Goal: Information Seeking & Learning: Learn about a topic

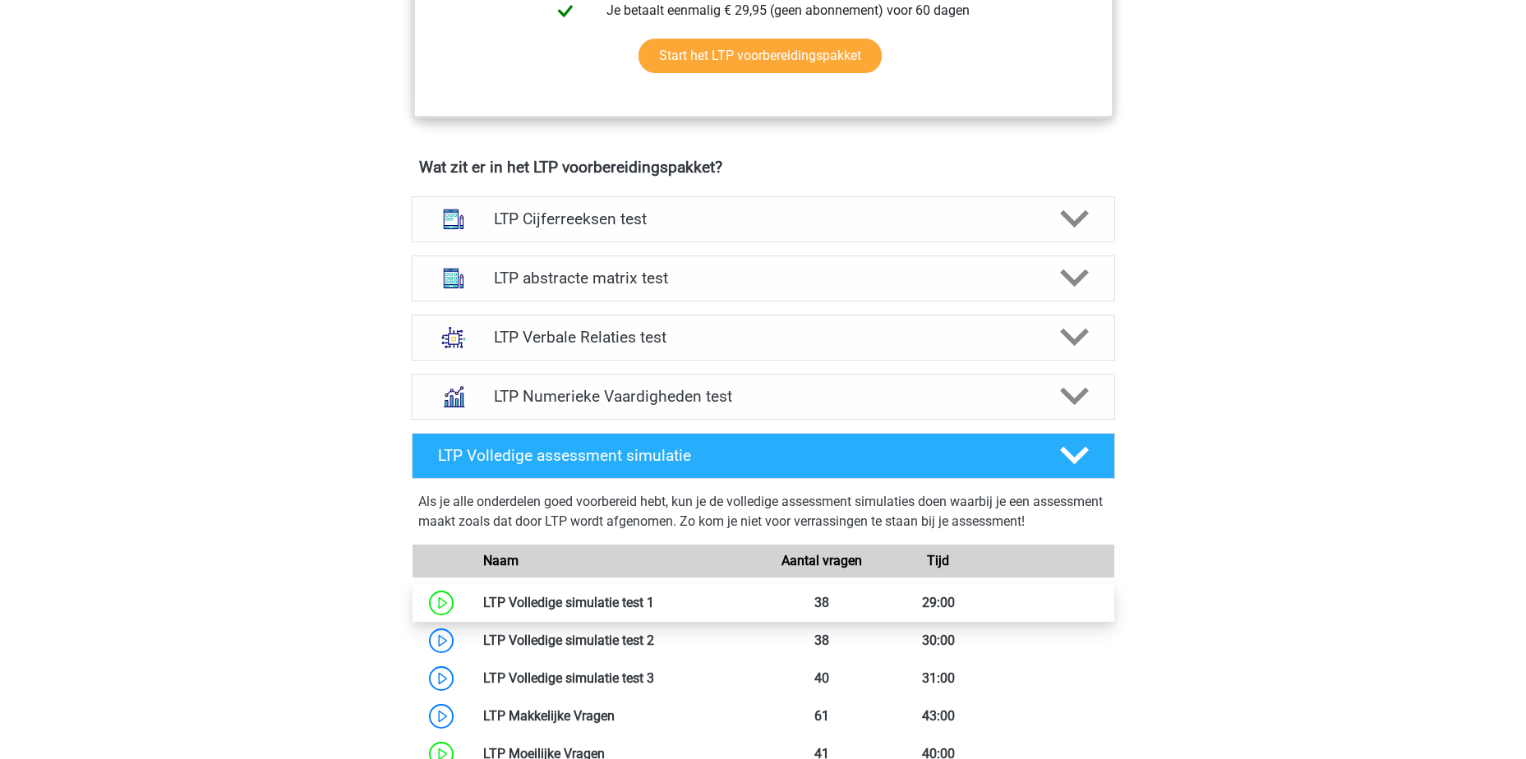
scroll to position [724, 0]
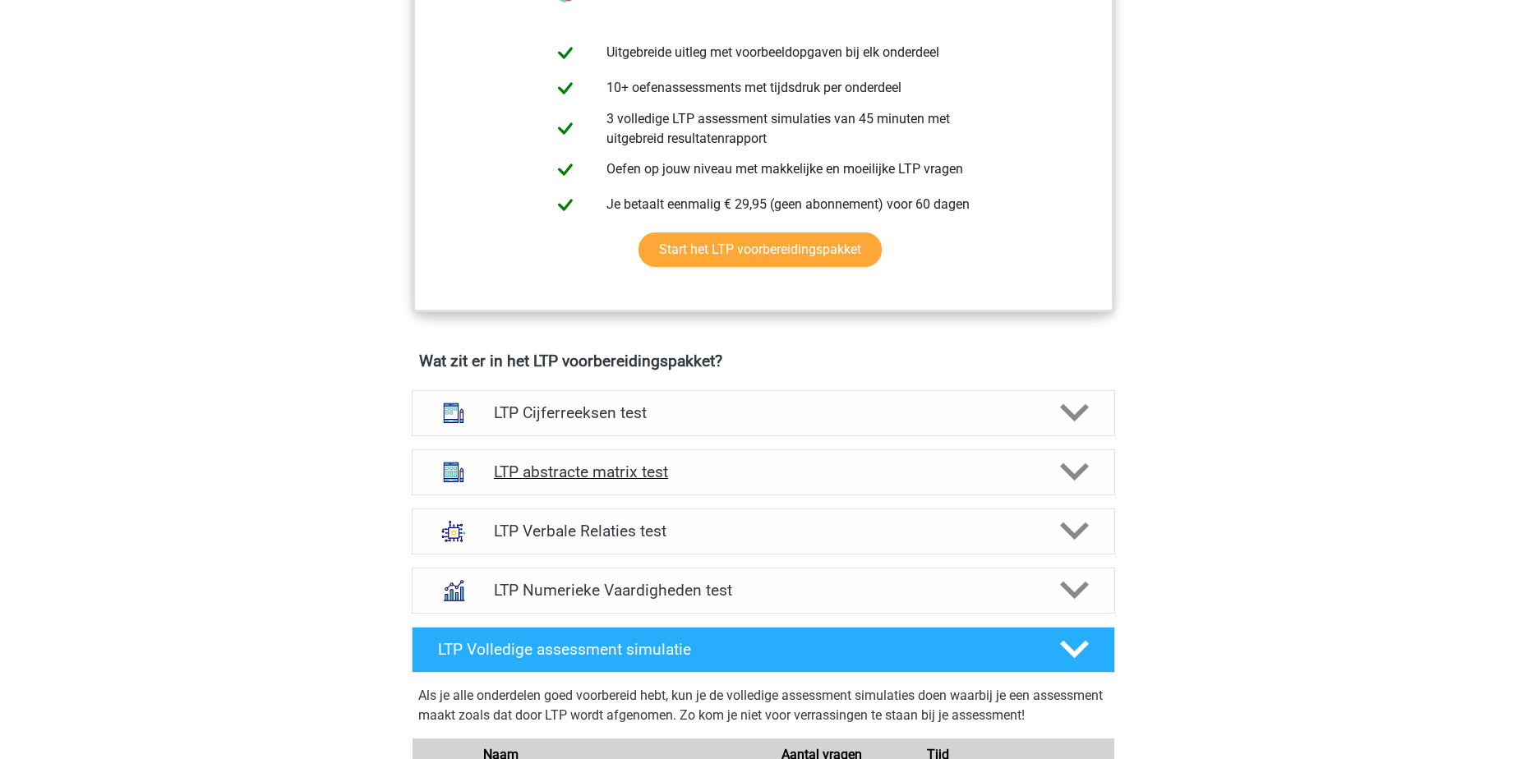
click at [741, 468] on h4 "LTP abstracte matrix test" at bounding box center [763, 472] width 538 height 19
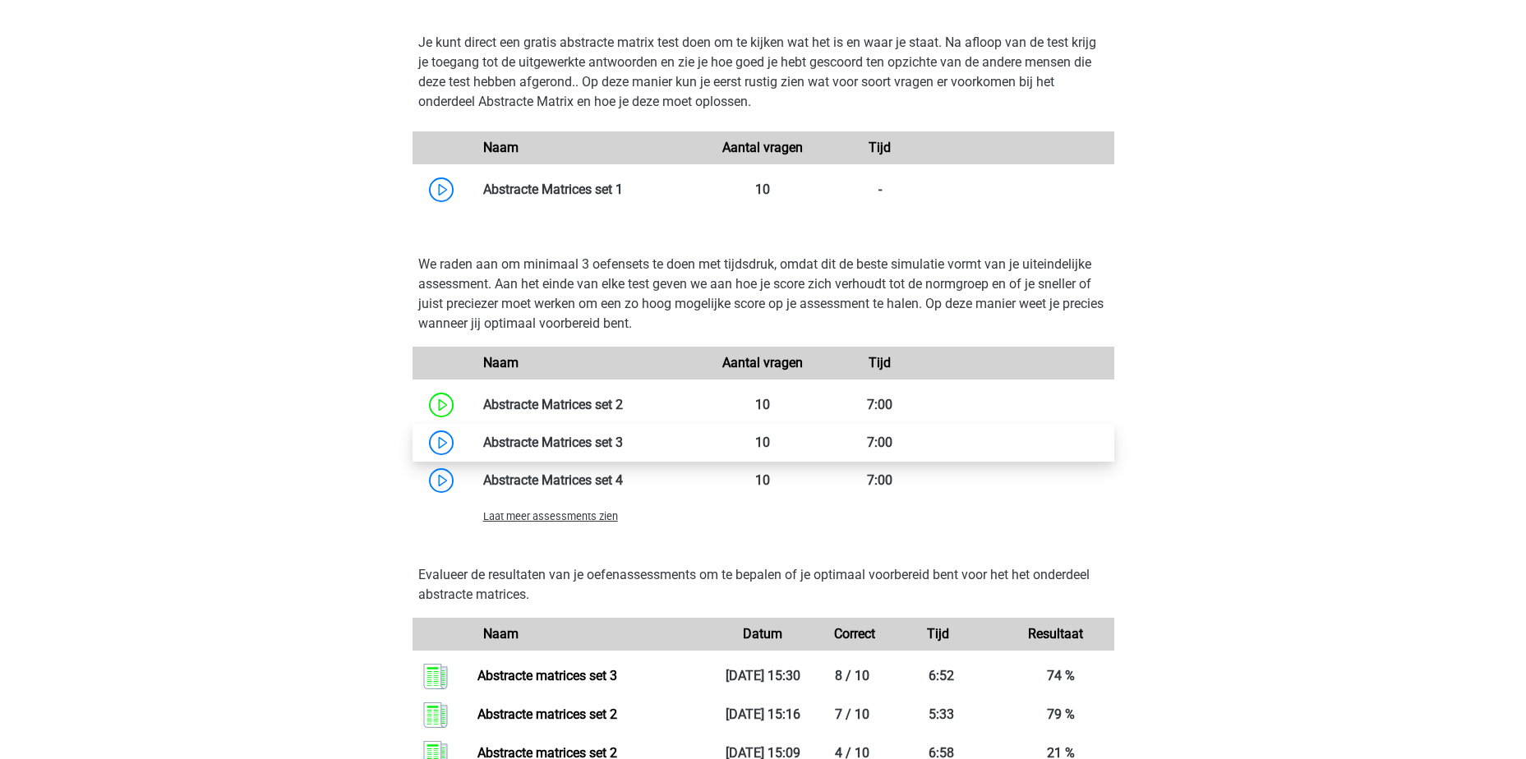
scroll to position [1546, 0]
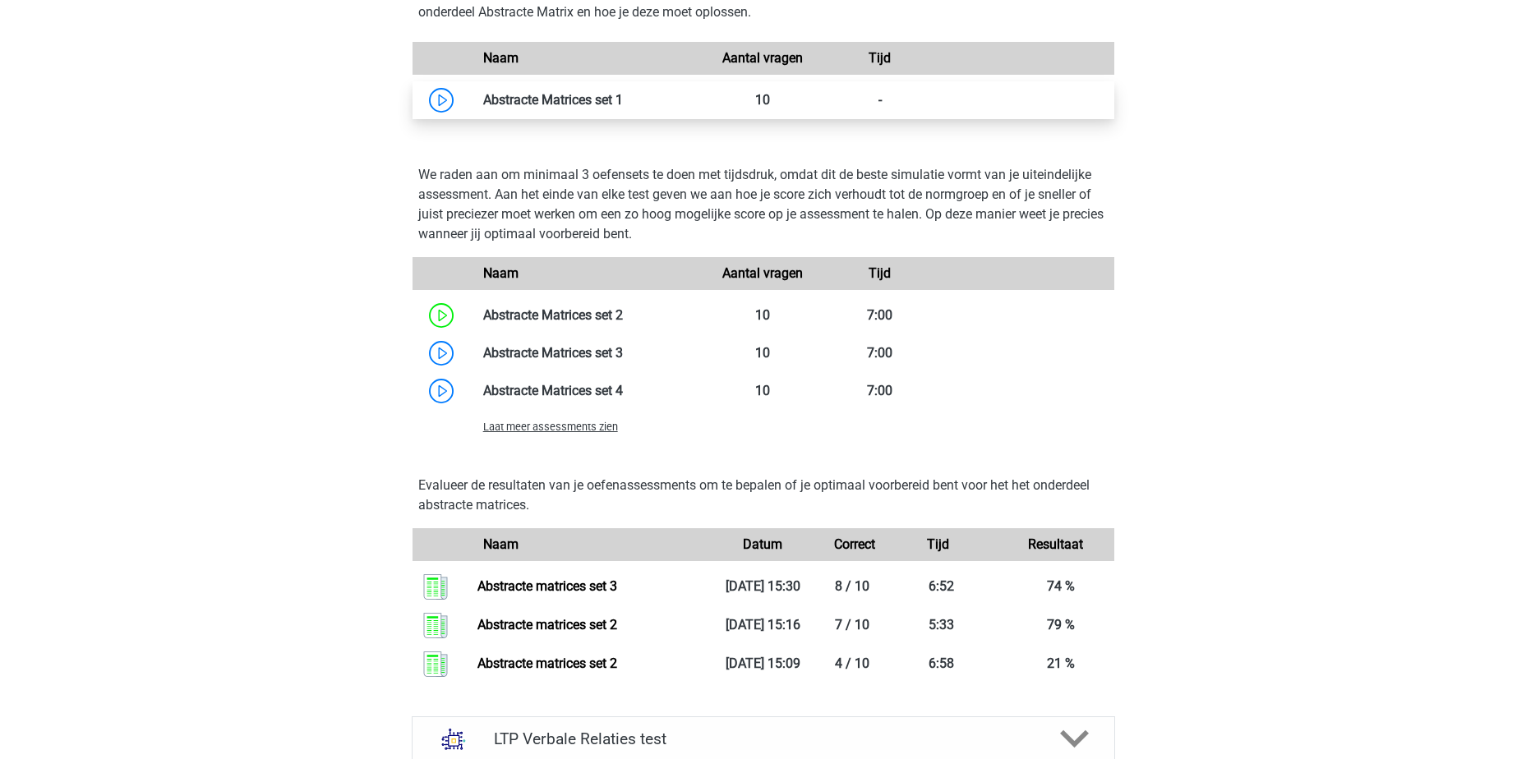
click at [623, 104] on link at bounding box center [623, 100] width 0 height 16
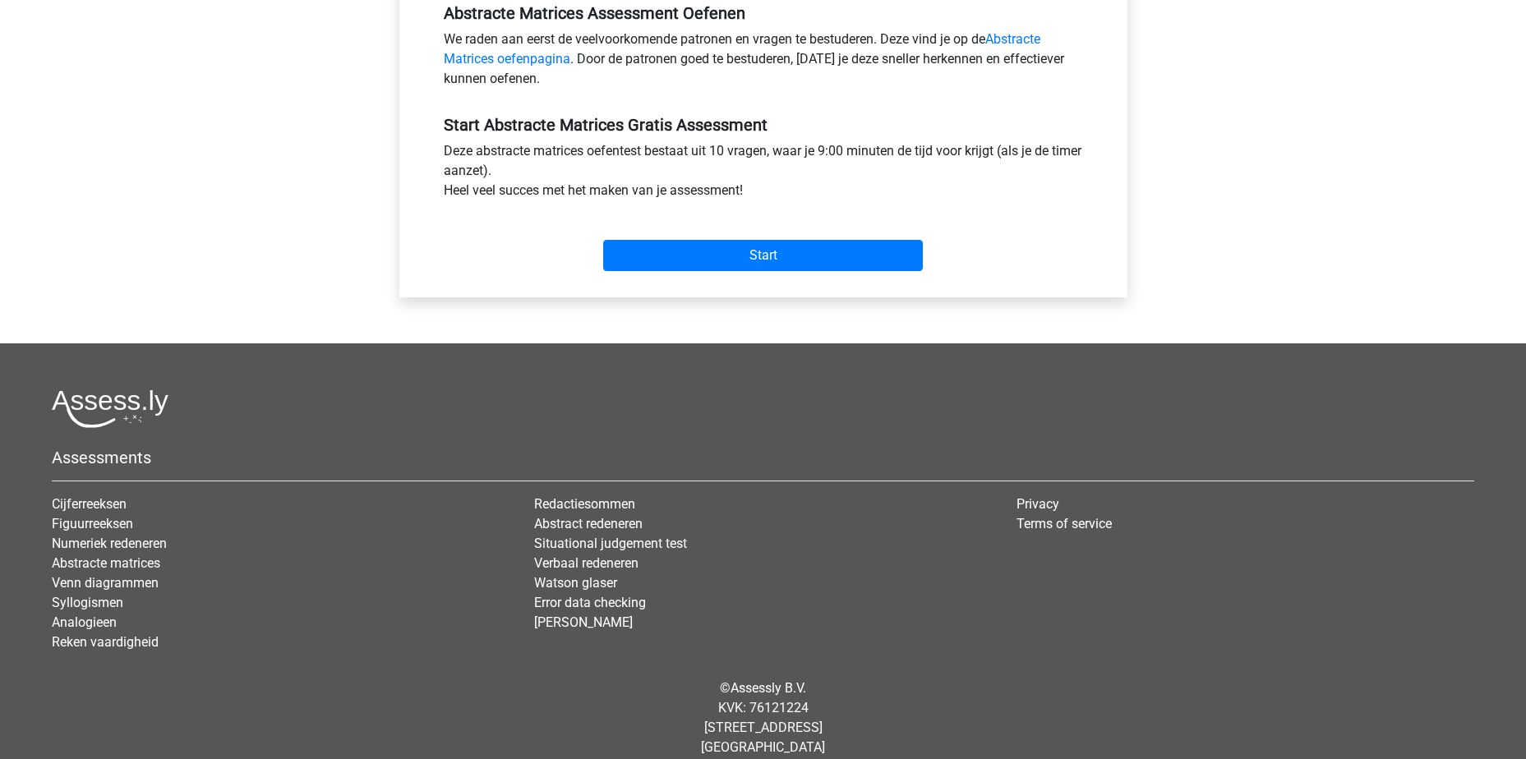
scroll to position [539, 0]
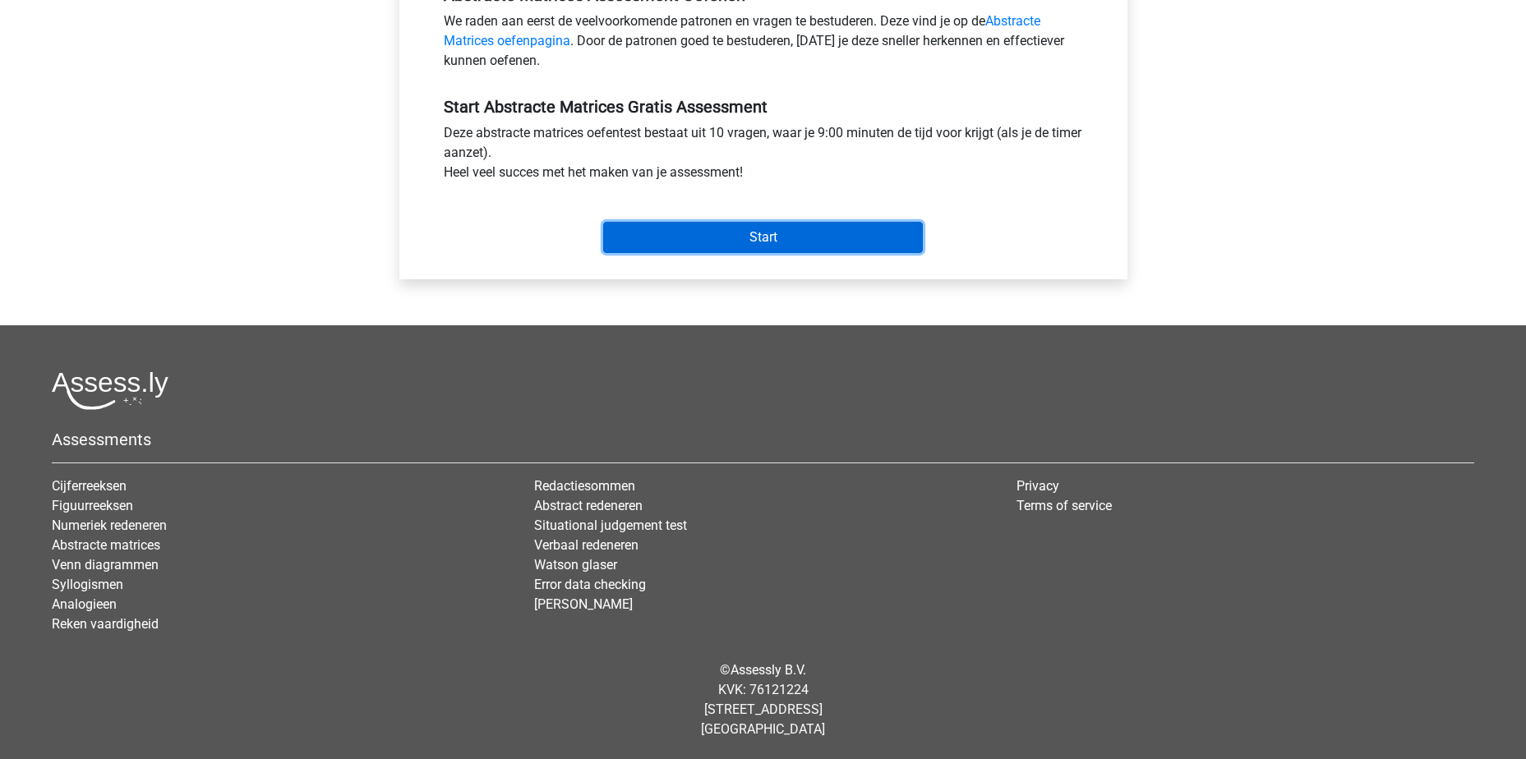
click at [718, 246] on input "Start" at bounding box center [763, 237] width 320 height 31
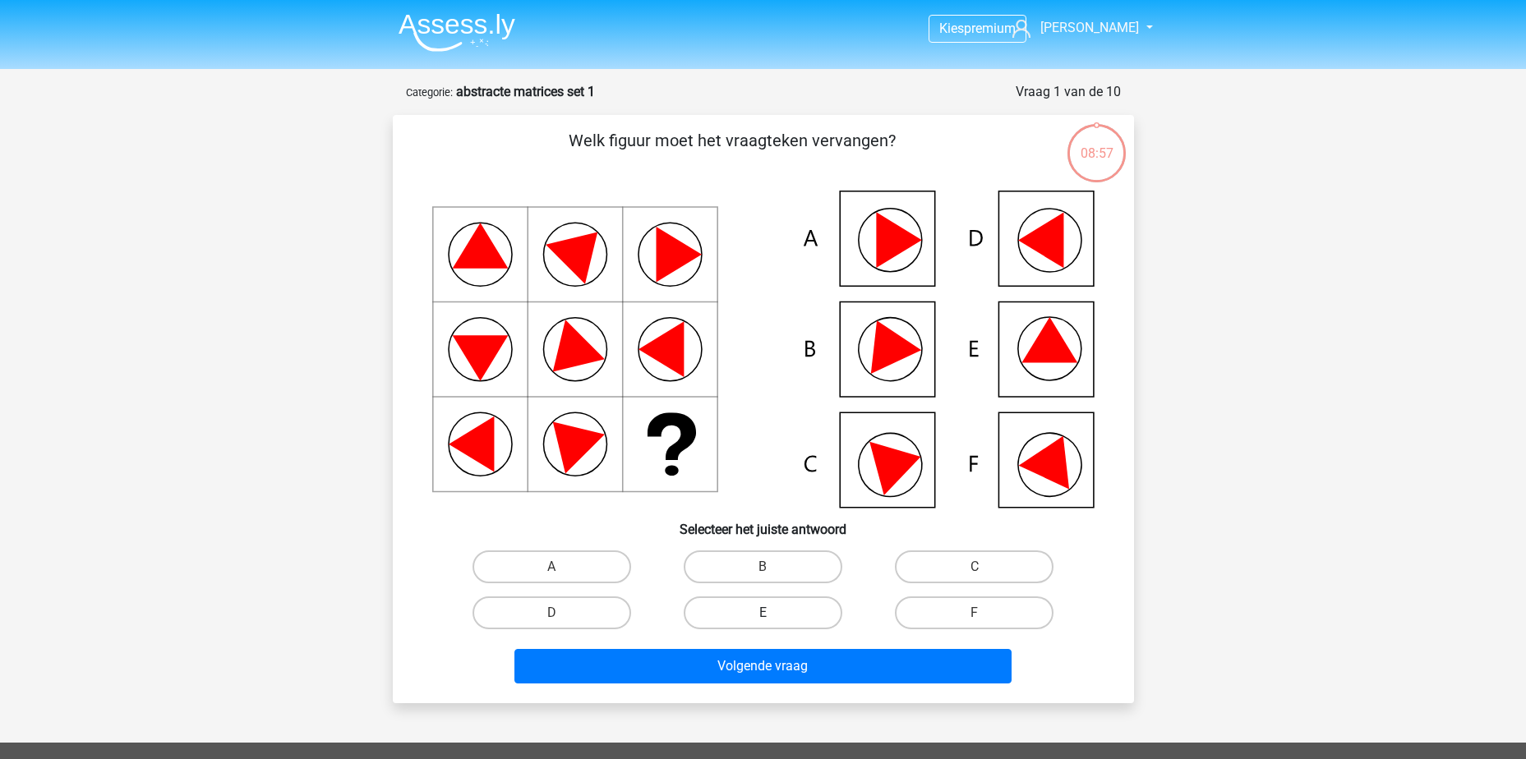
click at [814, 618] on label "E" at bounding box center [763, 613] width 159 height 33
click at [773, 618] on input "E" at bounding box center [768, 618] width 11 height 11
radio input "true"
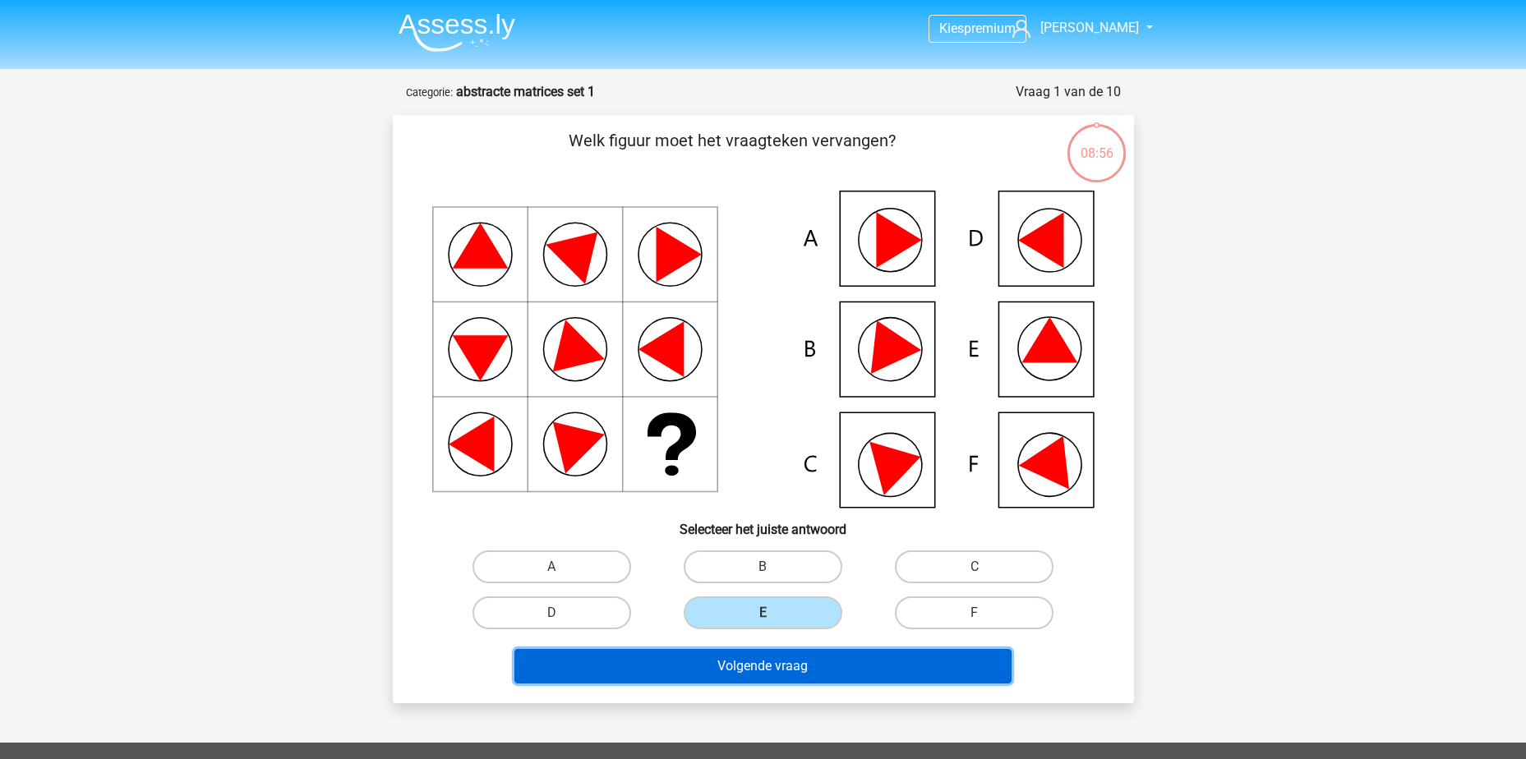
click at [830, 667] on button "Volgende vraag" at bounding box center [763, 666] width 497 height 35
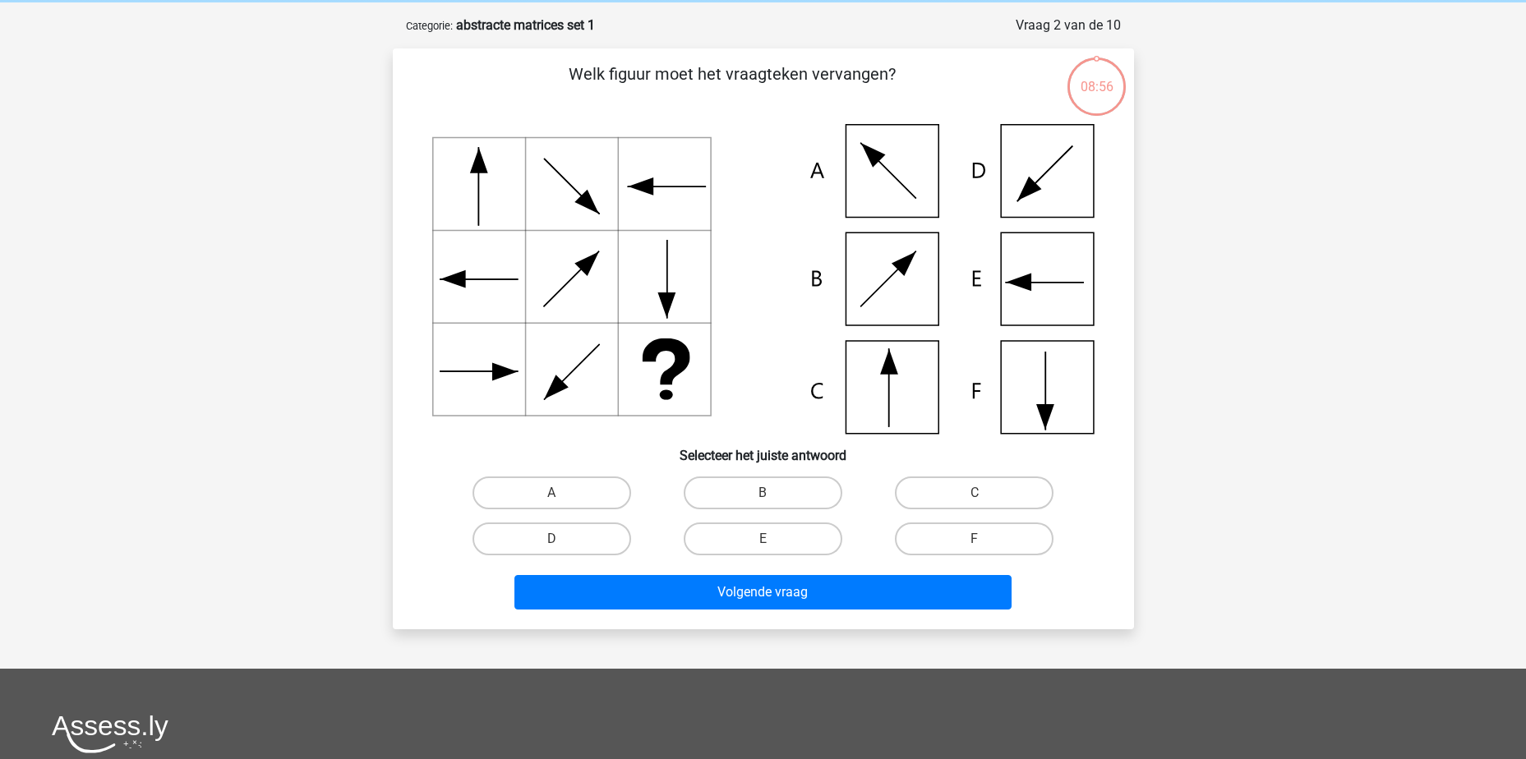
scroll to position [82, 0]
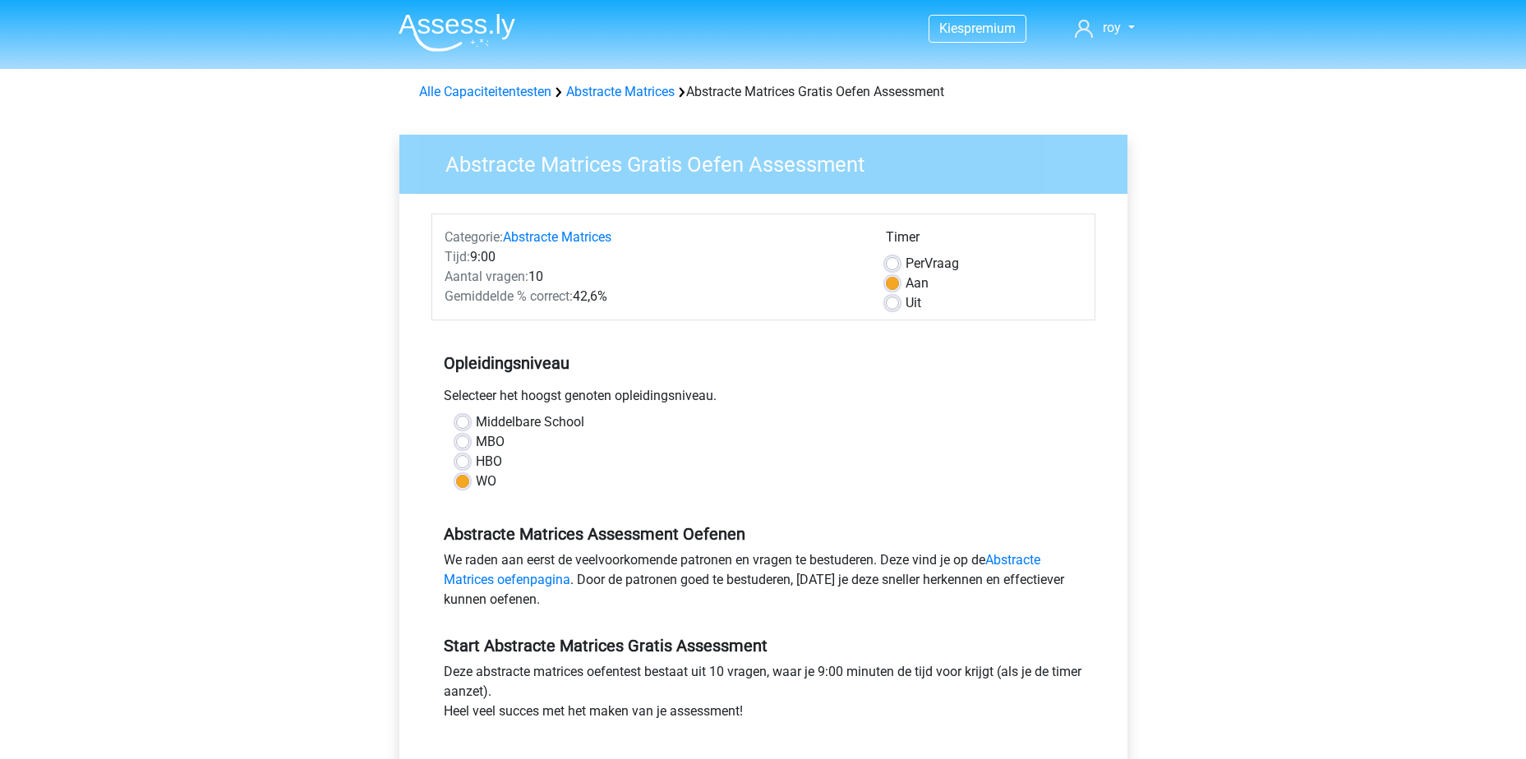
scroll to position [539, 0]
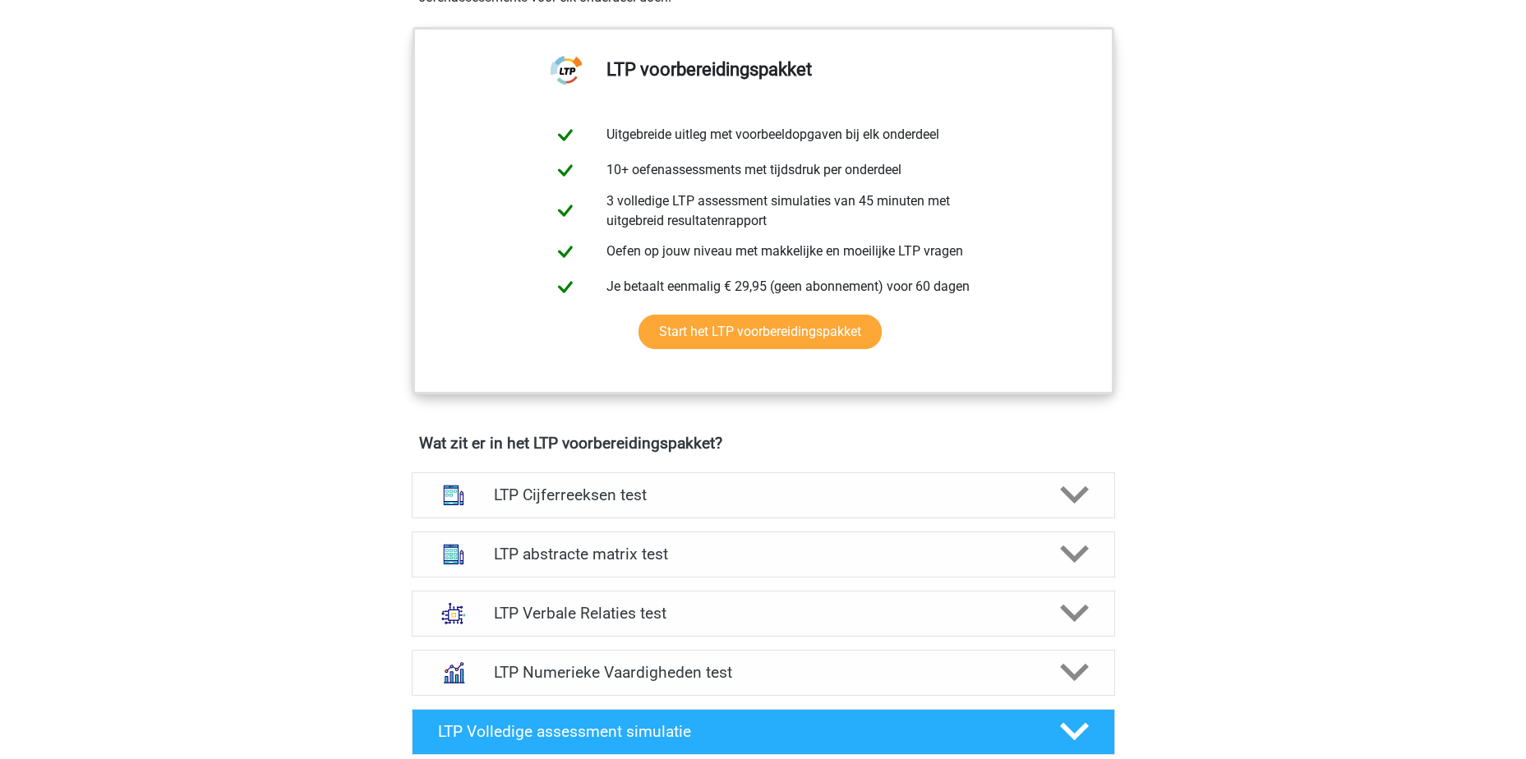
scroll to position [888, 0]
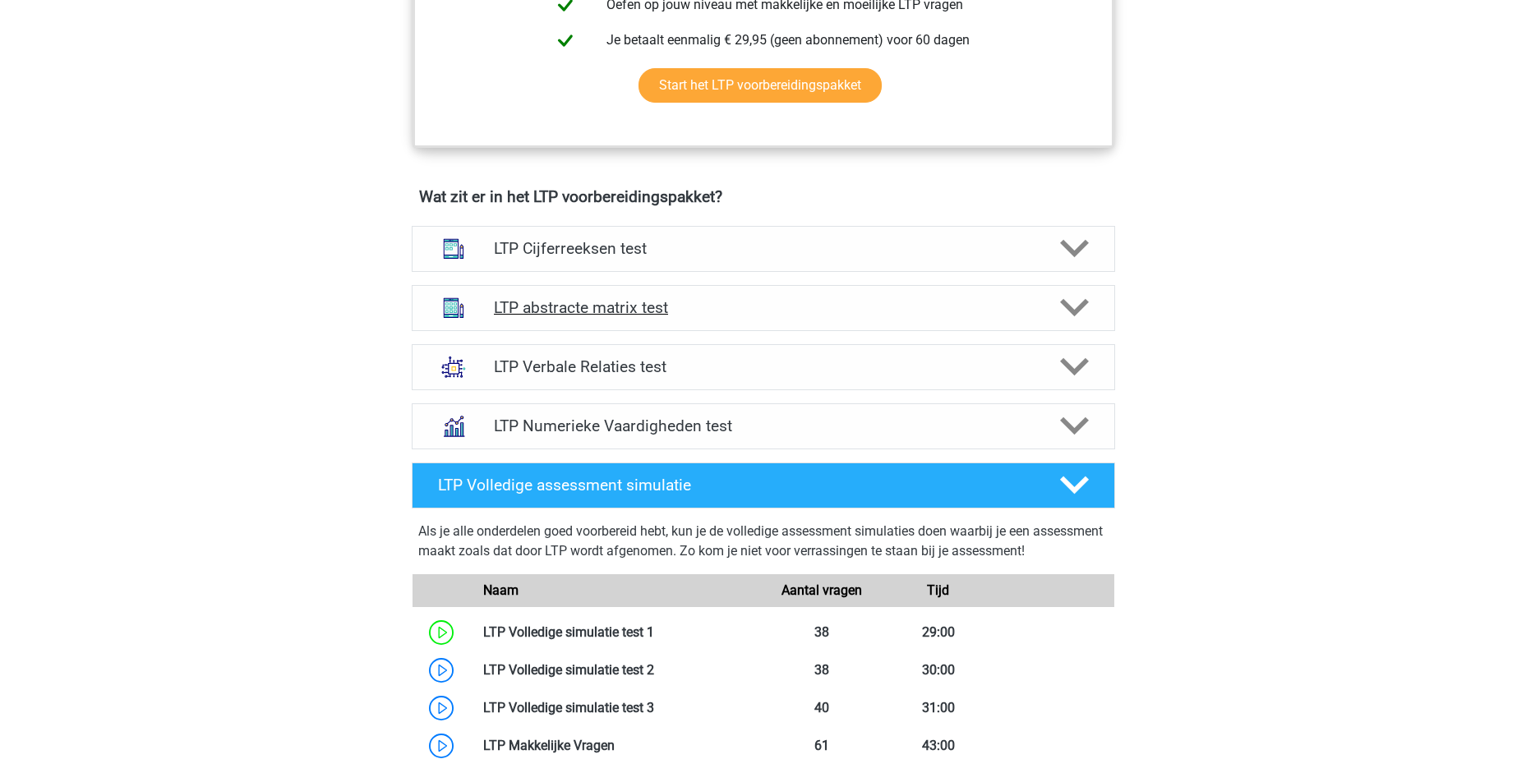
click at [729, 319] on div "LTP abstracte matrix test" at bounding box center [764, 308] width 704 height 46
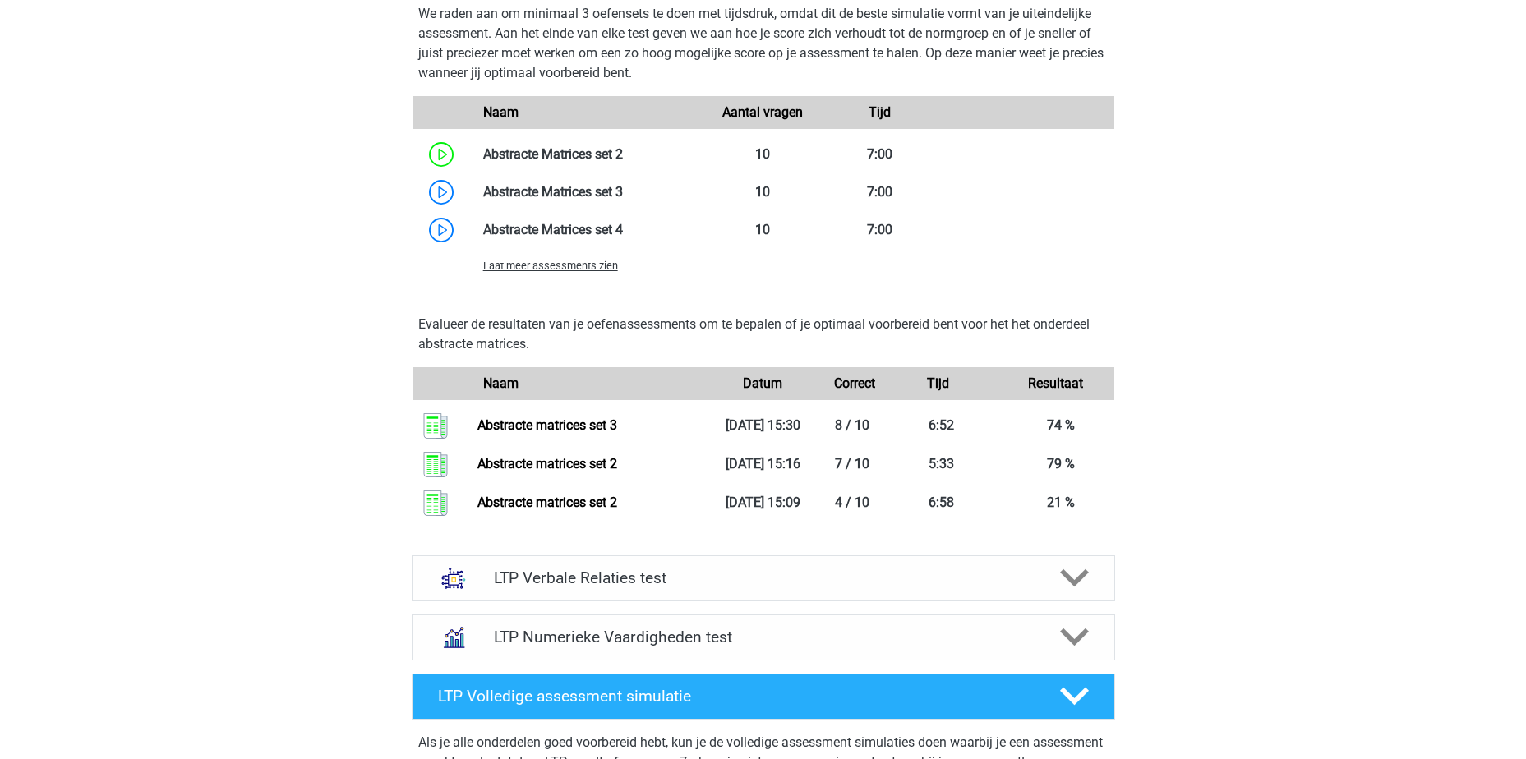
scroll to position [1710, 0]
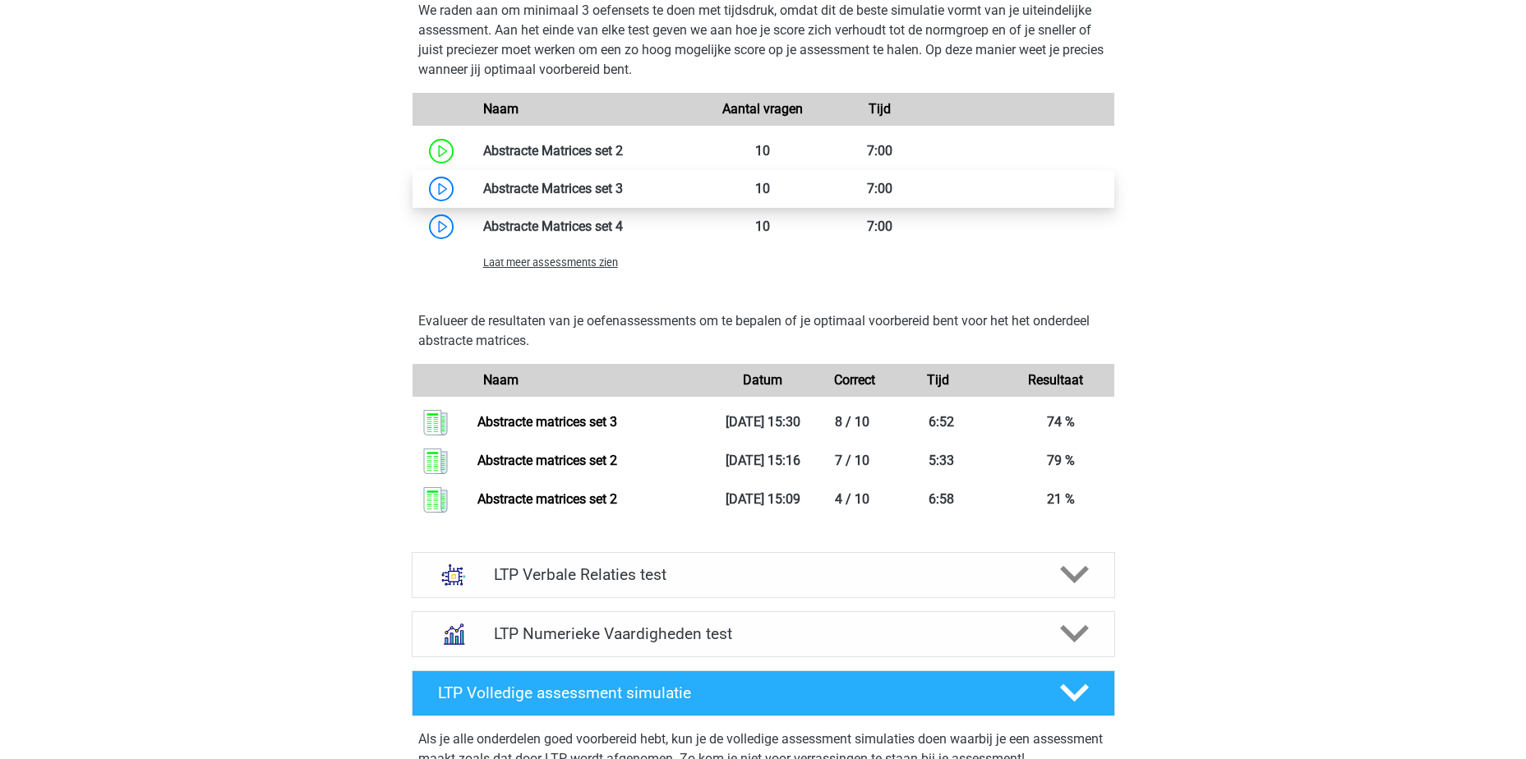
click at [623, 189] on link at bounding box center [623, 189] width 0 height 16
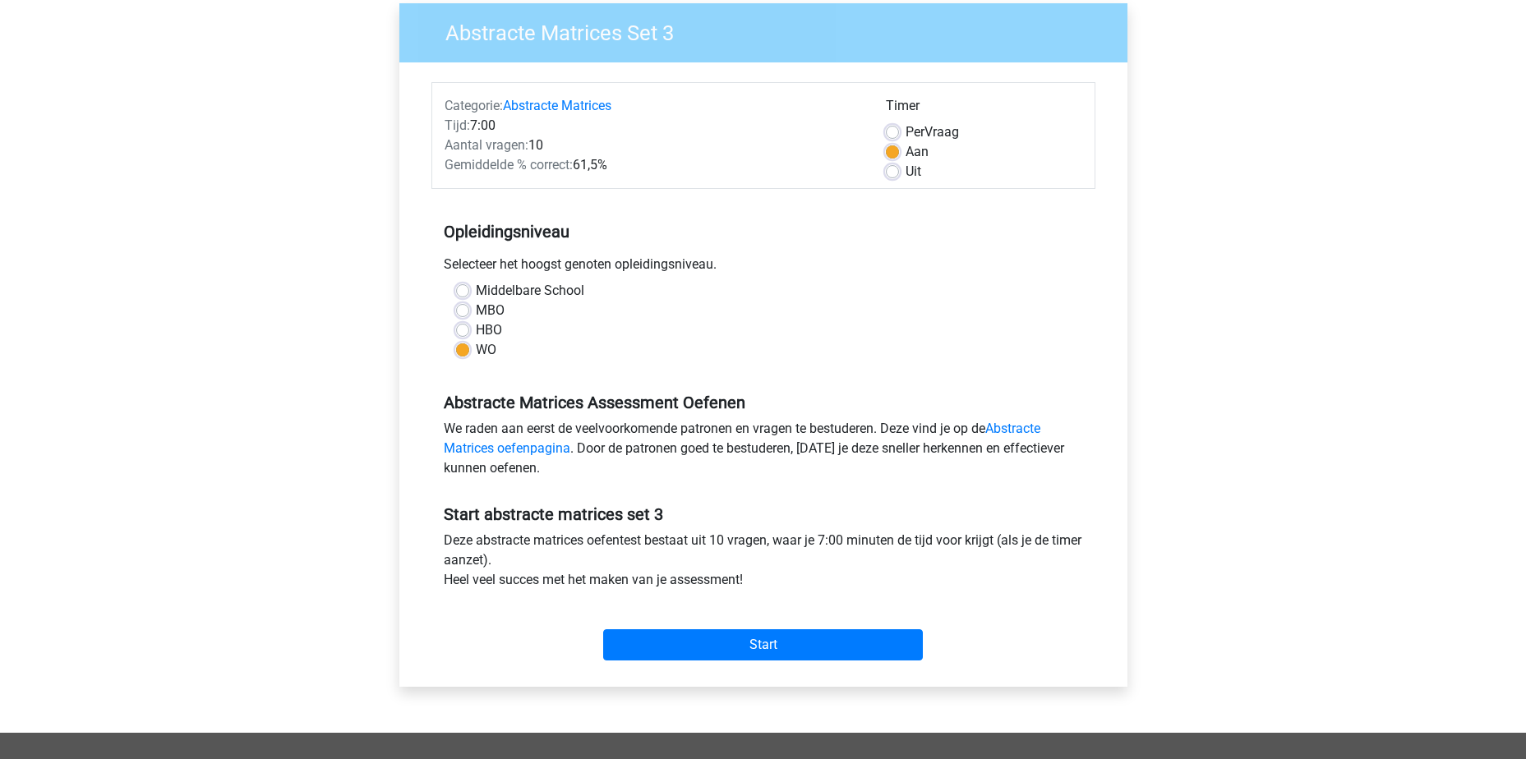
scroll to position [375, 0]
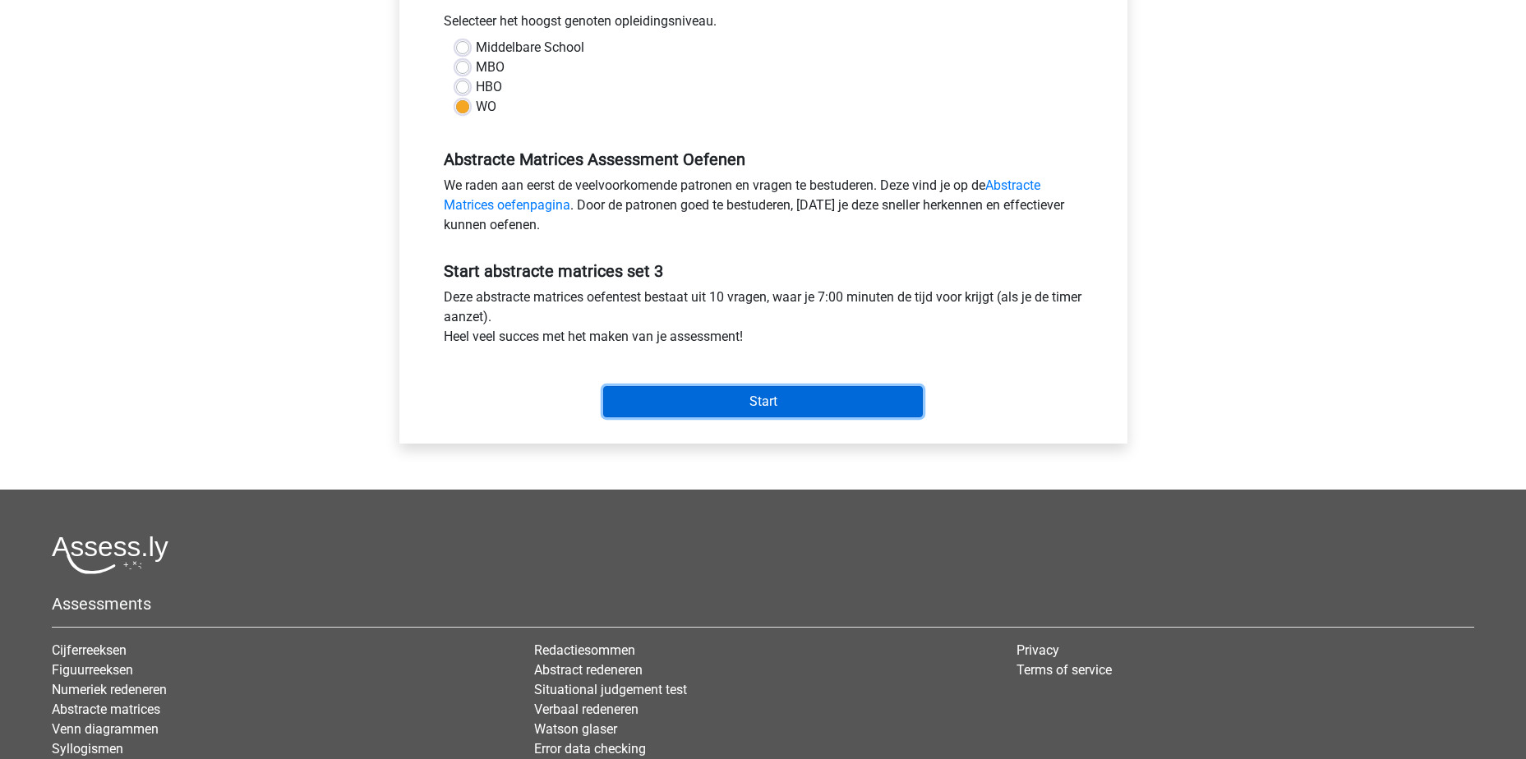
click at [767, 388] on input "Start" at bounding box center [763, 401] width 320 height 31
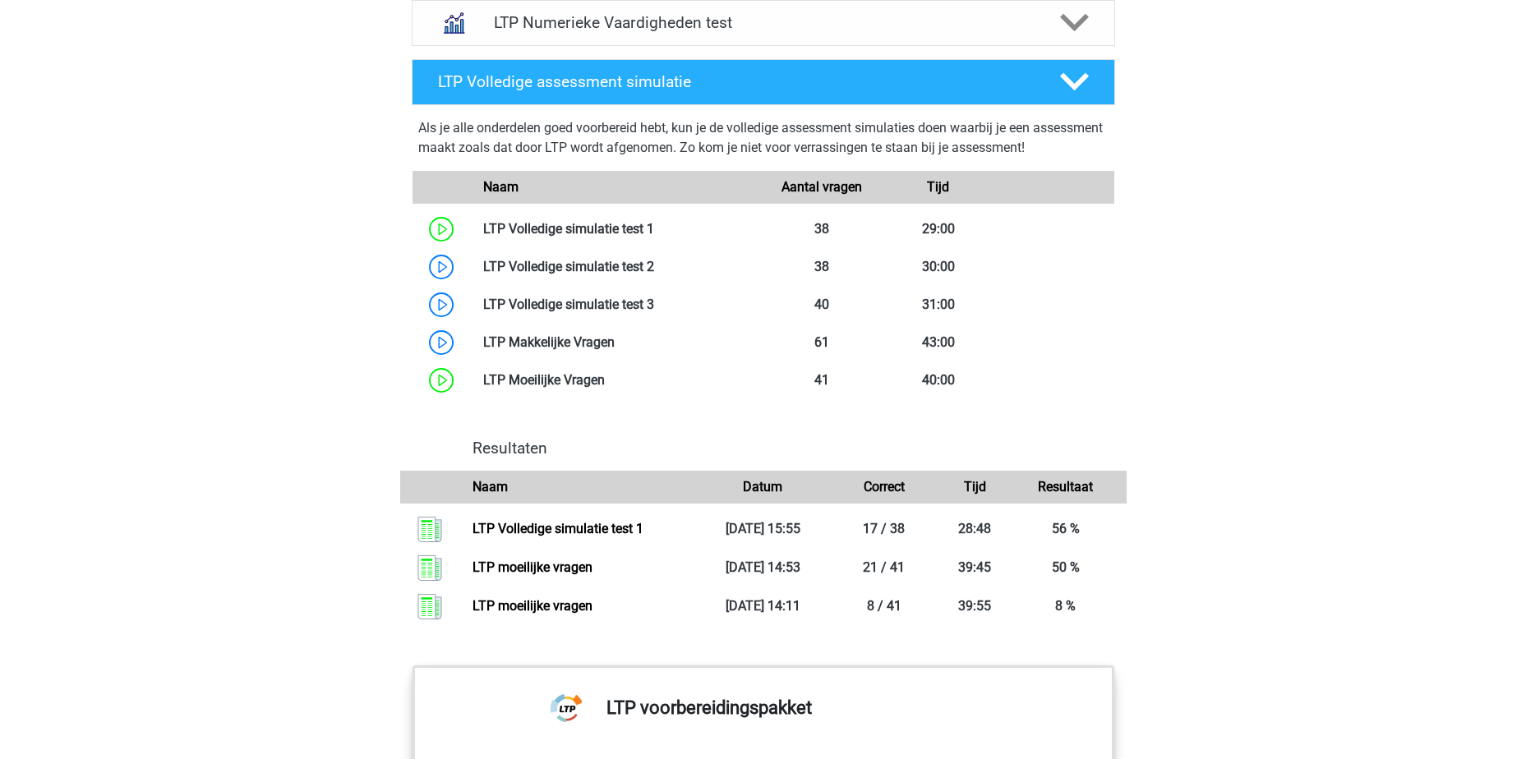
scroll to position [971, 0]
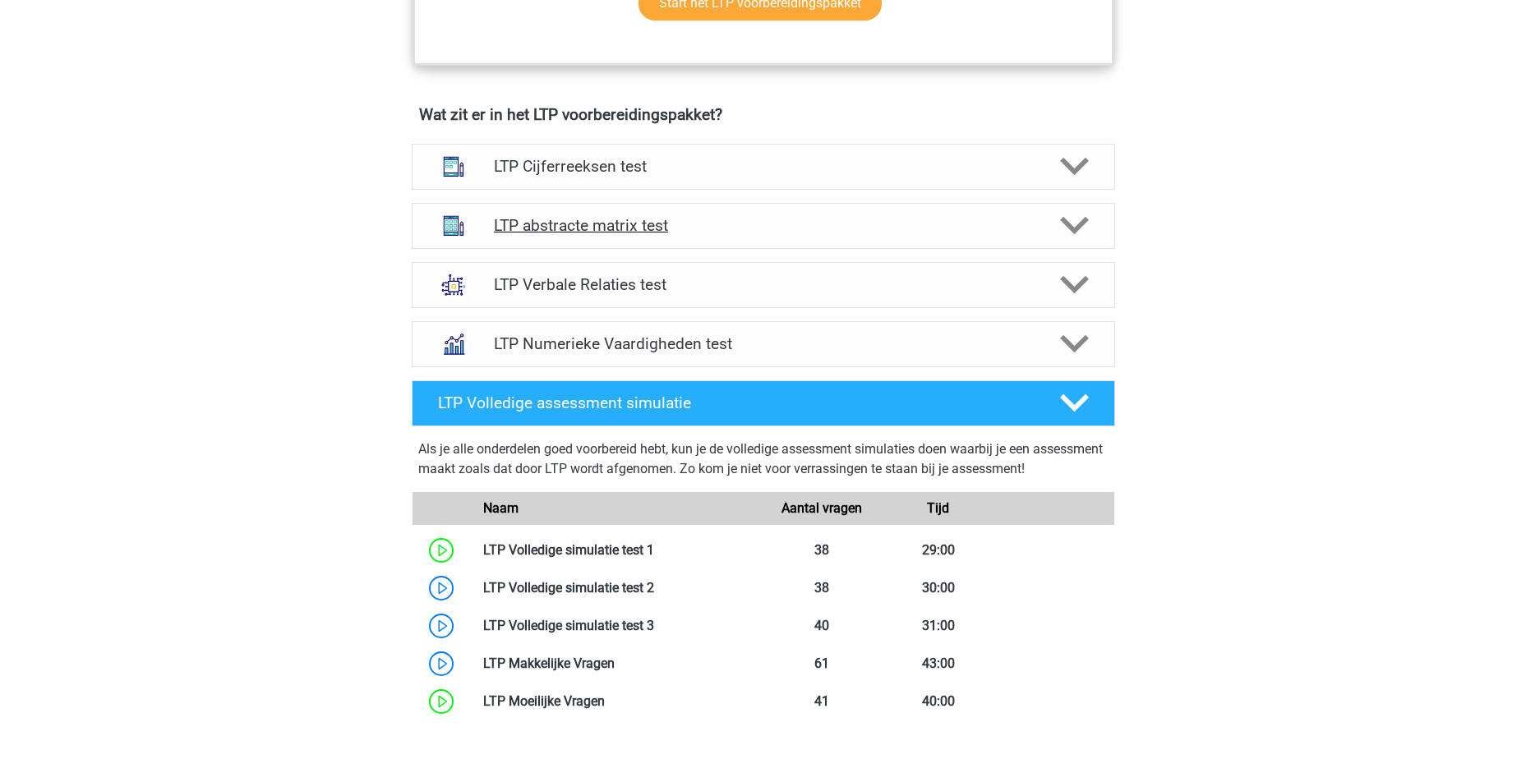
click at [749, 234] on h4 "LTP abstracte matrix test" at bounding box center [763, 225] width 538 height 19
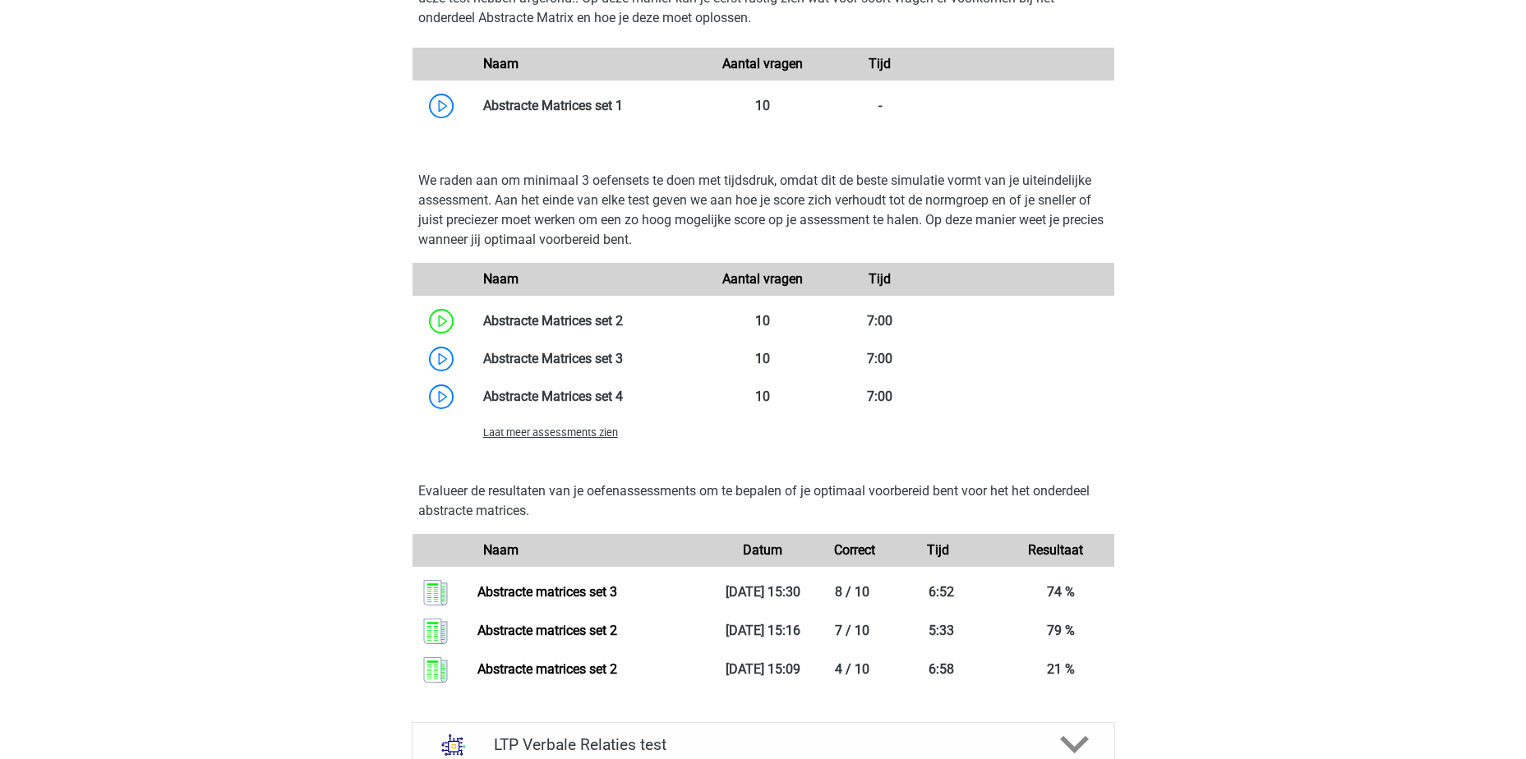
scroll to position [1546, 0]
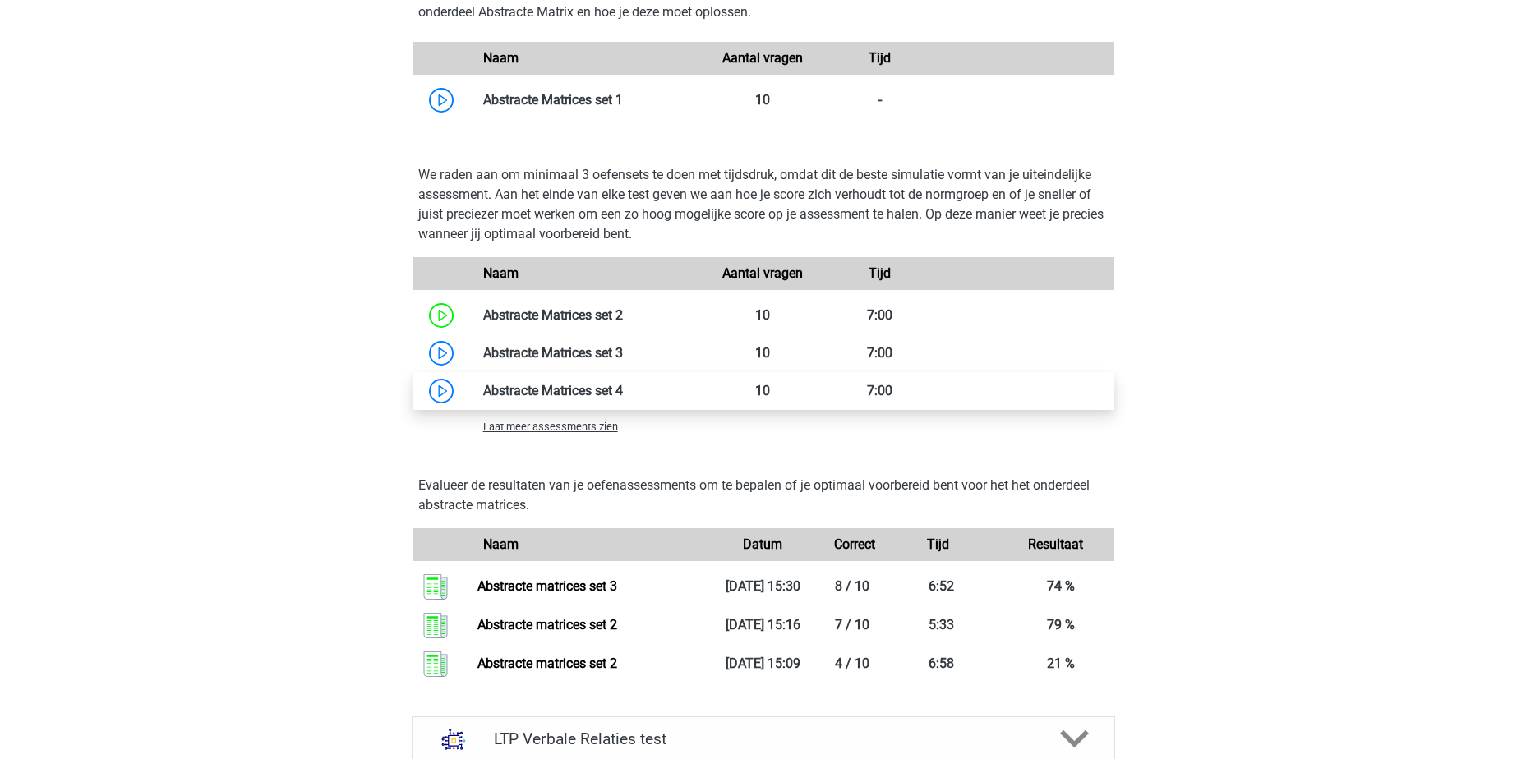
click at [623, 396] on link at bounding box center [623, 391] width 0 height 16
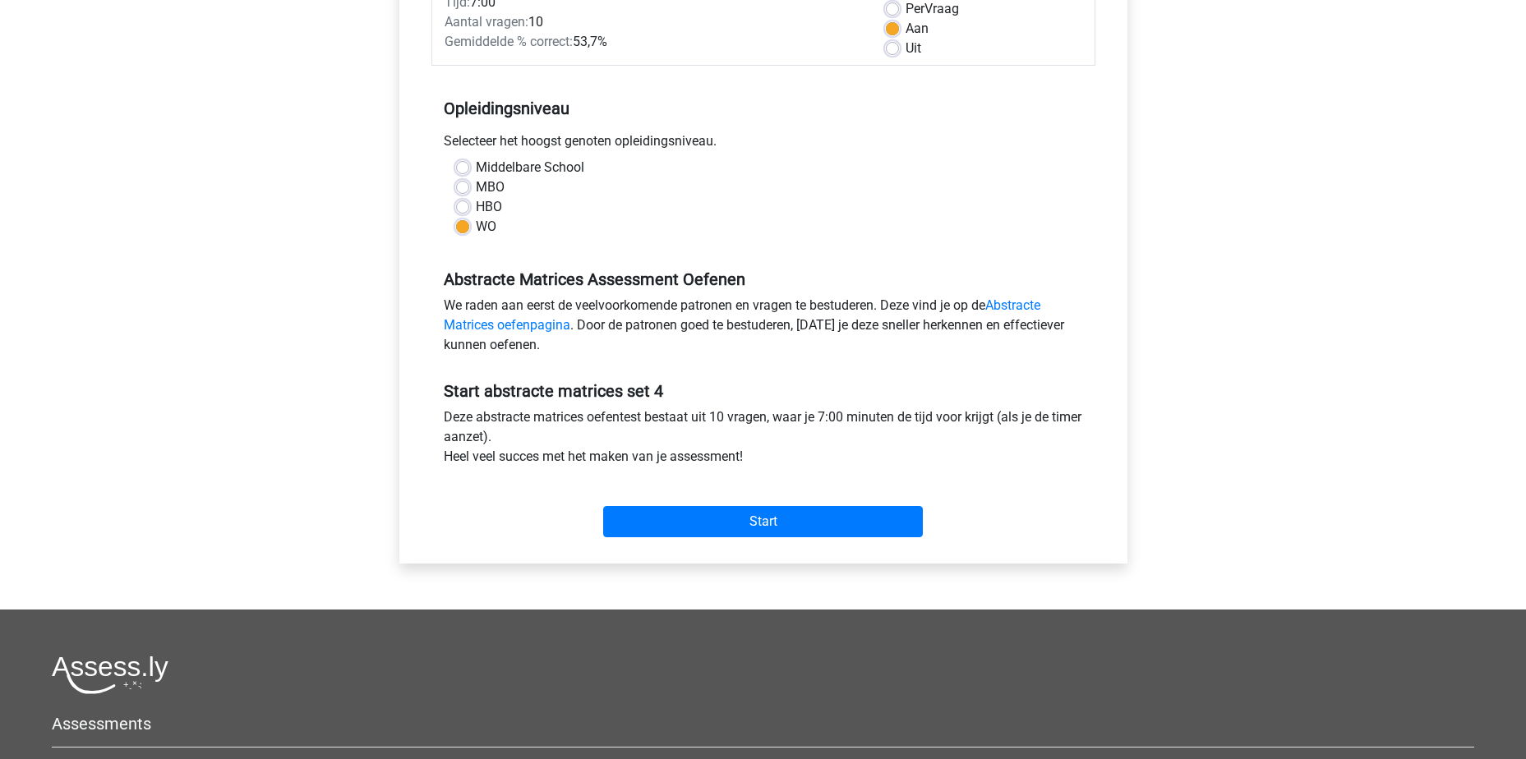
scroll to position [539, 0]
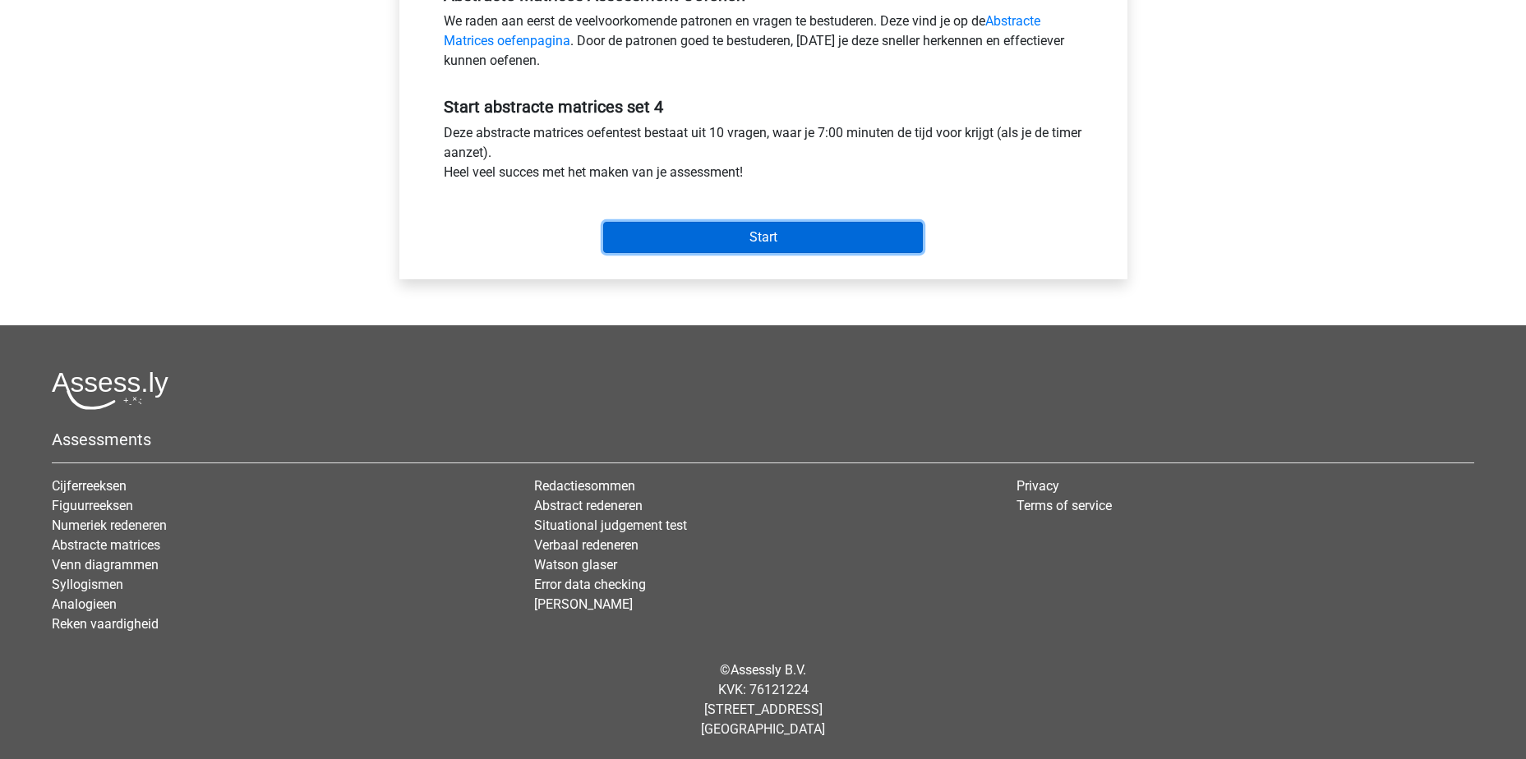
click at [750, 244] on input "Start" at bounding box center [763, 237] width 320 height 31
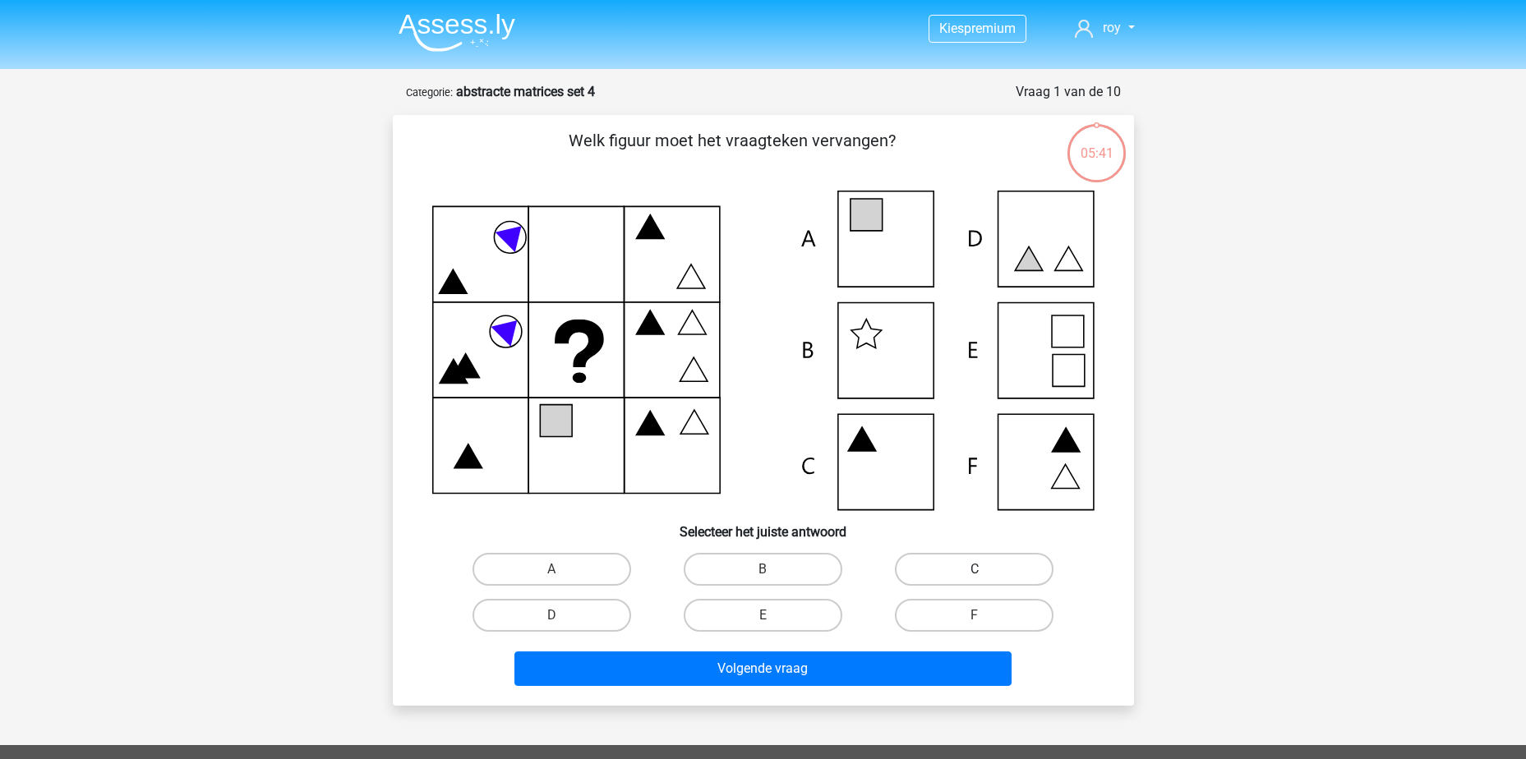
click at [1016, 570] on label "C" at bounding box center [974, 569] width 159 height 33
click at [985, 570] on input "C" at bounding box center [980, 575] width 11 height 11
radio input "true"
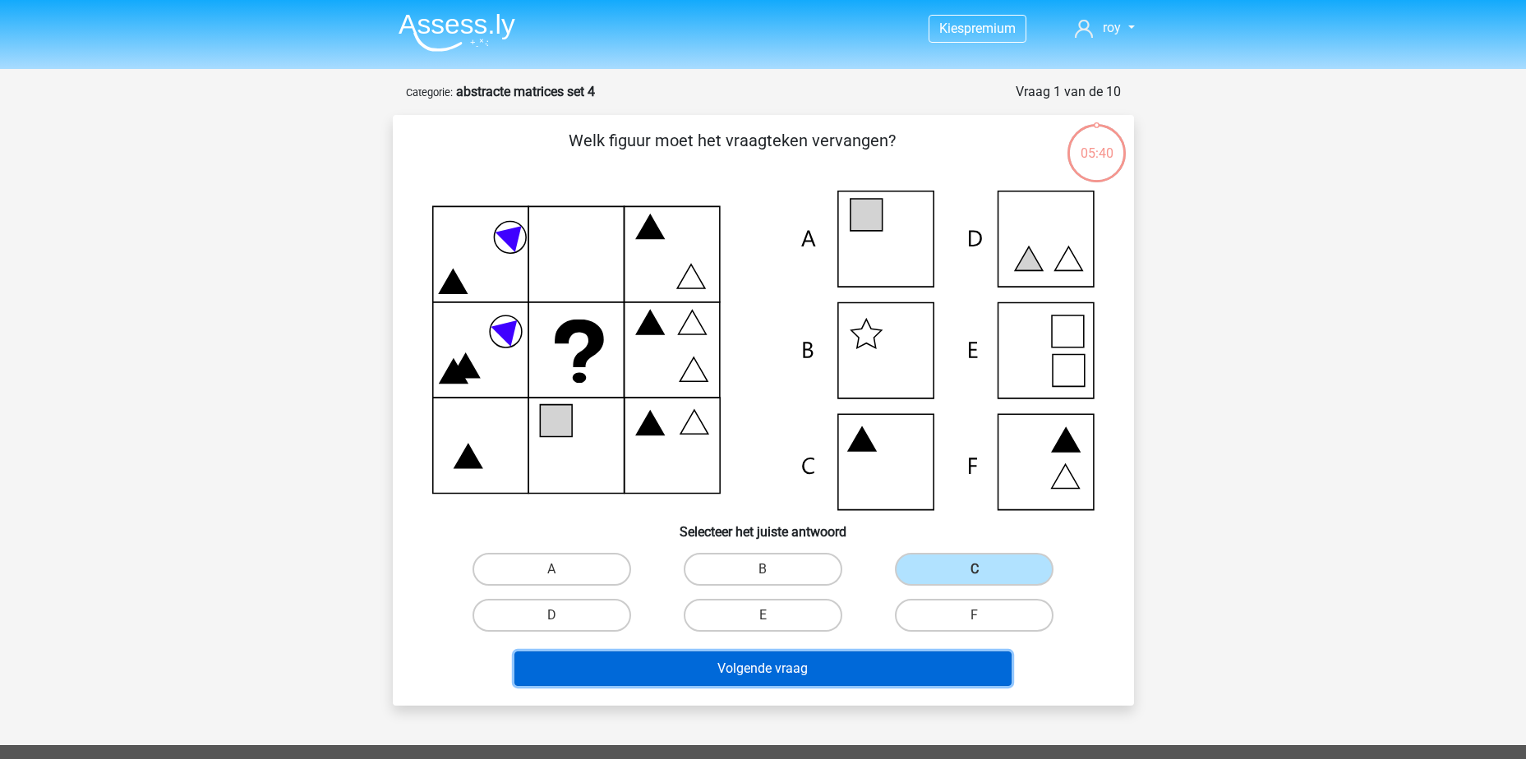
click at [874, 655] on button "Volgende vraag" at bounding box center [763, 669] width 497 height 35
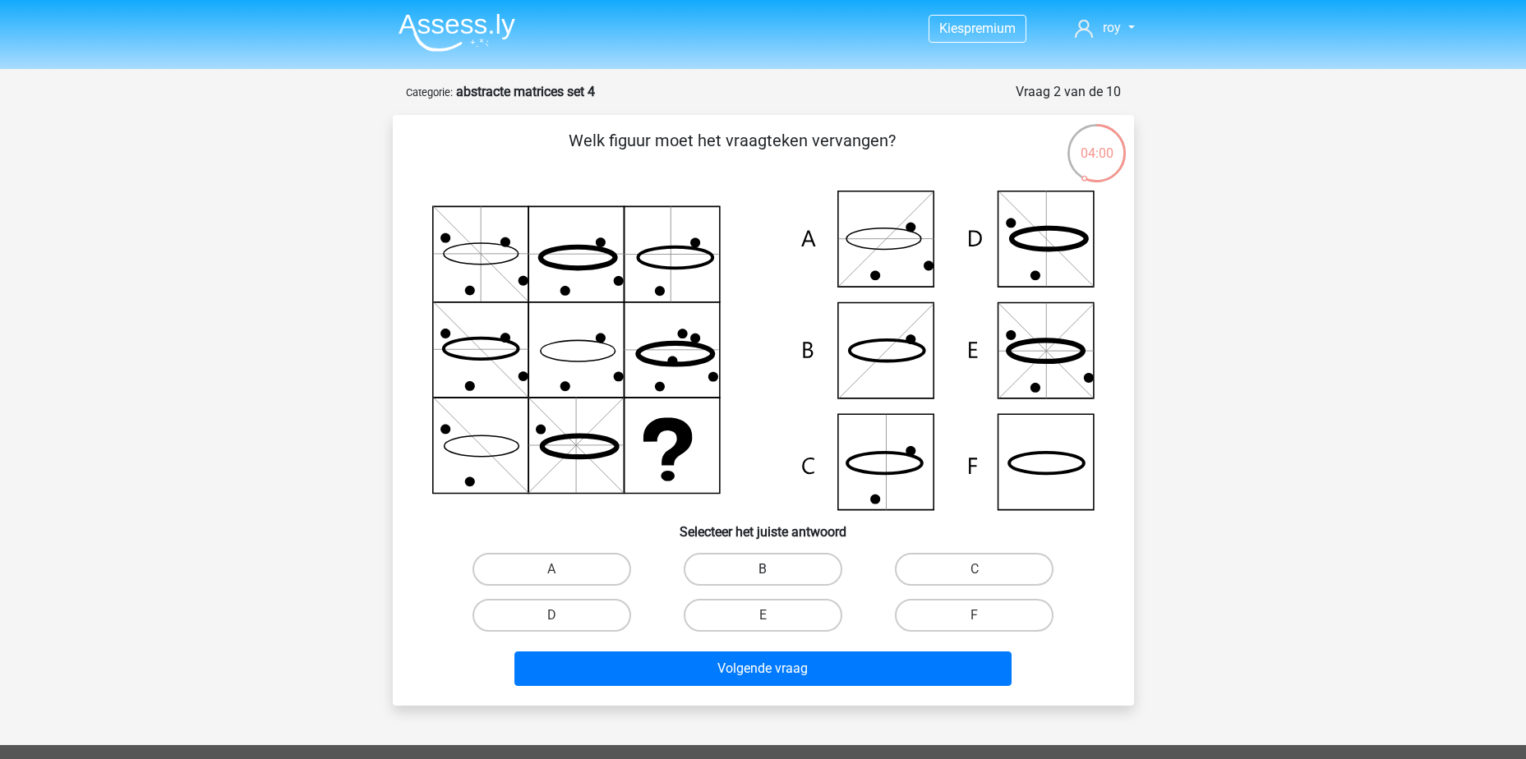
click at [807, 579] on label "B" at bounding box center [763, 569] width 159 height 33
click at [773, 579] on input "B" at bounding box center [768, 575] width 11 height 11
radio input "true"
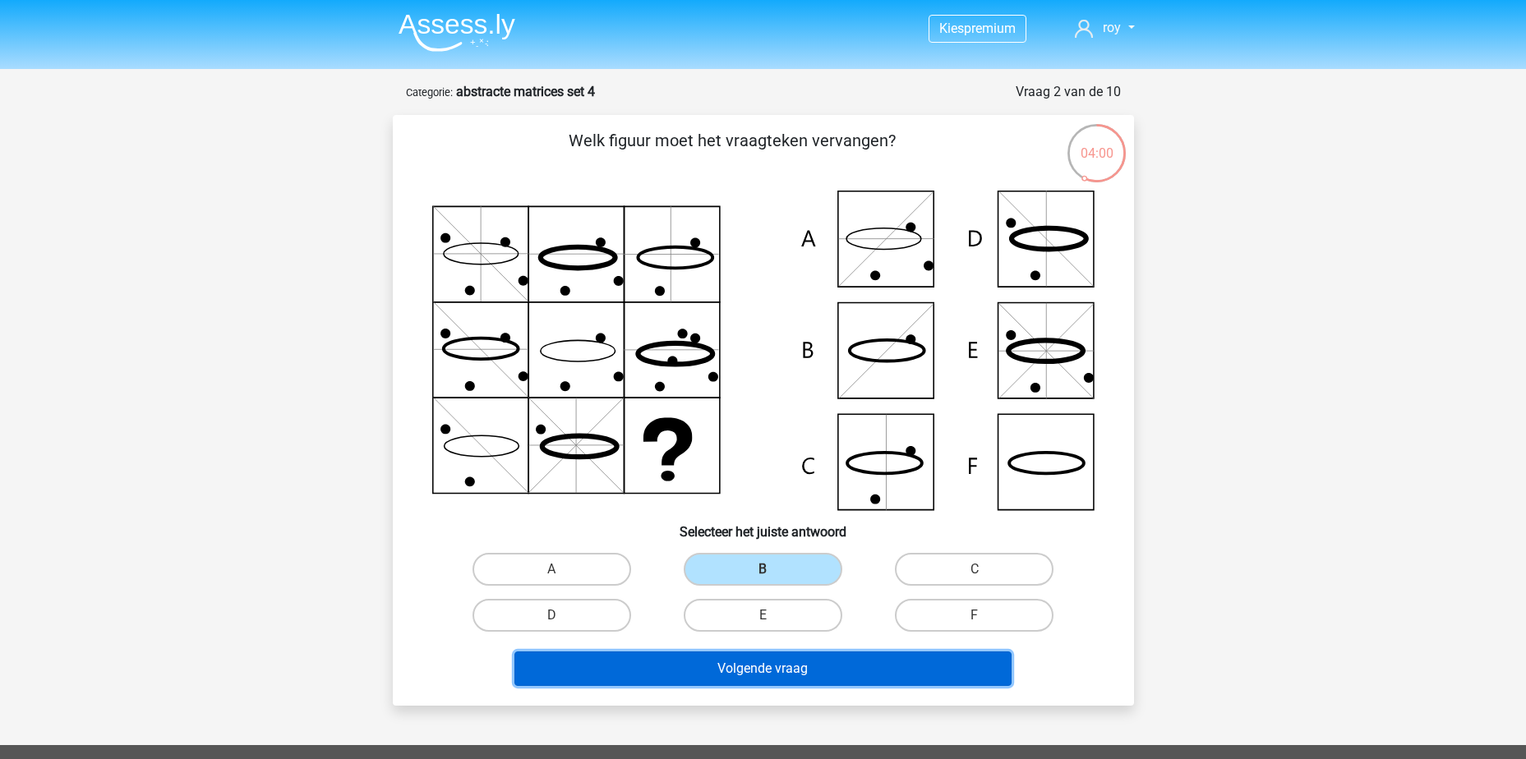
click at [839, 676] on button "Volgende vraag" at bounding box center [763, 669] width 497 height 35
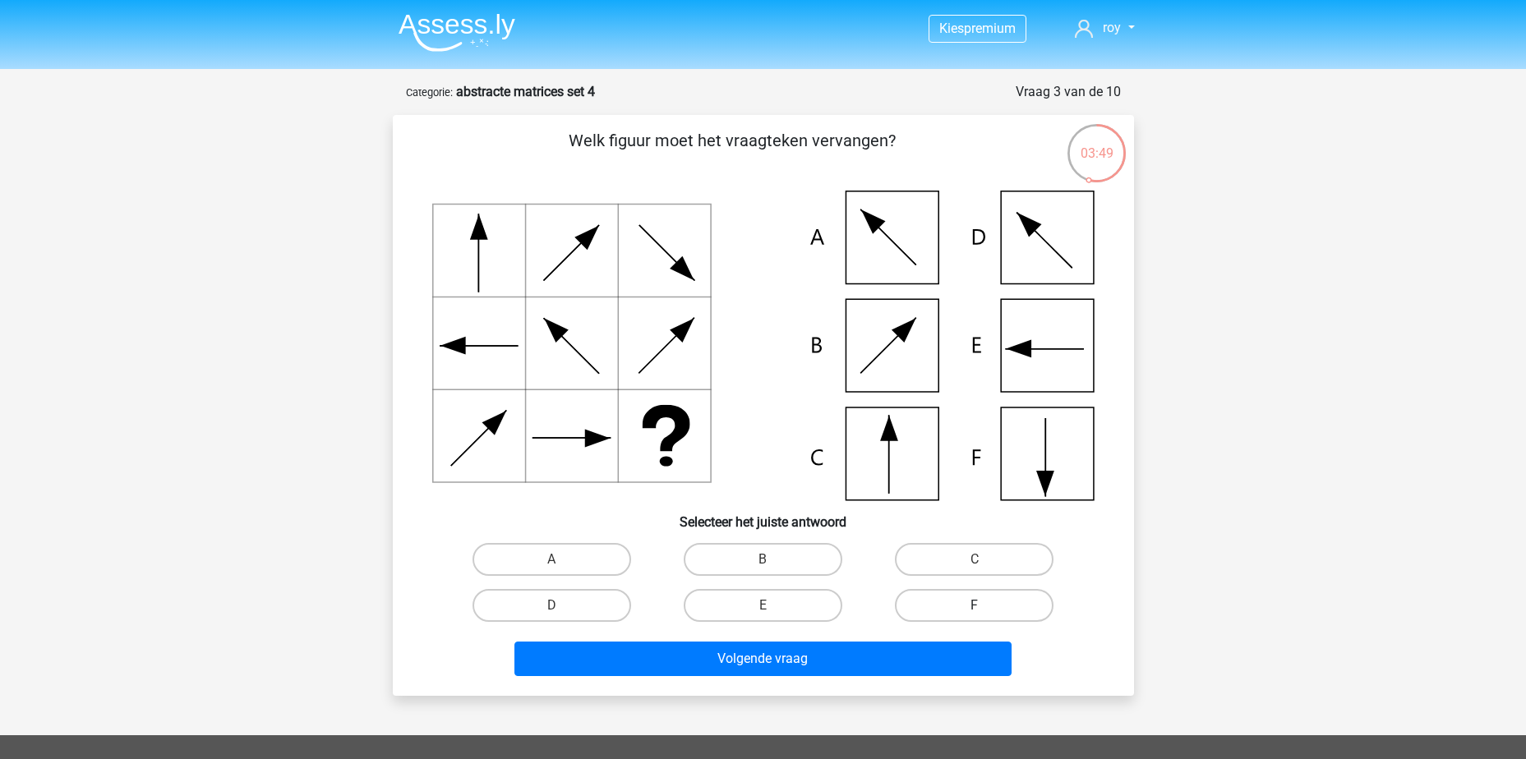
click at [930, 607] on label "F" at bounding box center [974, 605] width 159 height 33
click at [975, 607] on input "F" at bounding box center [980, 611] width 11 height 11
radio input "true"
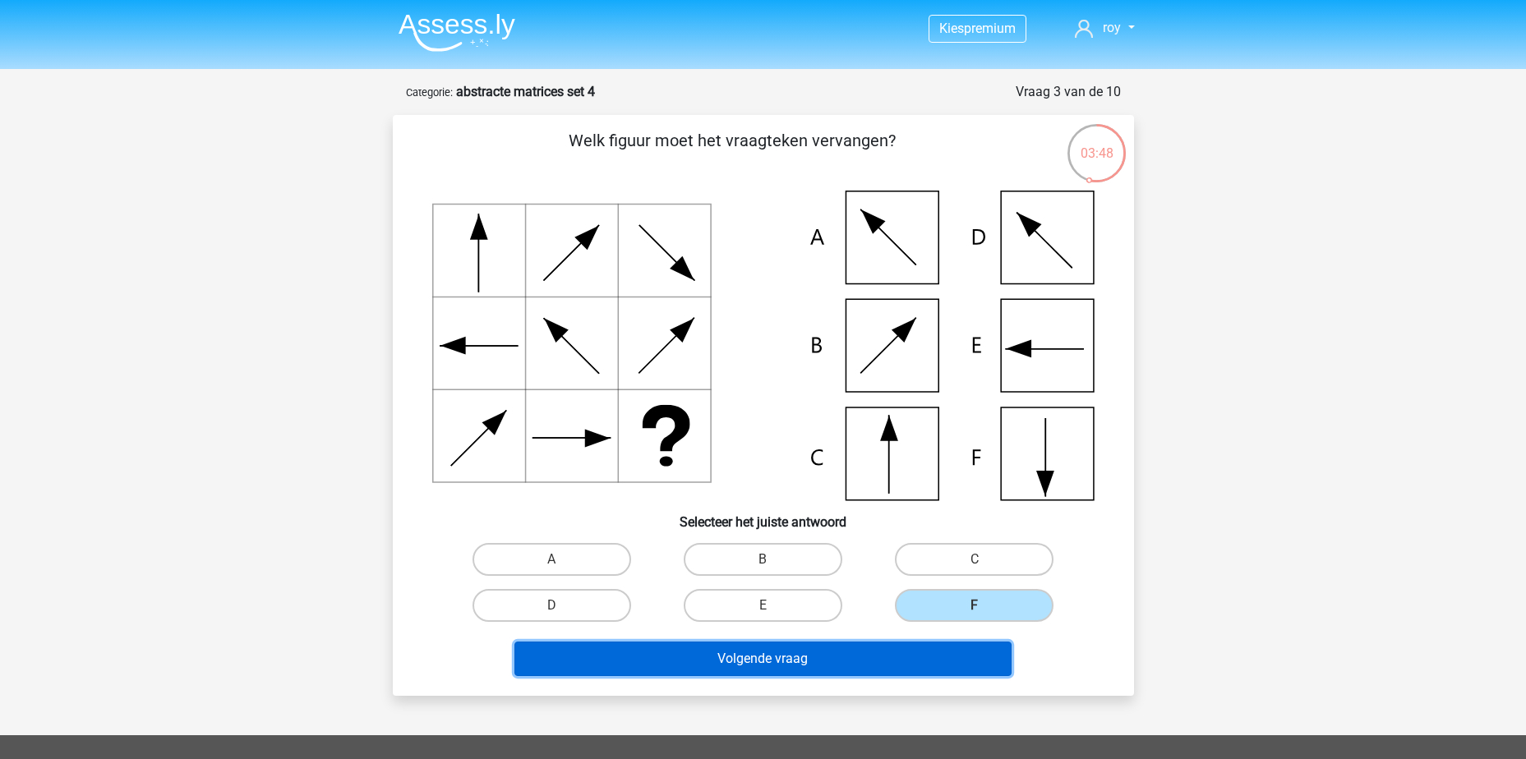
click at [938, 656] on button "Volgende vraag" at bounding box center [763, 659] width 497 height 35
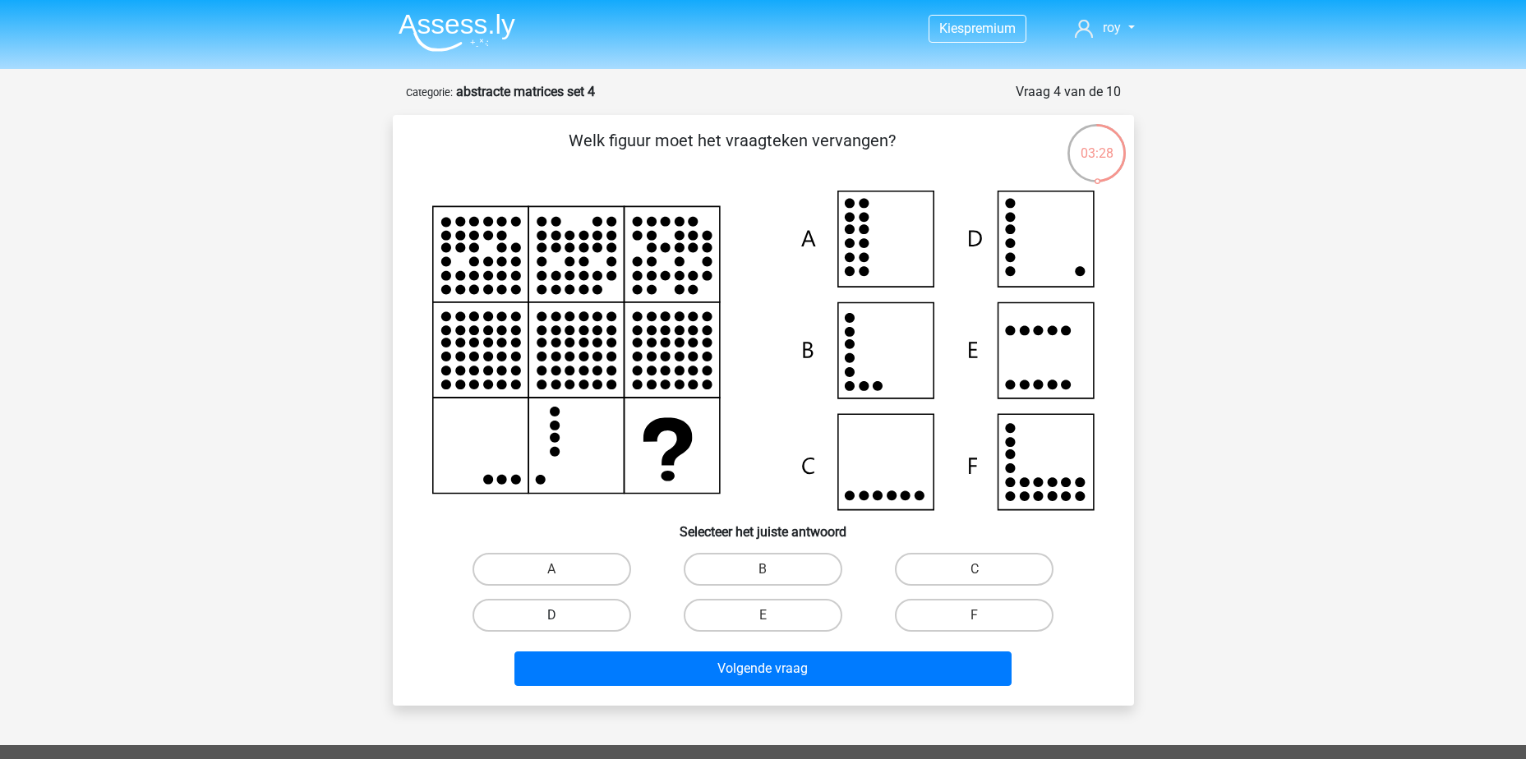
click at [587, 619] on label "D" at bounding box center [552, 615] width 159 height 33
click at [562, 619] on input "D" at bounding box center [556, 621] width 11 height 11
radio input "true"
drag, startPoint x: 915, startPoint y: 690, endPoint x: 906, endPoint y: 690, distance: 9.0
click at [914, 690] on div "Volgende vraag" at bounding box center [763, 672] width 635 height 41
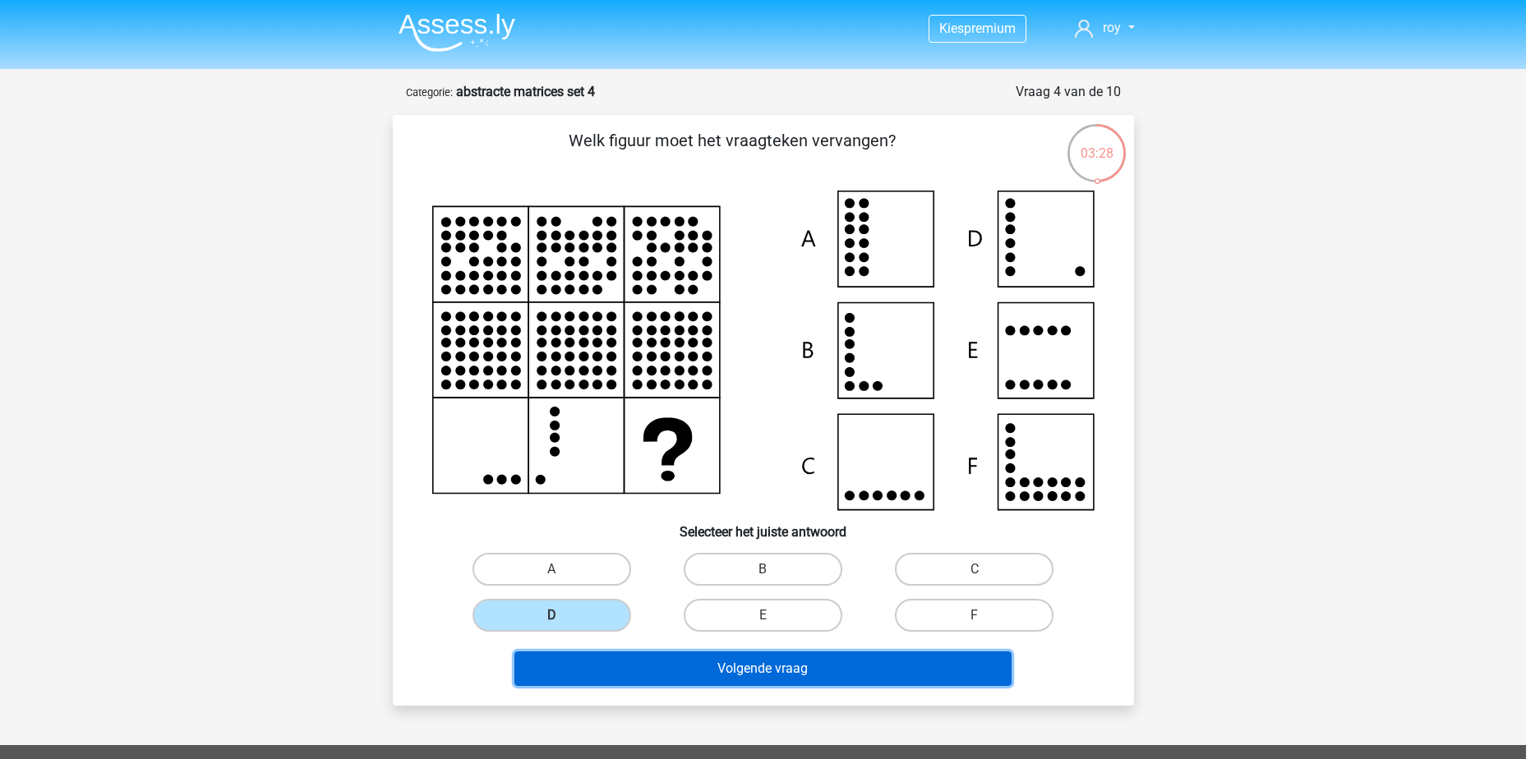
click at [889, 676] on button "Volgende vraag" at bounding box center [763, 669] width 497 height 35
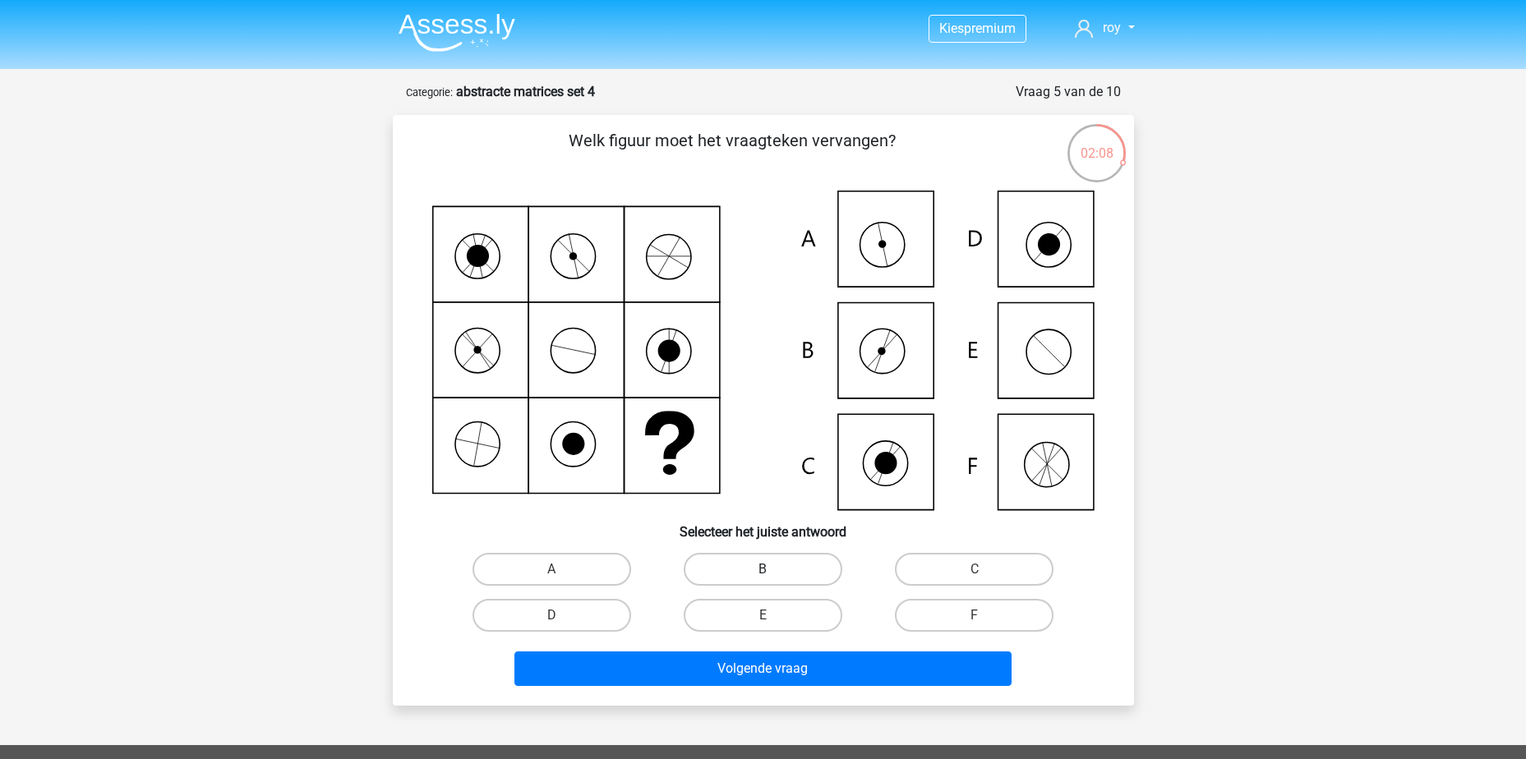
click at [771, 566] on label "B" at bounding box center [763, 569] width 159 height 33
click at [771, 570] on input "B" at bounding box center [768, 575] width 11 height 11
radio input "true"
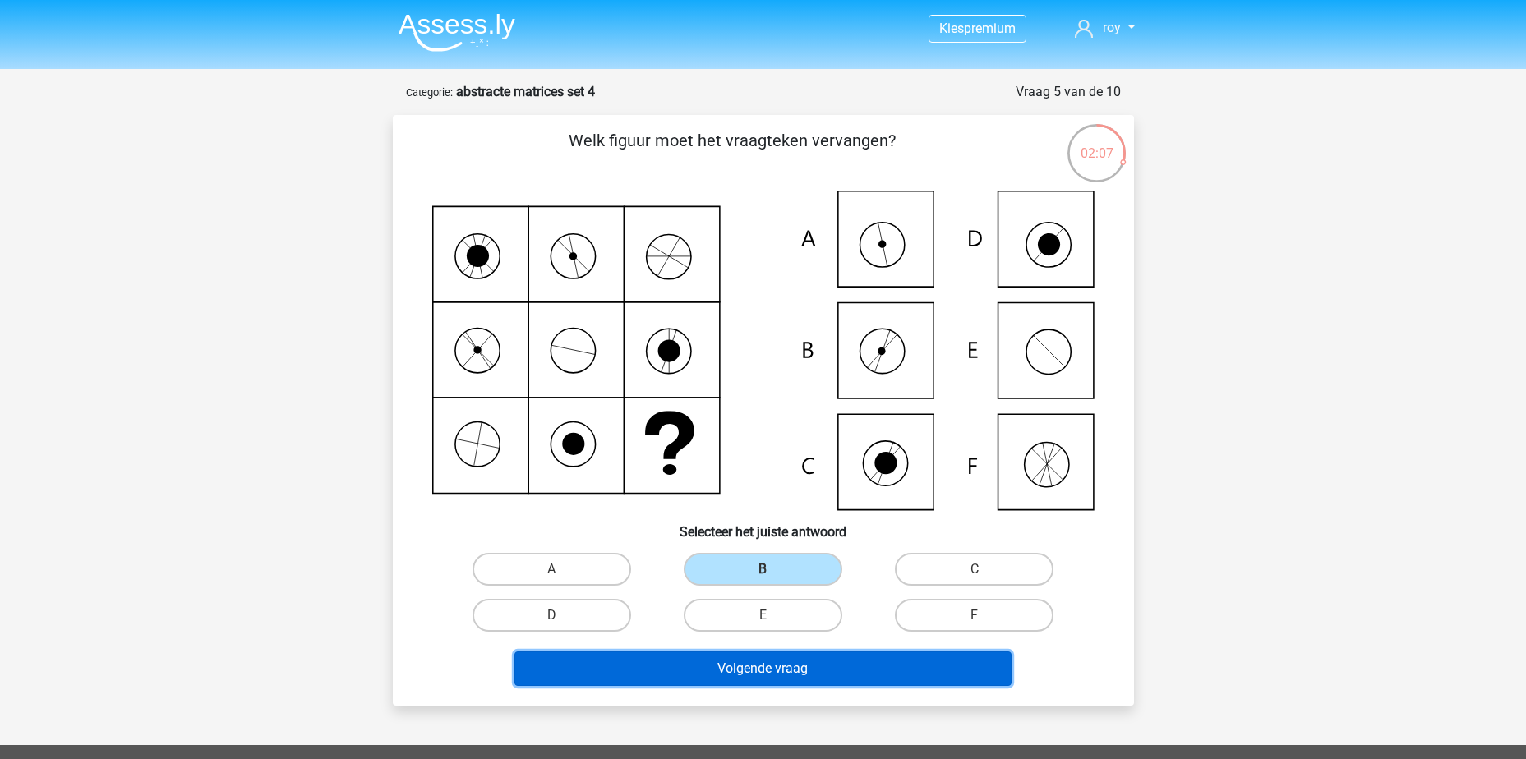
click at [787, 671] on button "Volgende vraag" at bounding box center [763, 669] width 497 height 35
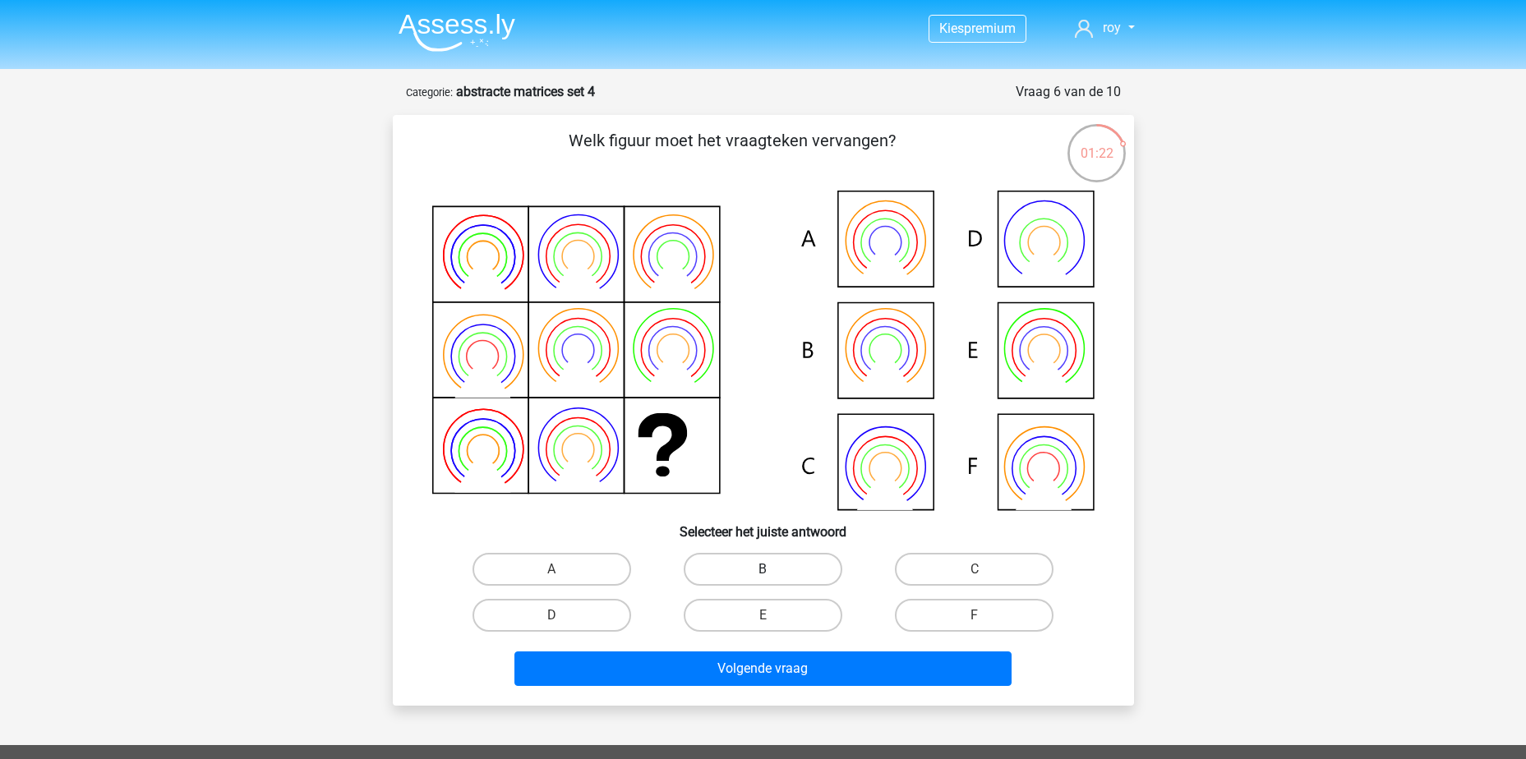
click at [785, 569] on label "B" at bounding box center [763, 569] width 159 height 33
click at [773, 570] on input "B" at bounding box center [768, 575] width 11 height 11
radio input "true"
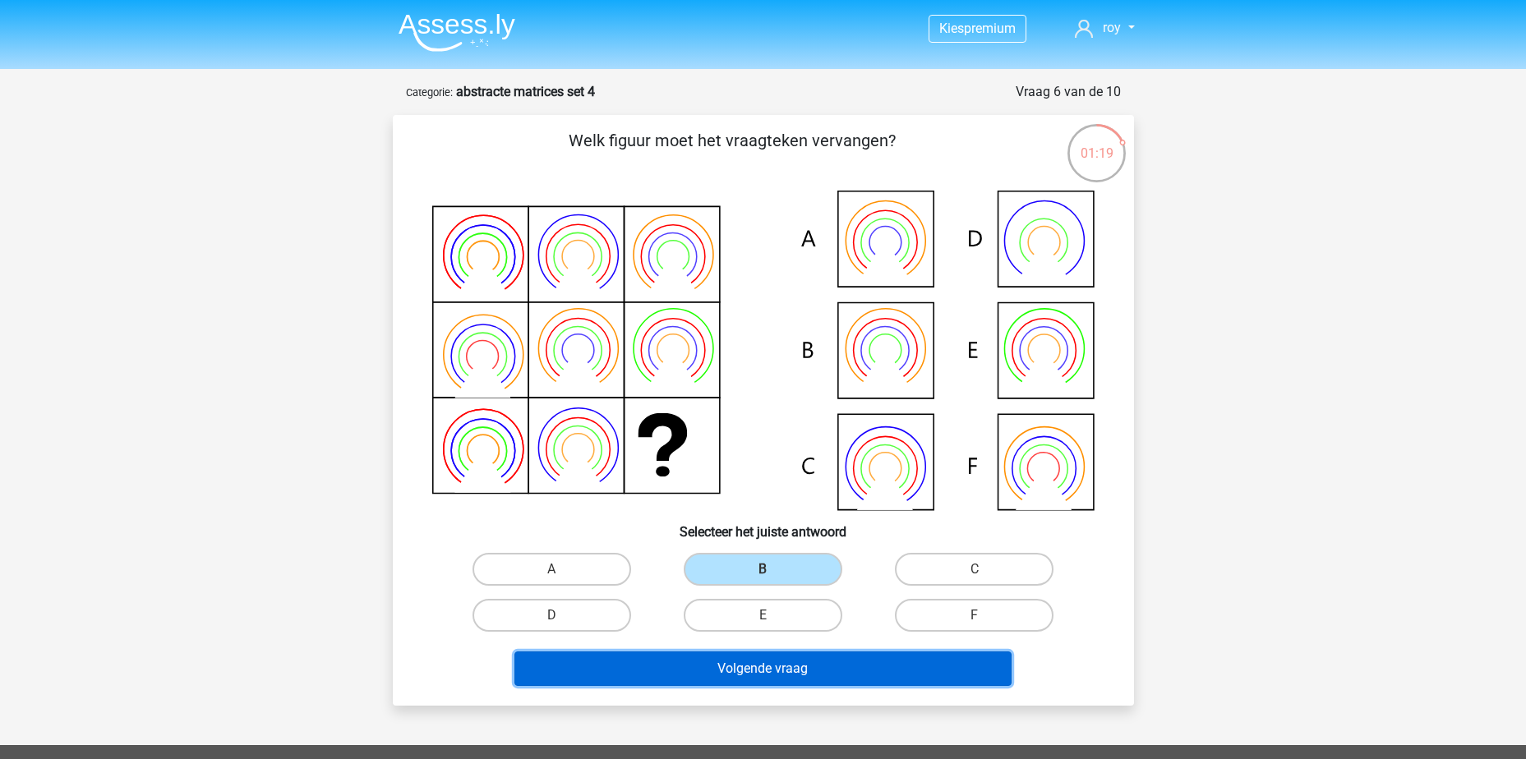
click at [784, 680] on button "Volgende vraag" at bounding box center [763, 669] width 497 height 35
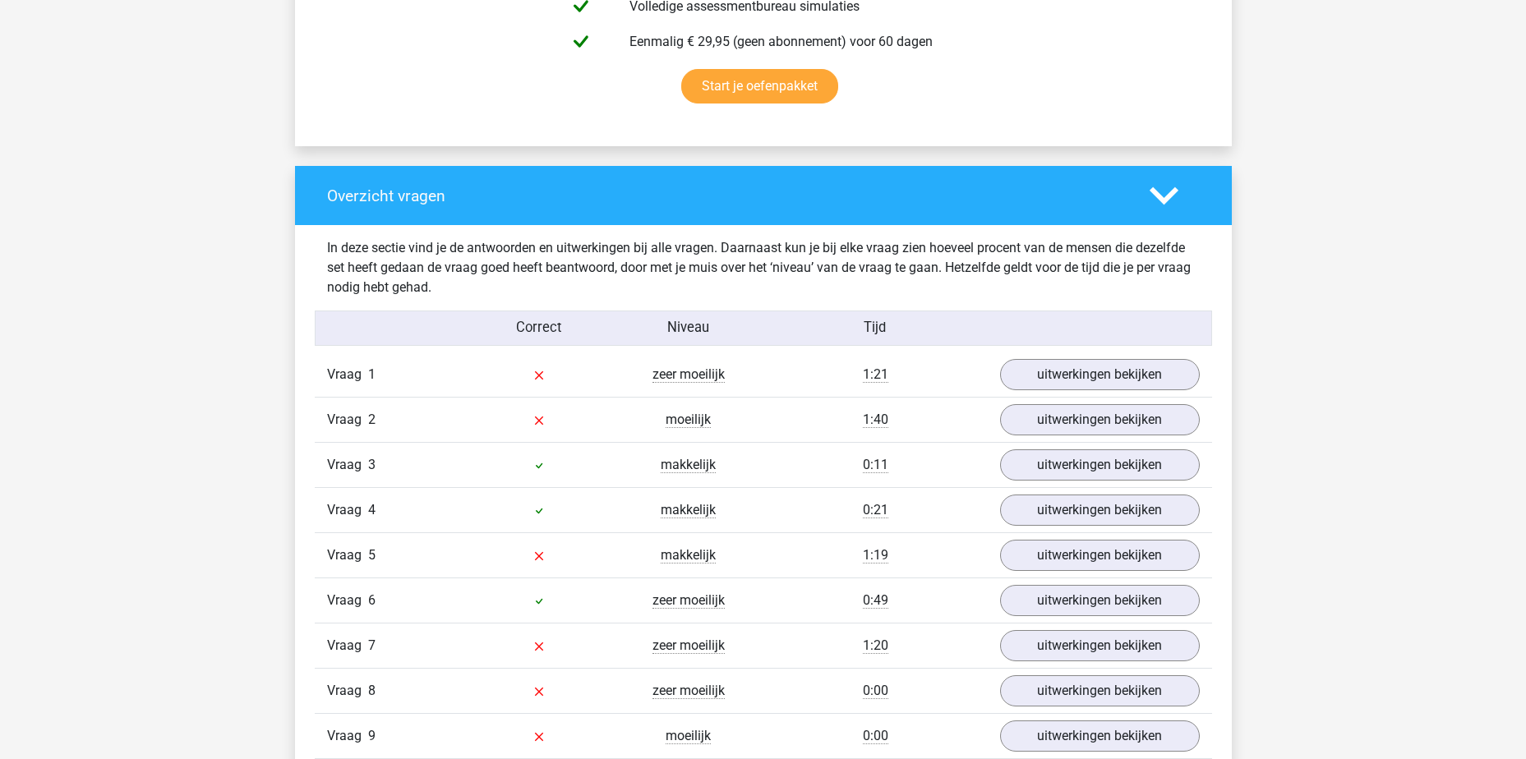
scroll to position [1151, 0]
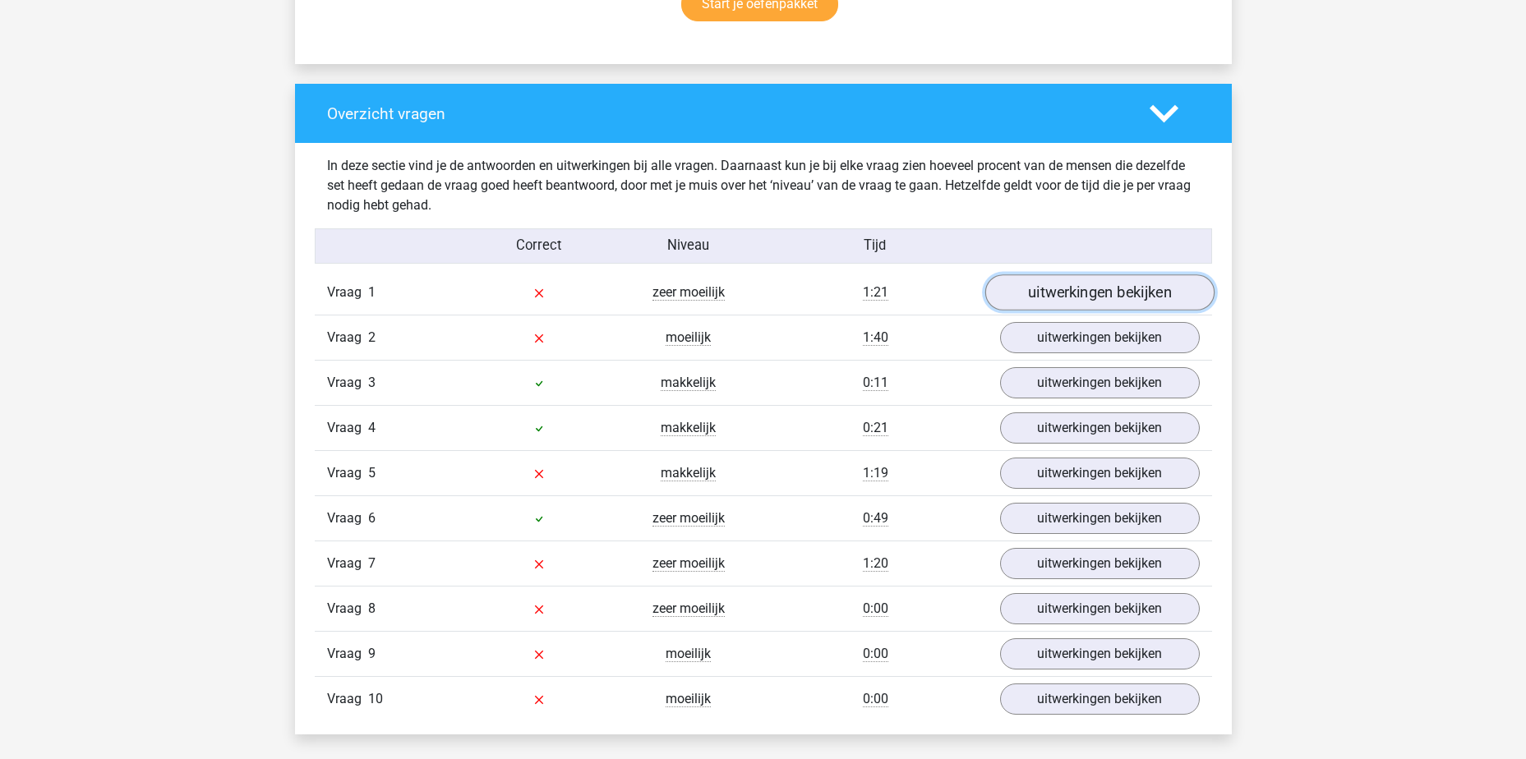
click at [1110, 293] on link "uitwerkingen bekijken" at bounding box center [1099, 293] width 229 height 36
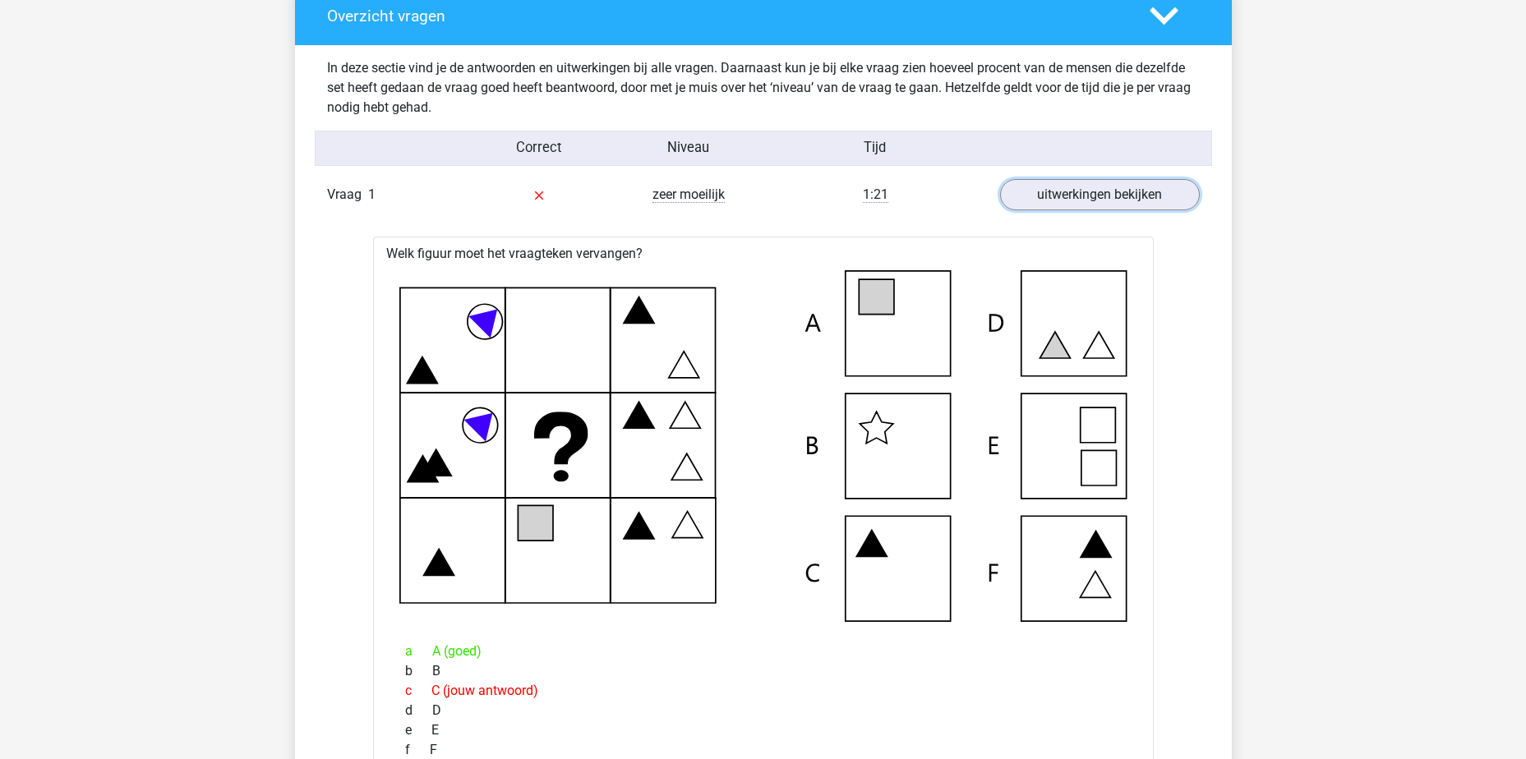
scroll to position [1233, 0]
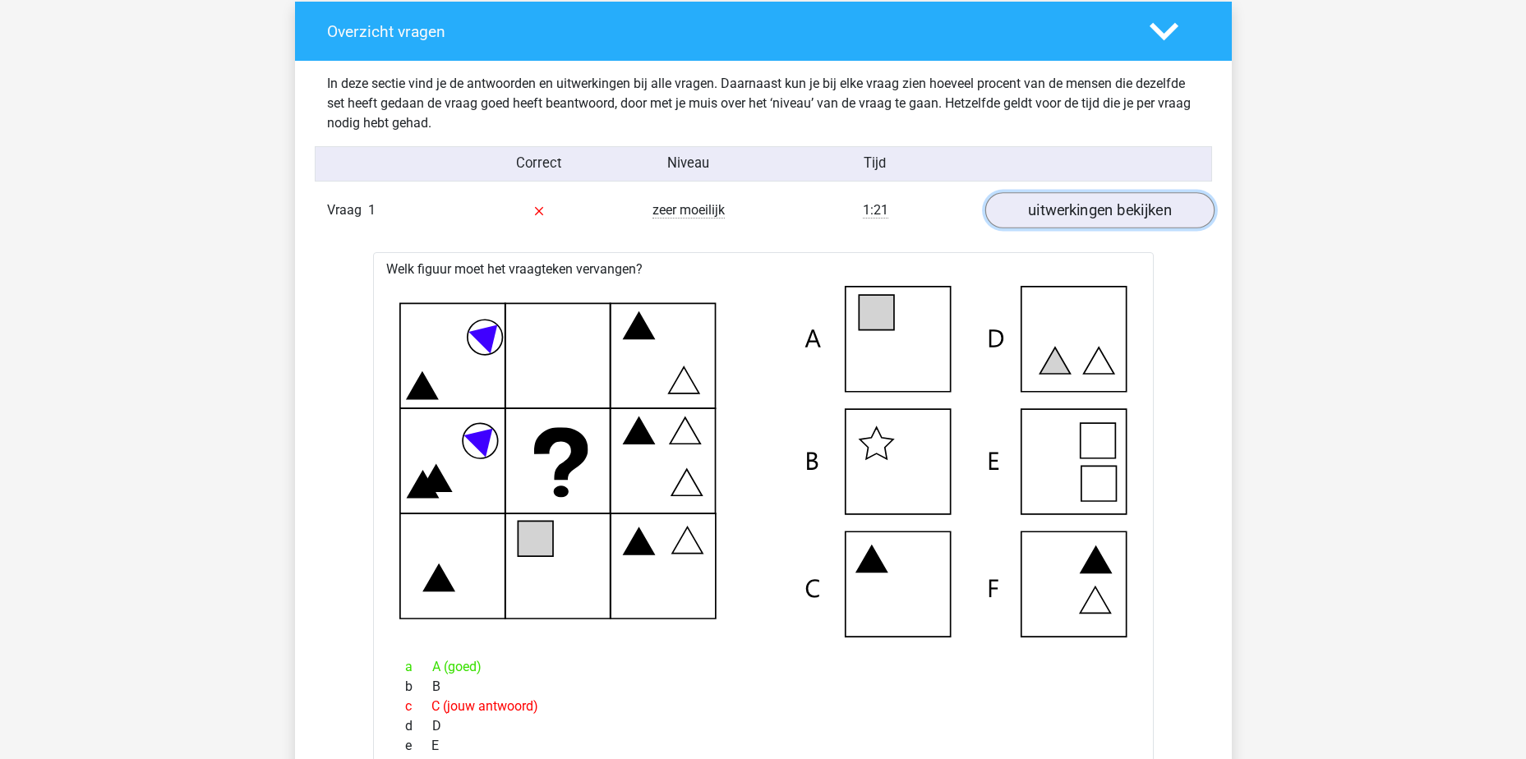
click at [1056, 210] on link "uitwerkingen bekijken" at bounding box center [1099, 210] width 229 height 36
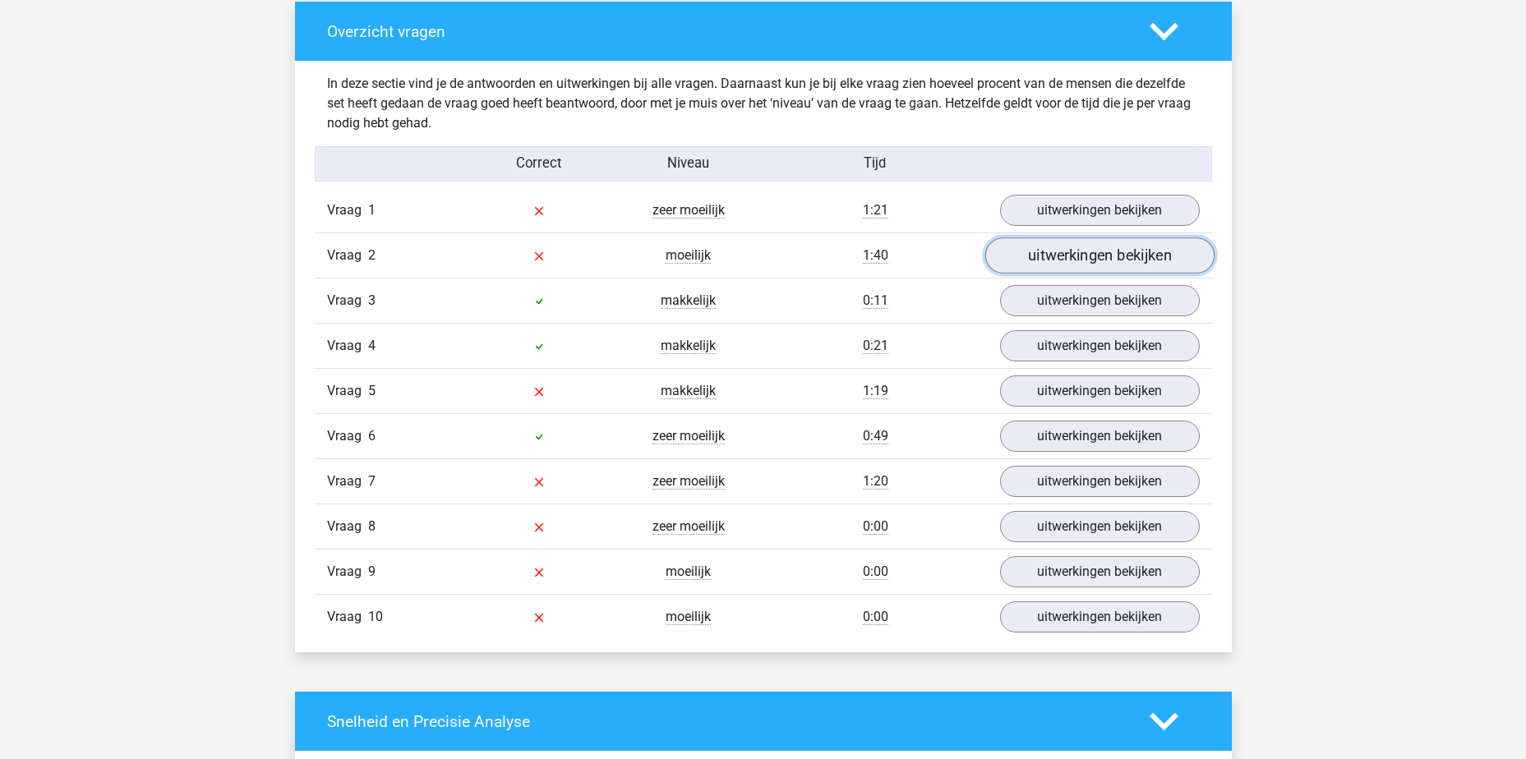
click at [1064, 265] on link "uitwerkingen bekijken" at bounding box center [1099, 256] width 229 height 36
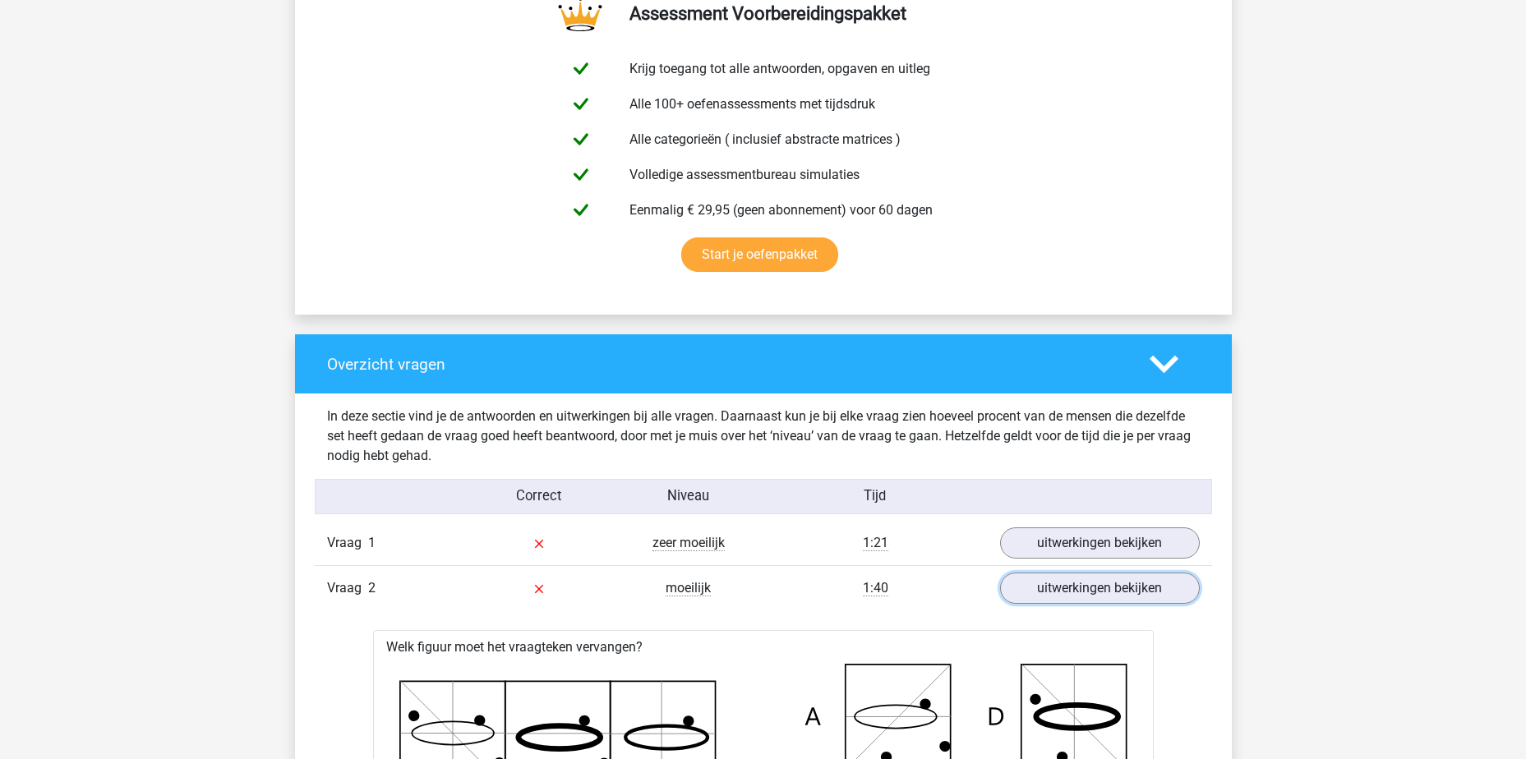
scroll to position [1068, 0]
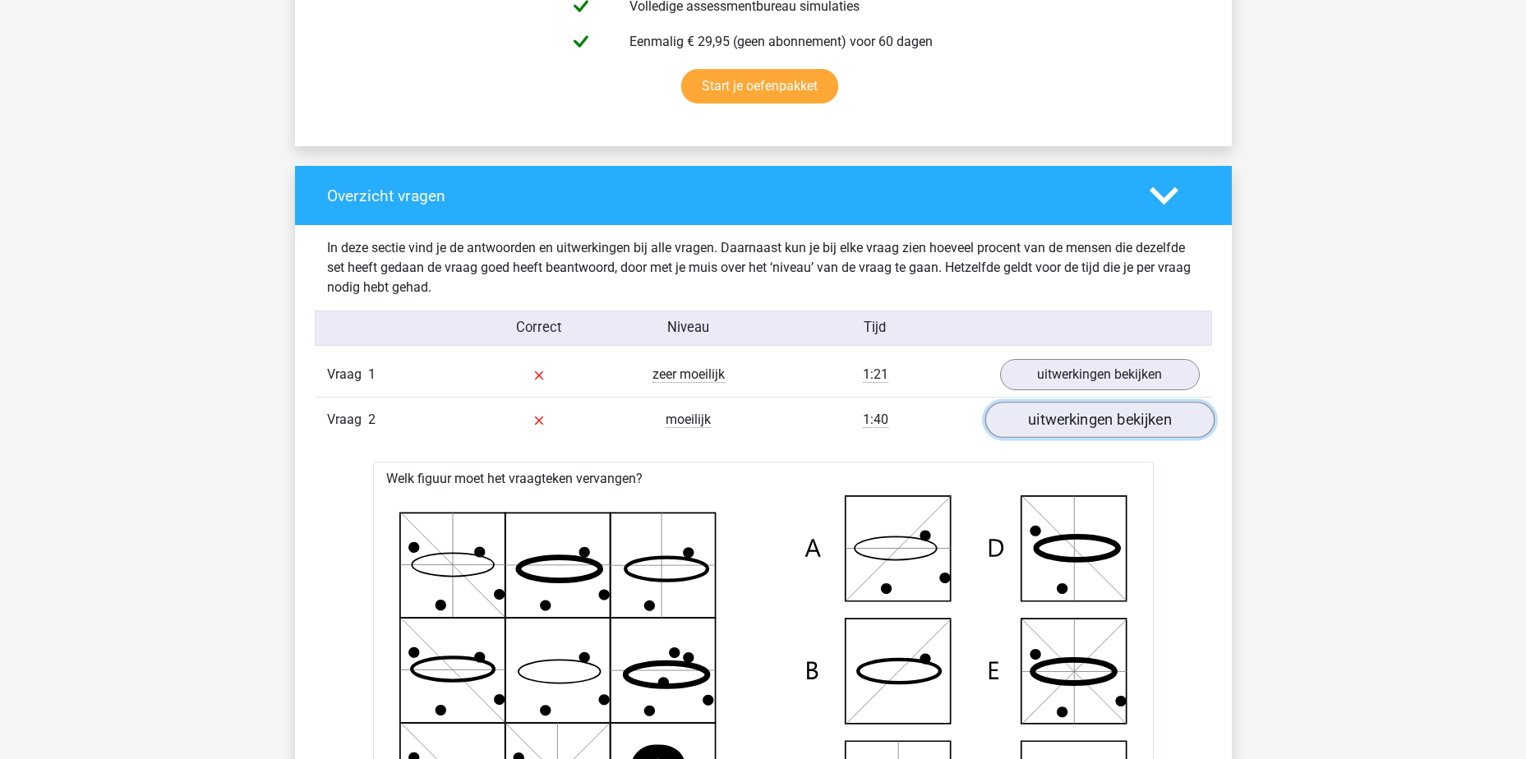
click at [1097, 425] on link "uitwerkingen bekijken" at bounding box center [1099, 420] width 229 height 36
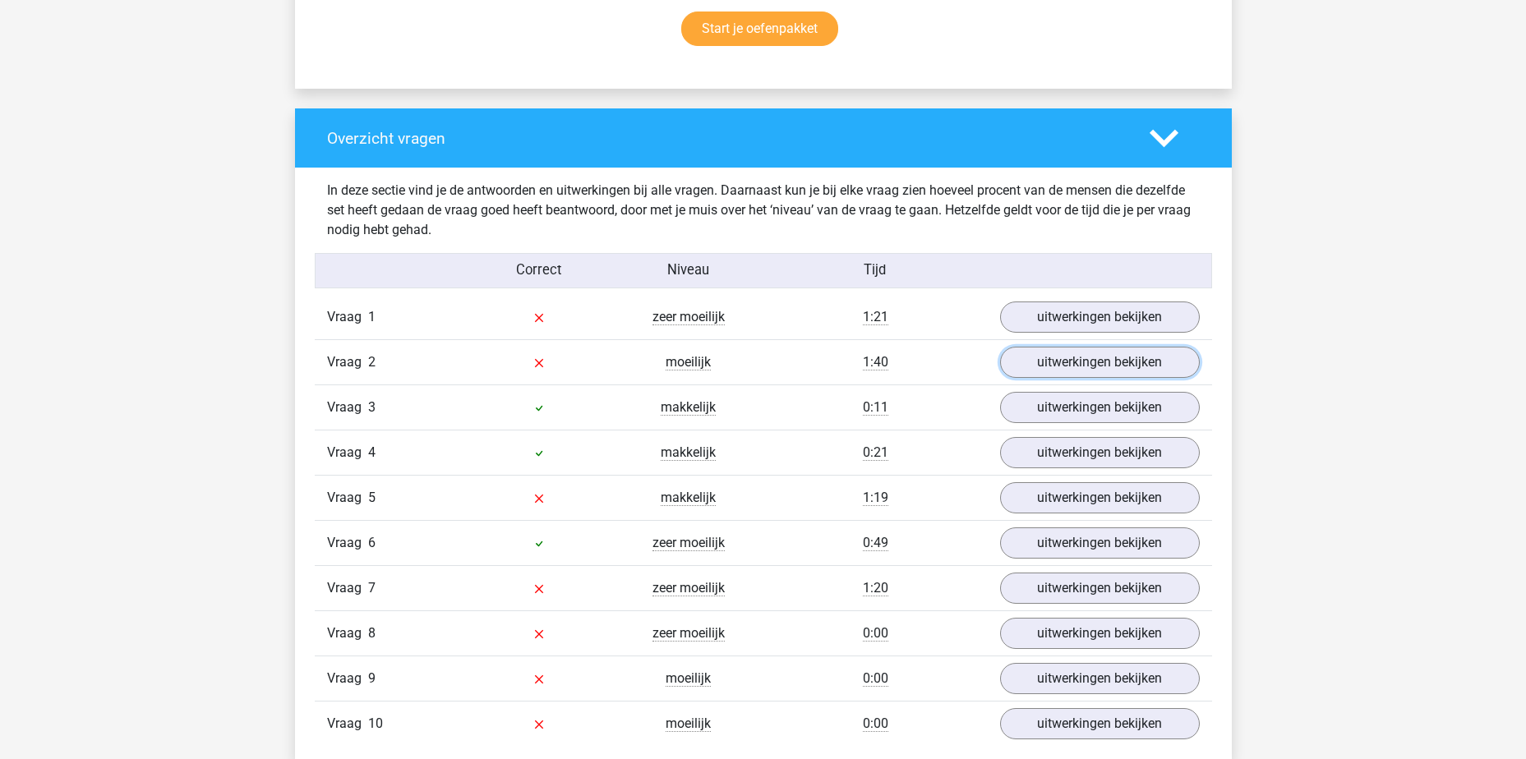
scroll to position [1151, 0]
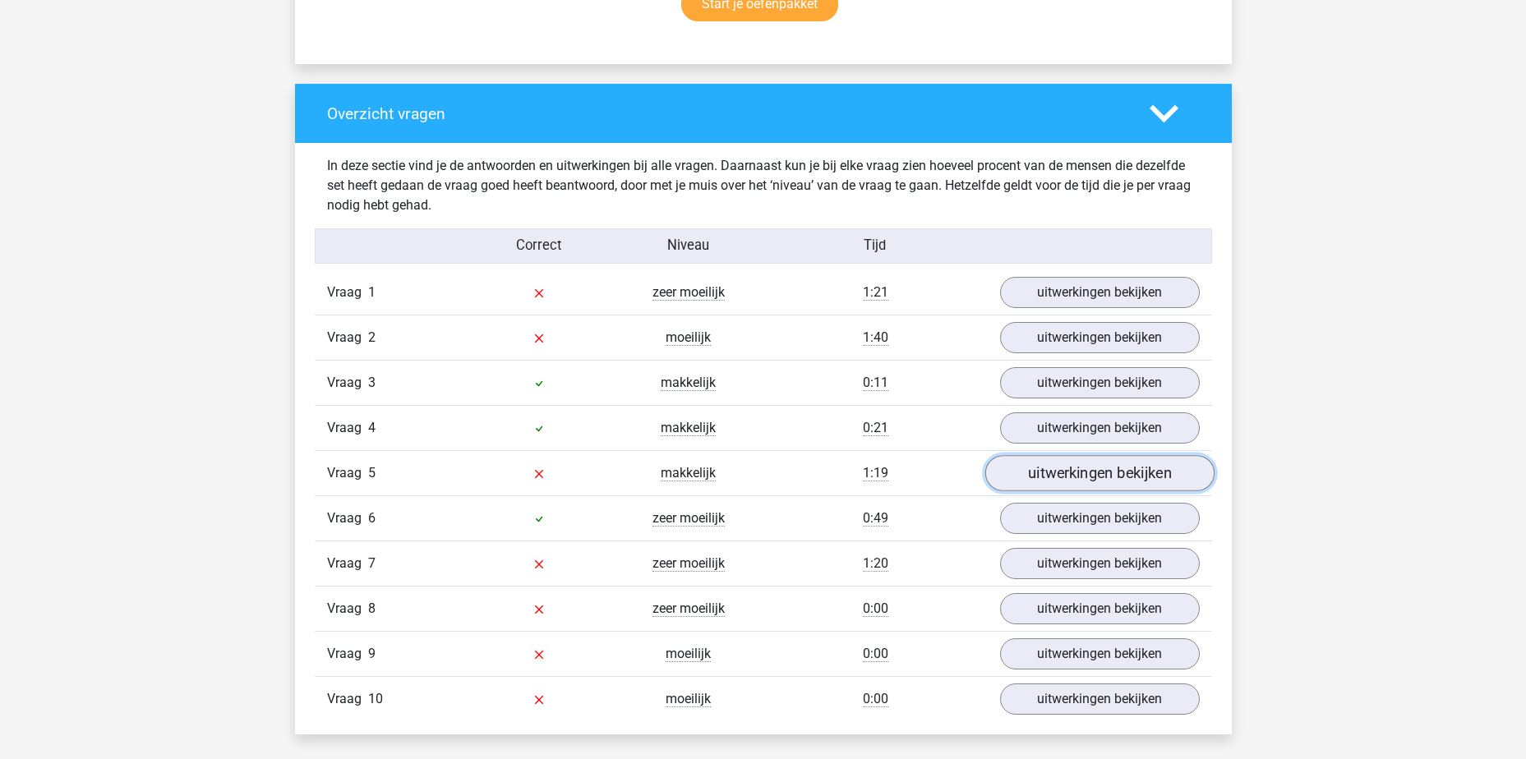
click at [1069, 479] on link "uitwerkingen bekijken" at bounding box center [1099, 473] width 229 height 36
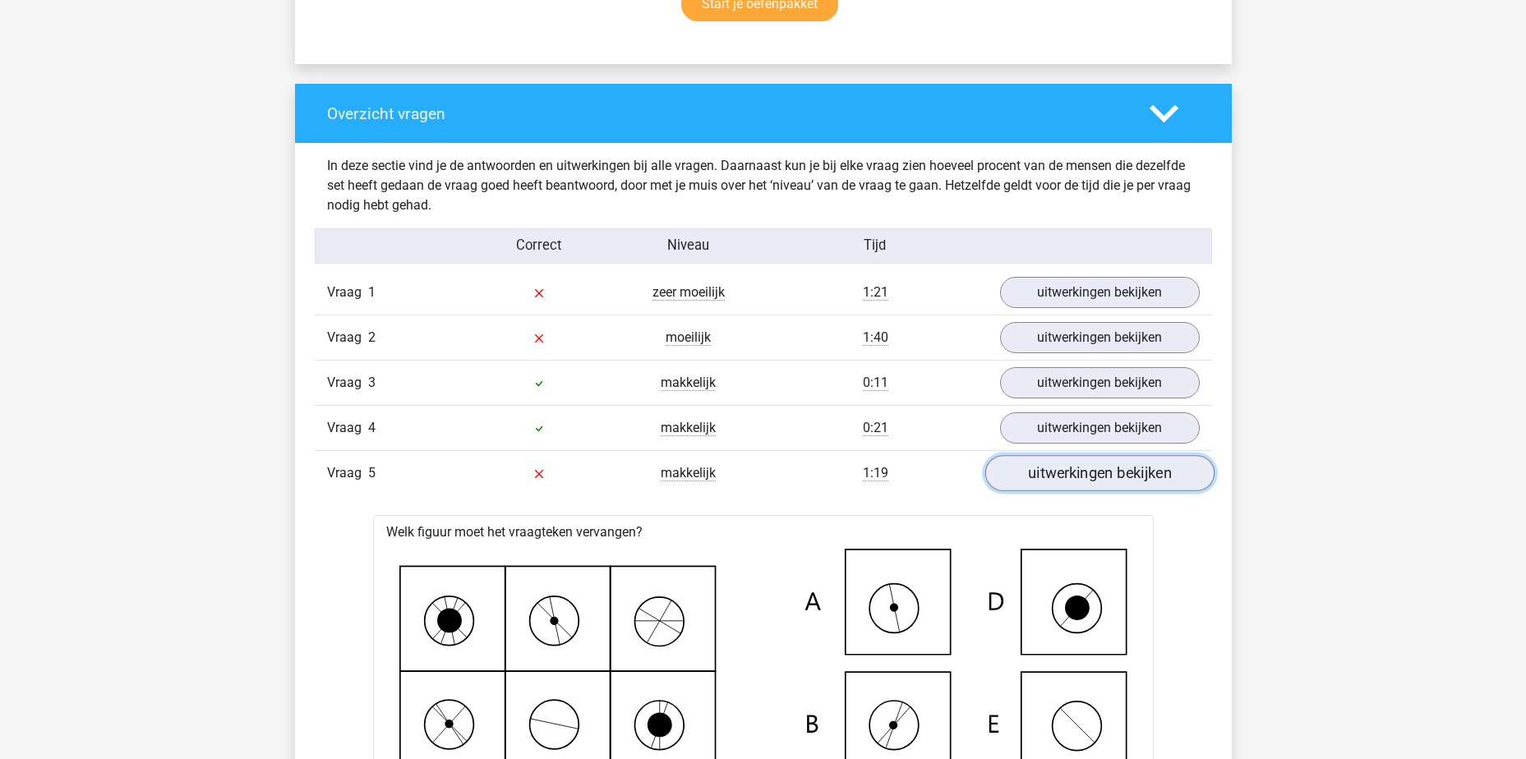
click at [1098, 473] on link "uitwerkingen bekijken" at bounding box center [1099, 473] width 229 height 36
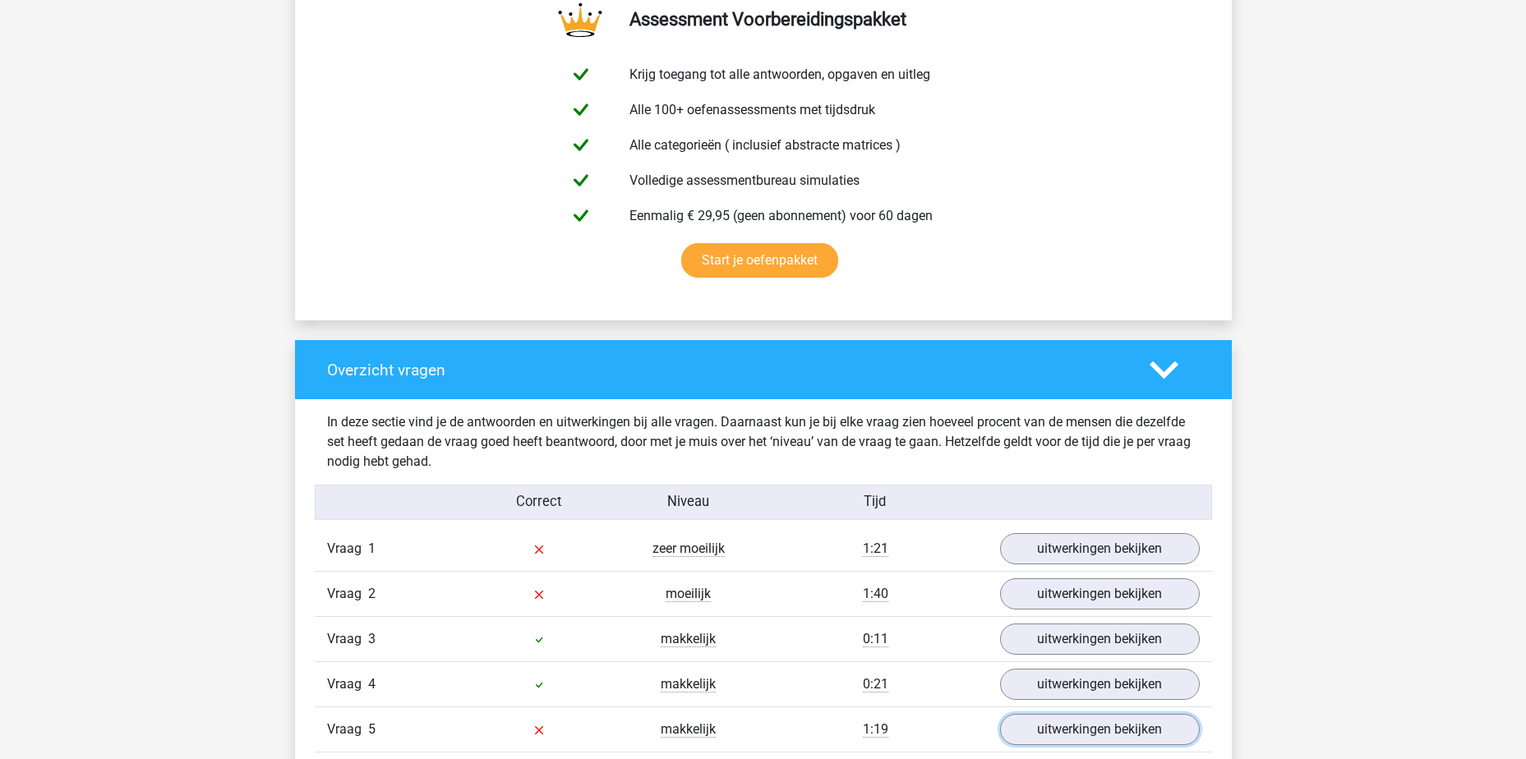
scroll to position [658, 0]
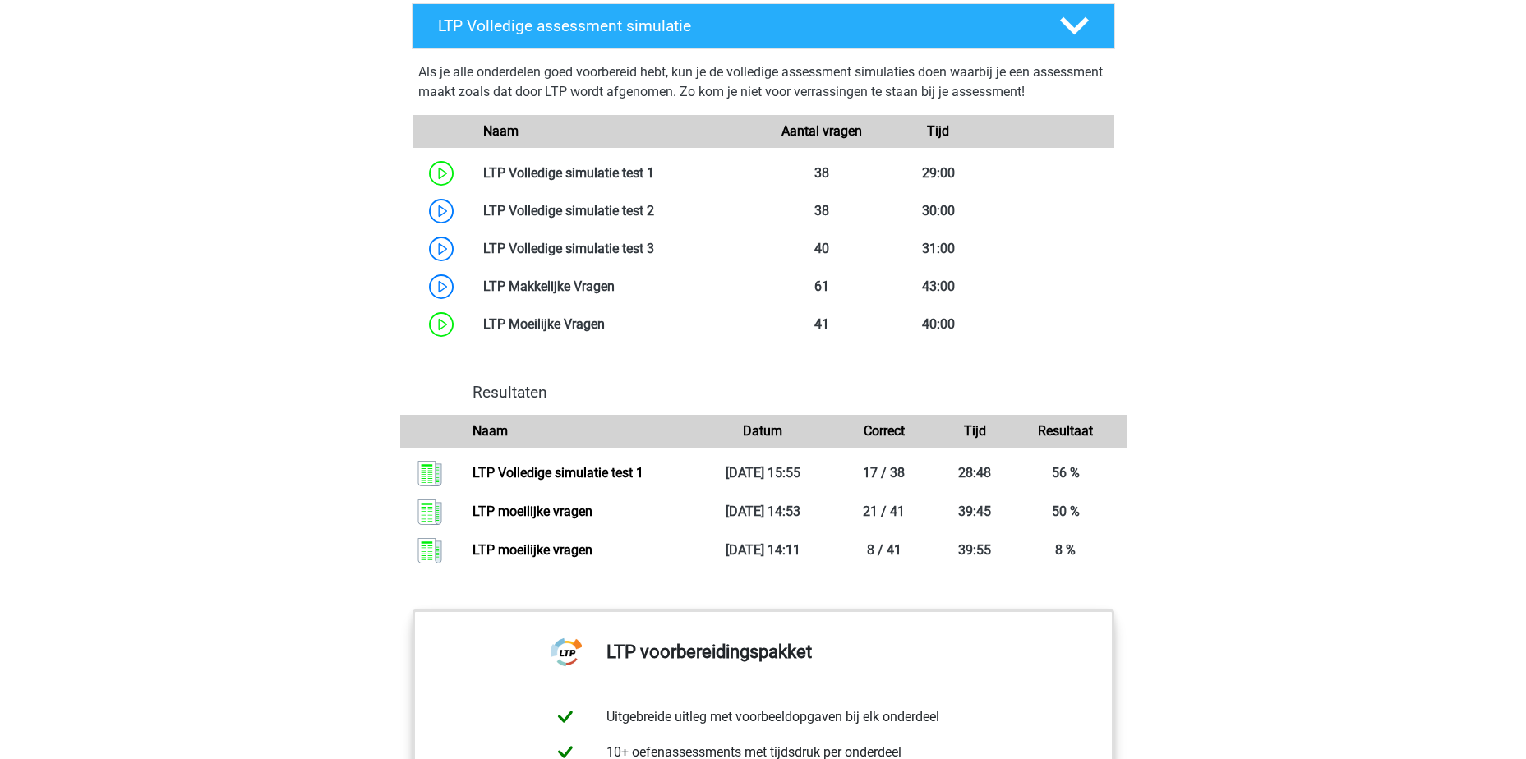
scroll to position [1135, 0]
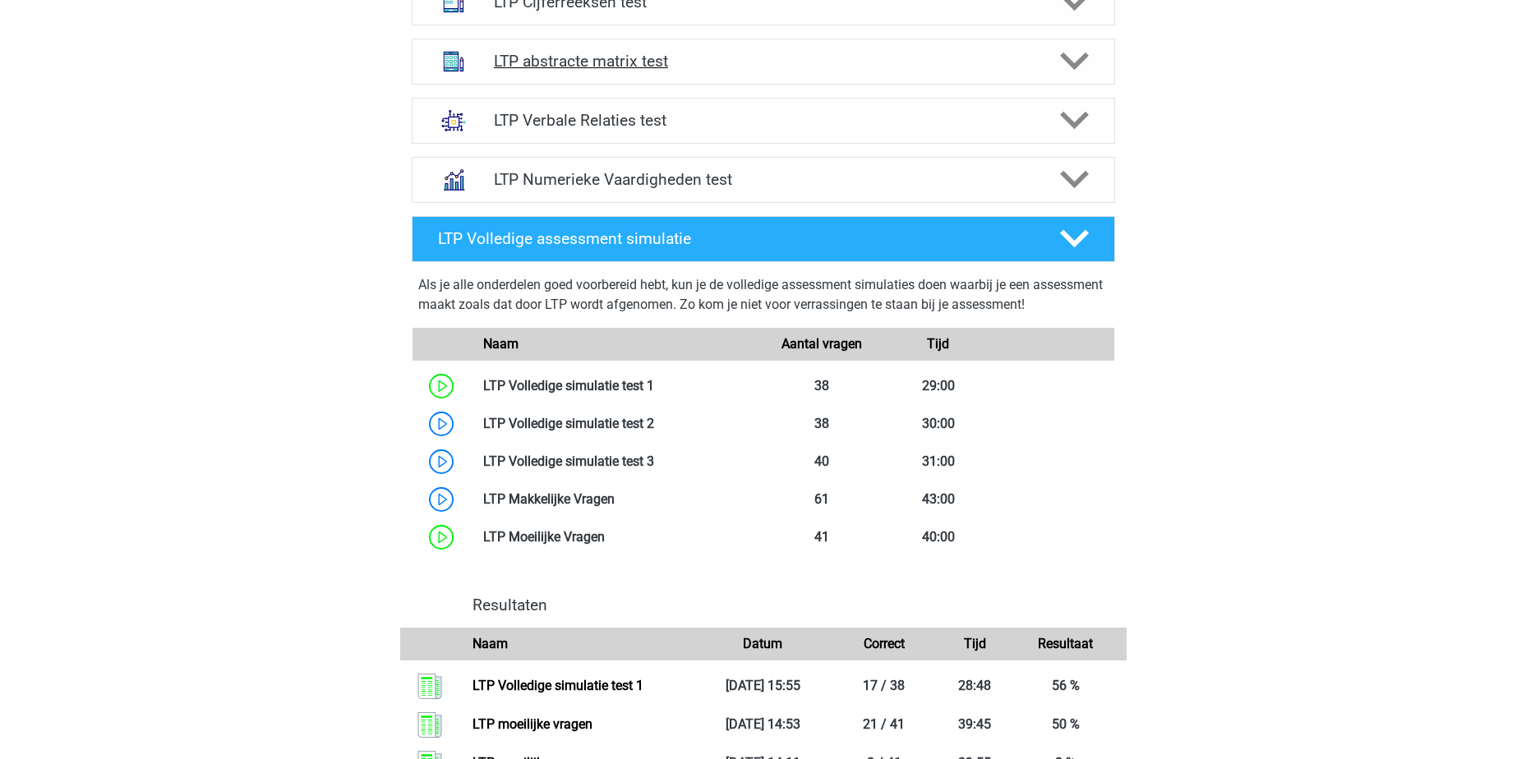
click at [744, 48] on div "LTP abstracte matrix test" at bounding box center [764, 62] width 704 height 46
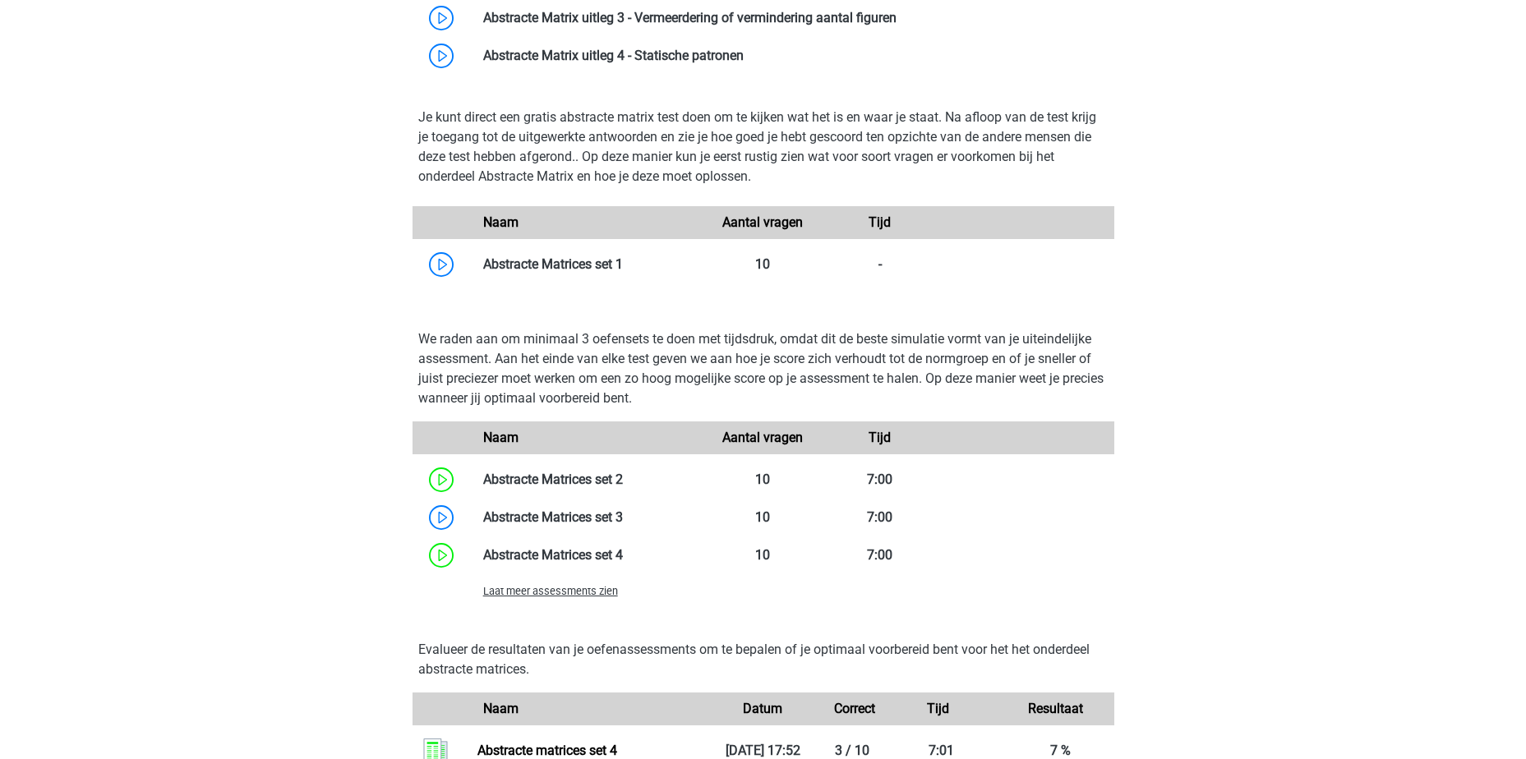
scroll to position [1464, 0]
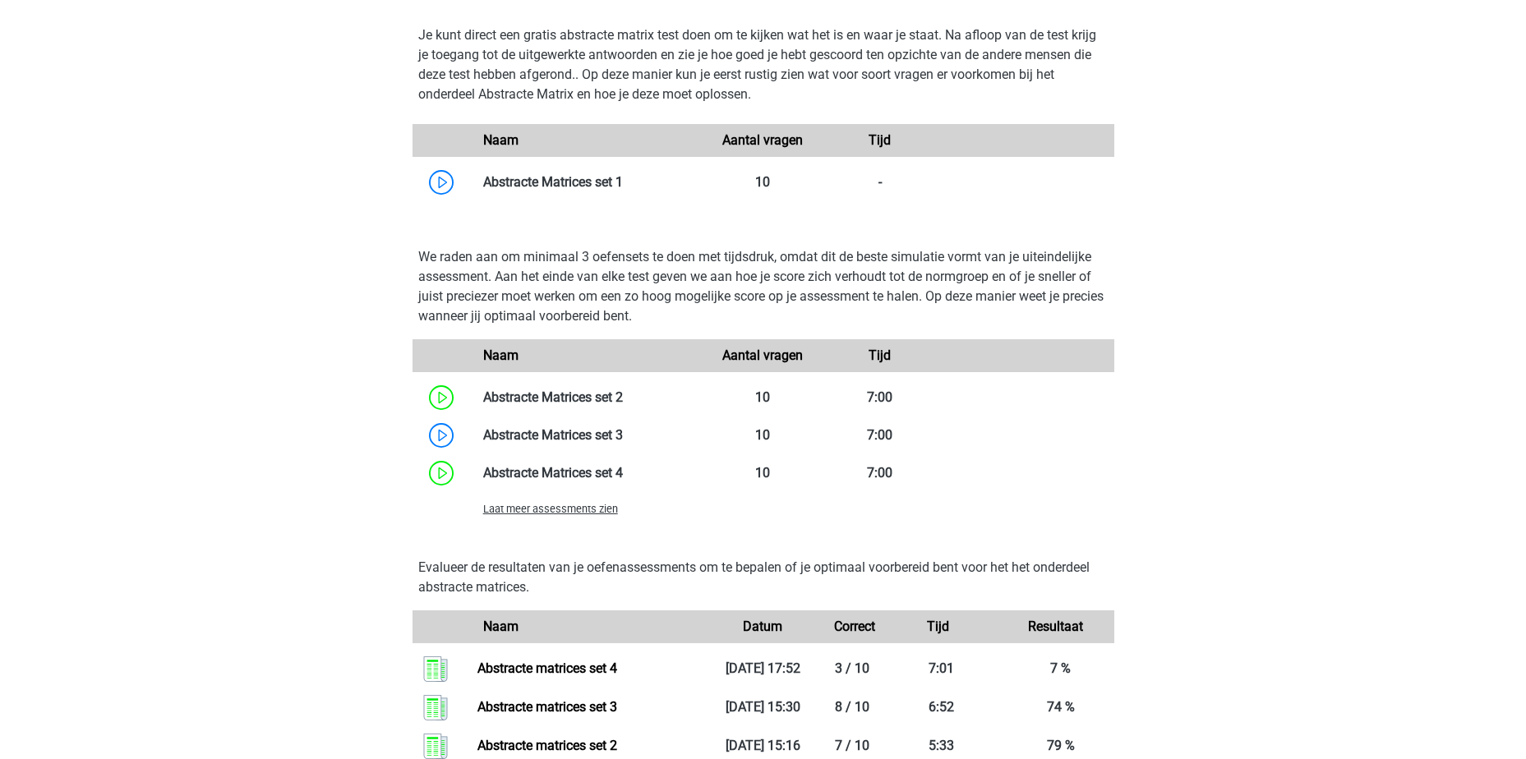
click at [559, 507] on span "Laat meer assessments zien" at bounding box center [550, 509] width 135 height 12
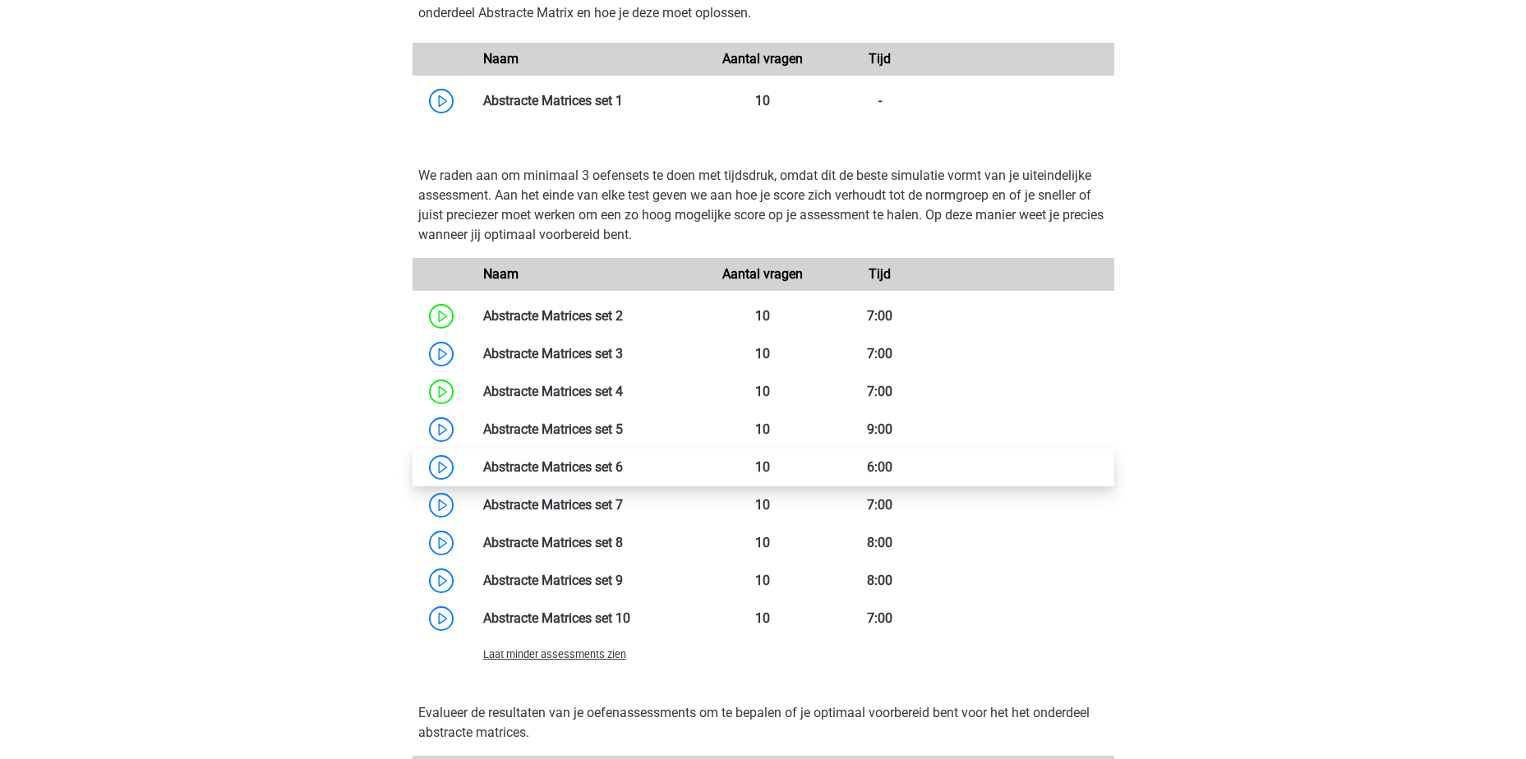
scroll to position [1546, 0]
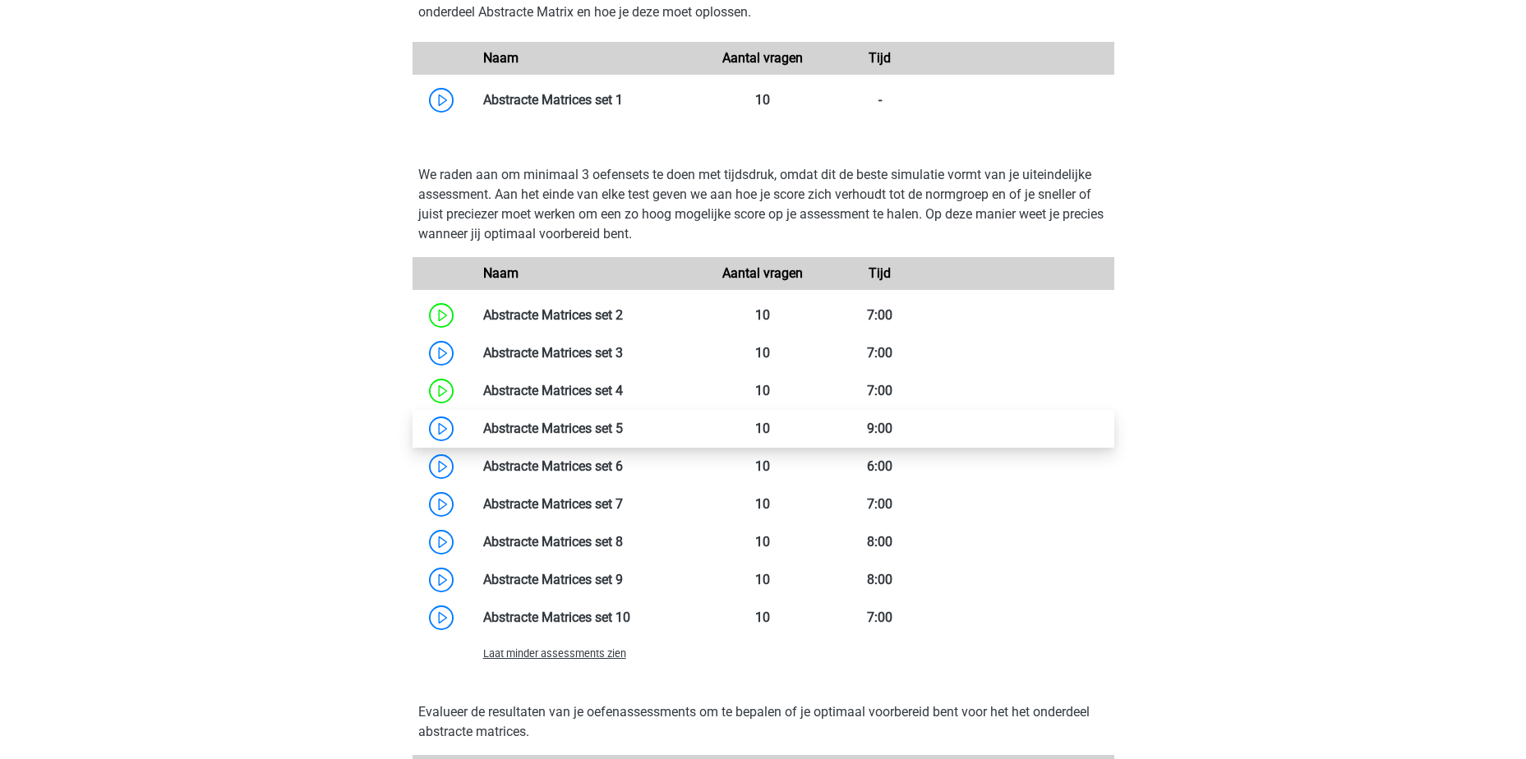
click at [623, 436] on link at bounding box center [623, 429] width 0 height 16
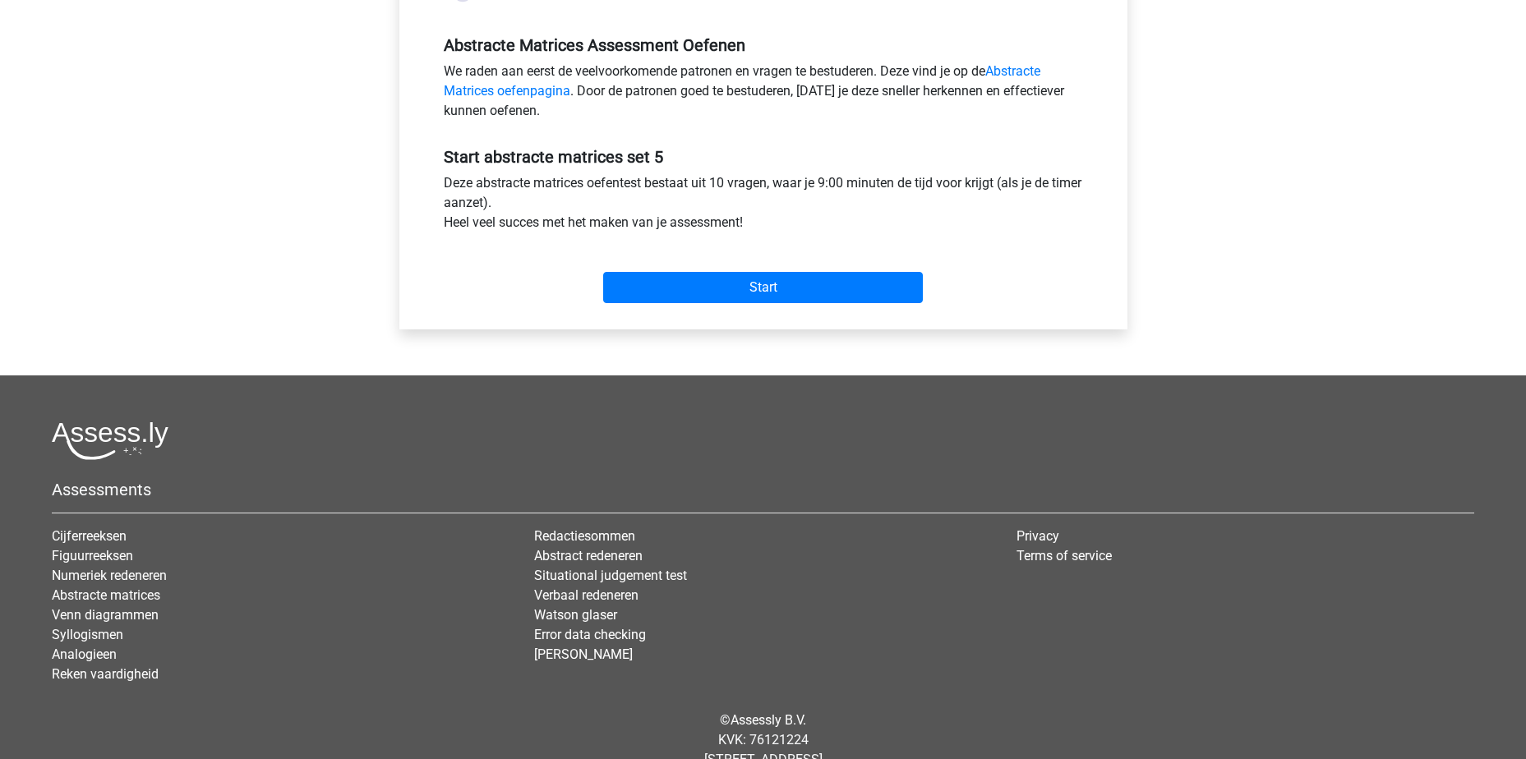
scroll to position [493, 0]
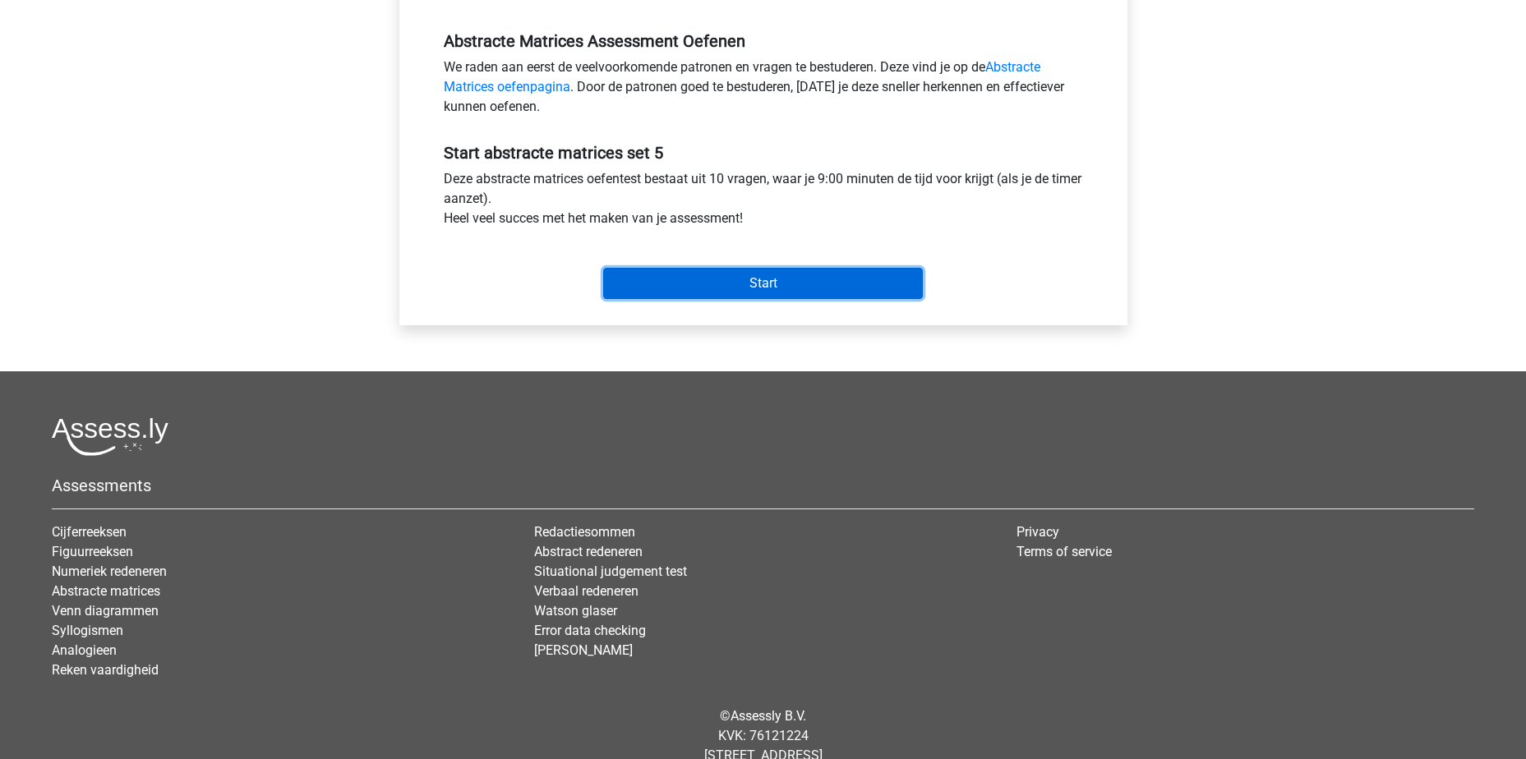
click at [751, 283] on input "Start" at bounding box center [763, 283] width 320 height 31
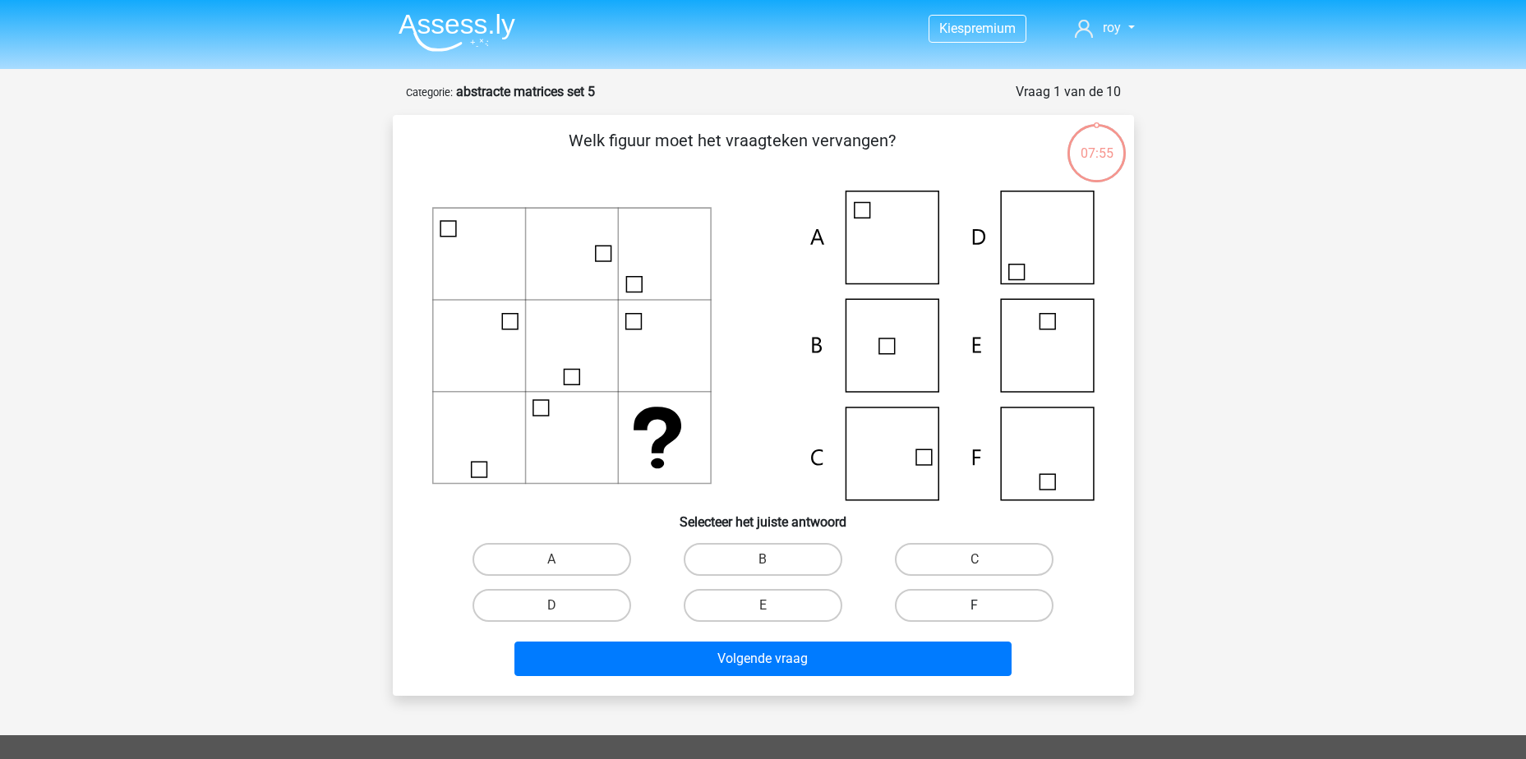
click at [944, 595] on label "F" at bounding box center [974, 605] width 159 height 33
click at [975, 606] on input "F" at bounding box center [980, 611] width 11 height 11
radio input "true"
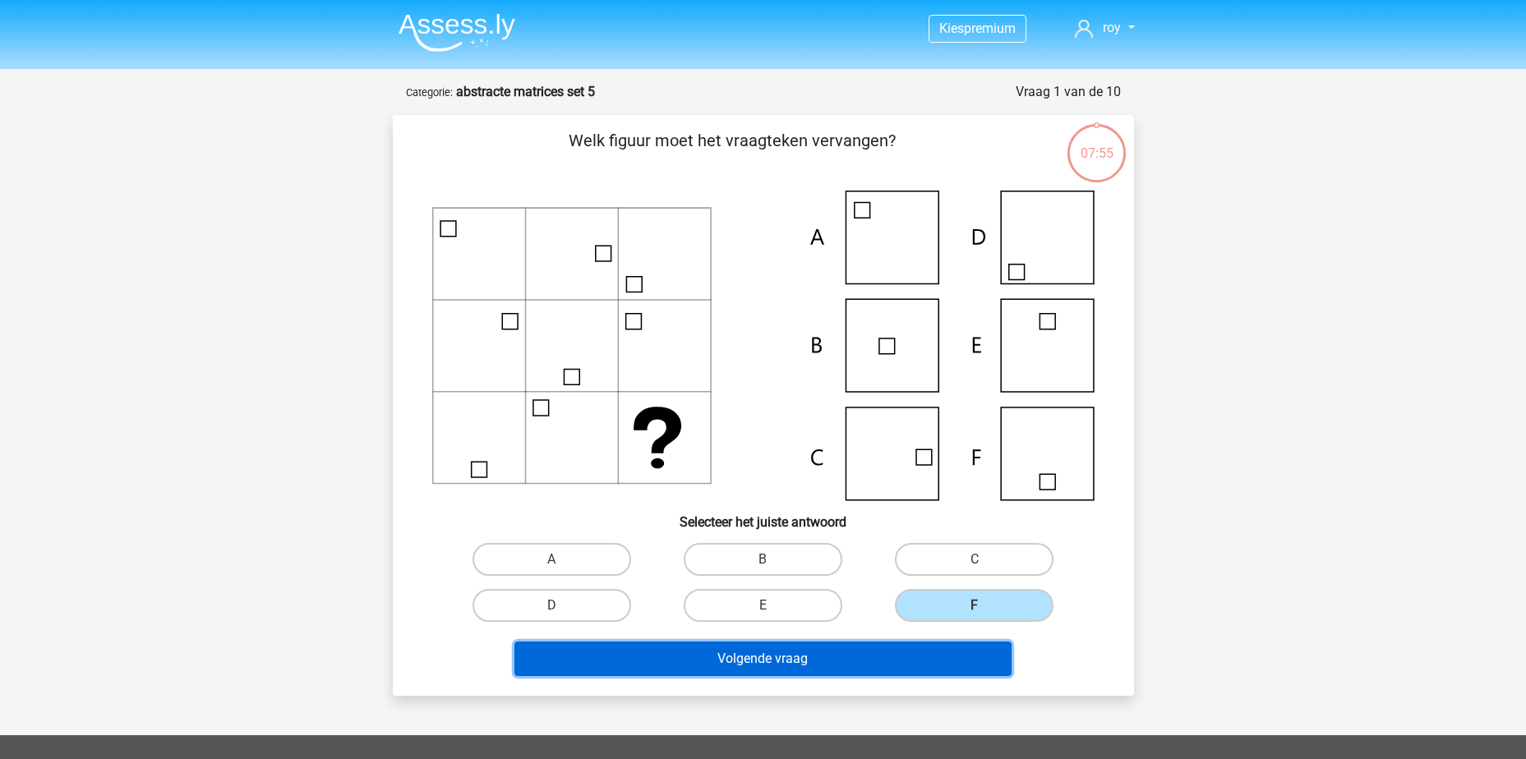
click at [898, 665] on button "Volgende vraag" at bounding box center [763, 659] width 497 height 35
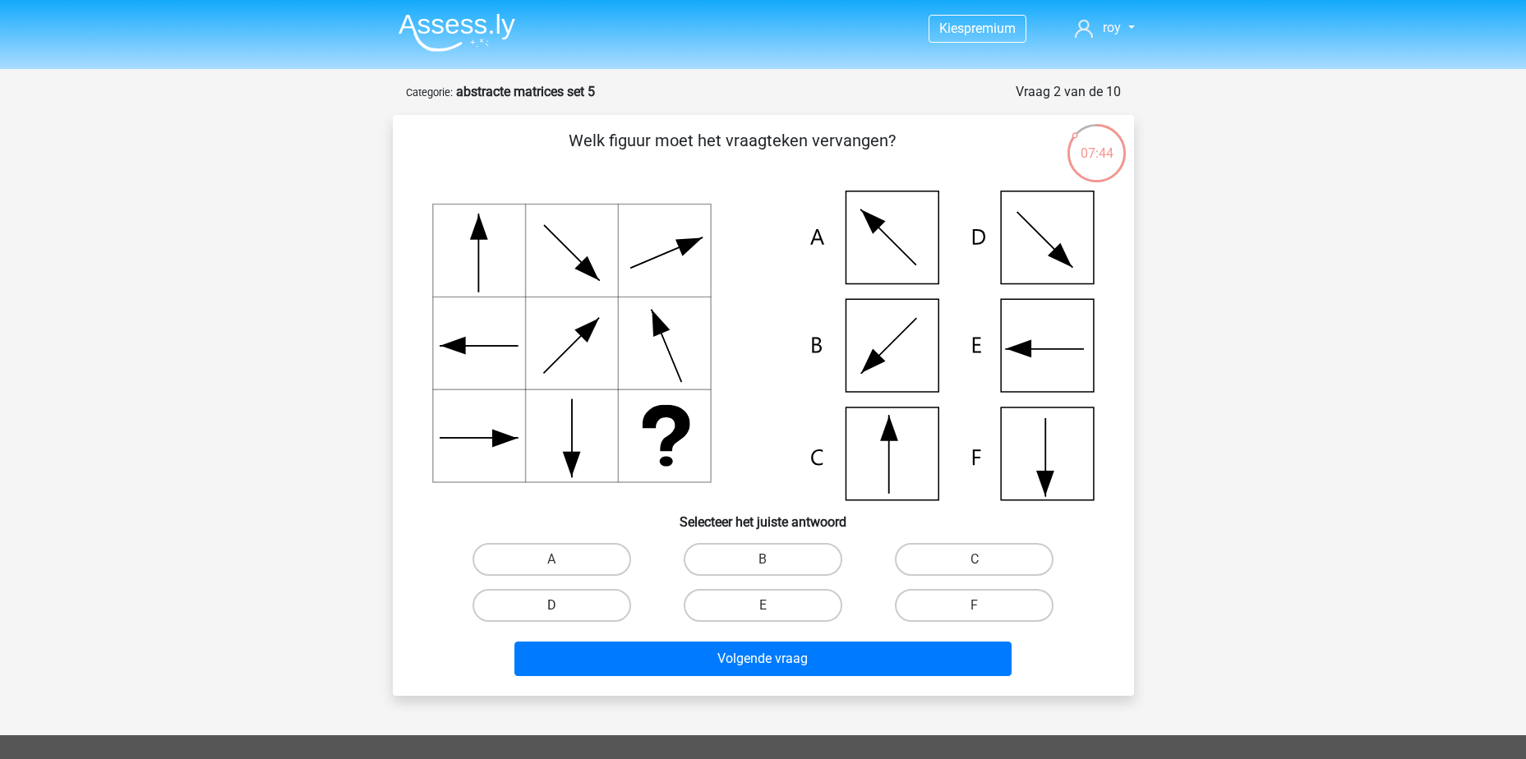
click at [595, 605] on label "D" at bounding box center [552, 605] width 159 height 33
click at [562, 606] on input "D" at bounding box center [556, 611] width 11 height 11
radio input "true"
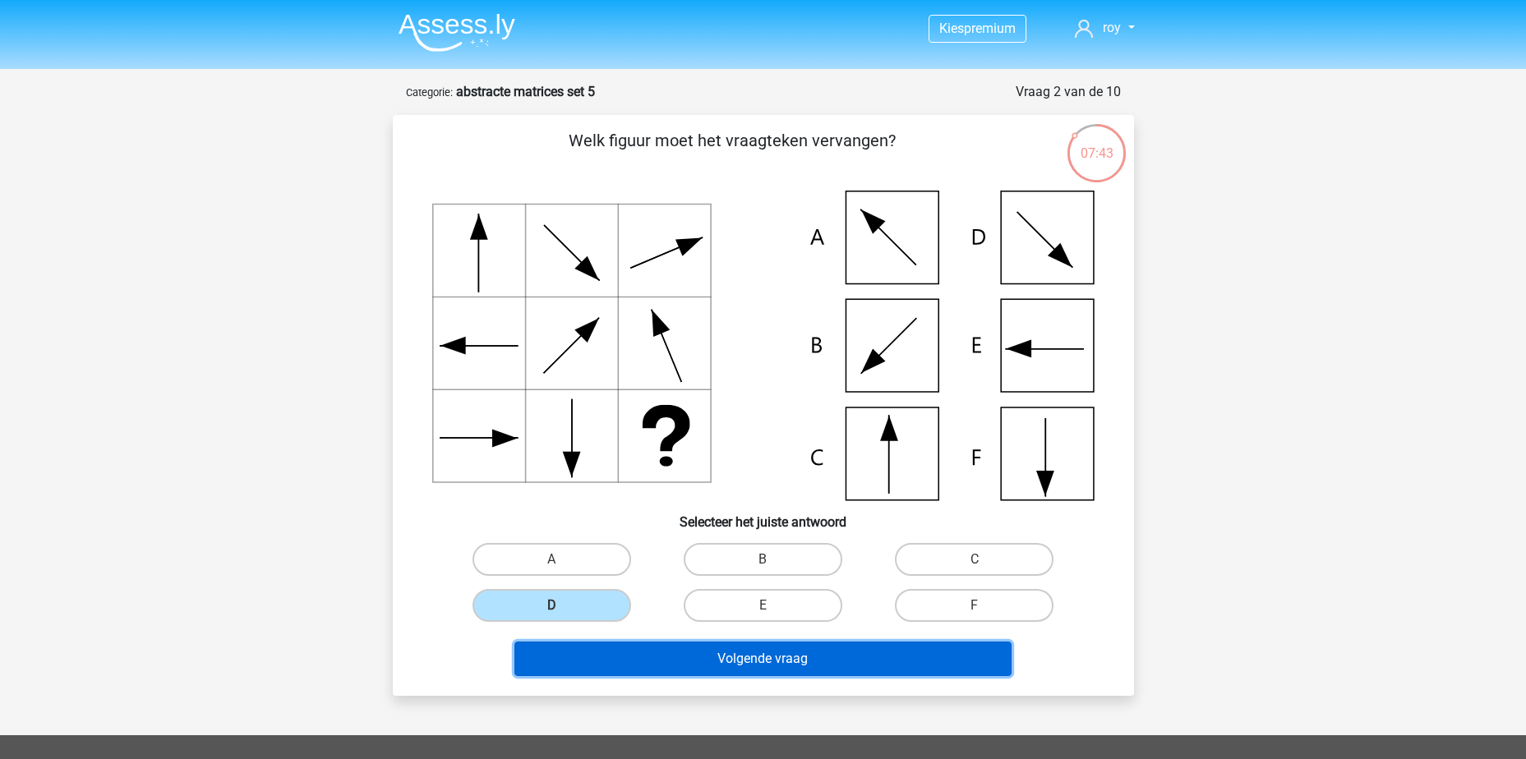
click at [728, 655] on button "Volgende vraag" at bounding box center [763, 659] width 497 height 35
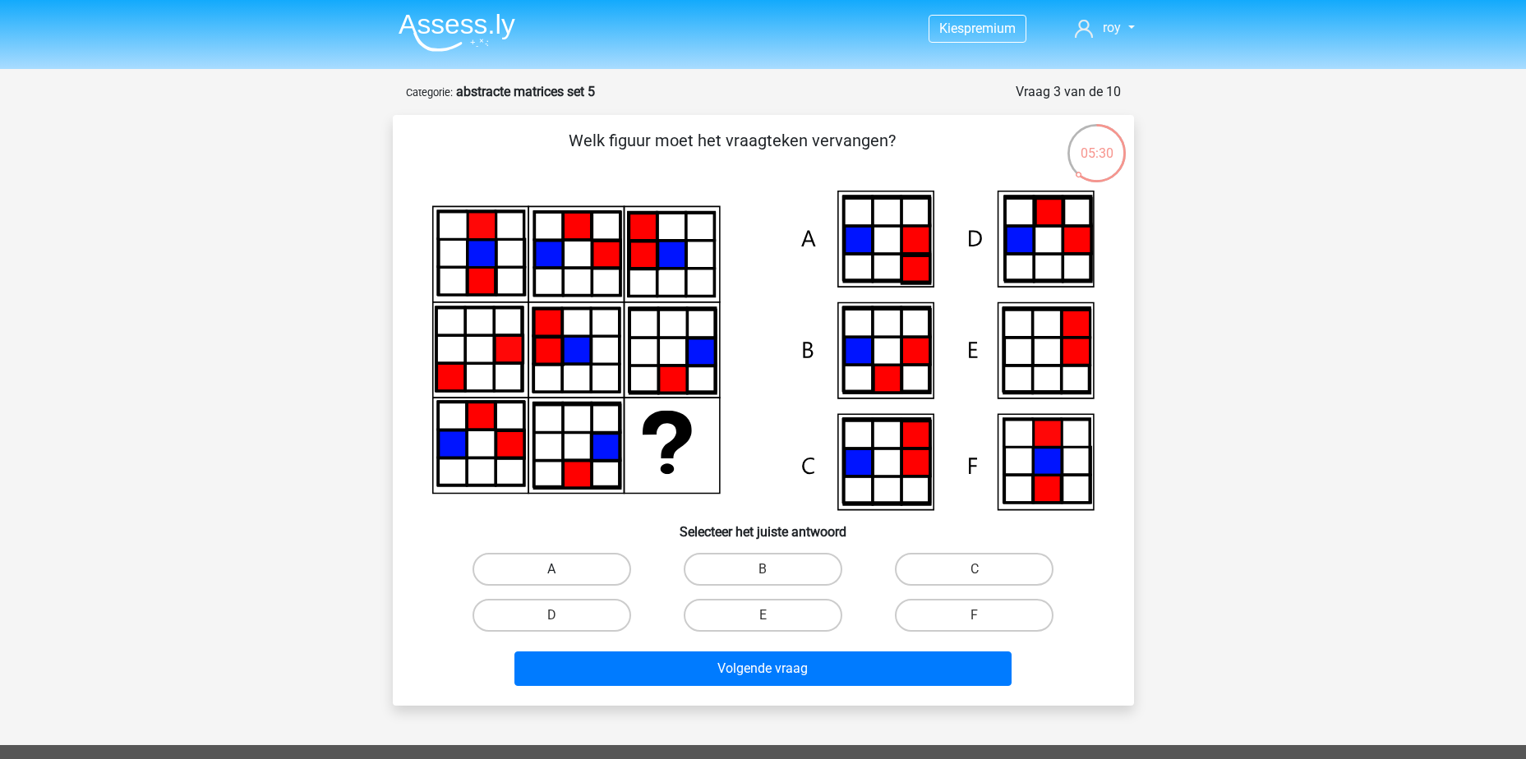
click at [591, 568] on label "A" at bounding box center [552, 569] width 159 height 33
click at [562, 570] on input "A" at bounding box center [556, 575] width 11 height 11
radio input "true"
click at [773, 564] on label "B" at bounding box center [763, 569] width 159 height 33
click at [773, 570] on input "B" at bounding box center [768, 575] width 11 height 11
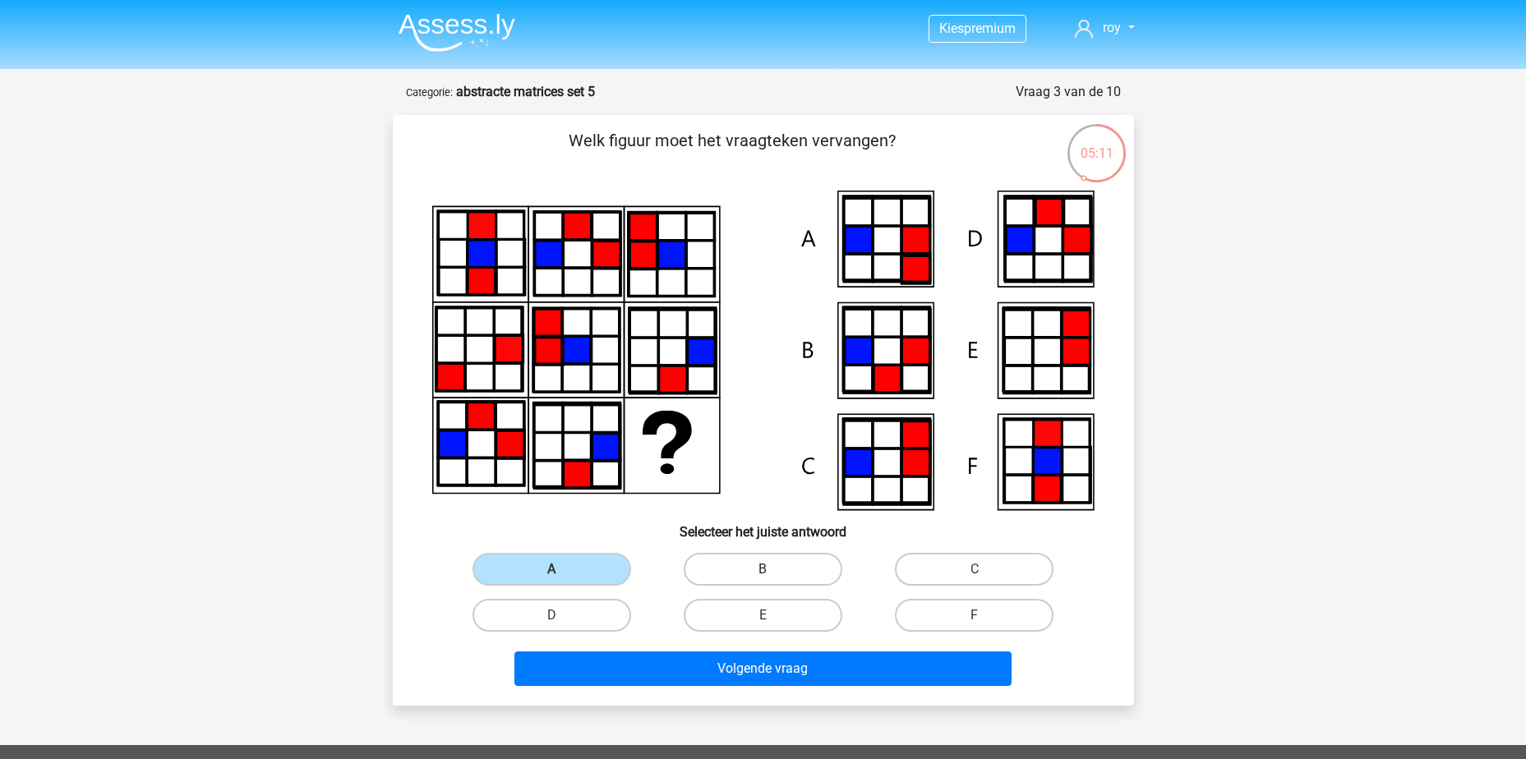
radio input "true"
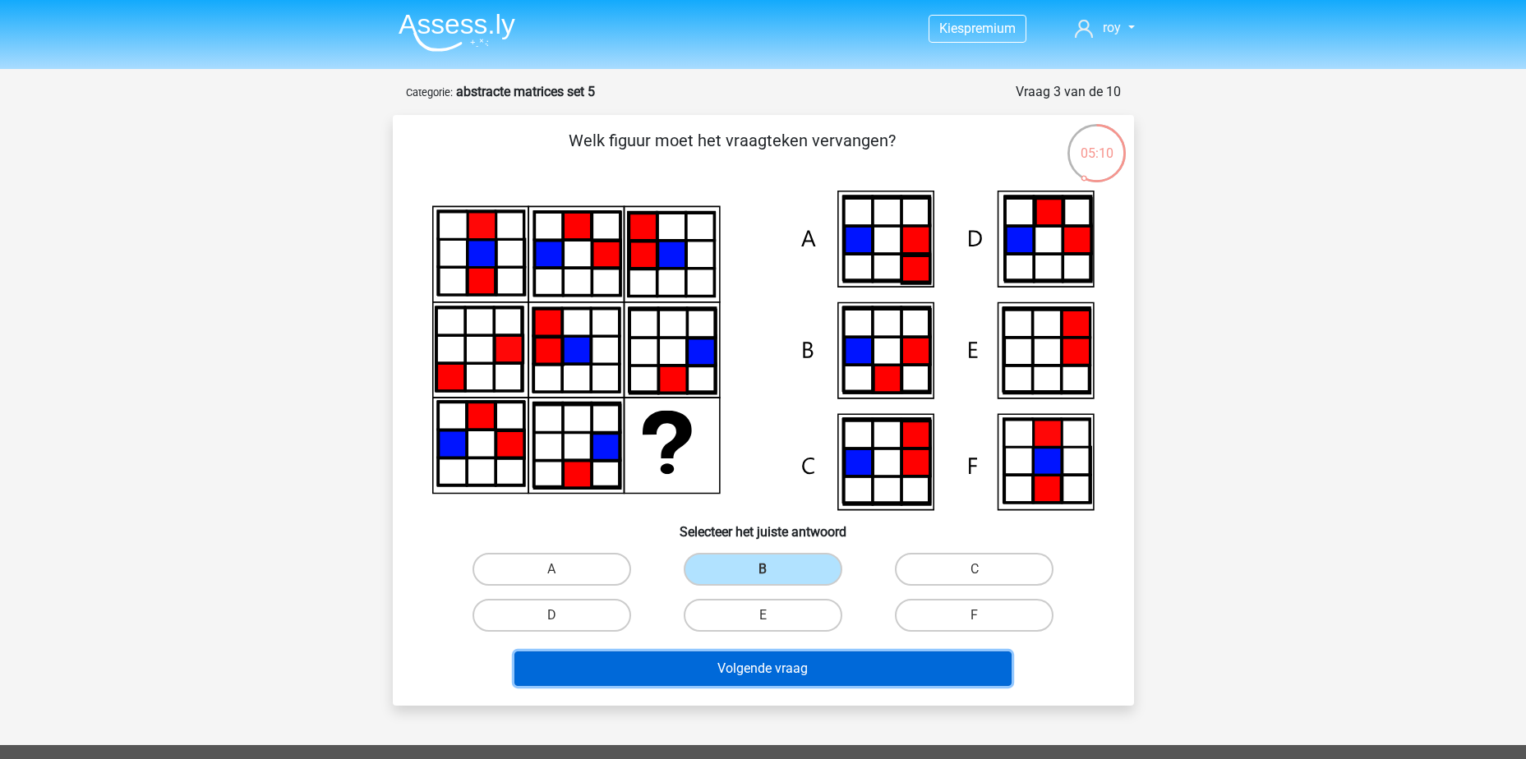
click at [802, 675] on button "Volgende vraag" at bounding box center [763, 669] width 497 height 35
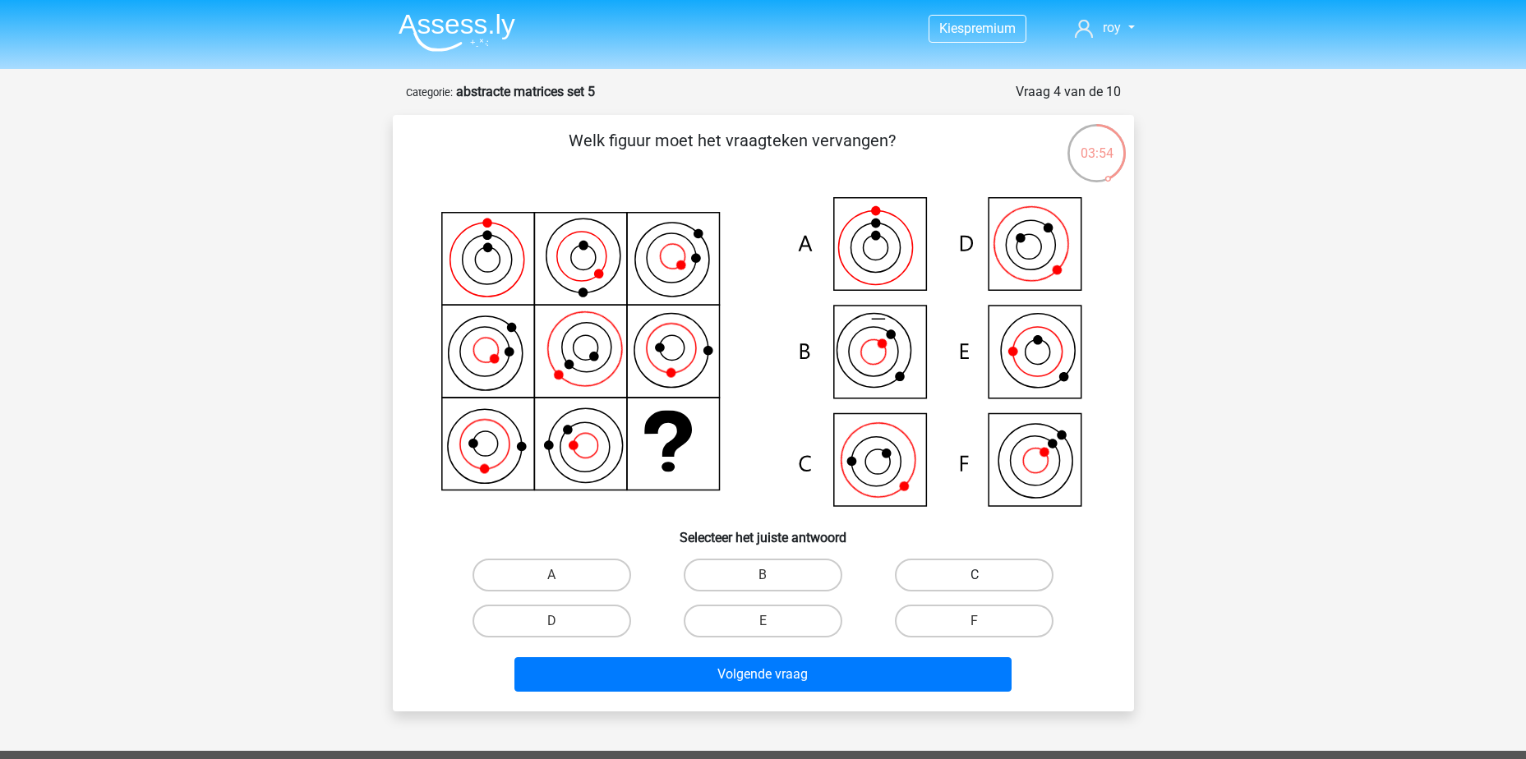
click at [1018, 578] on label "C" at bounding box center [974, 575] width 159 height 33
click at [985, 578] on input "C" at bounding box center [980, 580] width 11 height 11
radio input "true"
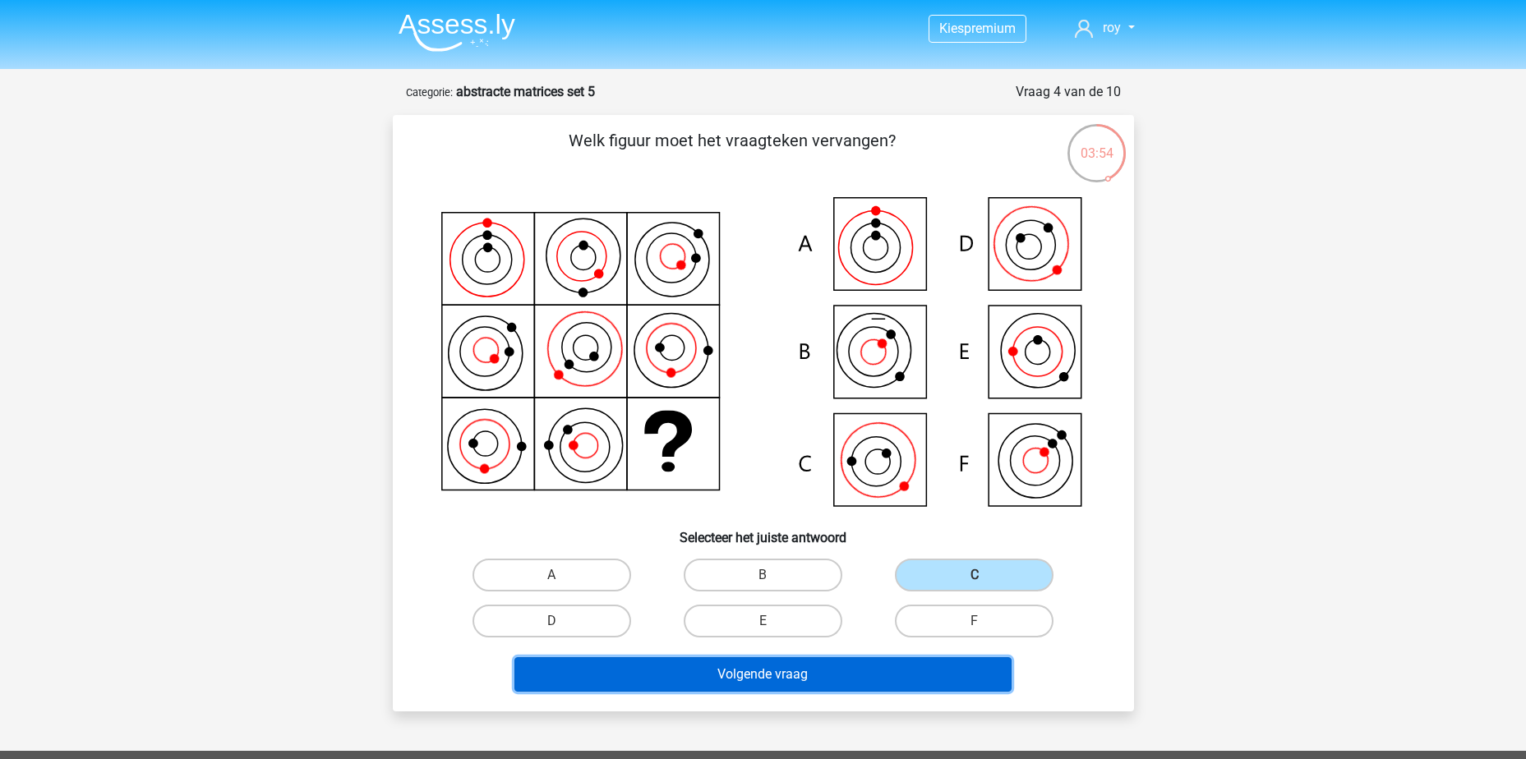
click at [940, 669] on button "Volgende vraag" at bounding box center [763, 675] width 497 height 35
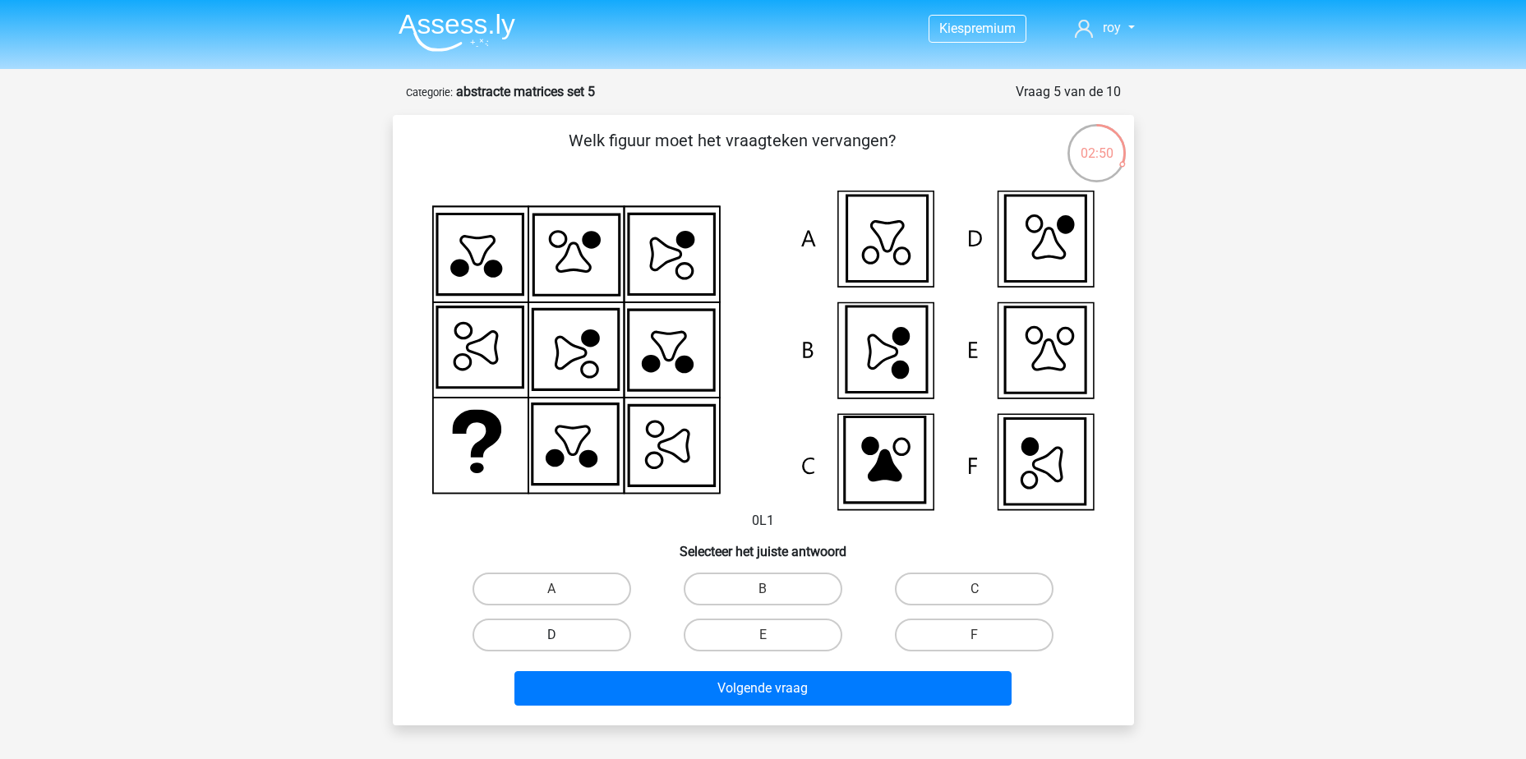
click at [593, 648] on label "D" at bounding box center [552, 635] width 159 height 33
click at [562, 646] on input "D" at bounding box center [556, 640] width 11 height 11
radio input "true"
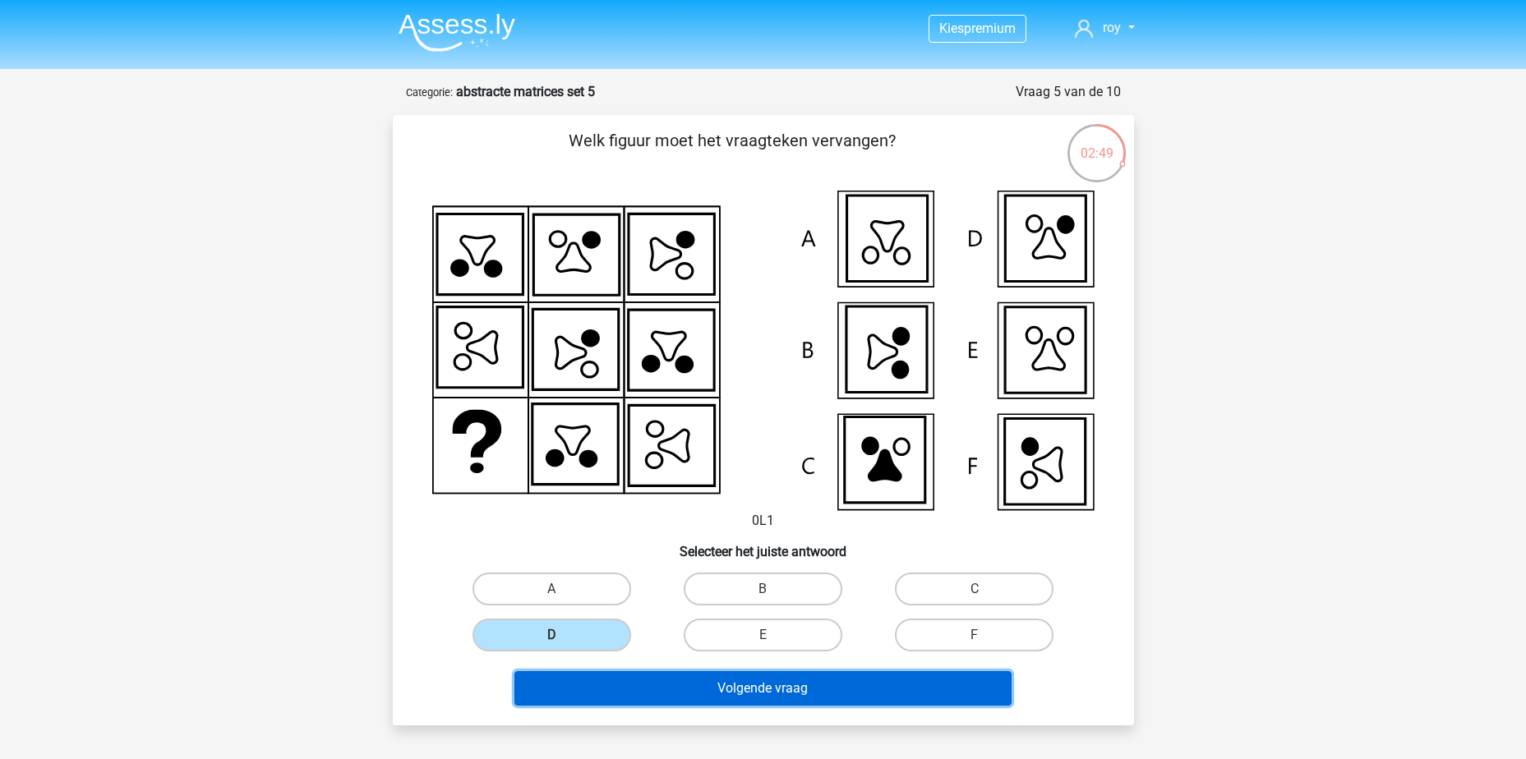
click at [774, 696] on button "Volgende vraag" at bounding box center [763, 688] width 497 height 35
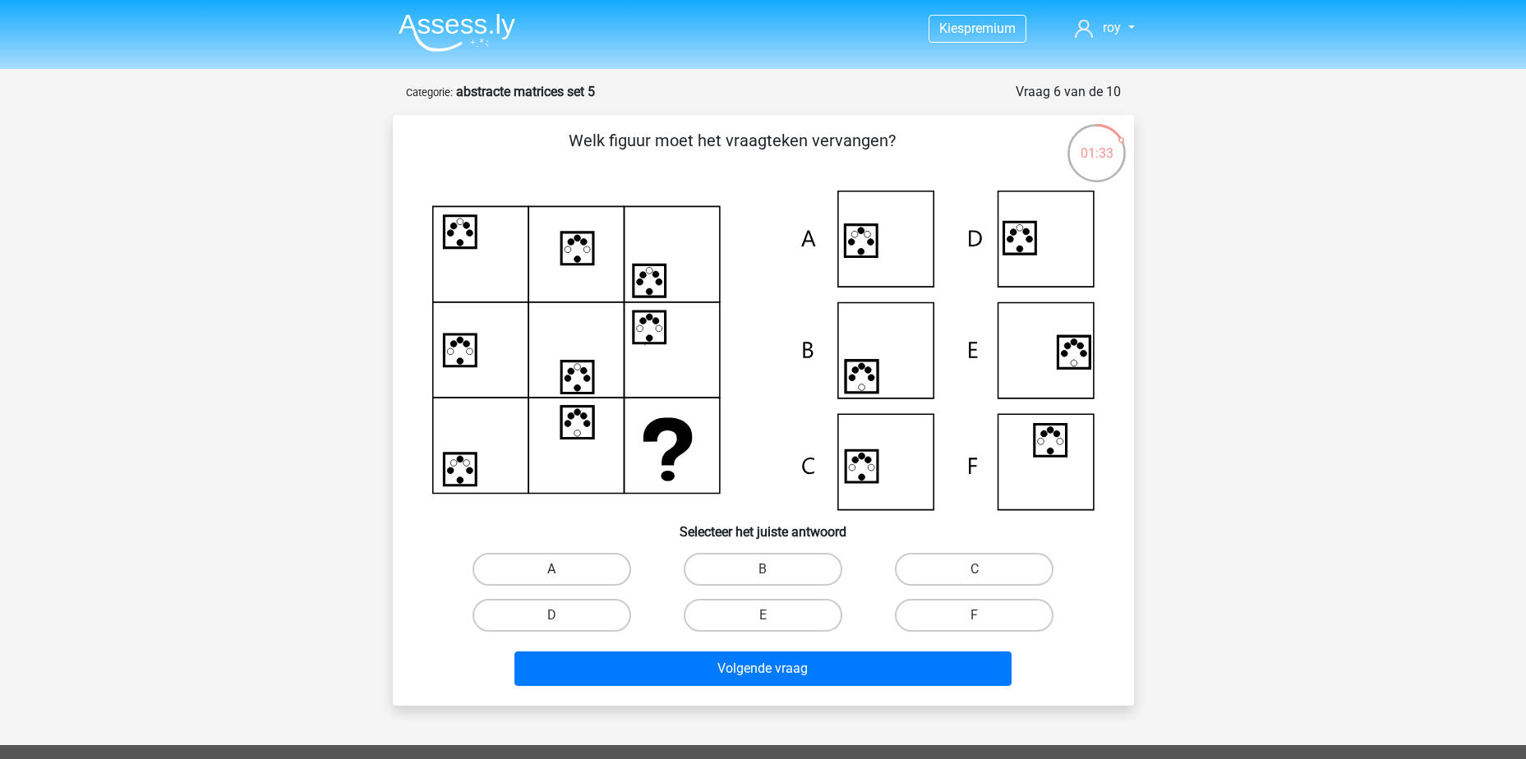
click at [612, 579] on label "A" at bounding box center [552, 569] width 159 height 33
click at [562, 579] on input "A" at bounding box center [556, 575] width 11 height 11
radio input "true"
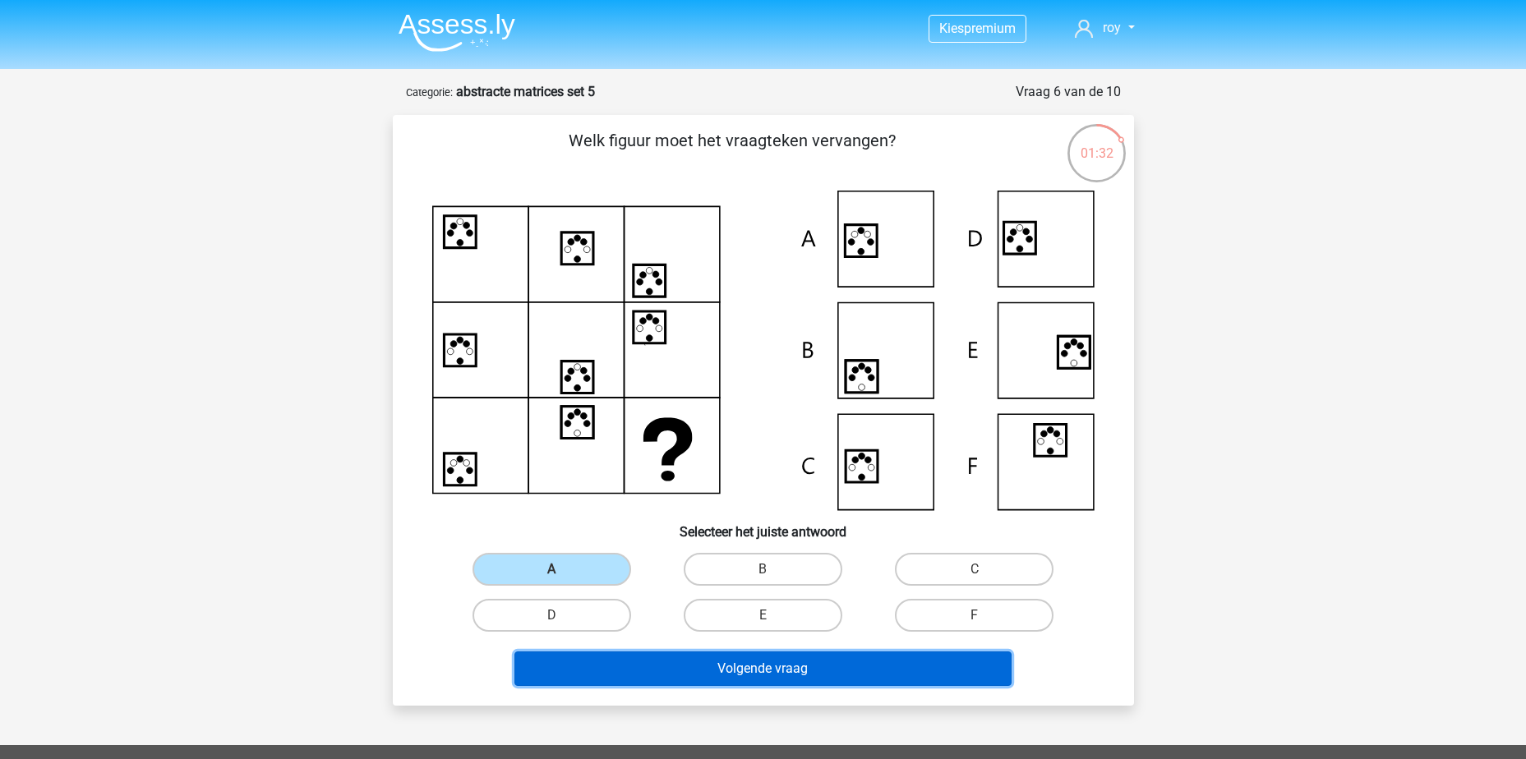
click at [759, 676] on button "Volgende vraag" at bounding box center [763, 669] width 497 height 35
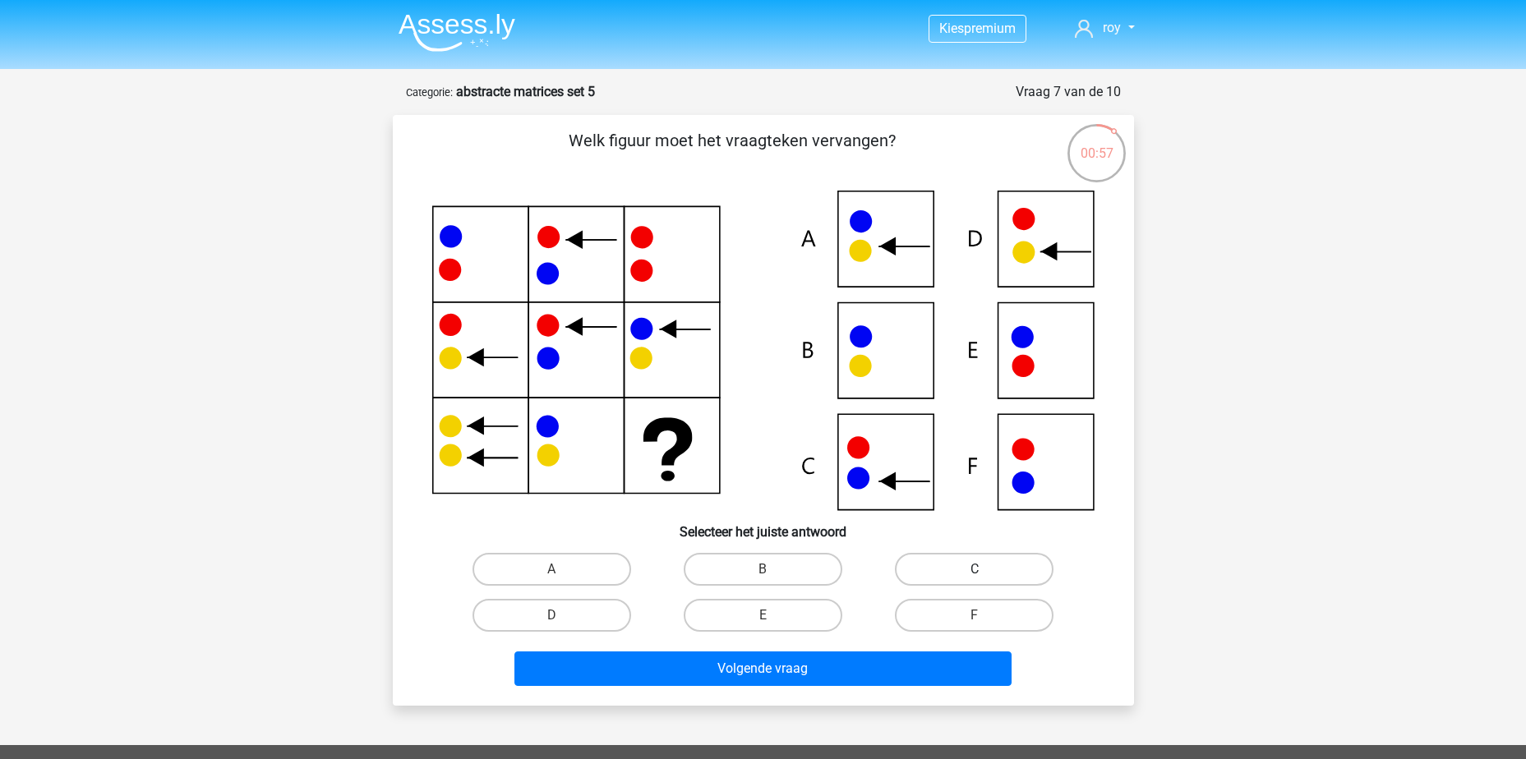
click at [1008, 565] on label "C" at bounding box center [974, 569] width 159 height 33
click at [985, 570] on input "C" at bounding box center [980, 575] width 11 height 11
radio input "true"
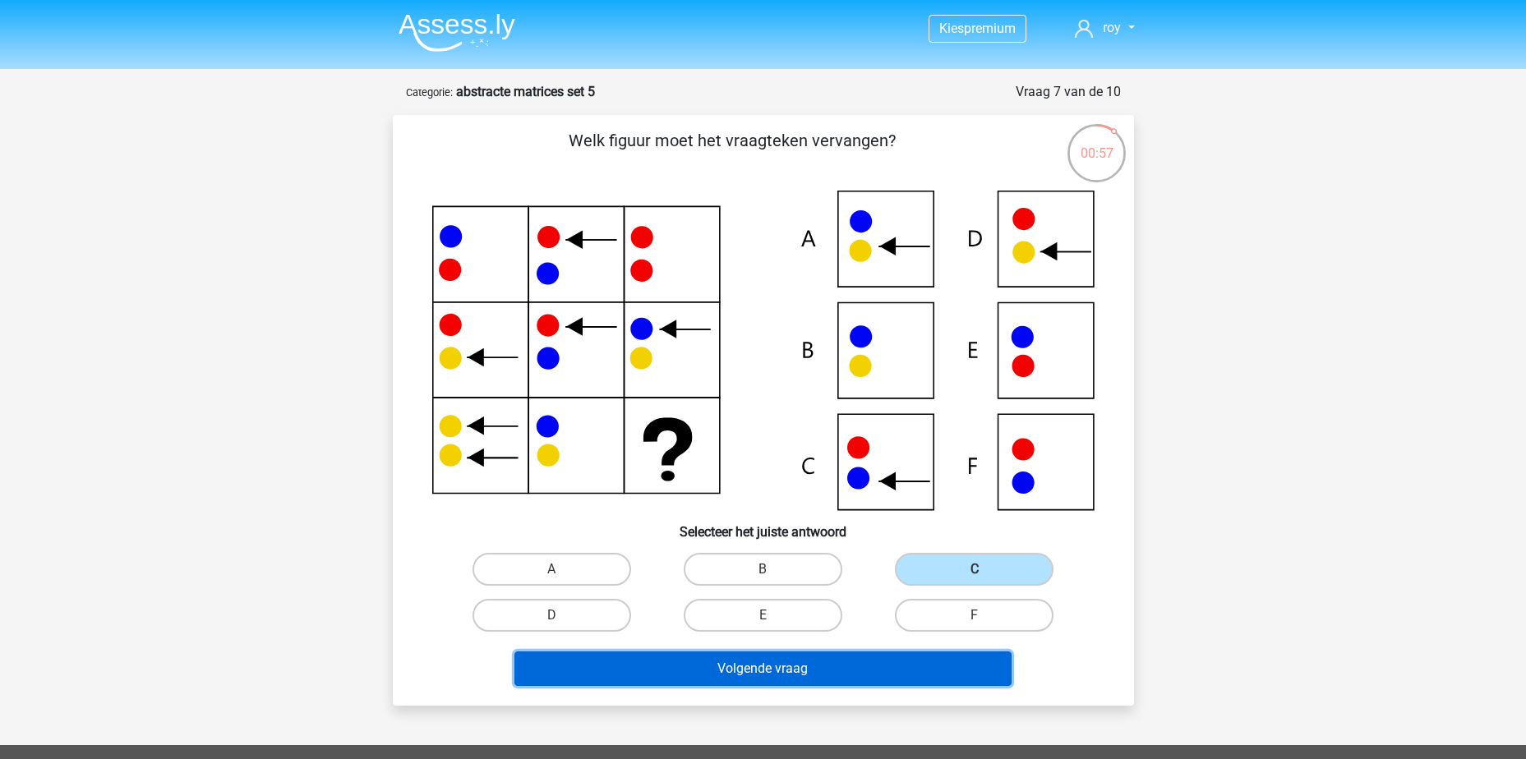
click at [972, 662] on button "Volgende vraag" at bounding box center [763, 669] width 497 height 35
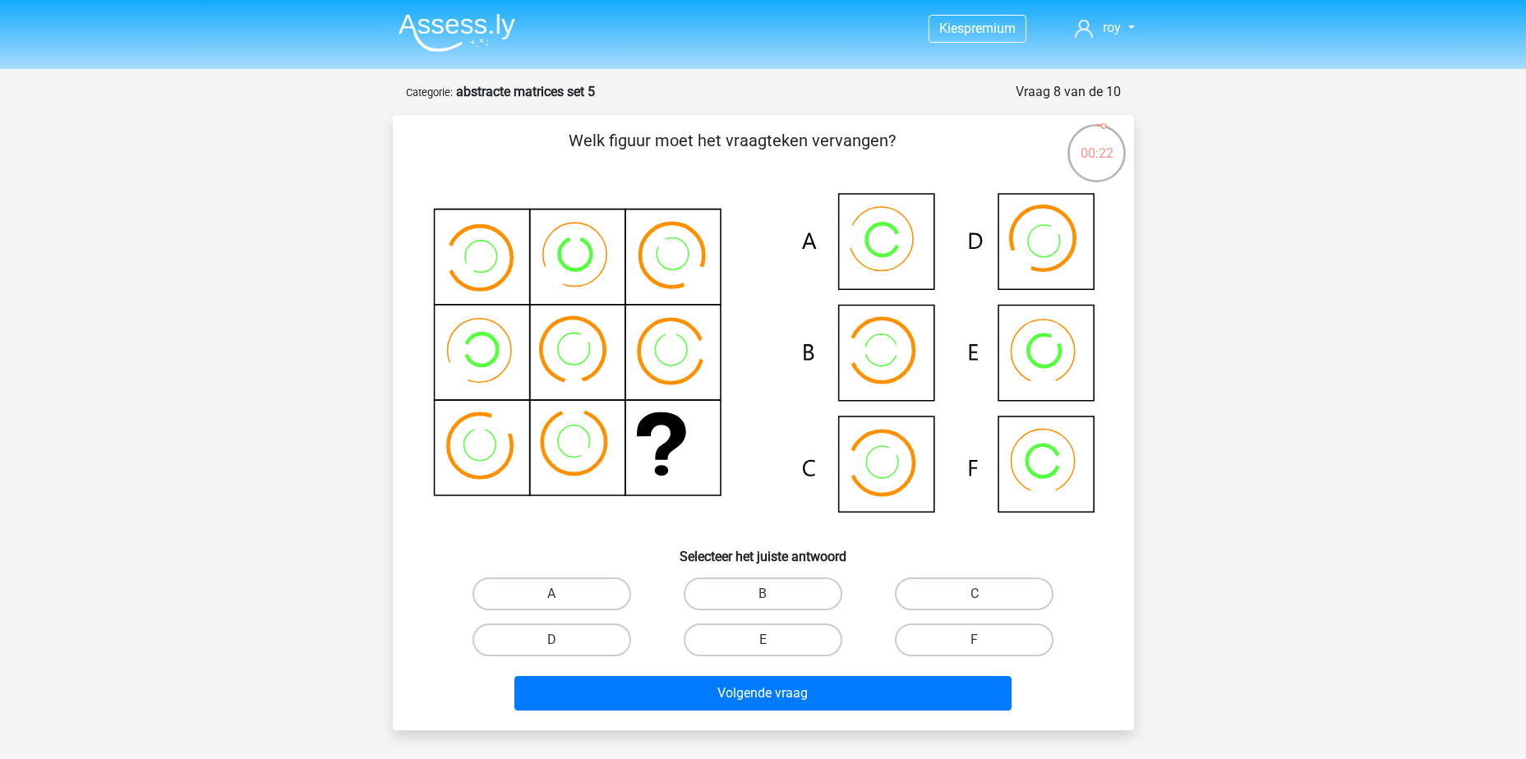
click at [859, 362] on icon at bounding box center [763, 363] width 662 height 345
click at [743, 600] on label "B" at bounding box center [763, 594] width 159 height 33
click at [763, 600] on input "B" at bounding box center [768, 599] width 11 height 11
radio input "true"
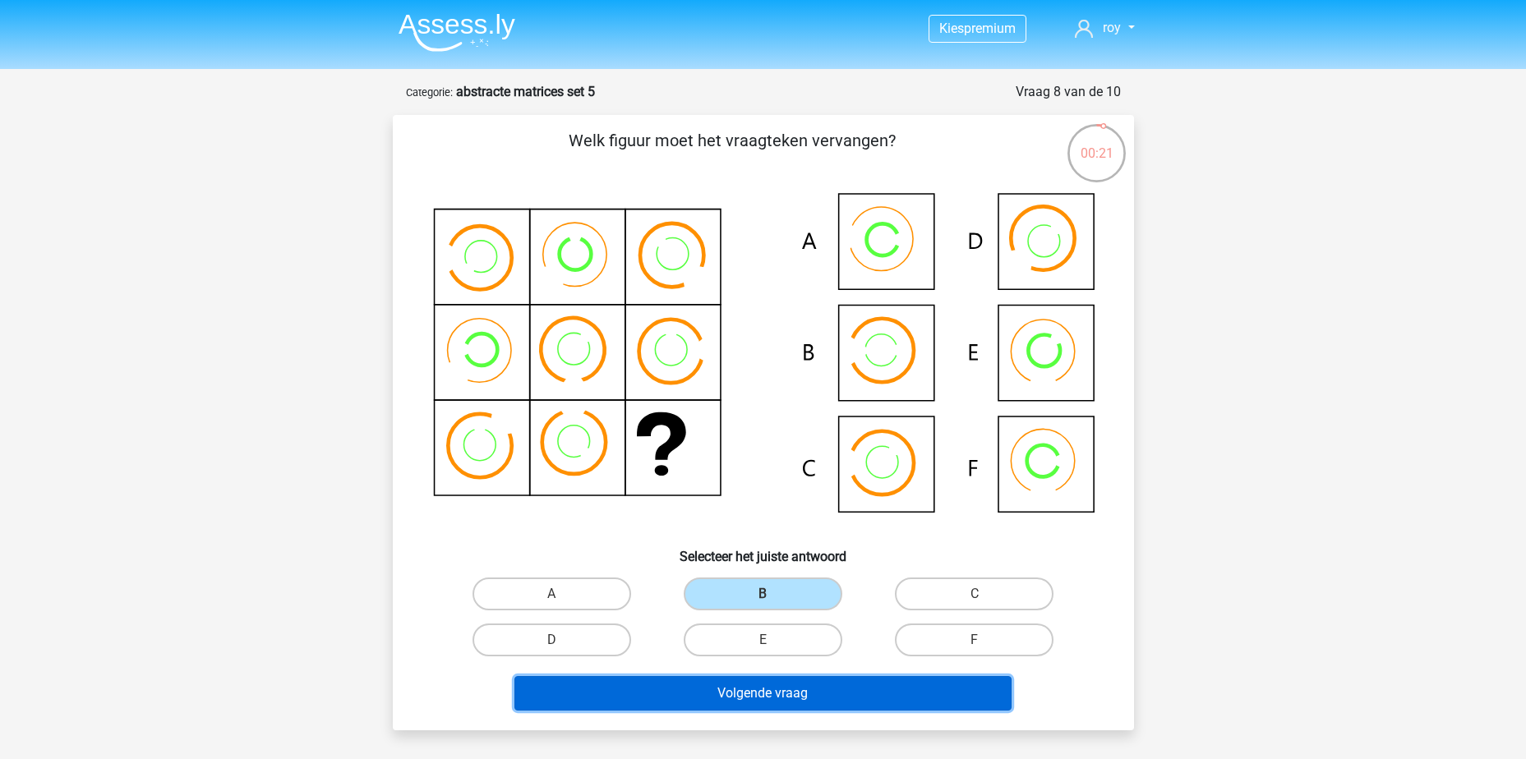
click at [764, 693] on button "Volgende vraag" at bounding box center [763, 693] width 497 height 35
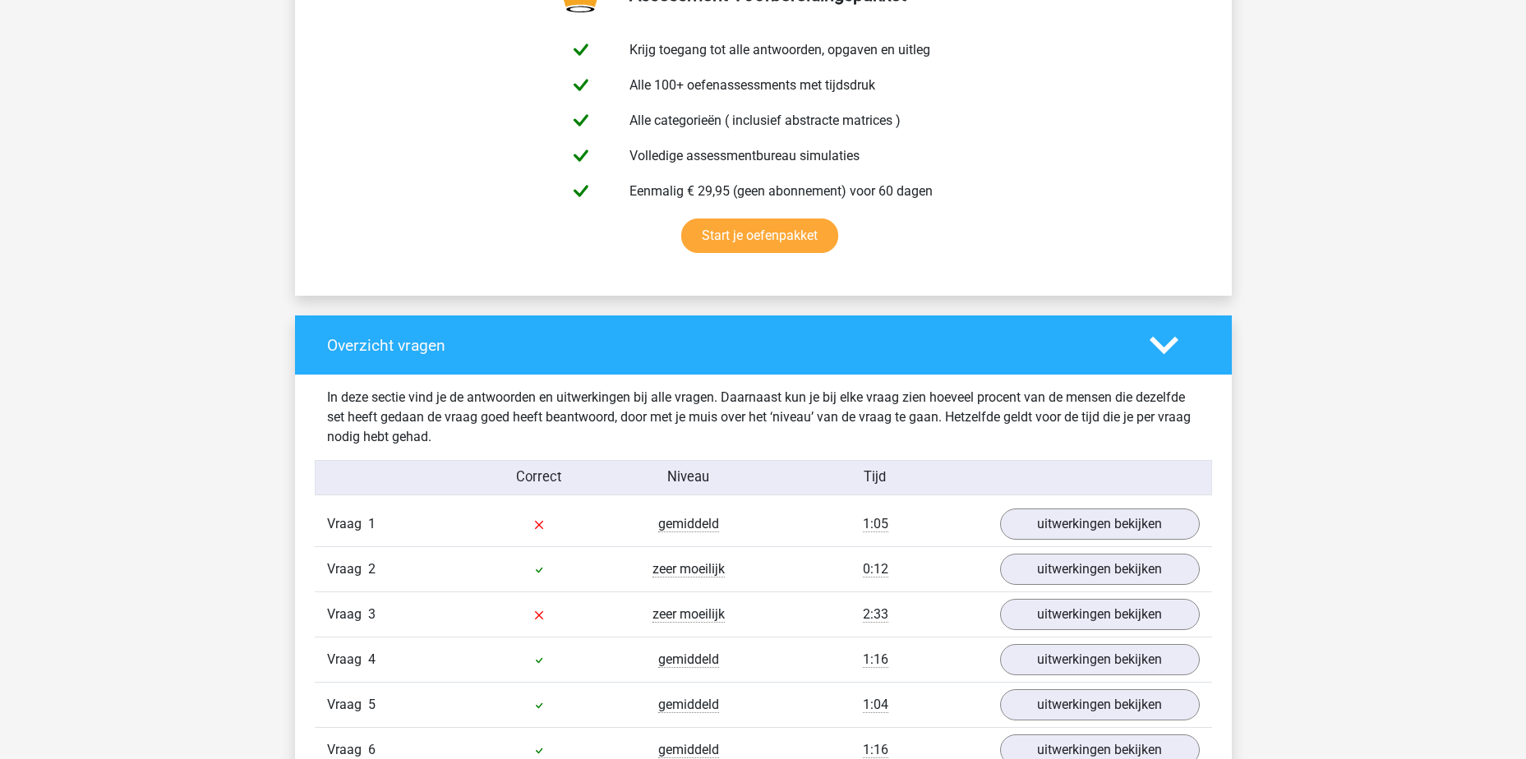
scroll to position [1233, 0]
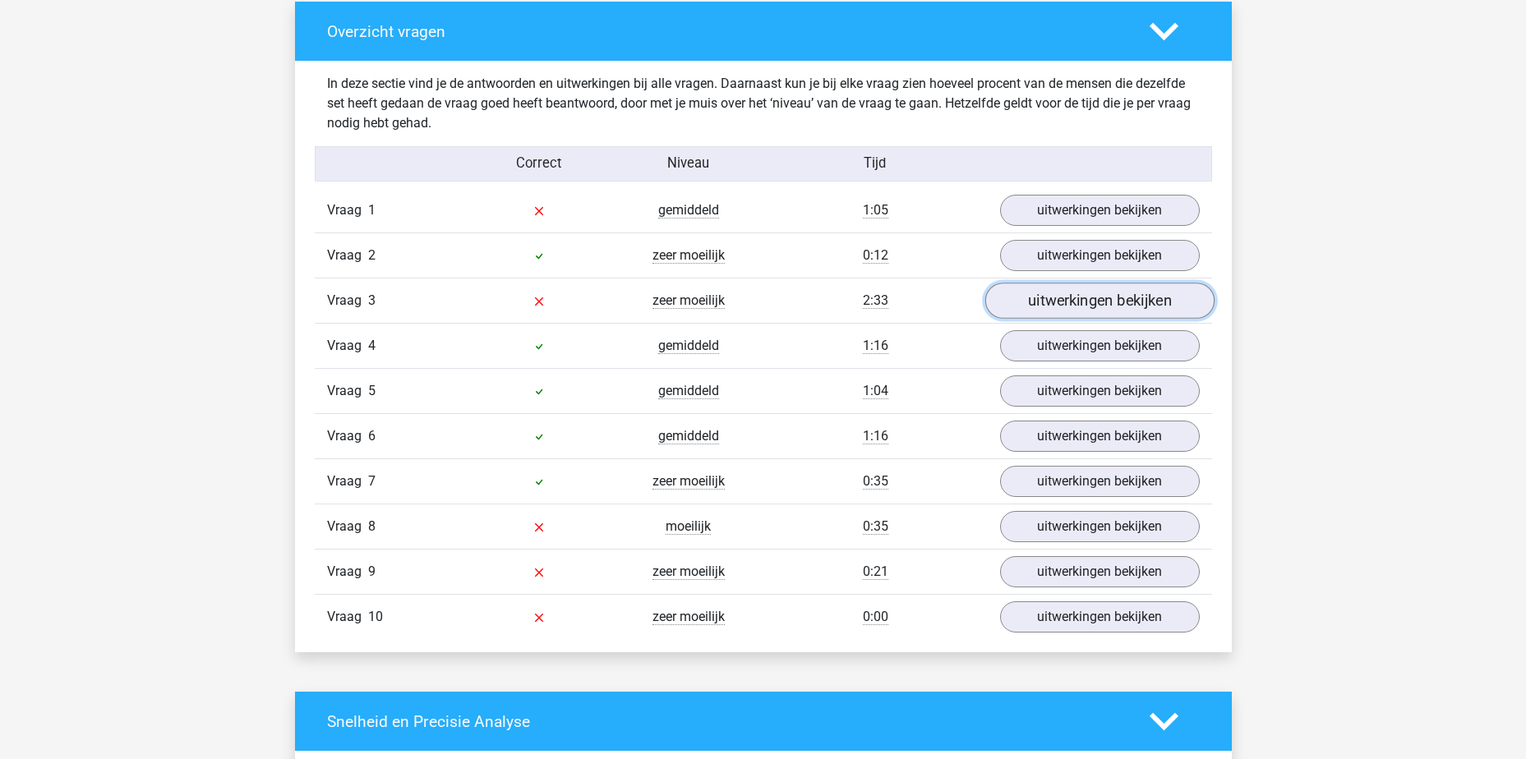
click at [1061, 307] on link "uitwerkingen bekijken" at bounding box center [1099, 301] width 229 height 36
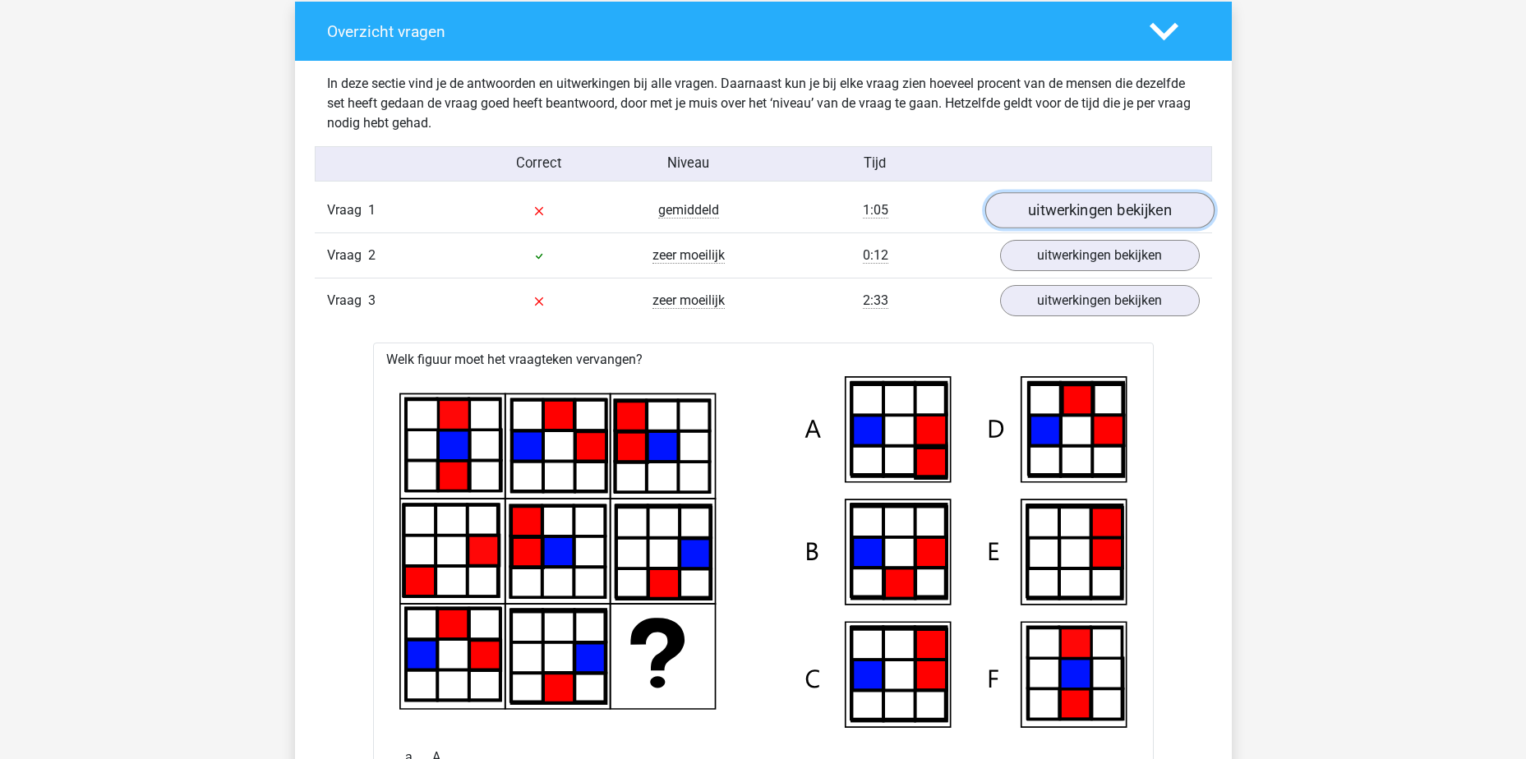
click at [1069, 209] on link "uitwerkingen bekijken" at bounding box center [1099, 210] width 229 height 36
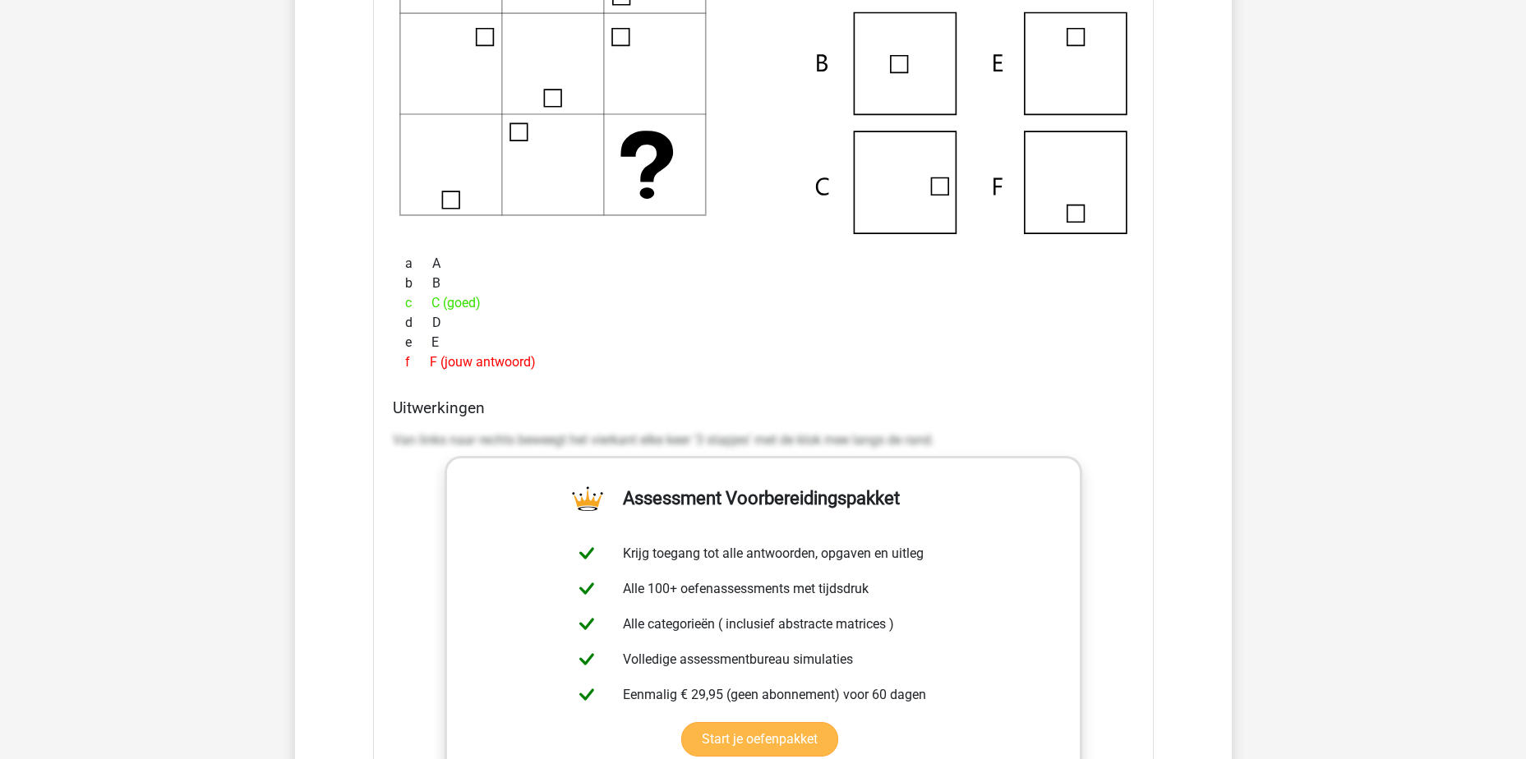
scroll to position [1644, 0]
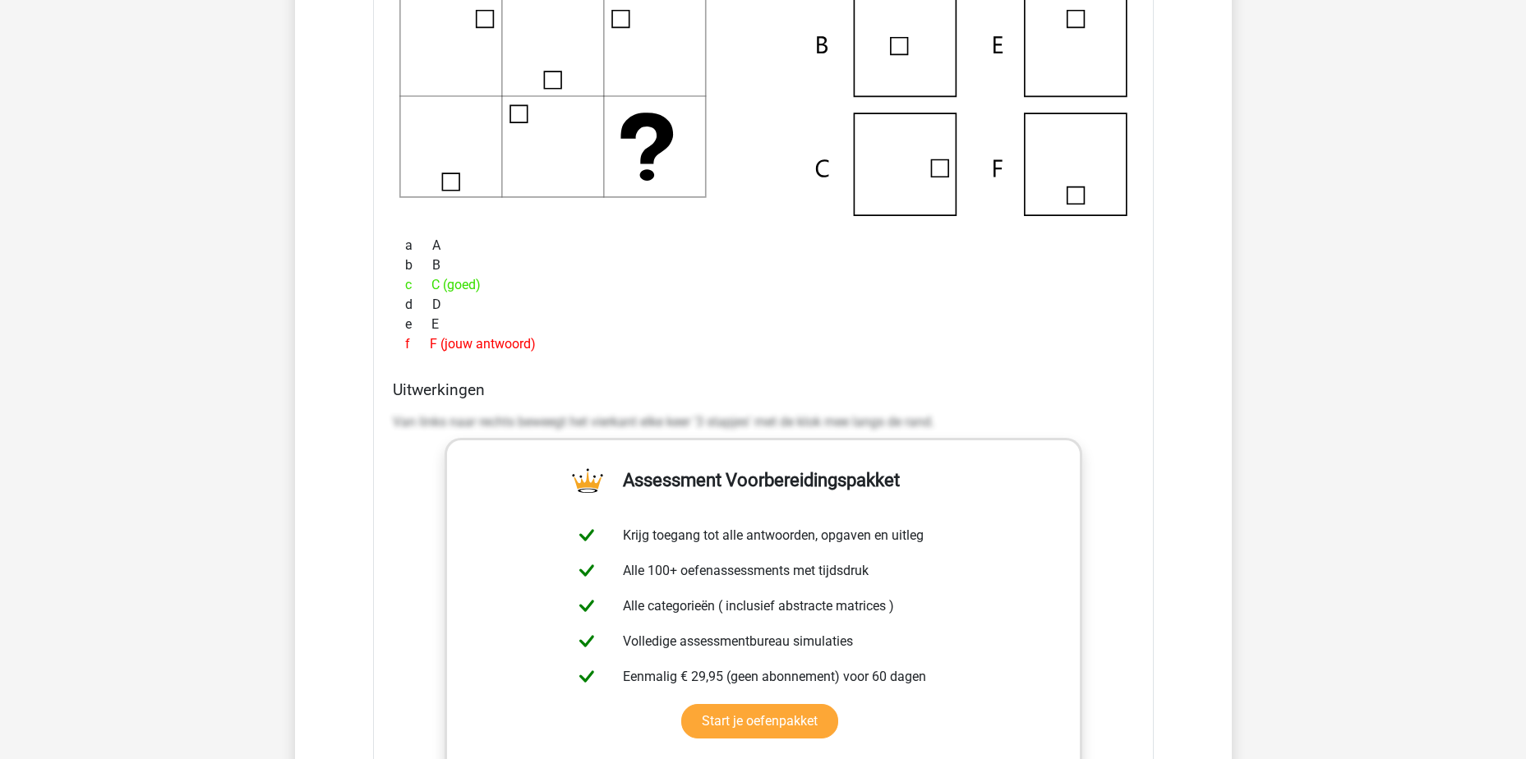
click at [558, 421] on p "Van links naar rechts beweegt het vierkant elke keer '3 stapjes' met de klok me…" at bounding box center [763, 423] width 741 height 20
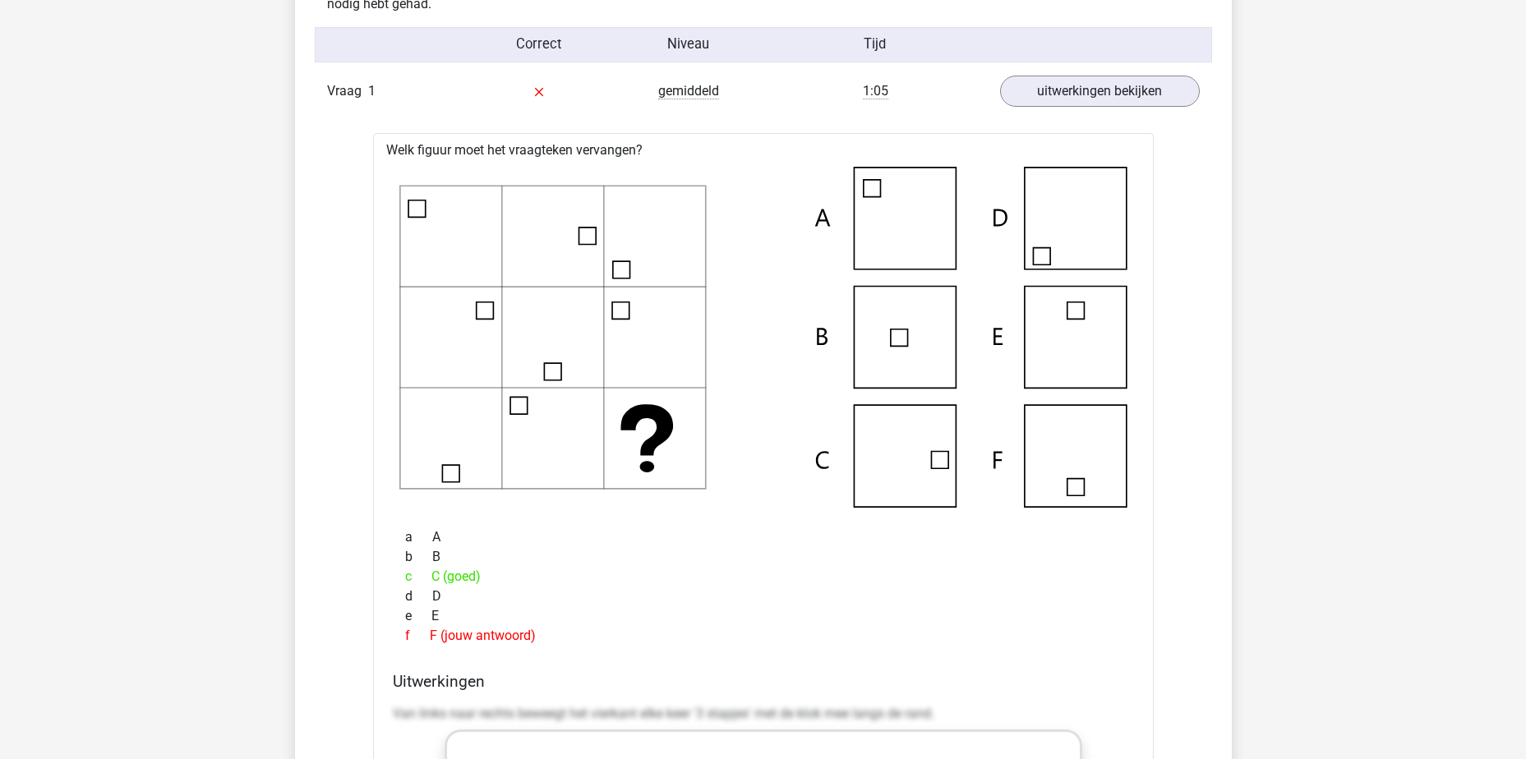
scroll to position [1233, 0]
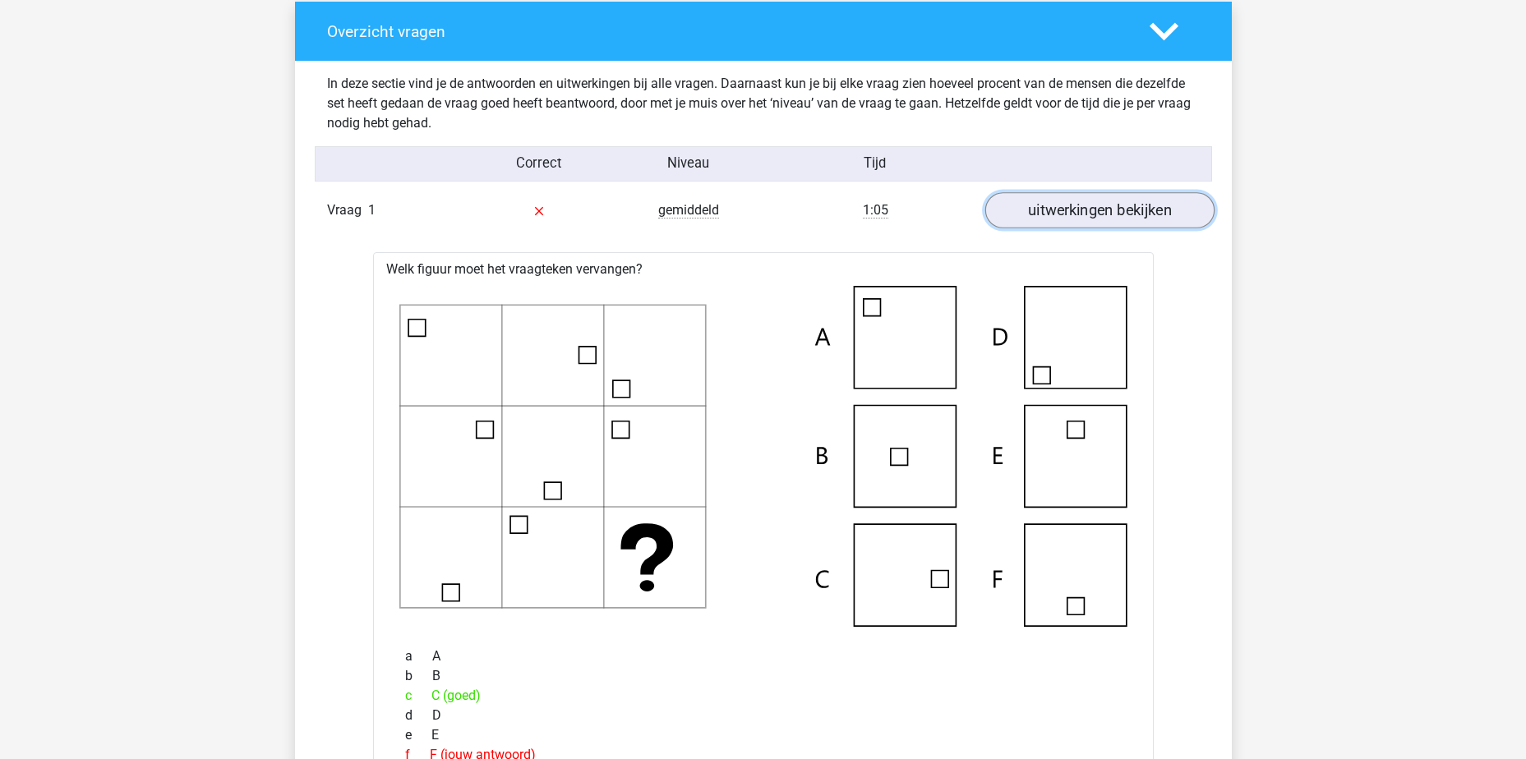
click at [1089, 216] on link "uitwerkingen bekijken" at bounding box center [1099, 210] width 229 height 36
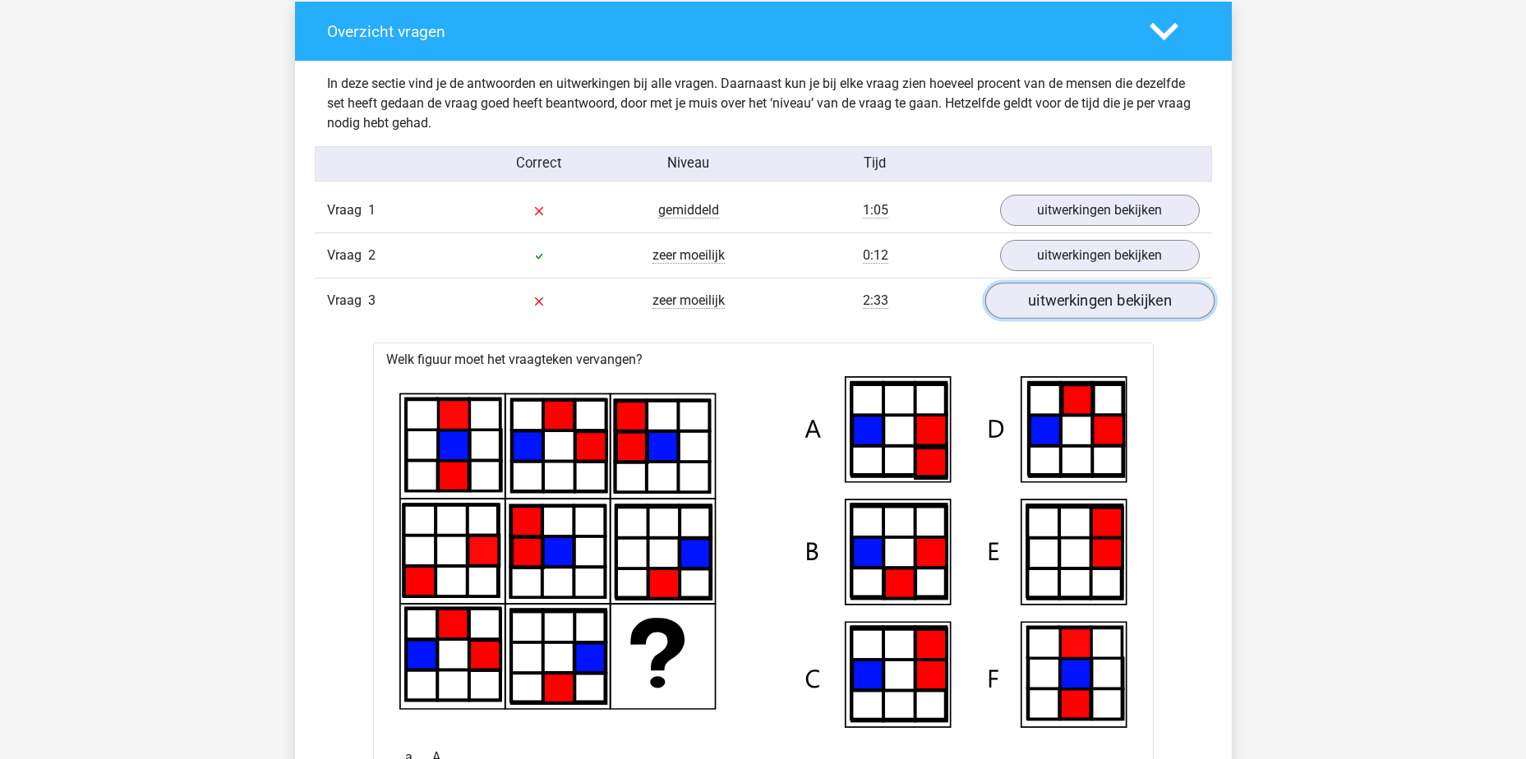
click at [1079, 297] on link "uitwerkingen bekijken" at bounding box center [1099, 301] width 229 height 36
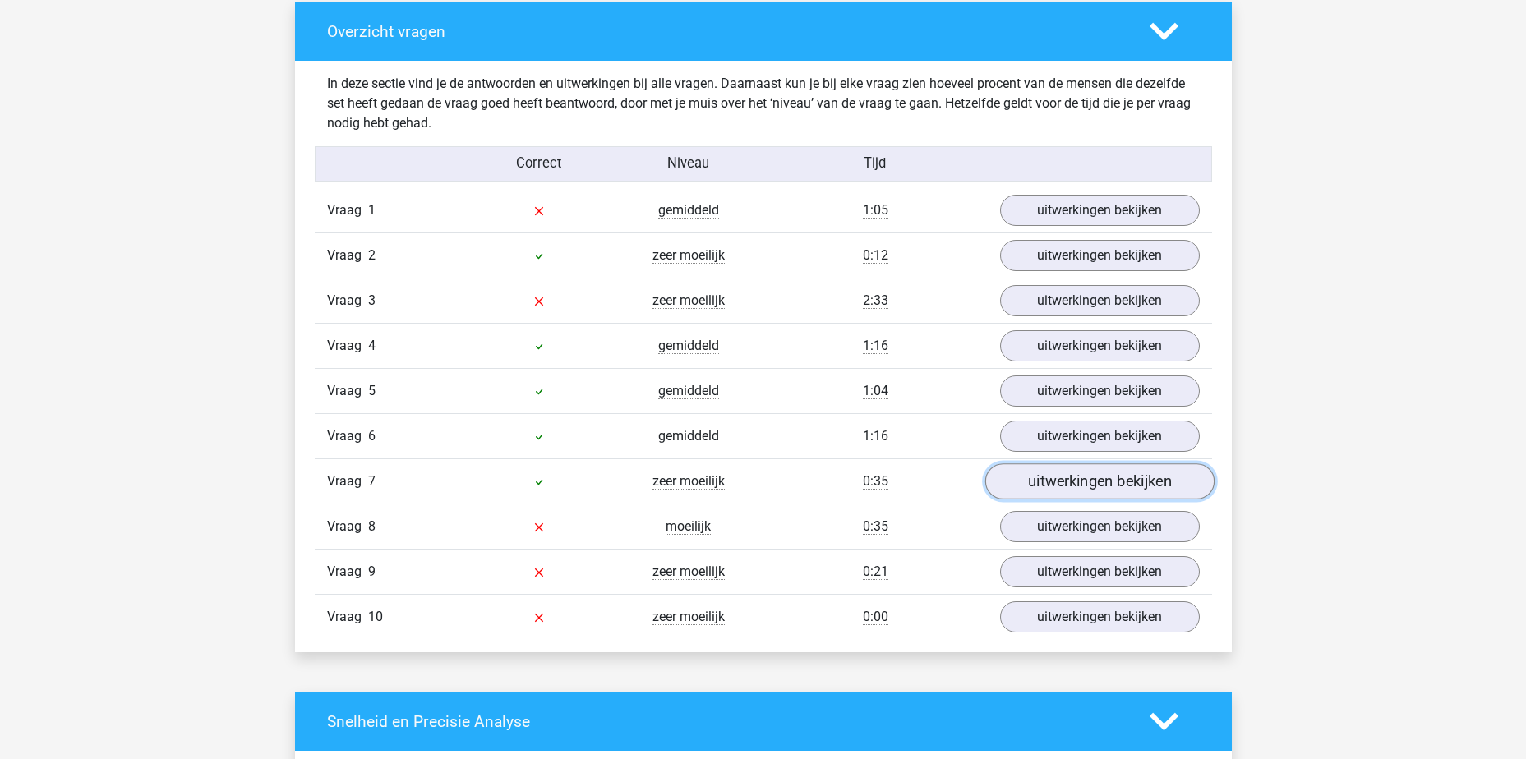
click at [1052, 488] on link "uitwerkingen bekijken" at bounding box center [1099, 482] width 229 height 36
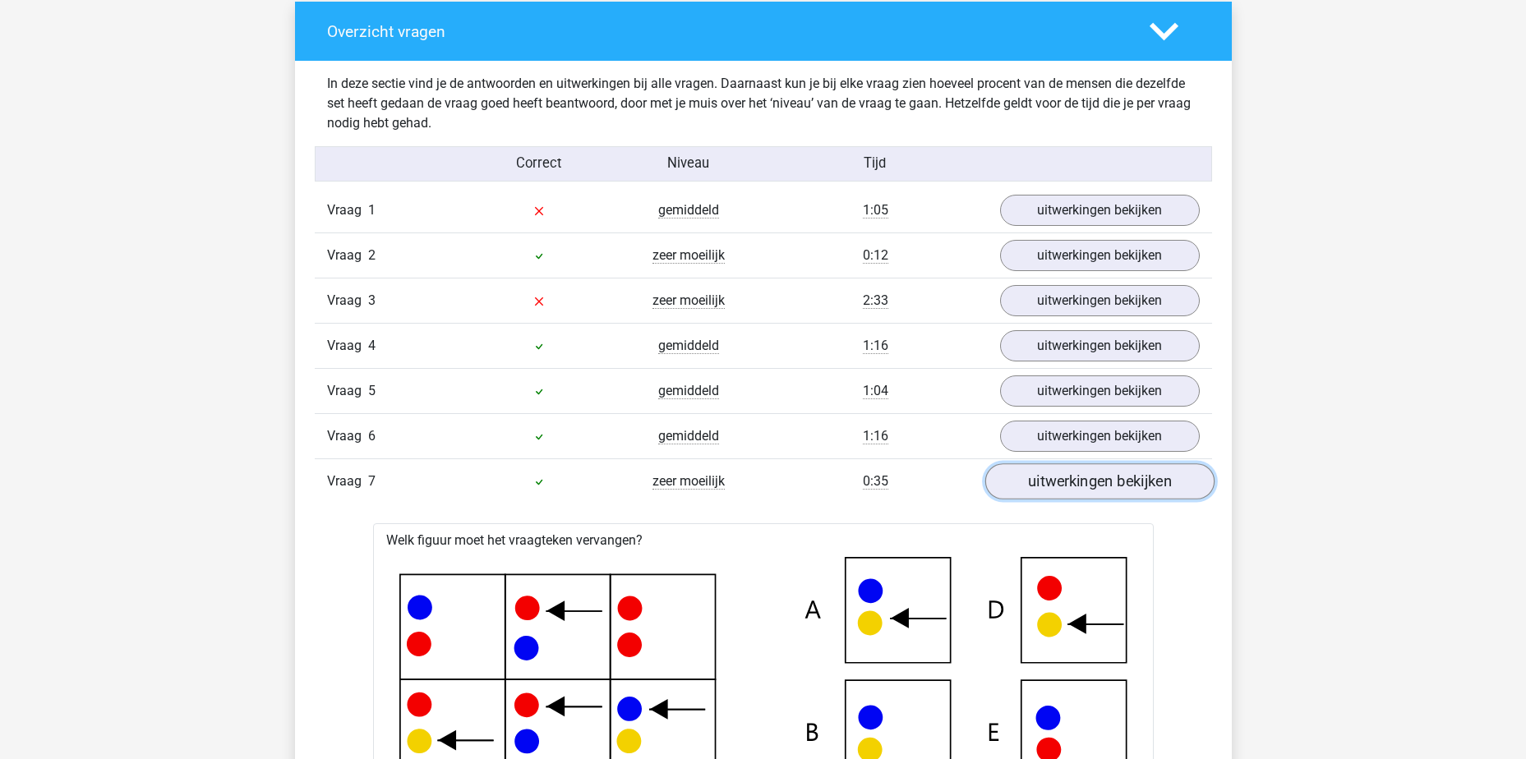
click at [1051, 488] on link "uitwerkingen bekijken" at bounding box center [1099, 482] width 229 height 36
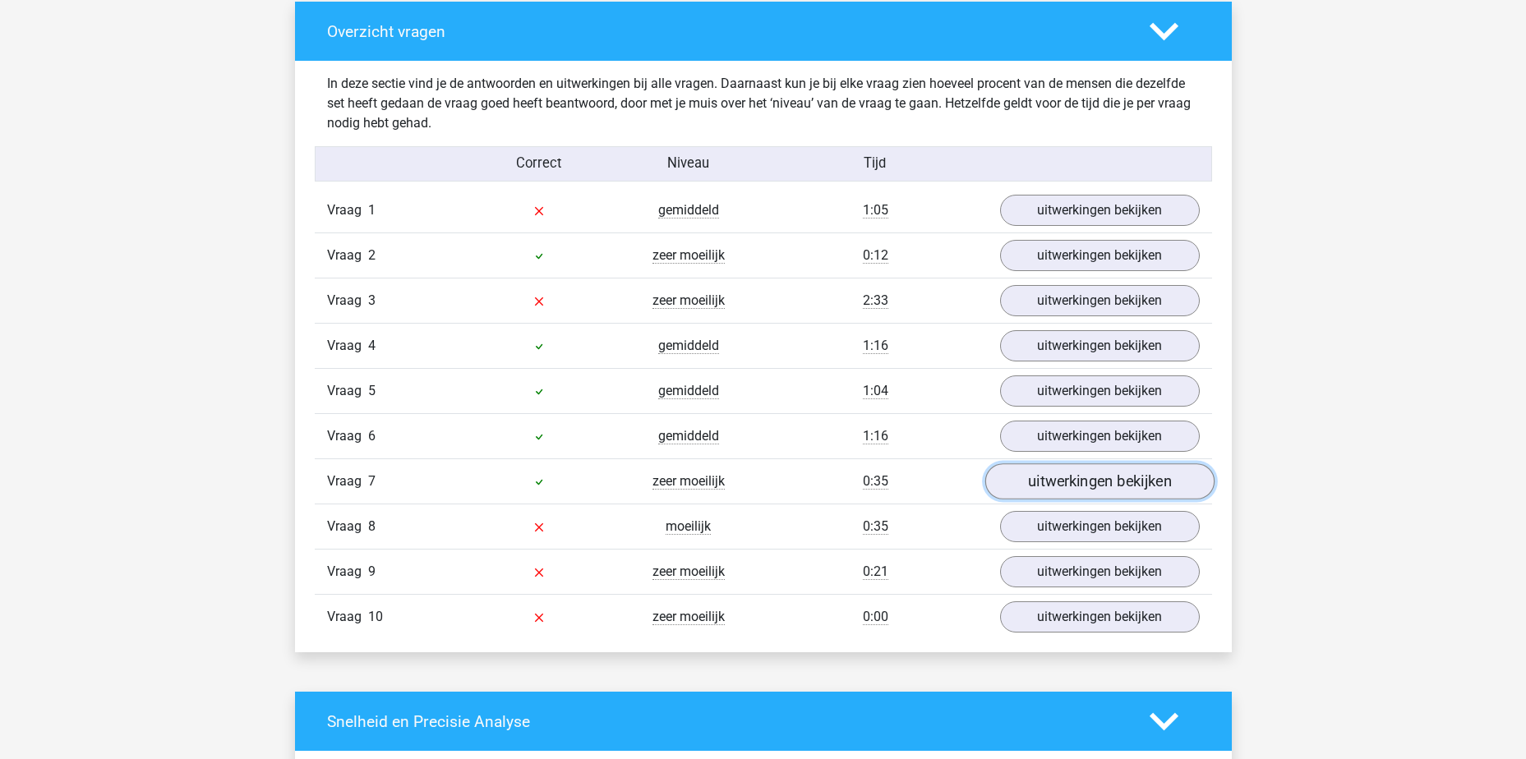
click at [1050, 488] on link "uitwerkingen bekijken" at bounding box center [1099, 482] width 229 height 36
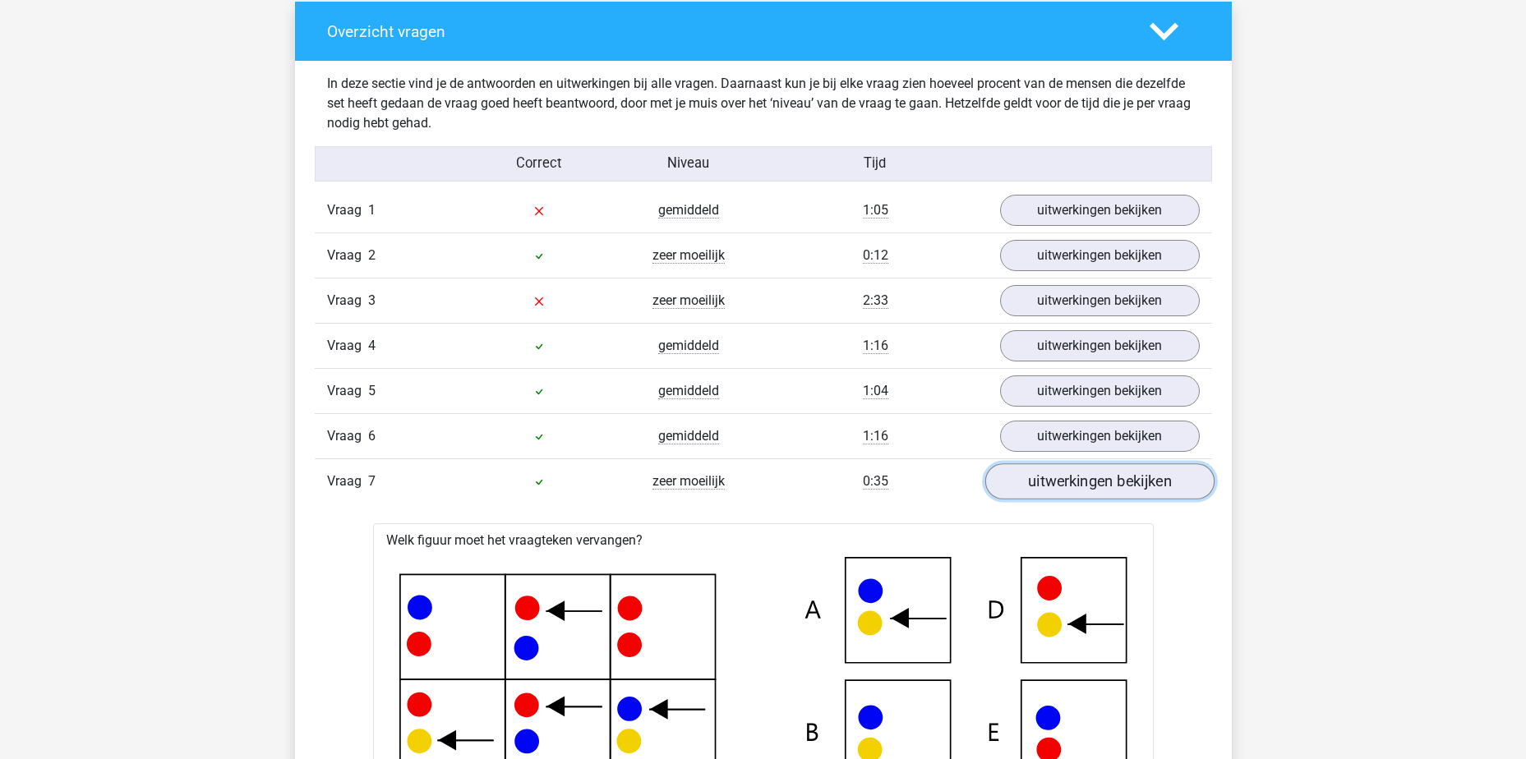
click at [1050, 488] on link "uitwerkingen bekijken" at bounding box center [1099, 482] width 229 height 36
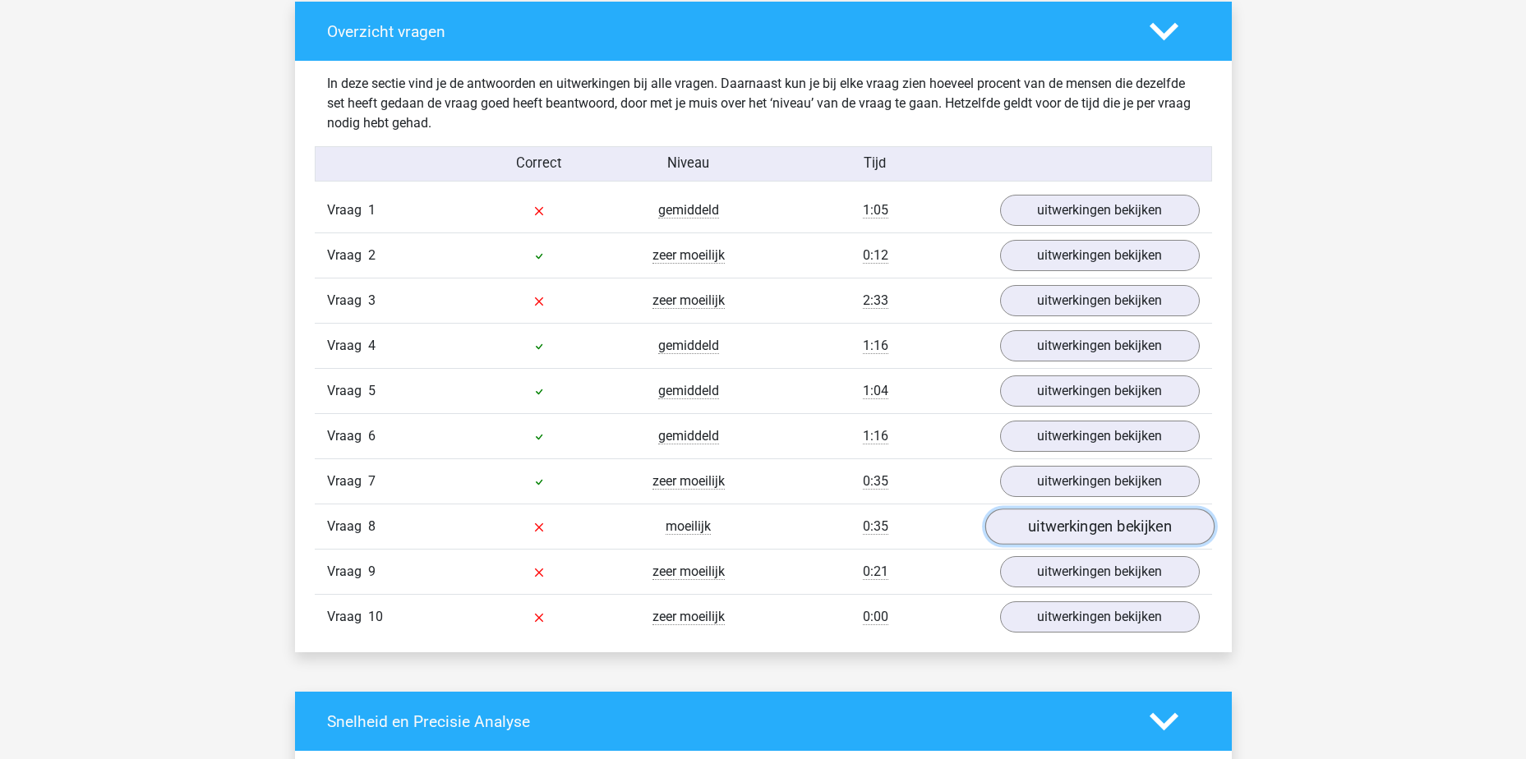
click at [1050, 516] on link "uitwerkingen bekijken" at bounding box center [1099, 527] width 229 height 36
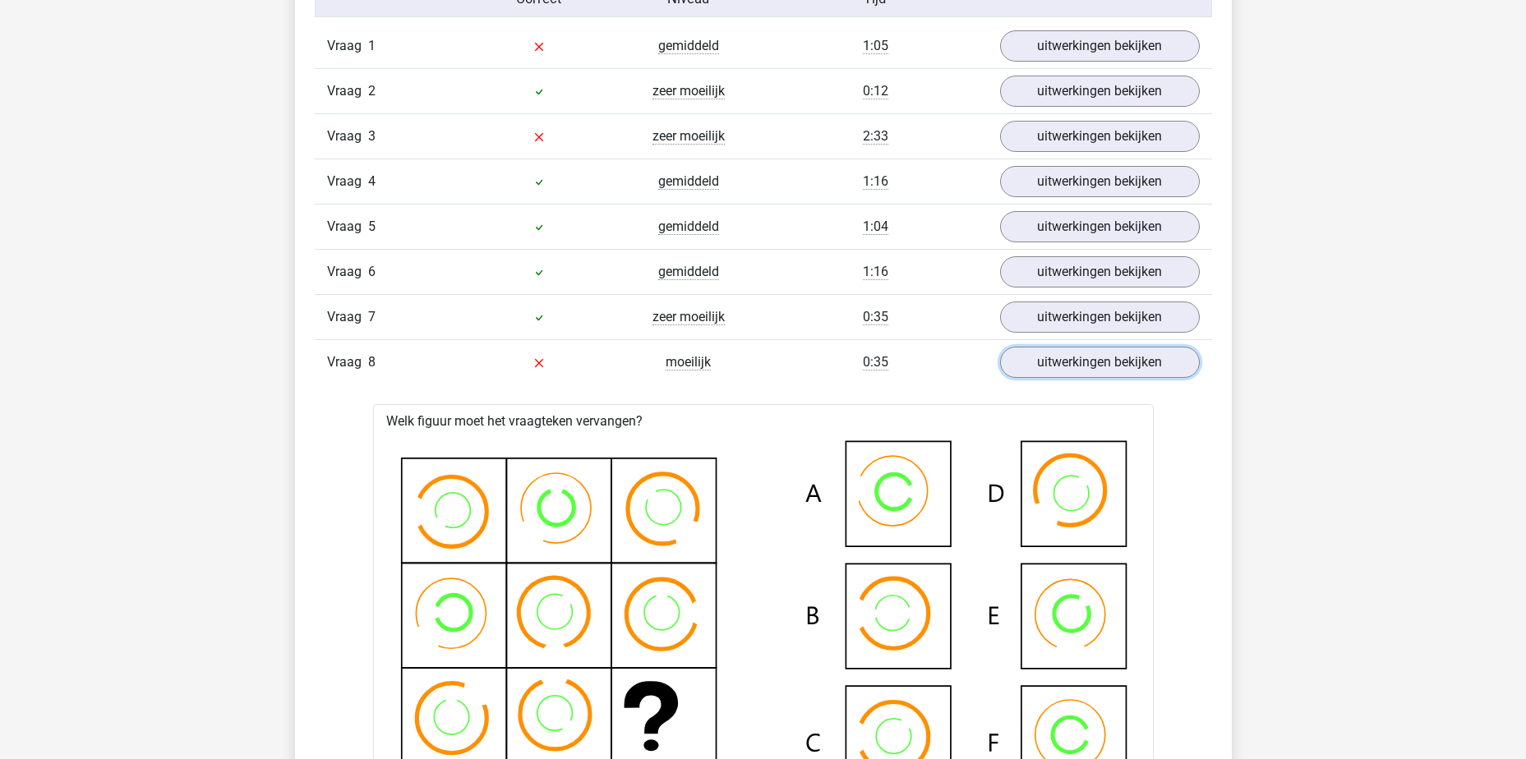
scroll to position [1479, 0]
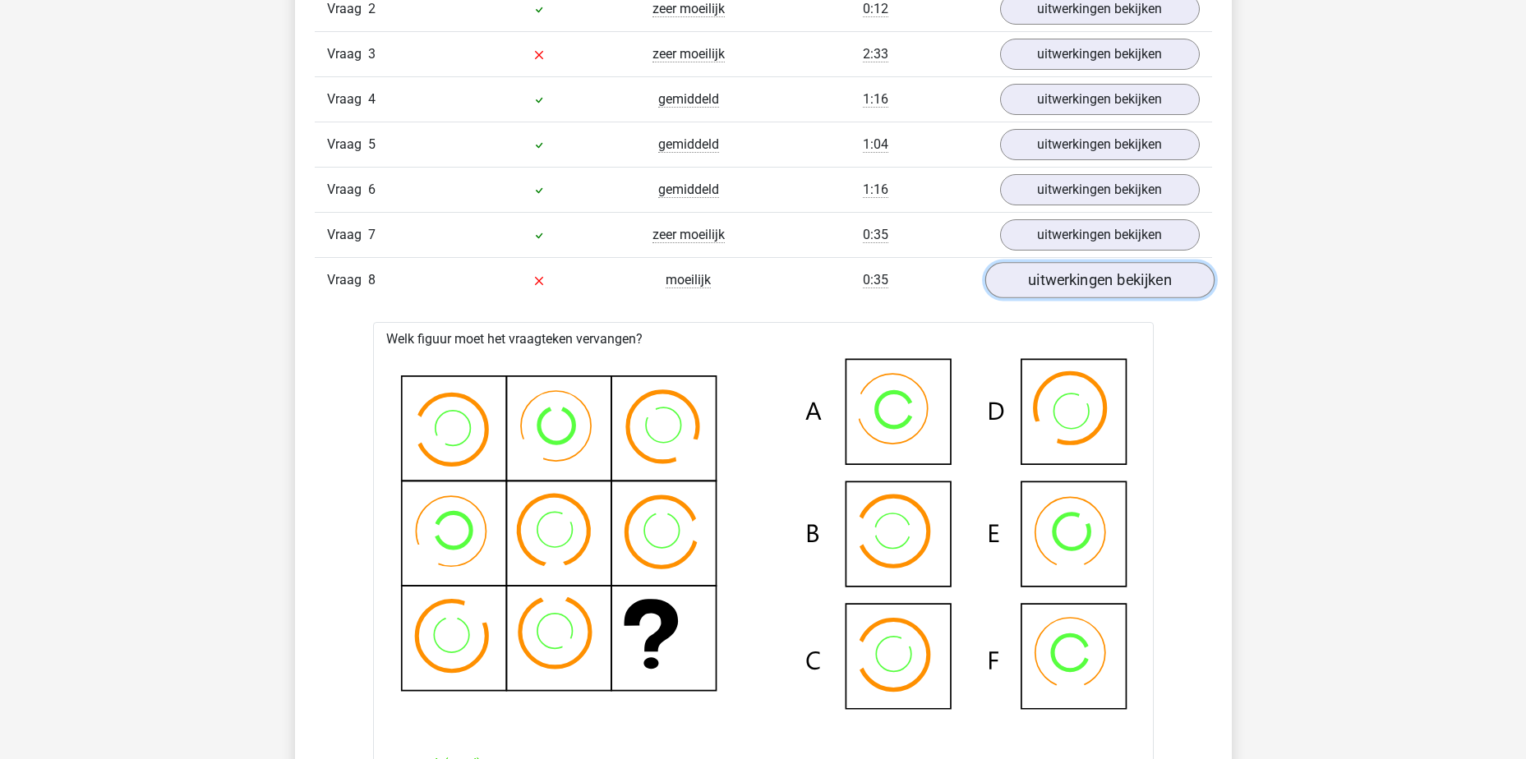
click at [1130, 289] on link "uitwerkingen bekijken" at bounding box center [1099, 280] width 229 height 36
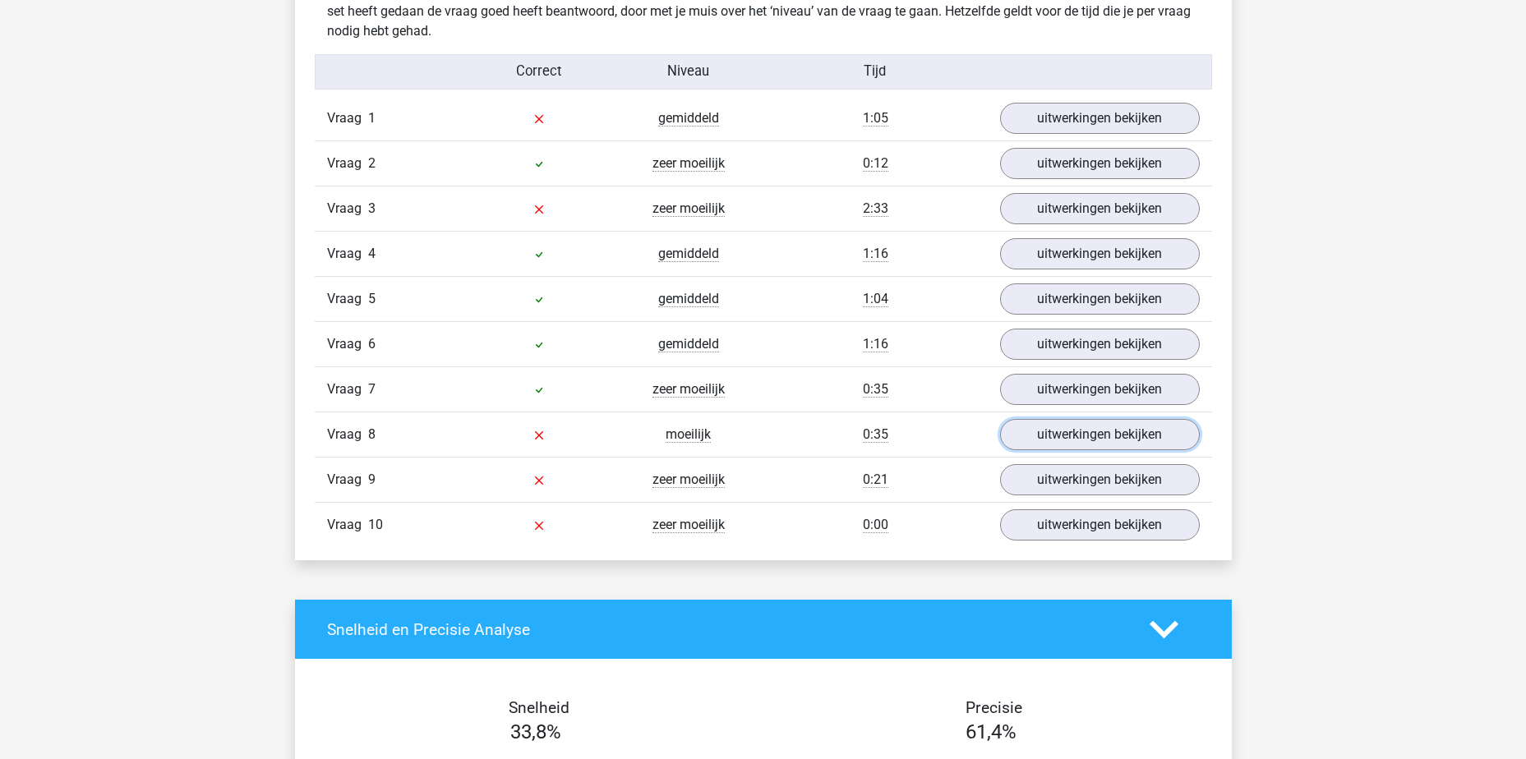
scroll to position [1233, 0]
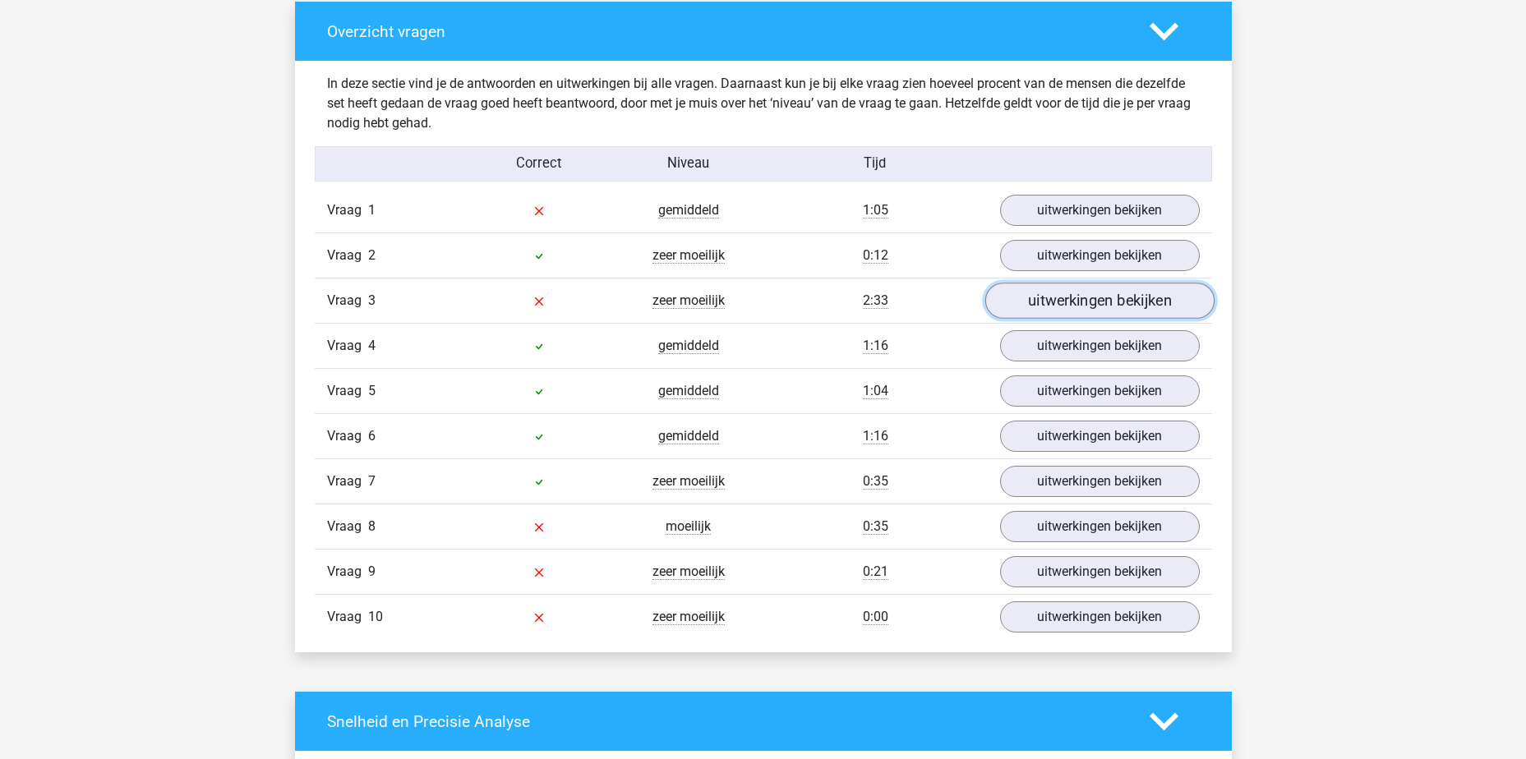
click at [1063, 299] on link "uitwerkingen bekijken" at bounding box center [1099, 301] width 229 height 36
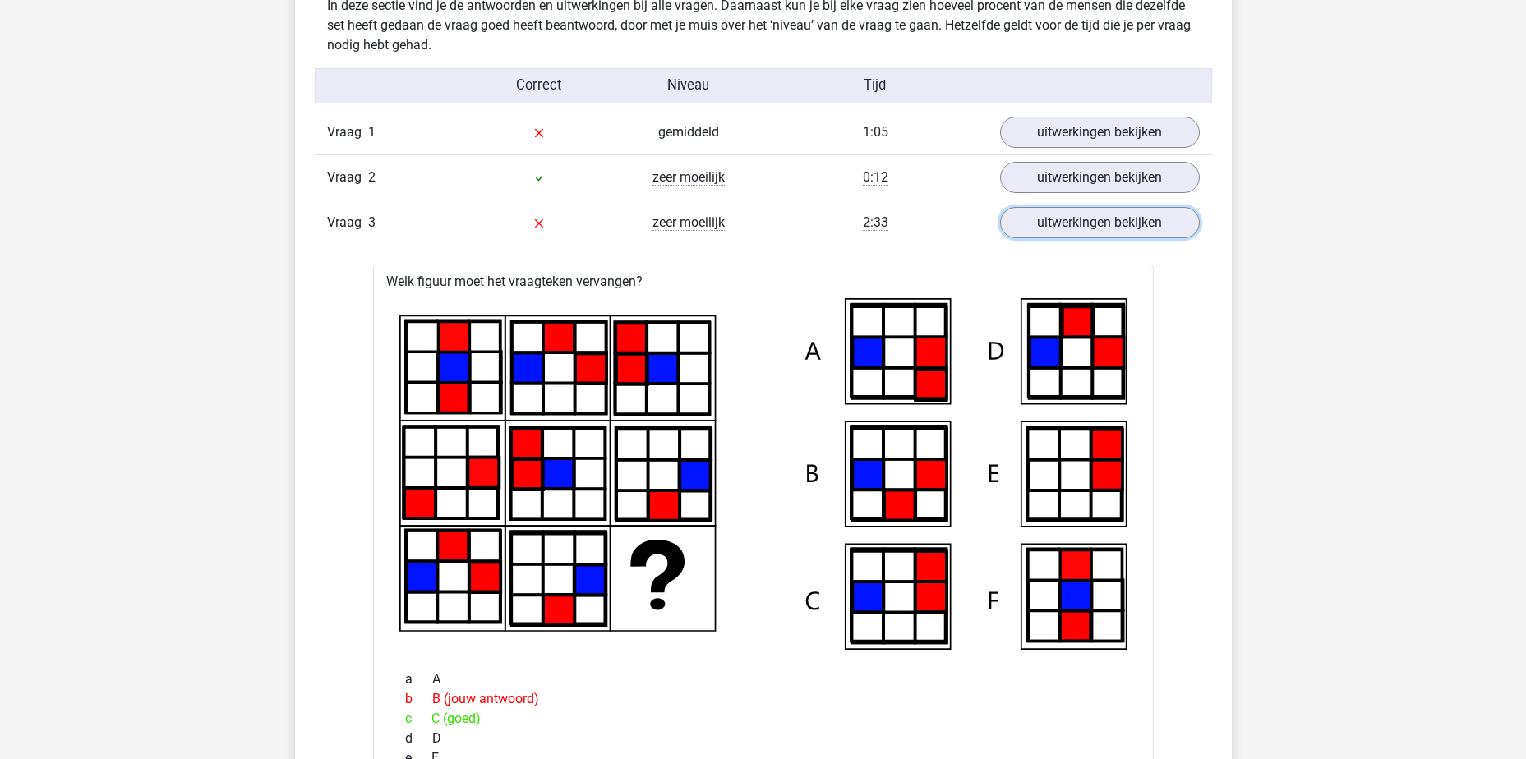
scroll to position [1315, 0]
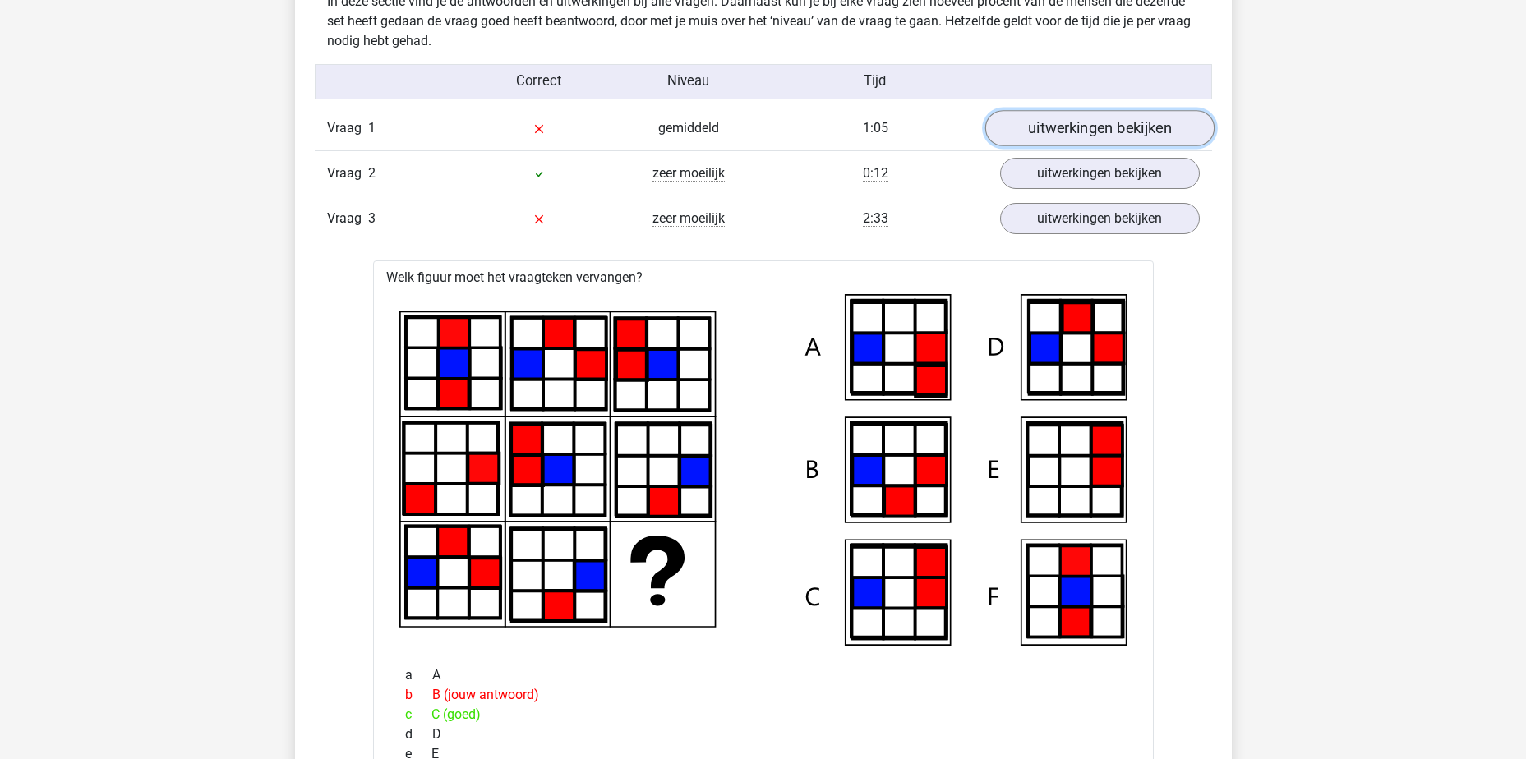
click at [1057, 139] on link "uitwerkingen bekijken" at bounding box center [1099, 128] width 229 height 36
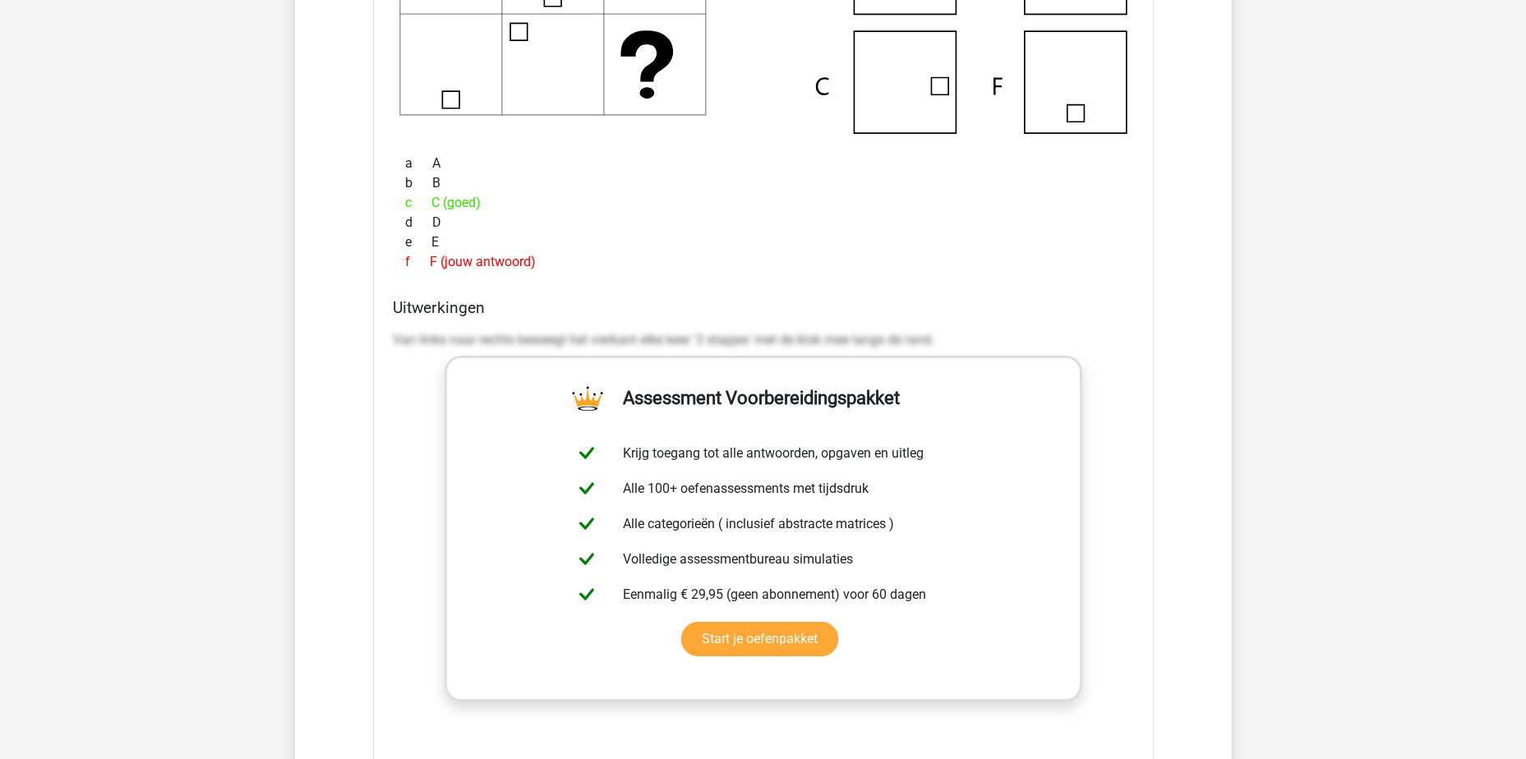
scroll to position [1151, 0]
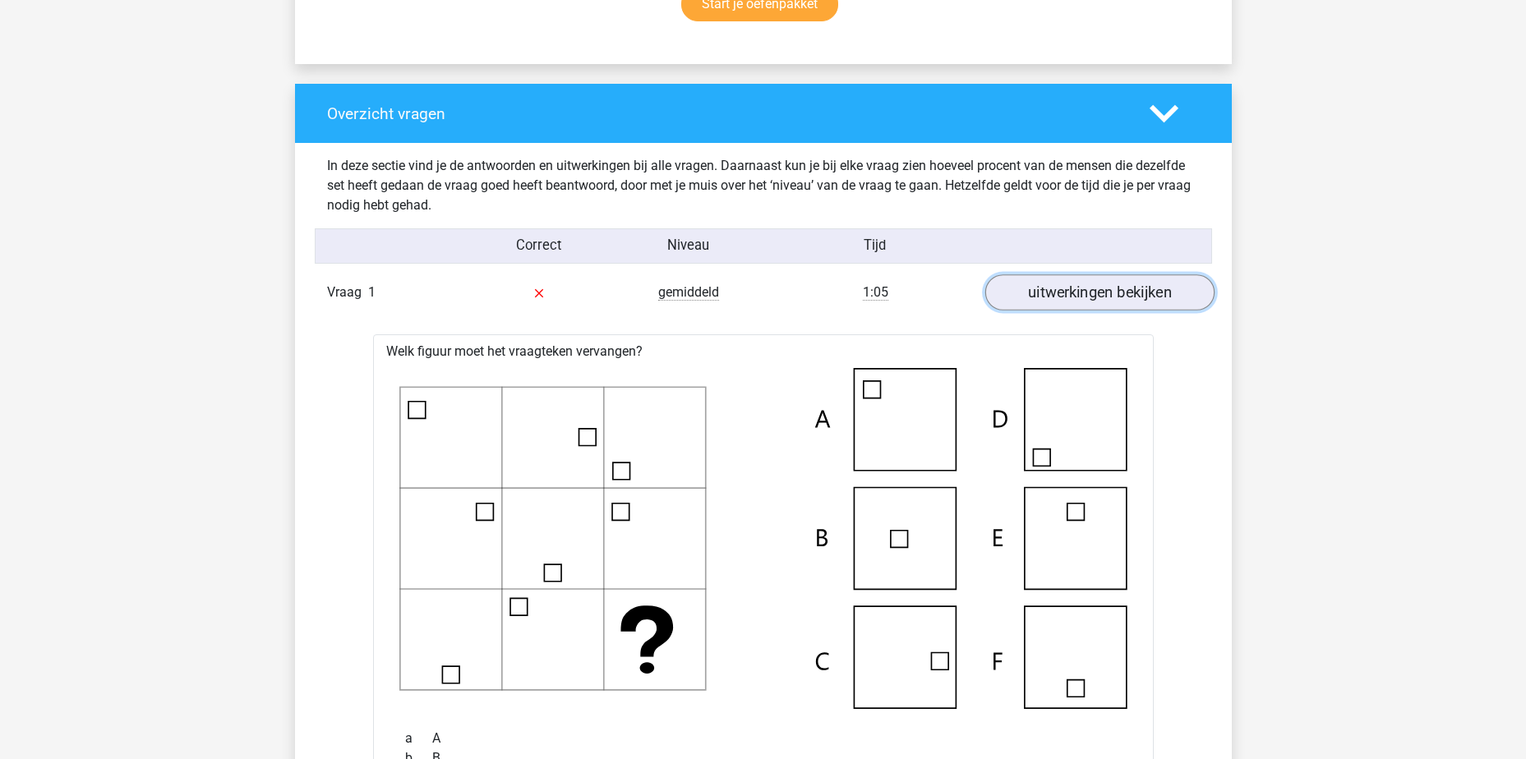
click at [1119, 291] on link "uitwerkingen bekijken" at bounding box center [1099, 293] width 229 height 36
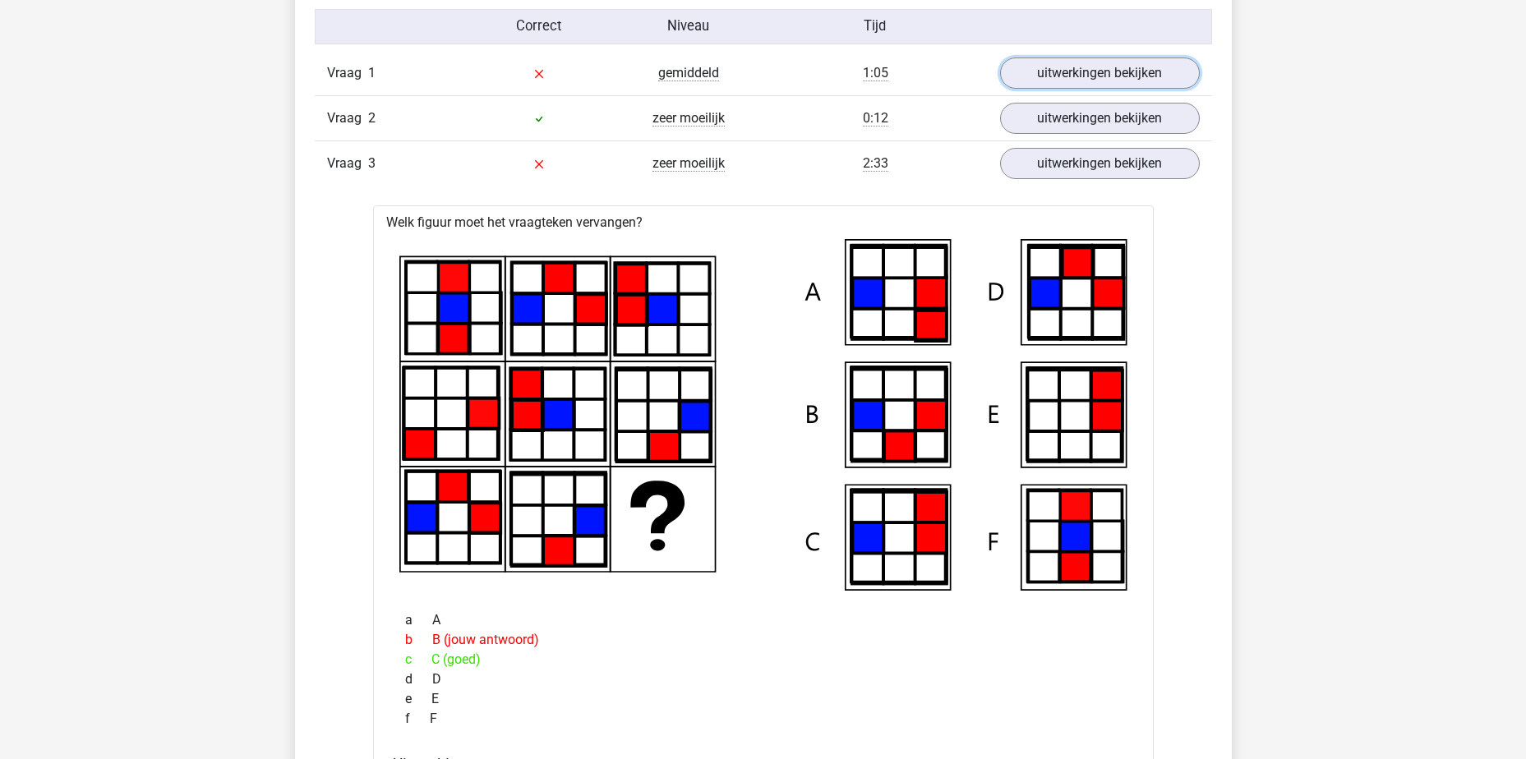
scroll to position [1397, 0]
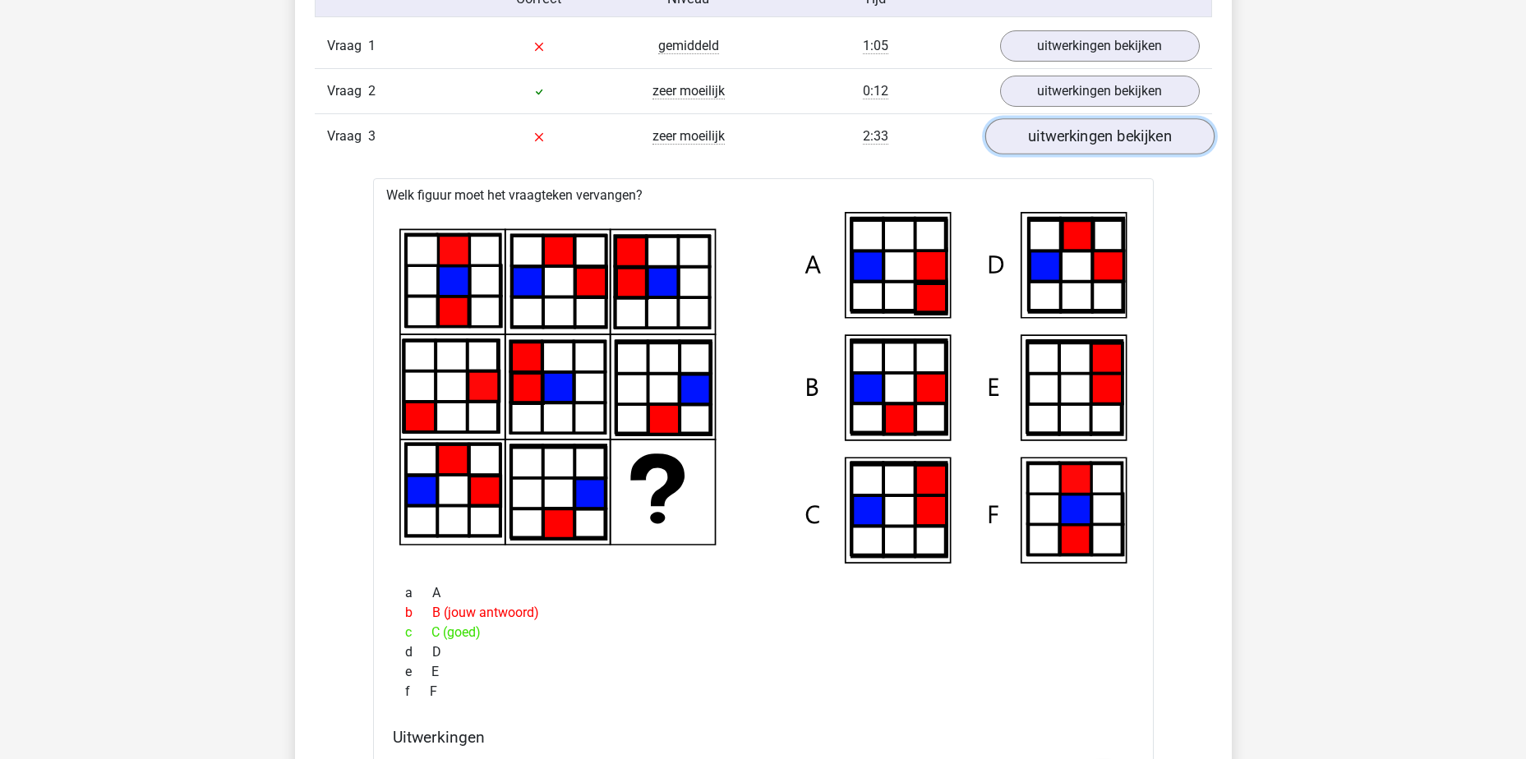
click at [1132, 124] on link "uitwerkingen bekijken" at bounding box center [1099, 136] width 229 height 36
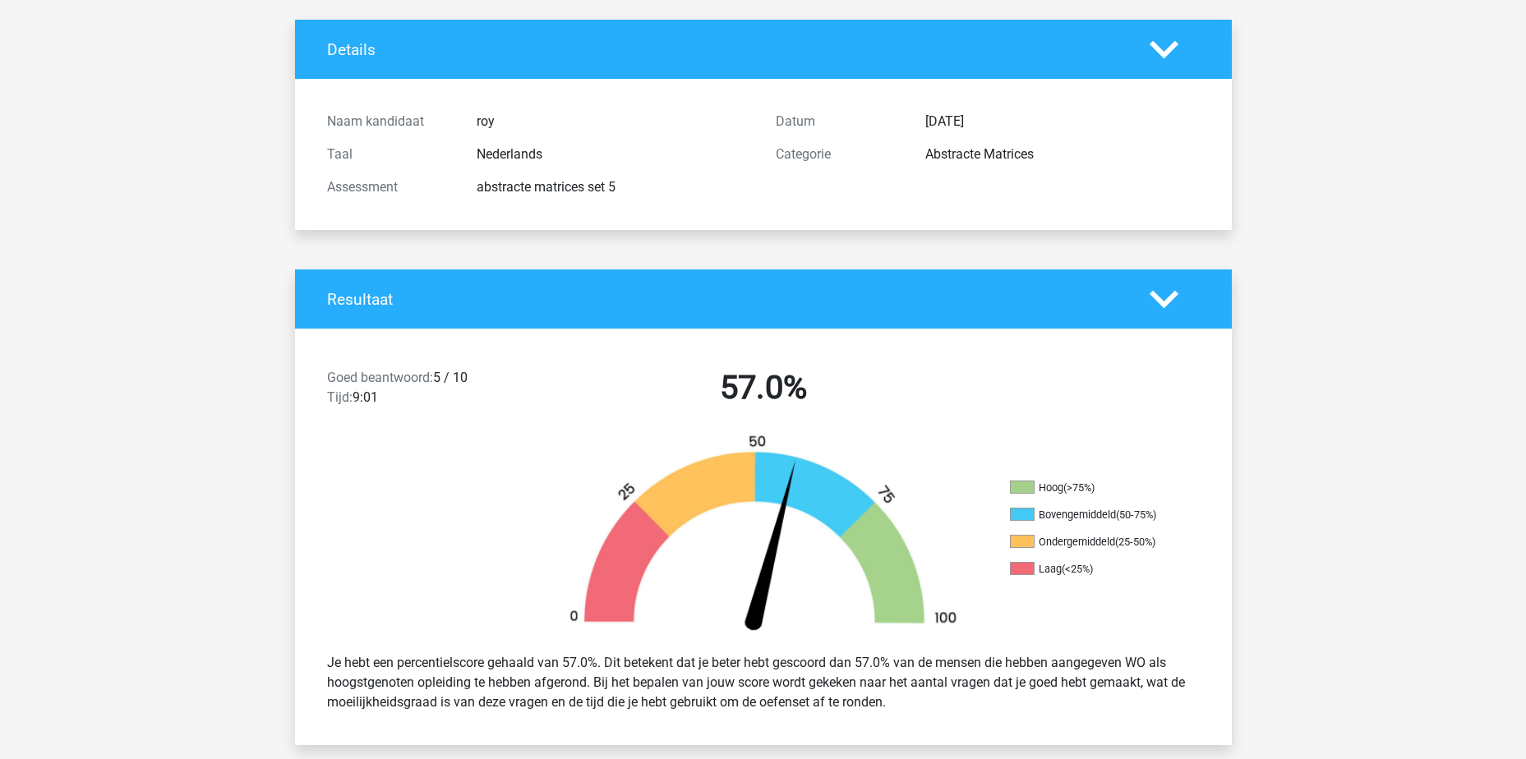
scroll to position [0, 0]
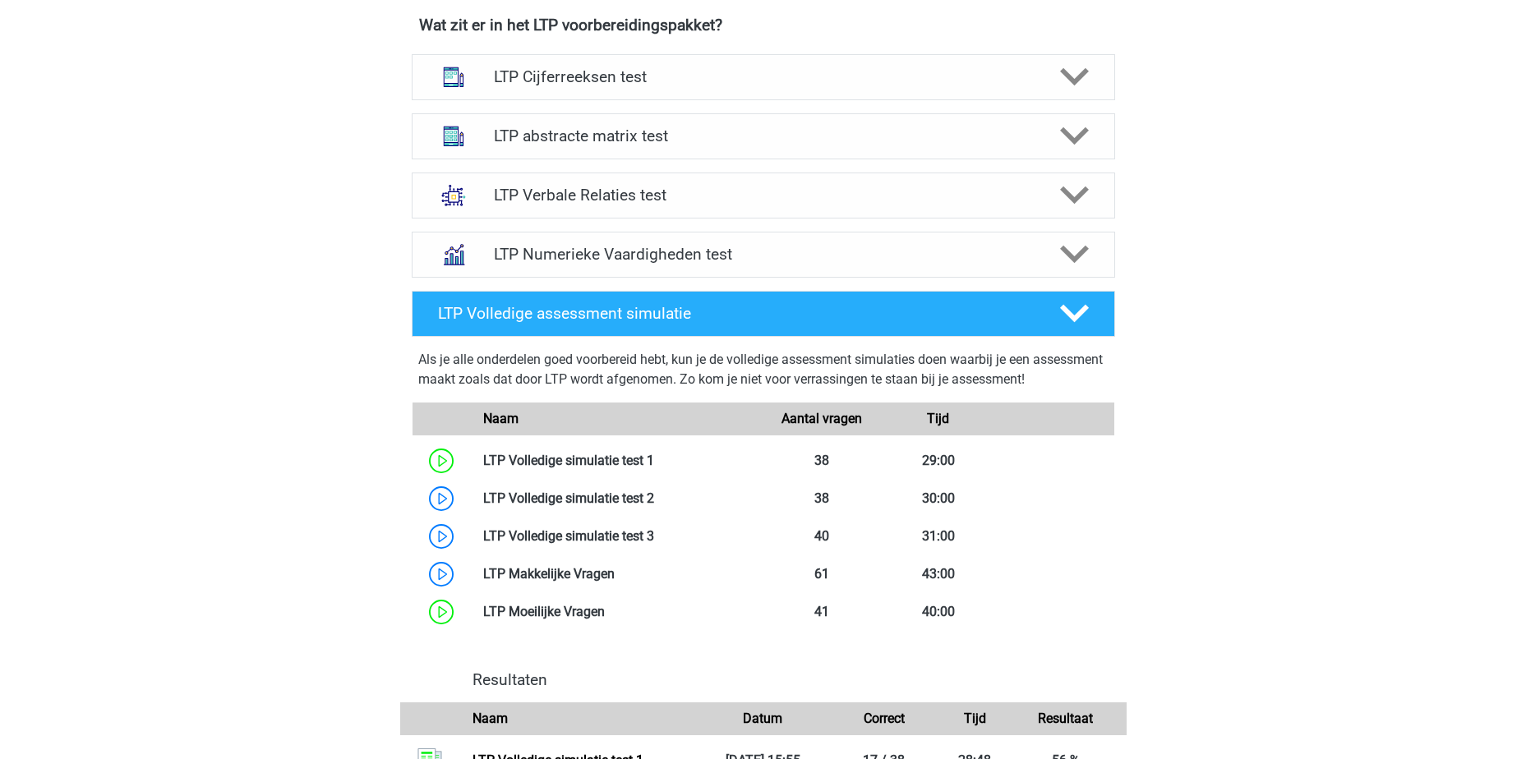
scroll to position [1053, 0]
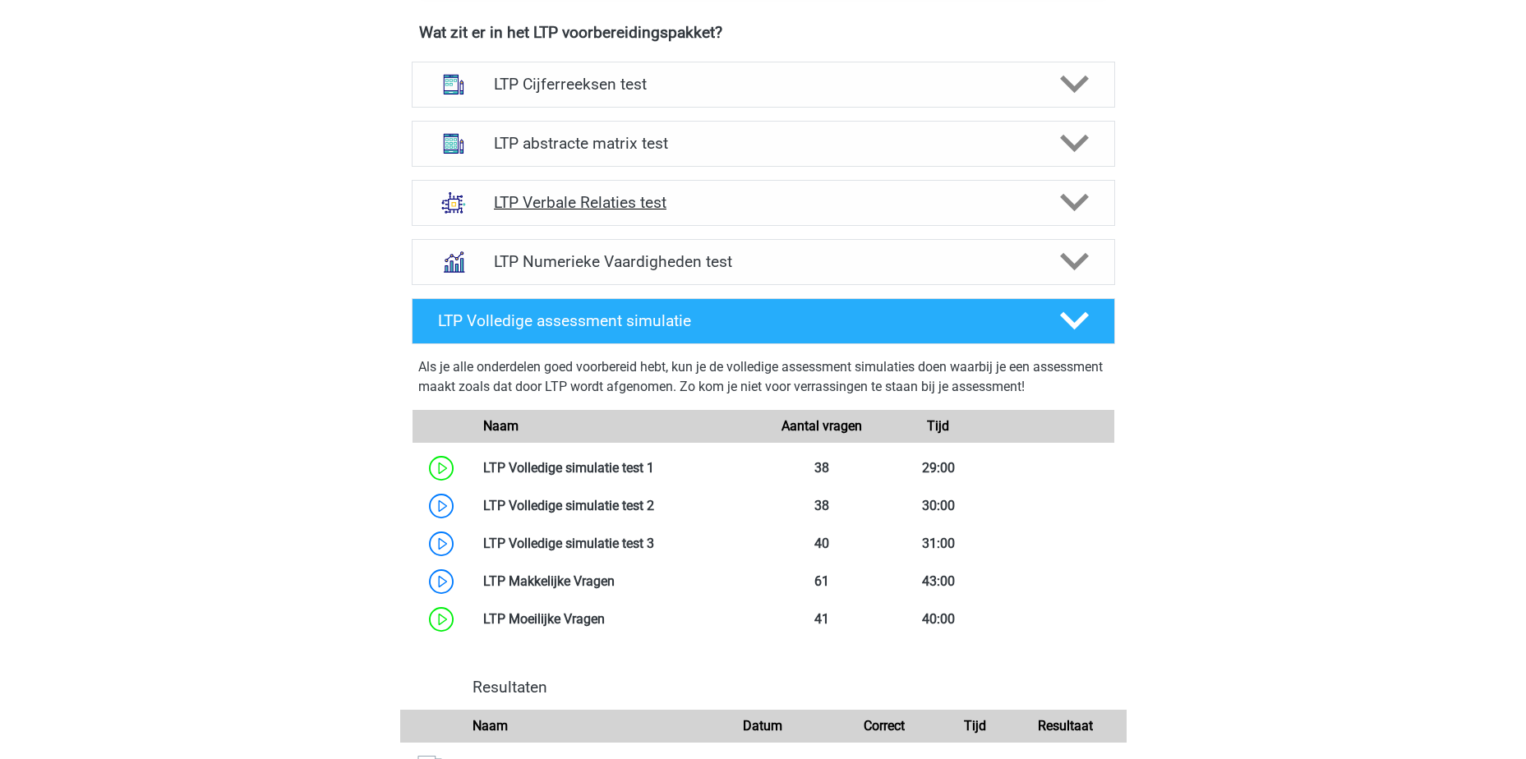
click at [764, 201] on h4 "LTP Verbale Relaties test" at bounding box center [763, 202] width 538 height 19
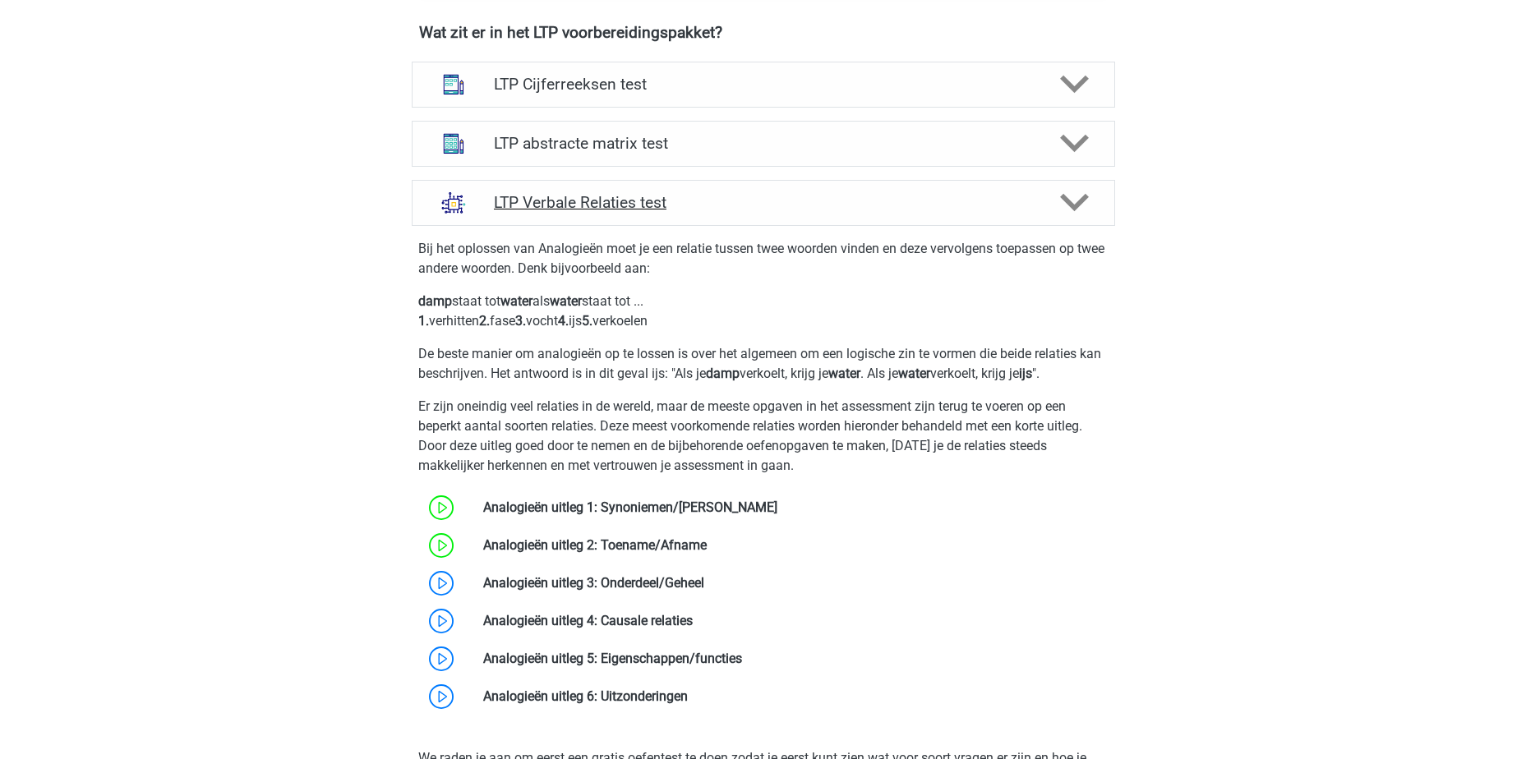
click at [761, 201] on h4 "LTP Verbale Relaties test" at bounding box center [763, 202] width 538 height 19
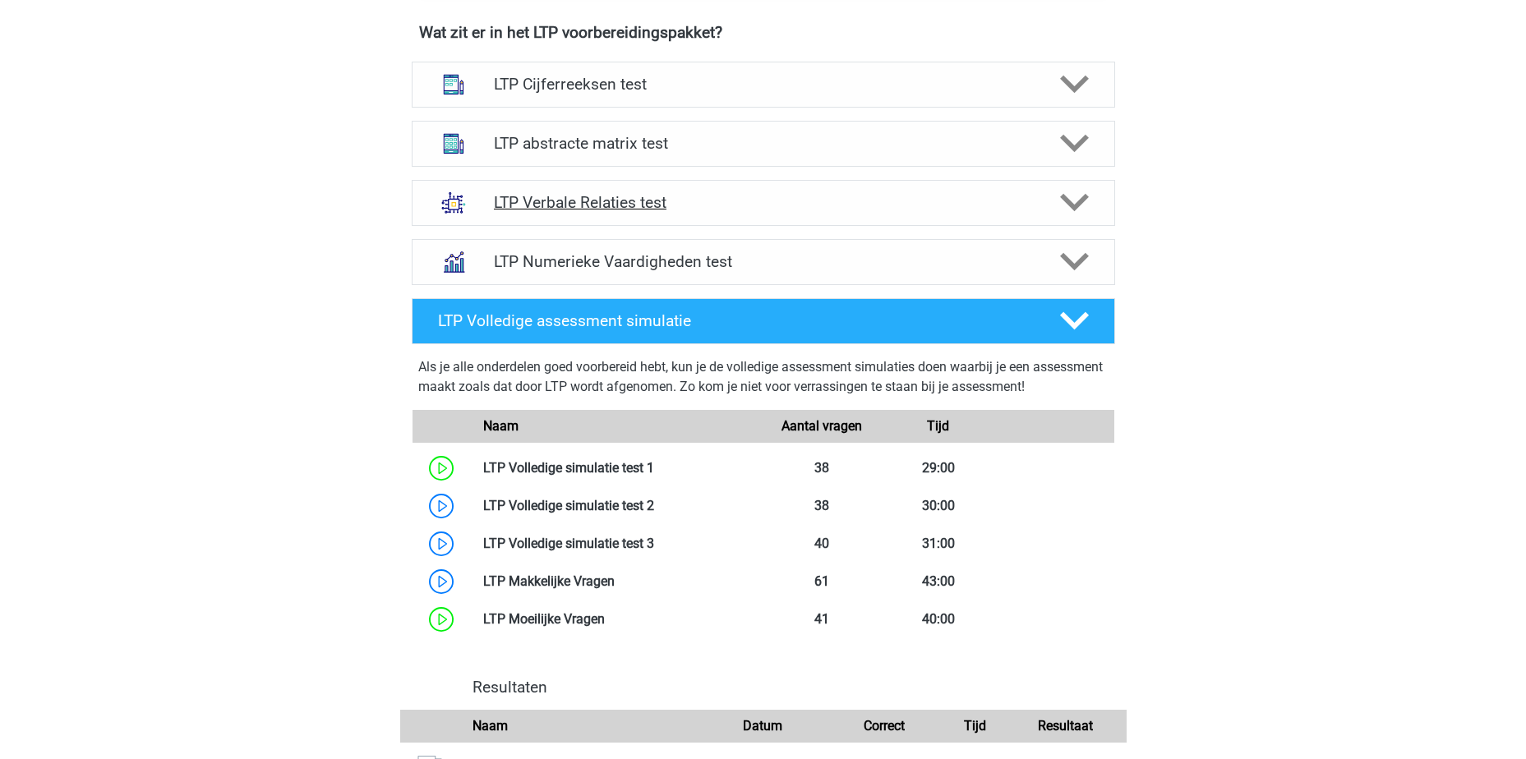
click at [761, 201] on h4 "LTP Verbale Relaties test" at bounding box center [763, 202] width 538 height 19
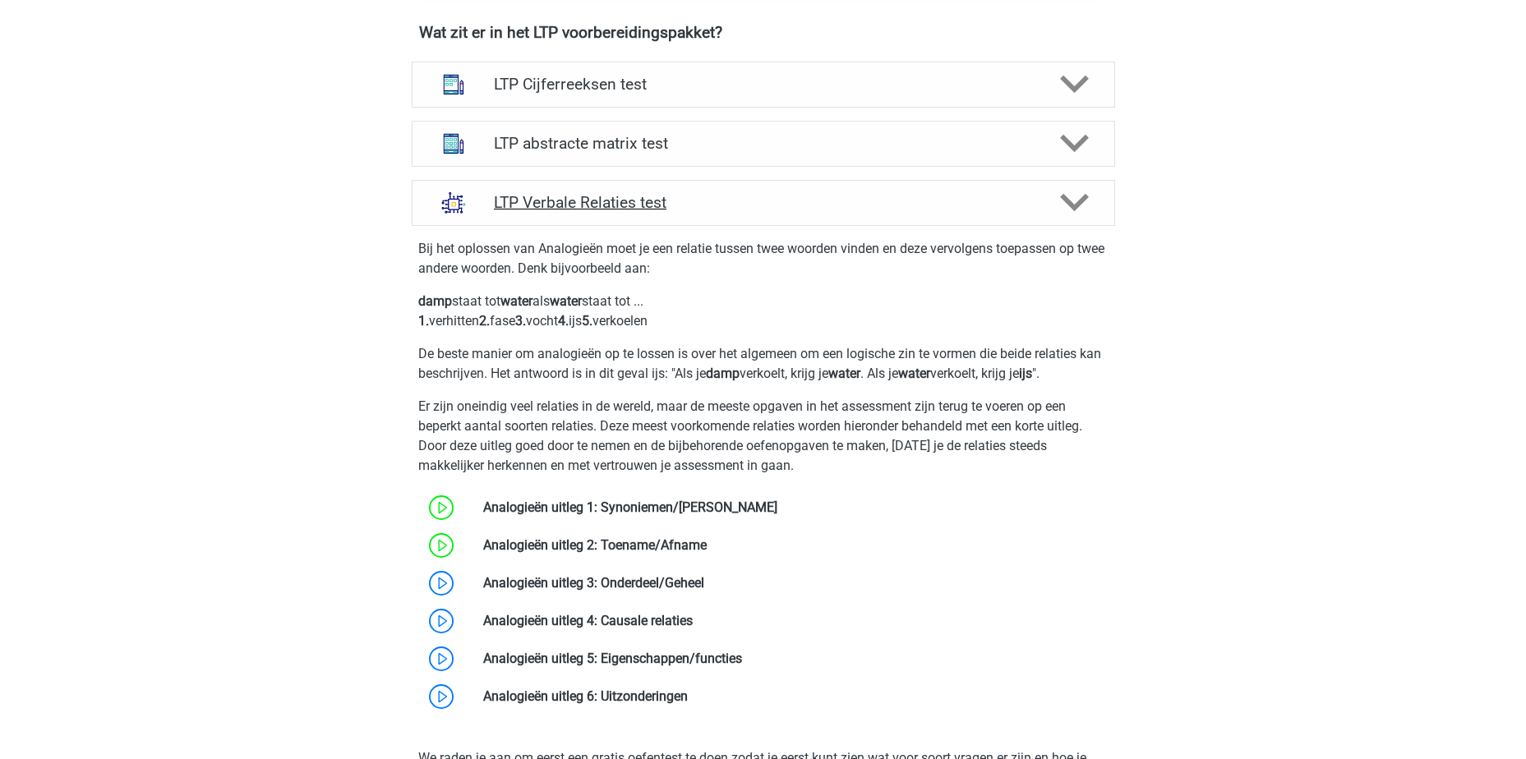
click at [725, 201] on h4 "LTP Verbale Relaties test" at bounding box center [763, 202] width 538 height 19
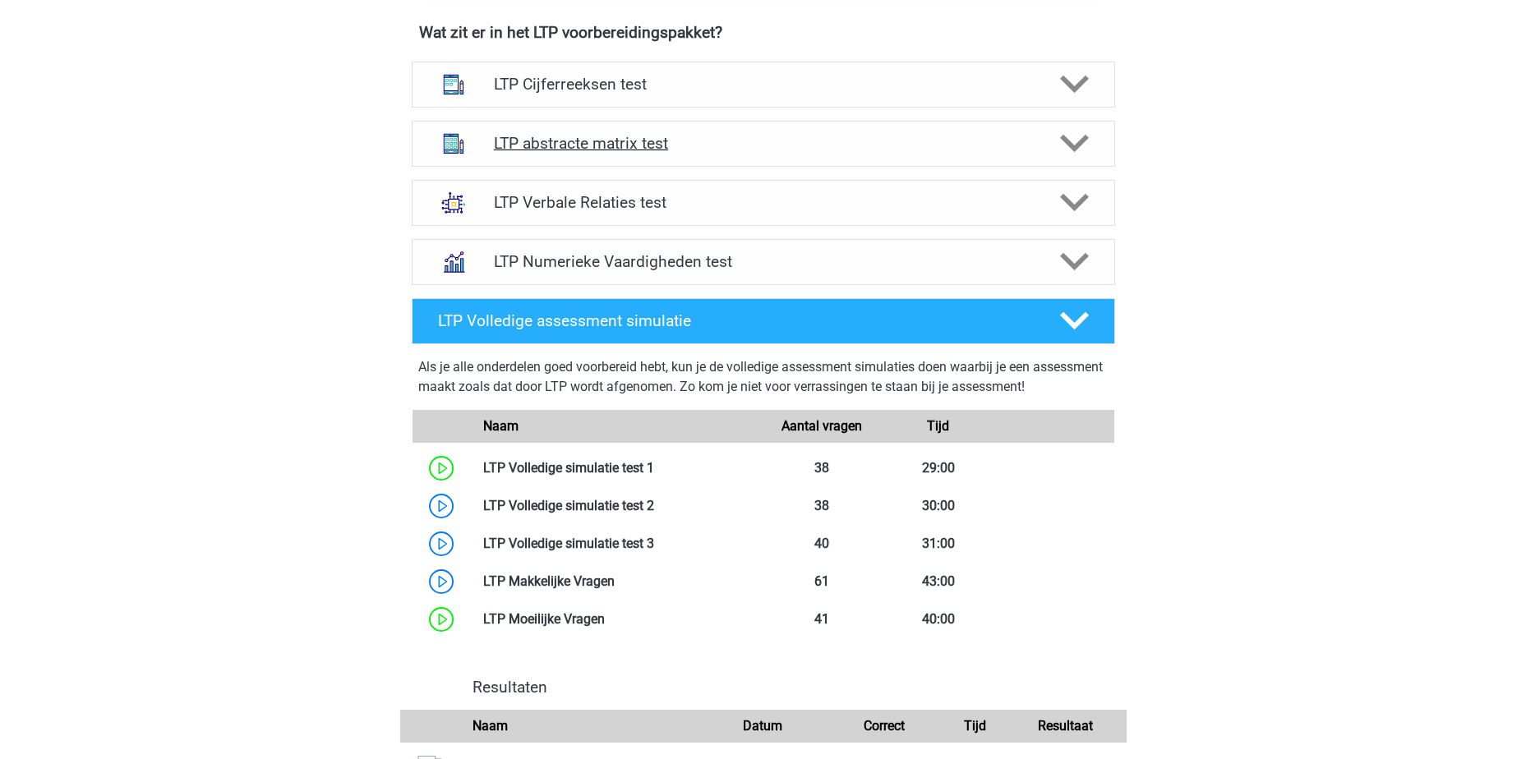
click at [722, 145] on h4 "LTP abstracte matrix test" at bounding box center [763, 143] width 538 height 19
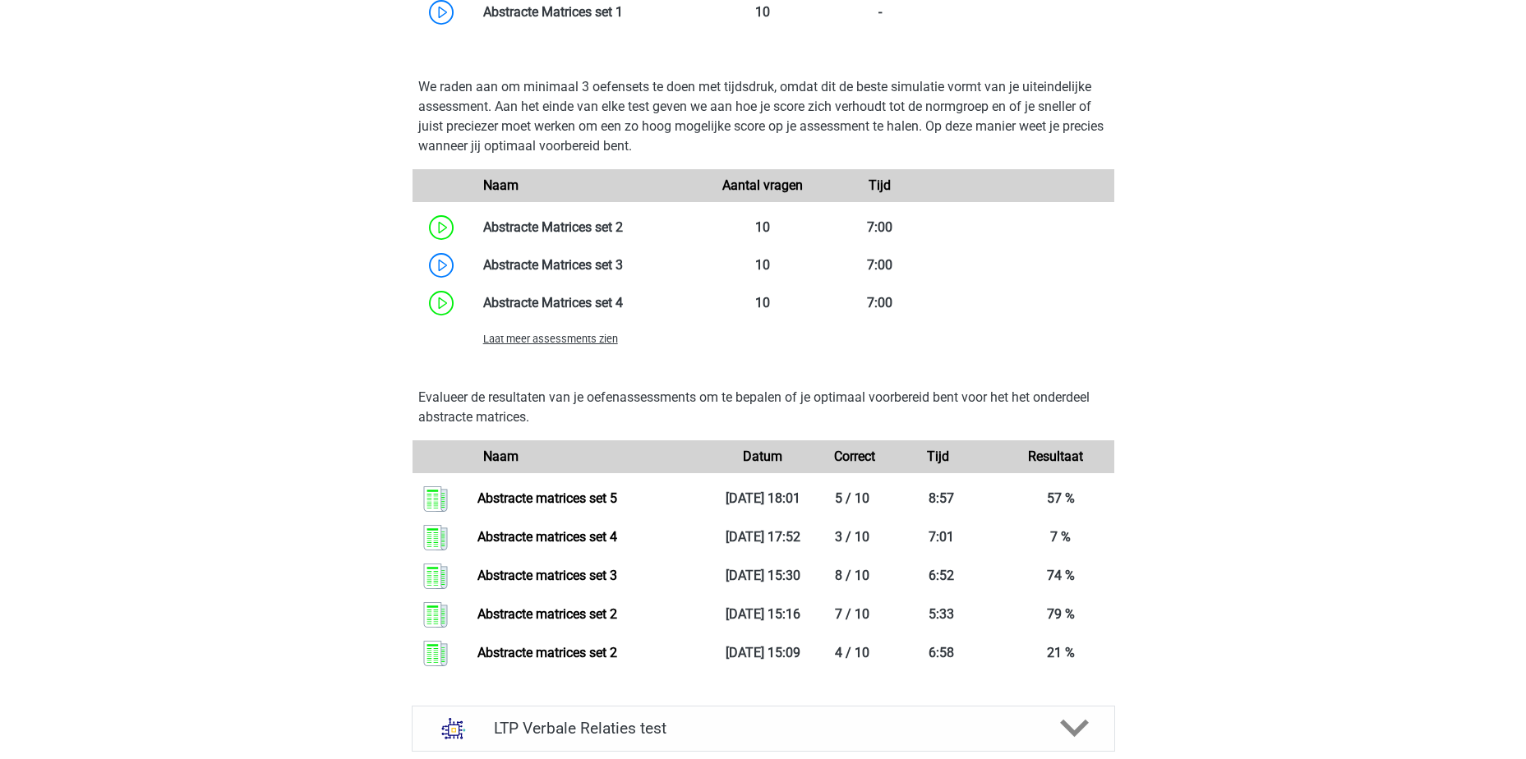
scroll to position [1793, 0]
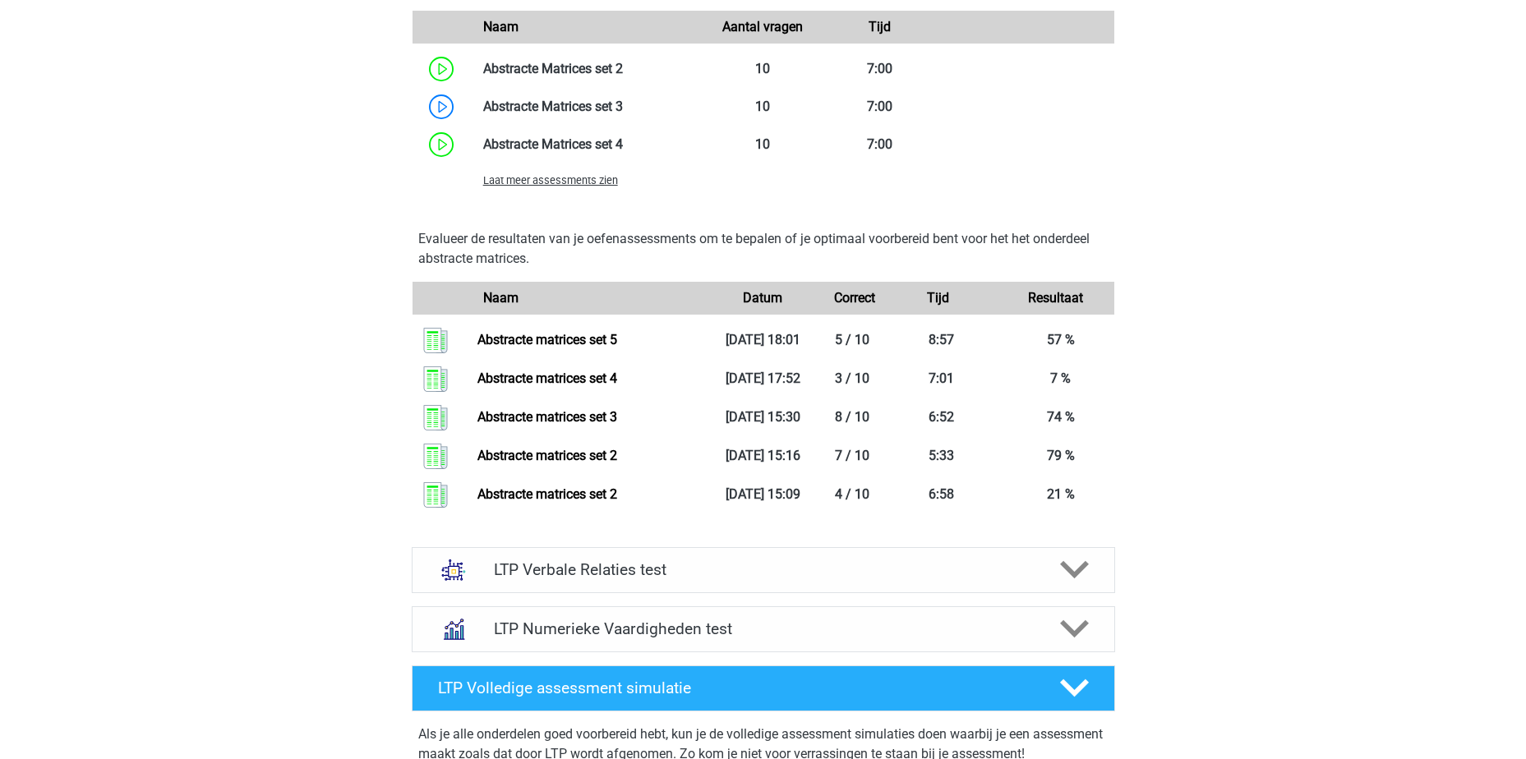
click at [570, 176] on span "Laat meer assessments zien" at bounding box center [550, 180] width 135 height 12
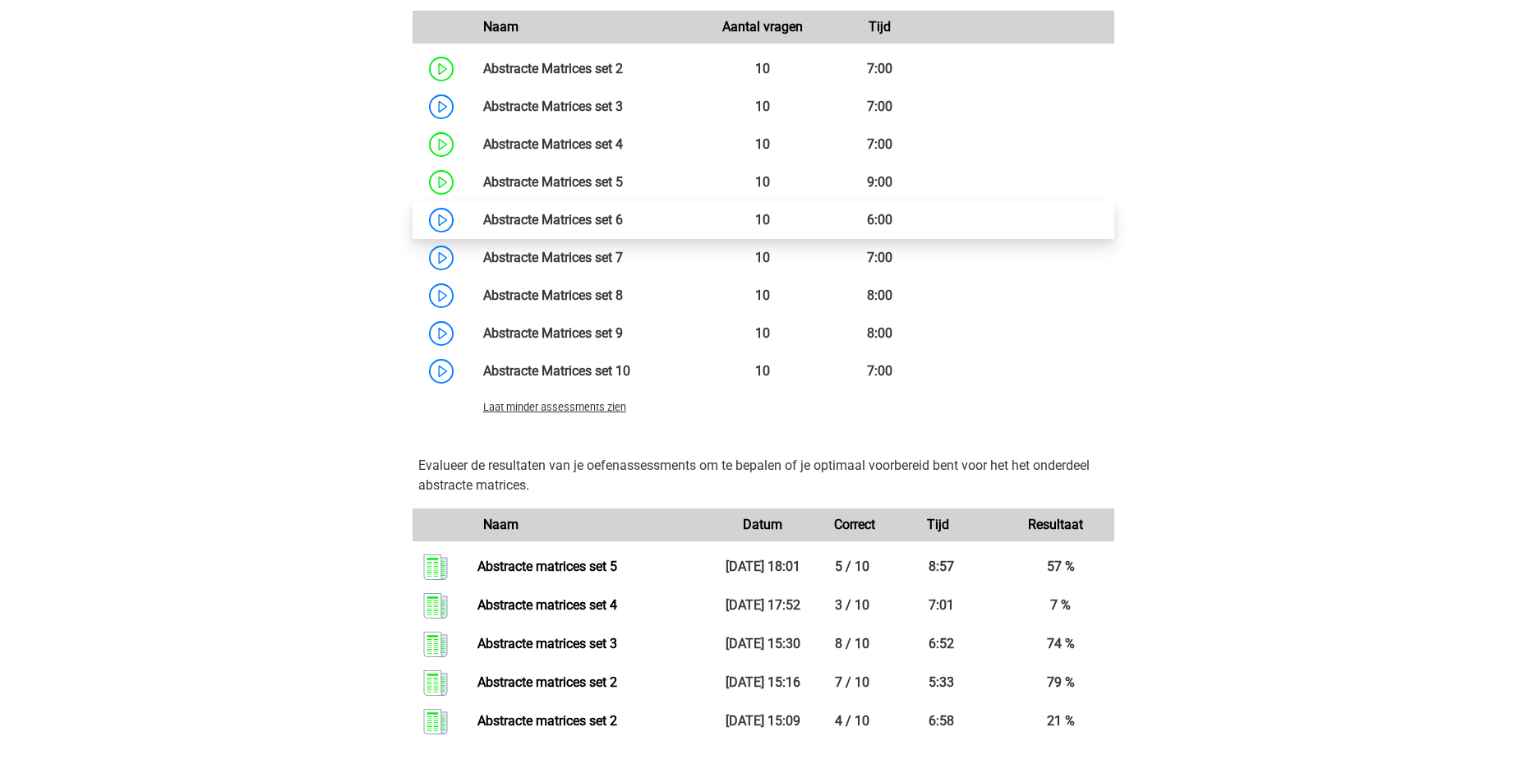
click at [623, 215] on link at bounding box center [623, 220] width 0 height 16
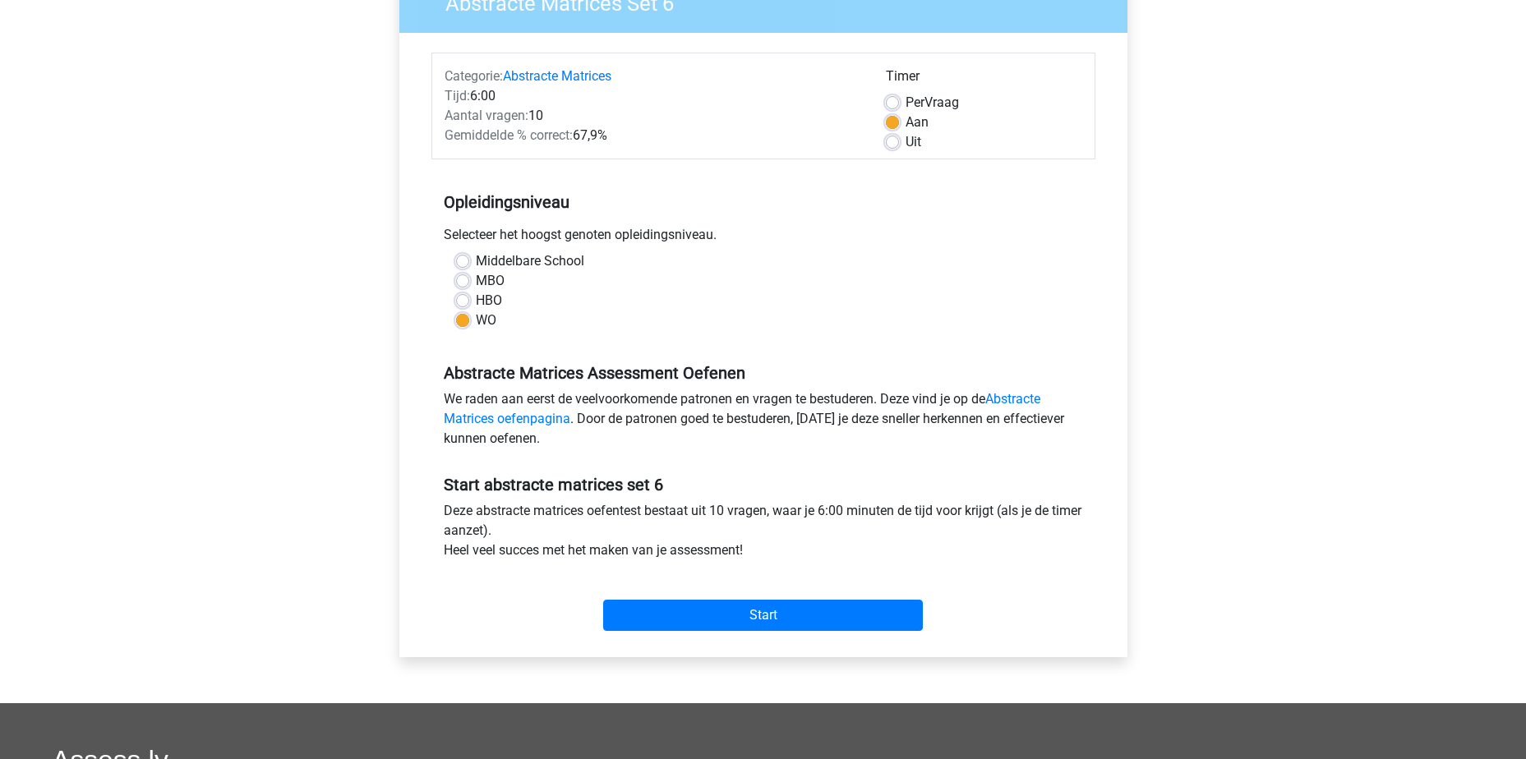
scroll to position [493, 0]
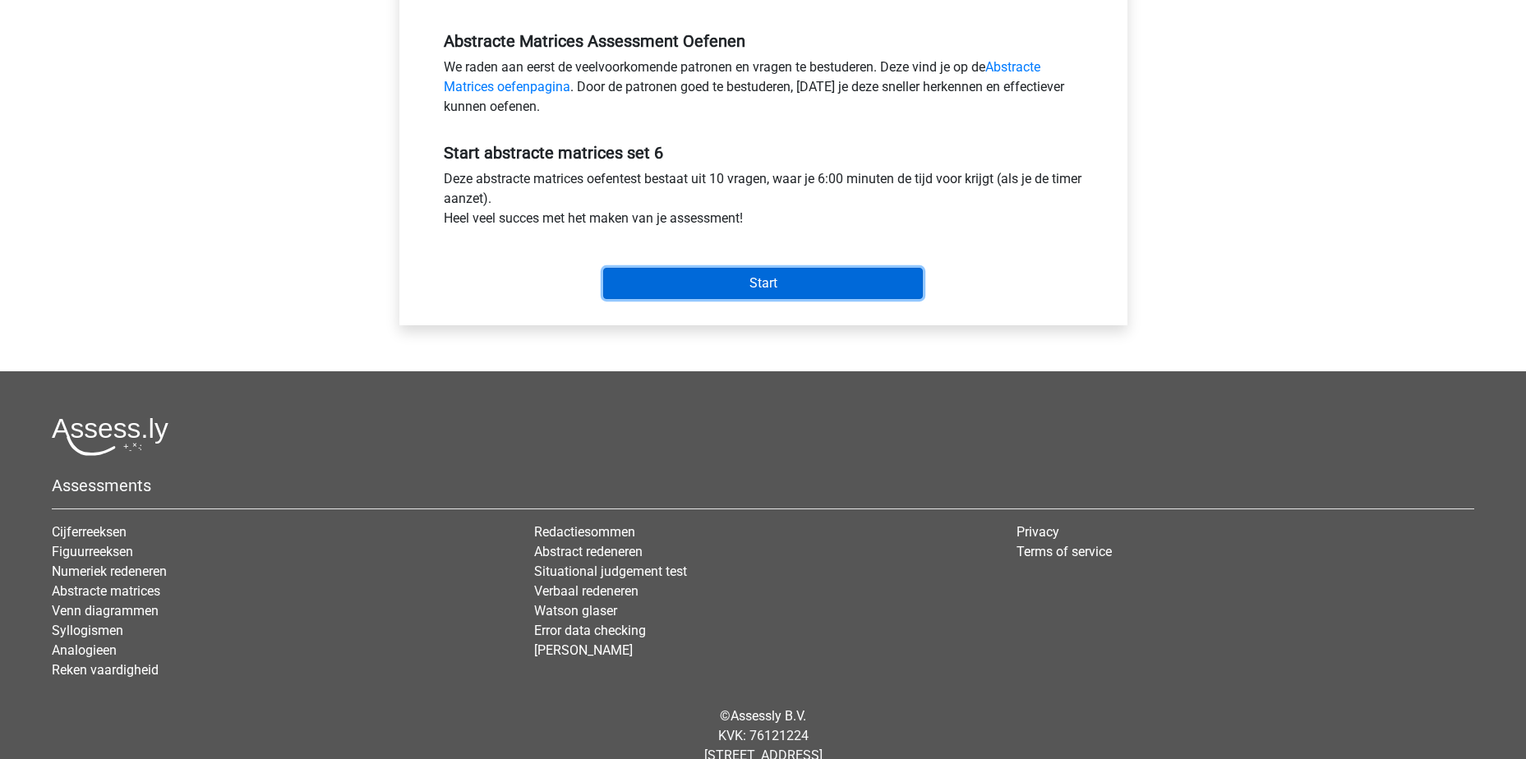
click at [719, 288] on input "Start" at bounding box center [763, 283] width 320 height 31
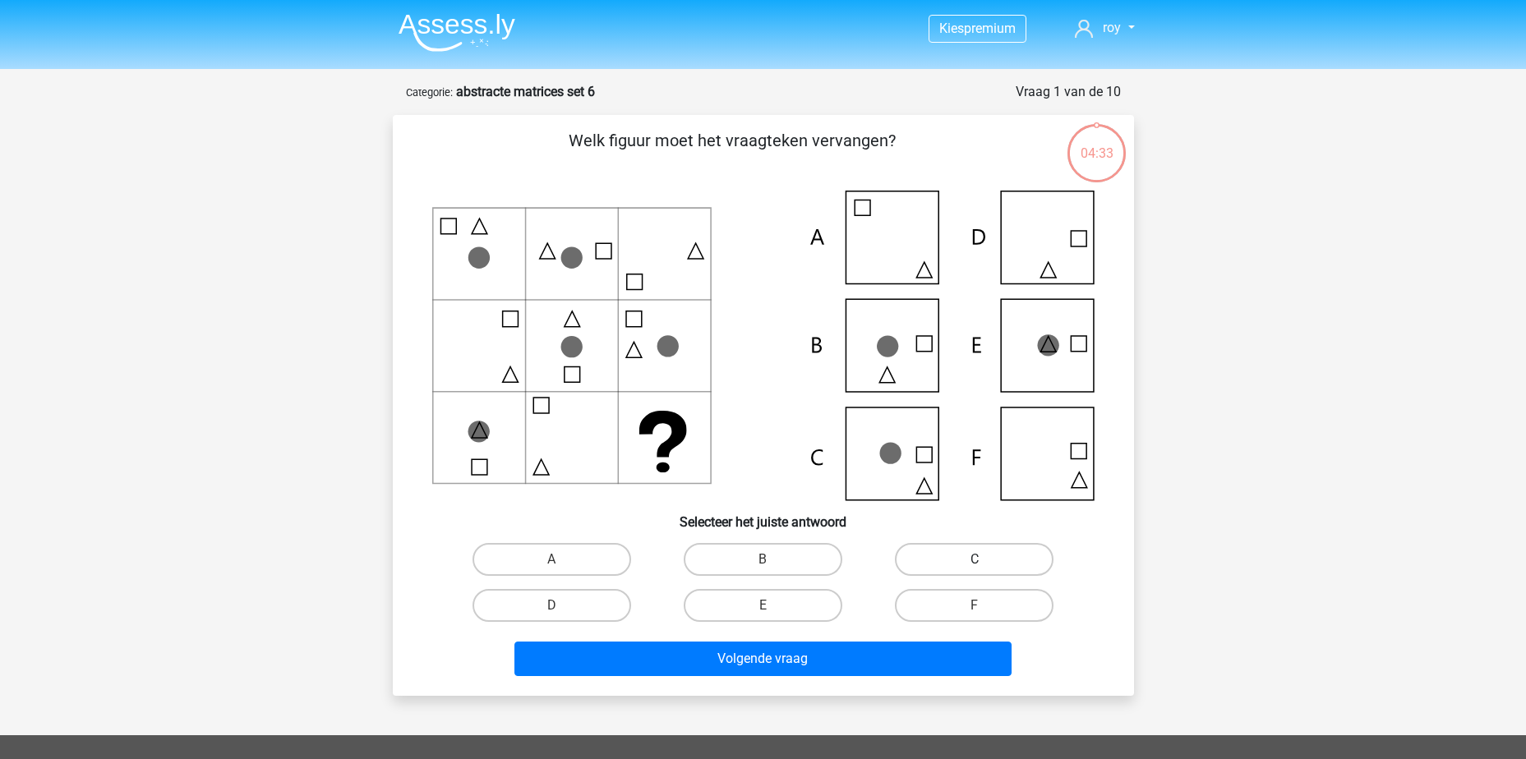
click at [1000, 553] on label "C" at bounding box center [974, 559] width 159 height 33
click at [985, 560] on input "C" at bounding box center [980, 565] width 11 height 11
radio input "true"
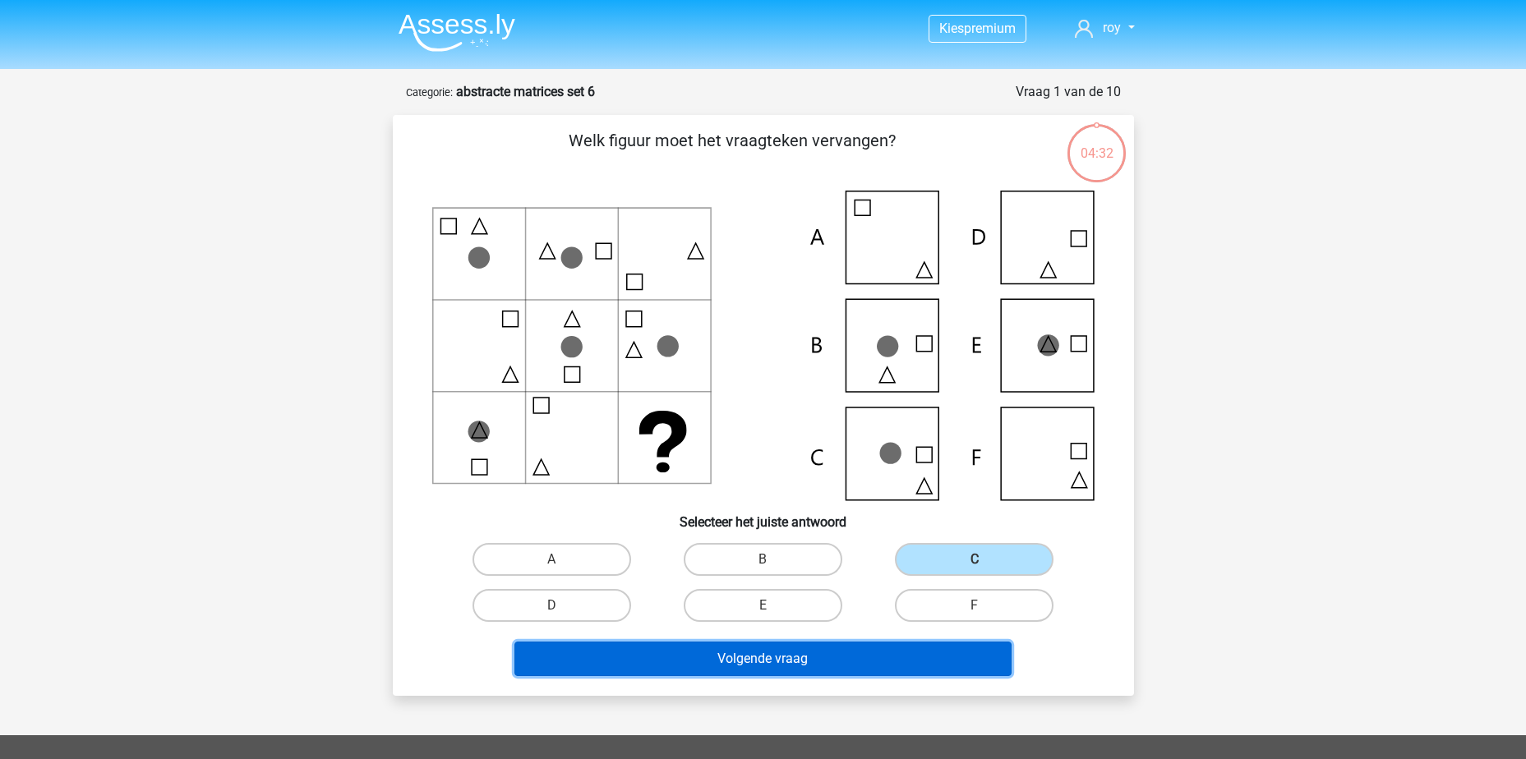
click at [888, 662] on button "Volgende vraag" at bounding box center [763, 659] width 497 height 35
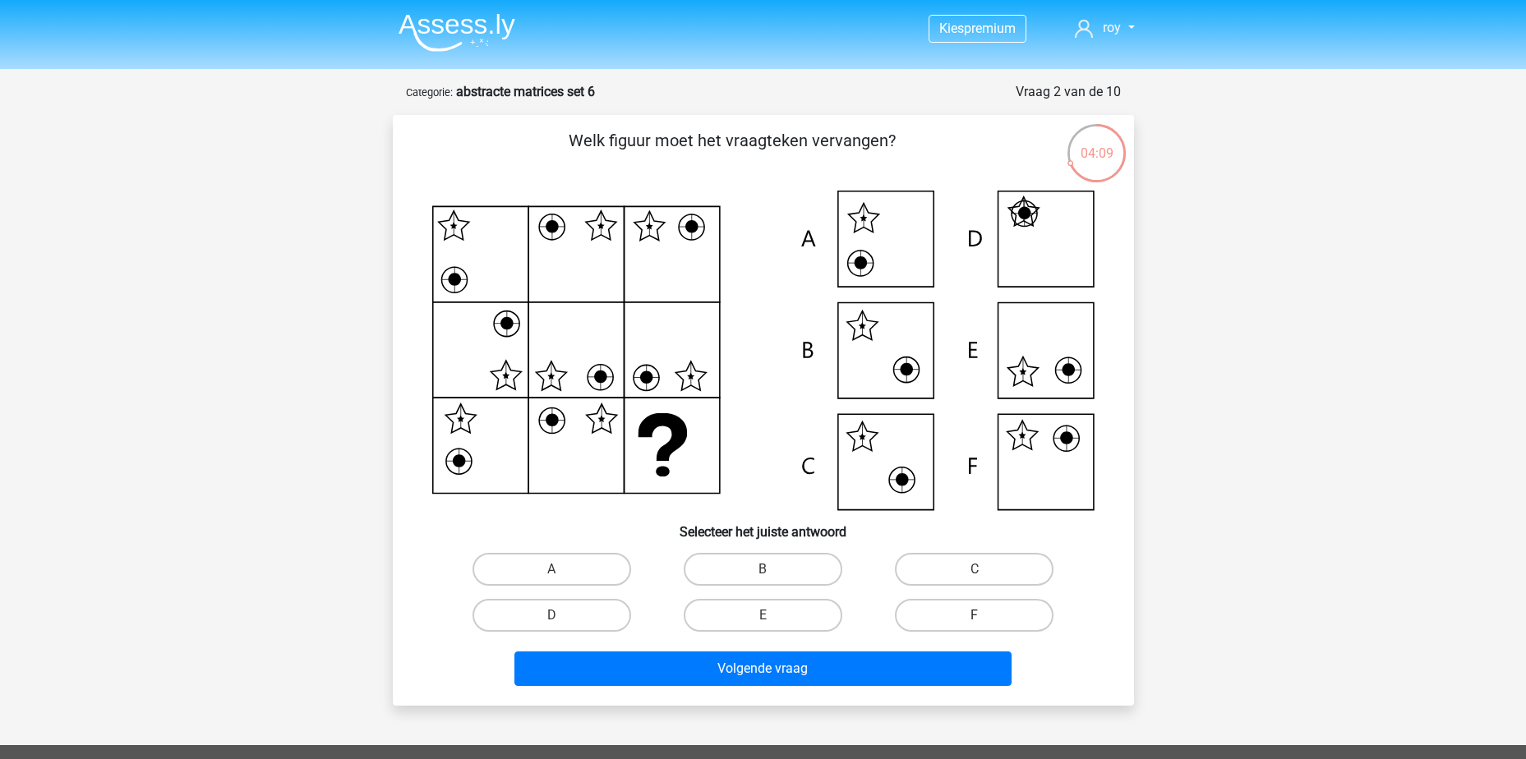
click at [985, 612] on label "F" at bounding box center [974, 615] width 159 height 33
click at [985, 616] on input "F" at bounding box center [980, 621] width 11 height 11
radio input "true"
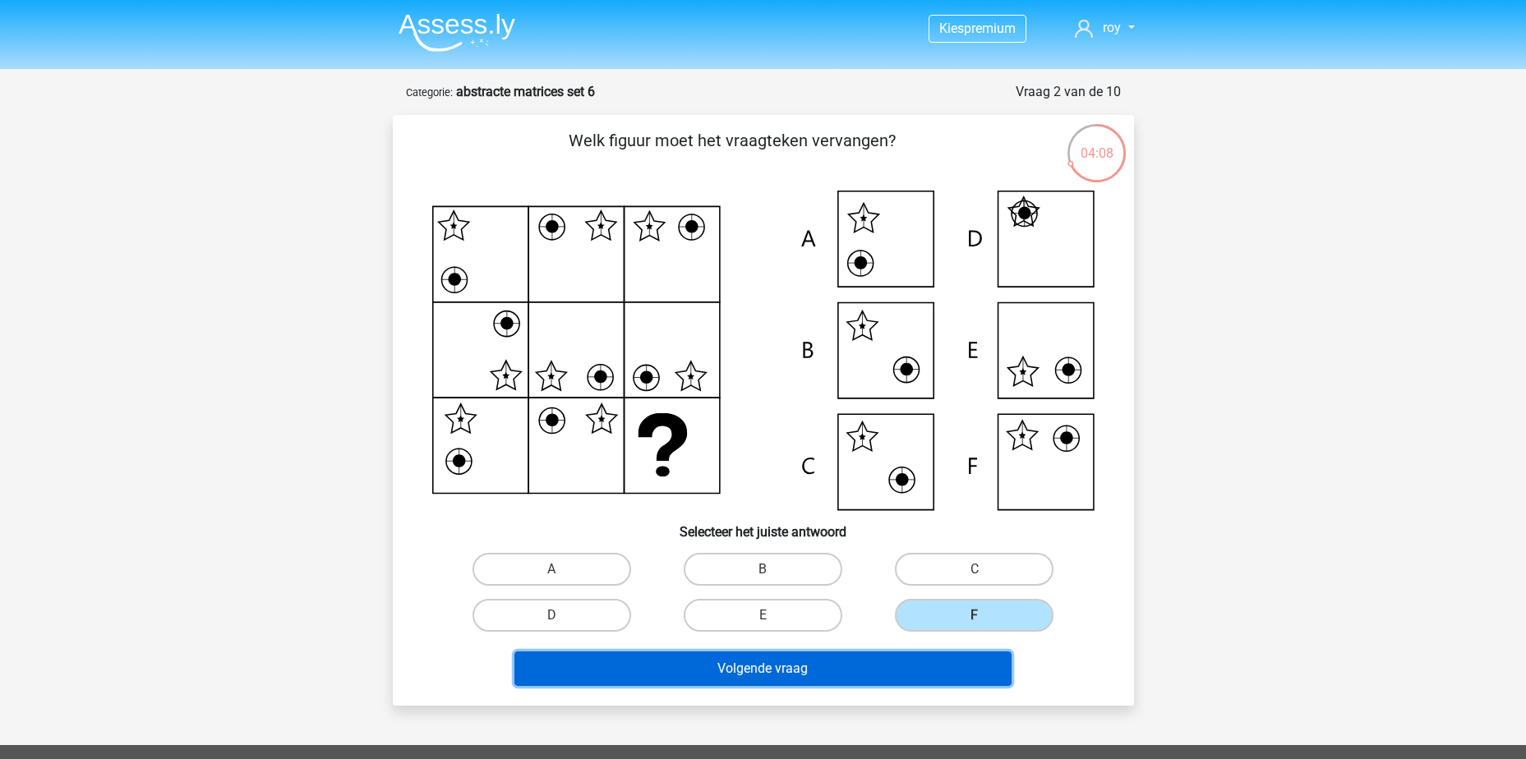
click at [946, 681] on button "Volgende vraag" at bounding box center [763, 669] width 497 height 35
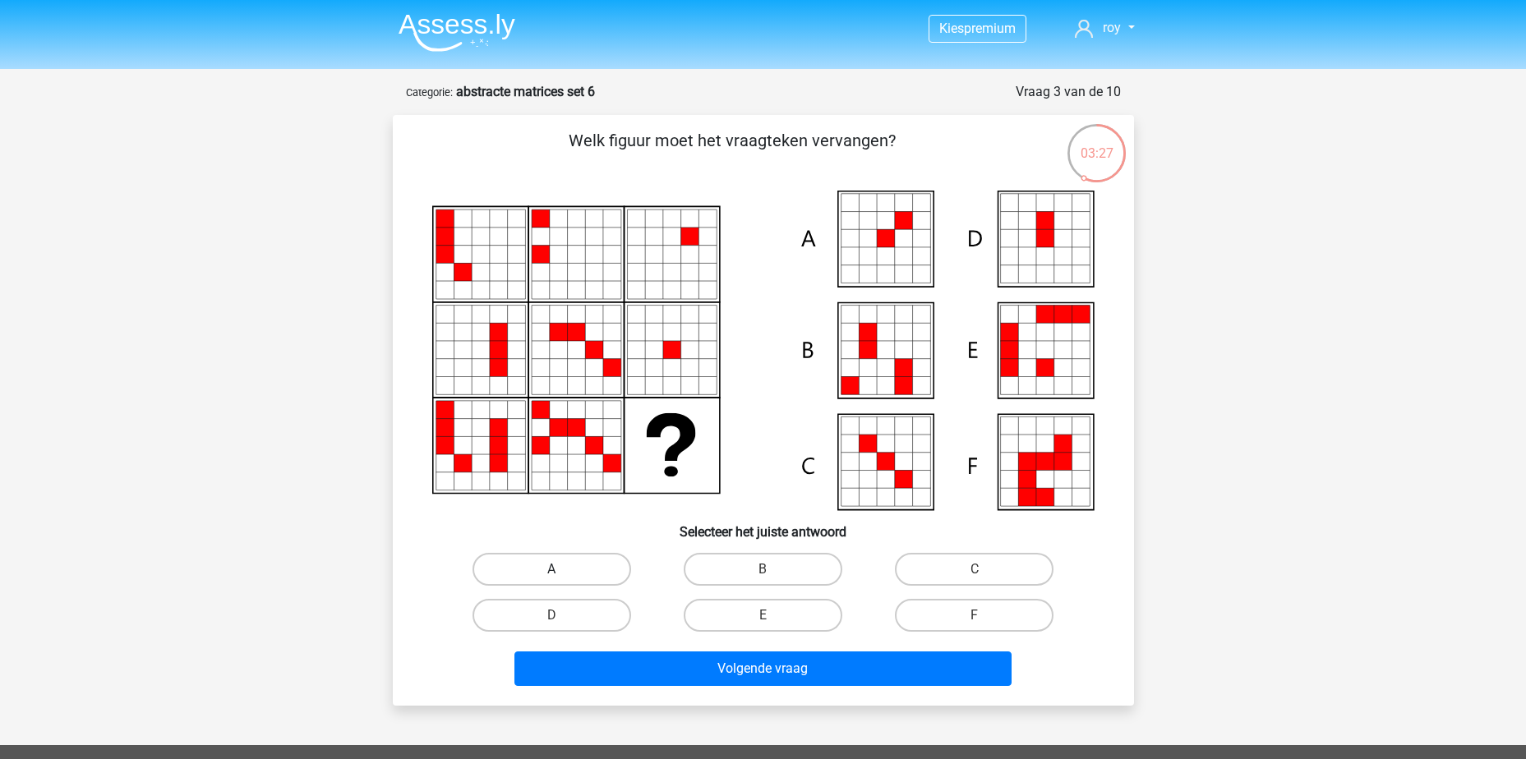
click at [548, 571] on label "A" at bounding box center [552, 569] width 159 height 33
click at [551, 571] on input "A" at bounding box center [556, 575] width 11 height 11
radio input "true"
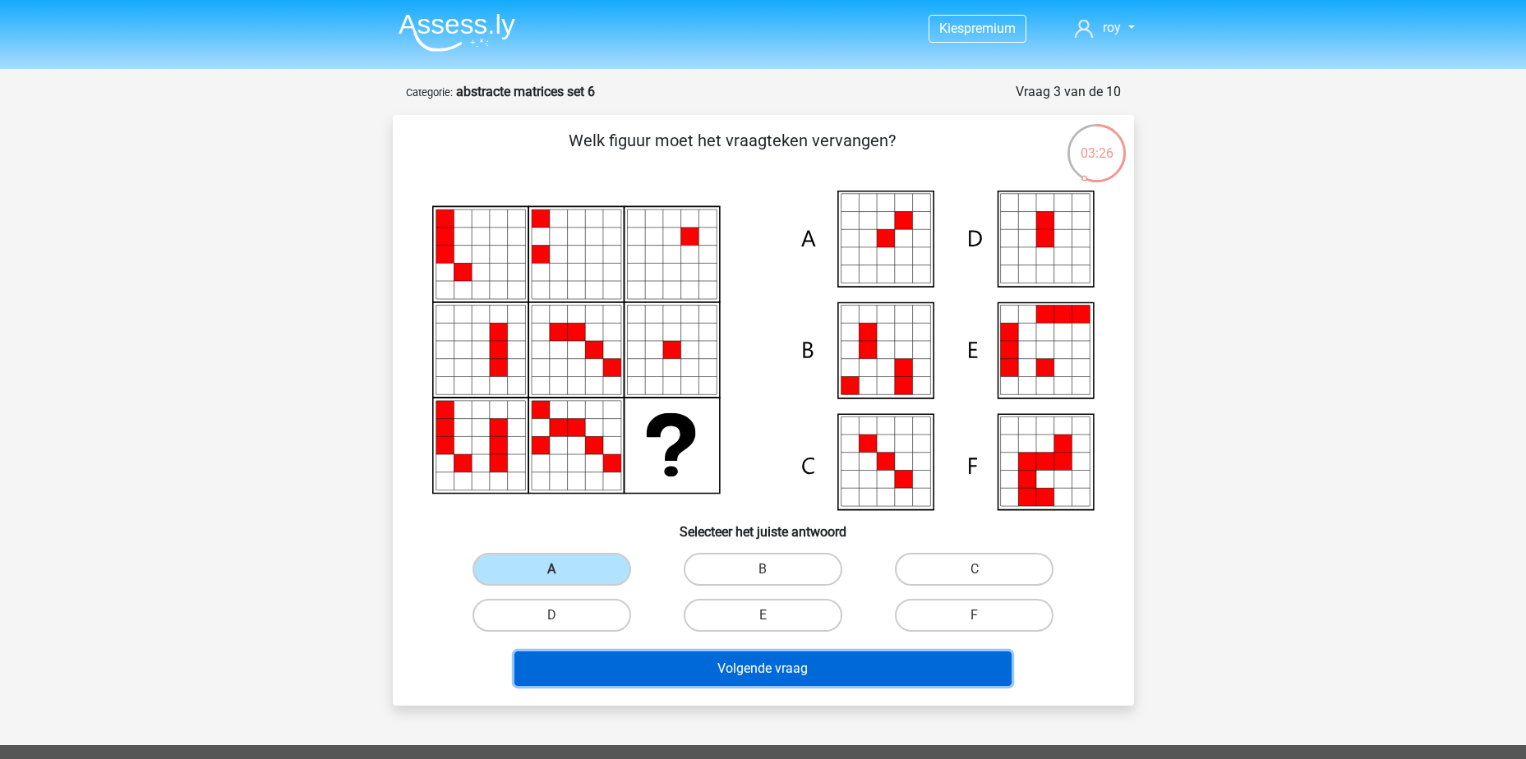
click at [751, 669] on button "Volgende vraag" at bounding box center [763, 669] width 497 height 35
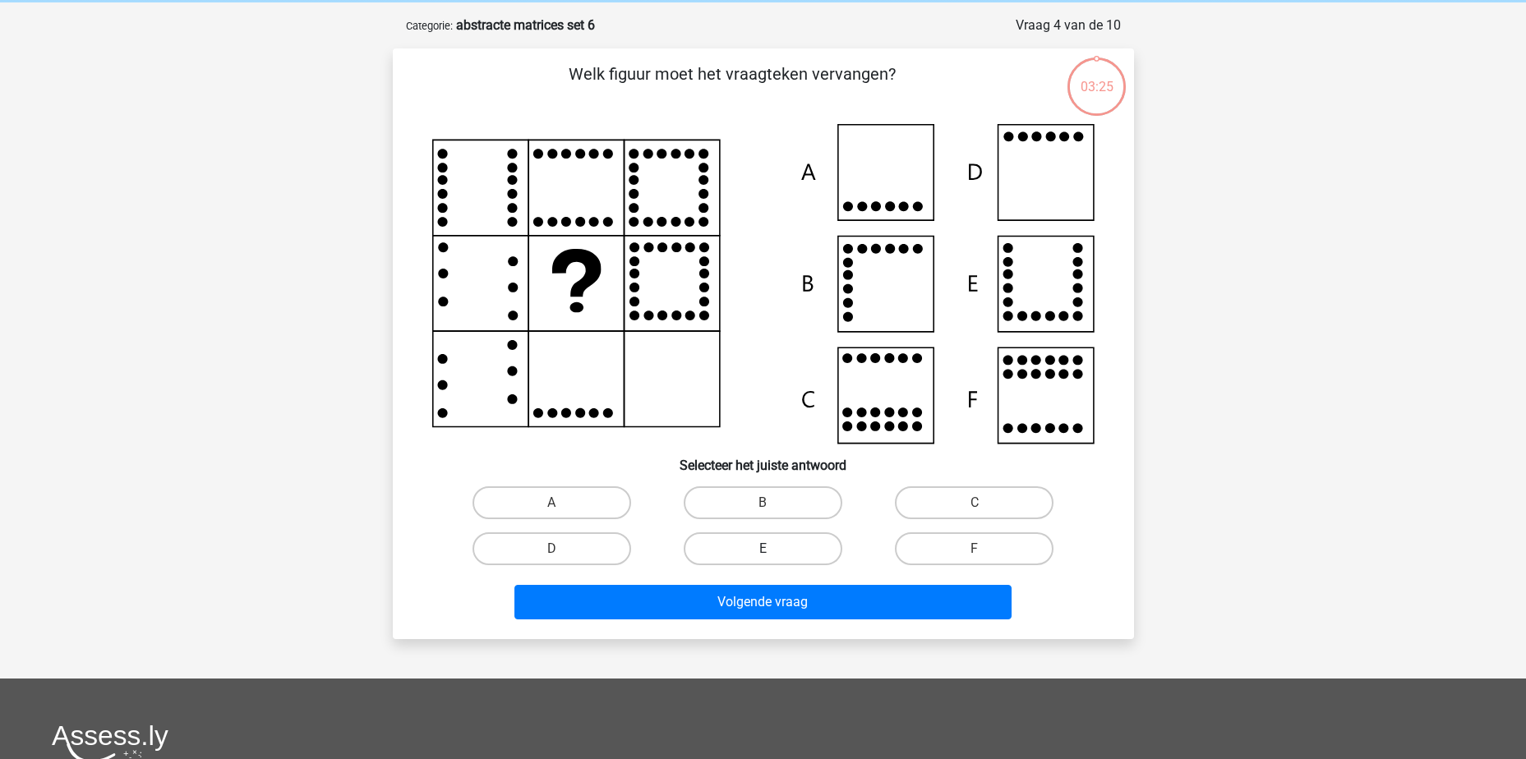
scroll to position [82, 0]
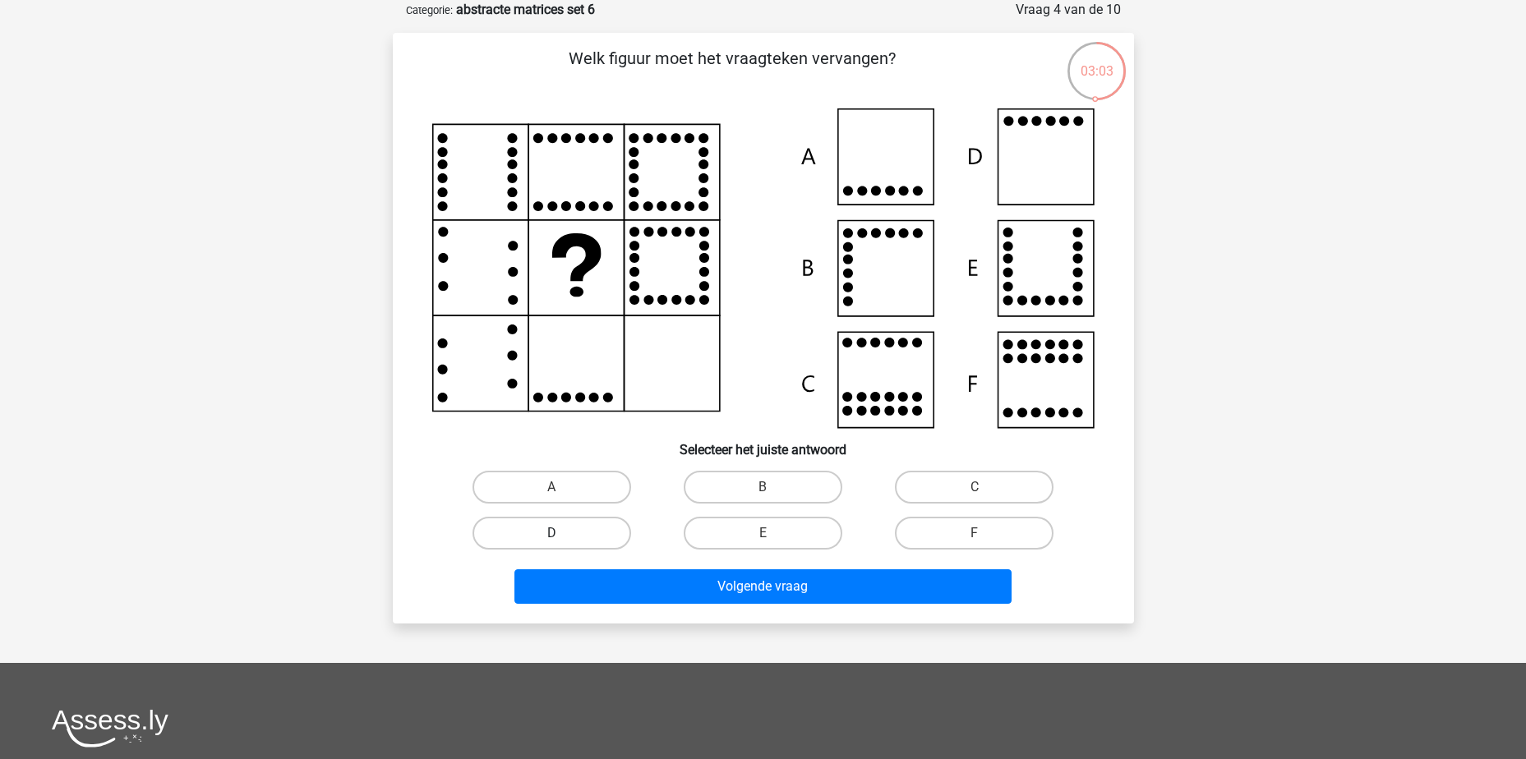
drag, startPoint x: 598, startPoint y: 529, endPoint x: 683, endPoint y: 538, distance: 85.9
click at [600, 529] on label "D" at bounding box center [552, 533] width 159 height 33
click at [562, 533] on input "D" at bounding box center [556, 538] width 11 height 11
radio input "true"
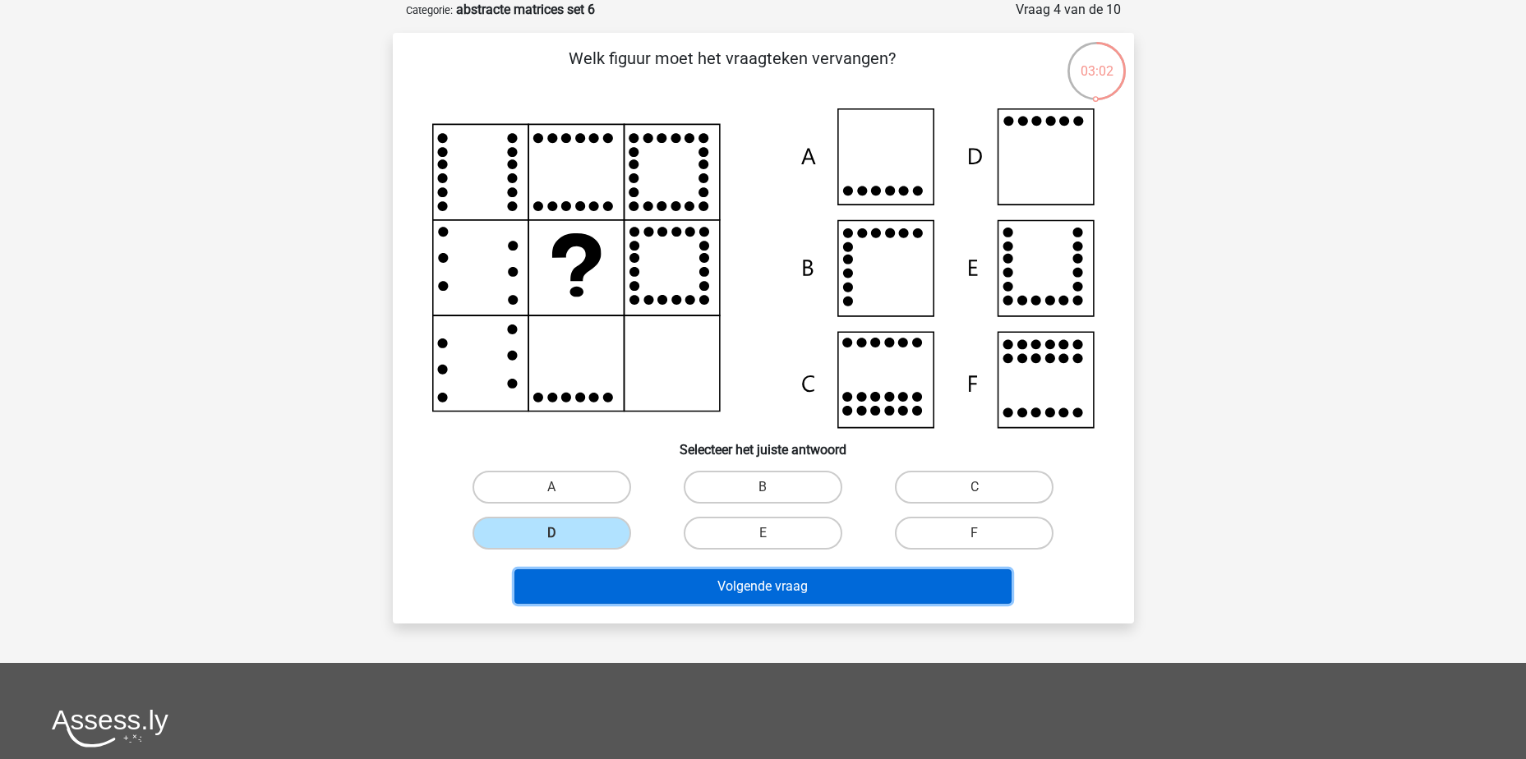
drag, startPoint x: 739, startPoint y: 581, endPoint x: 769, endPoint y: 577, distance: 30.7
click at [739, 583] on button "Volgende vraag" at bounding box center [763, 587] width 497 height 35
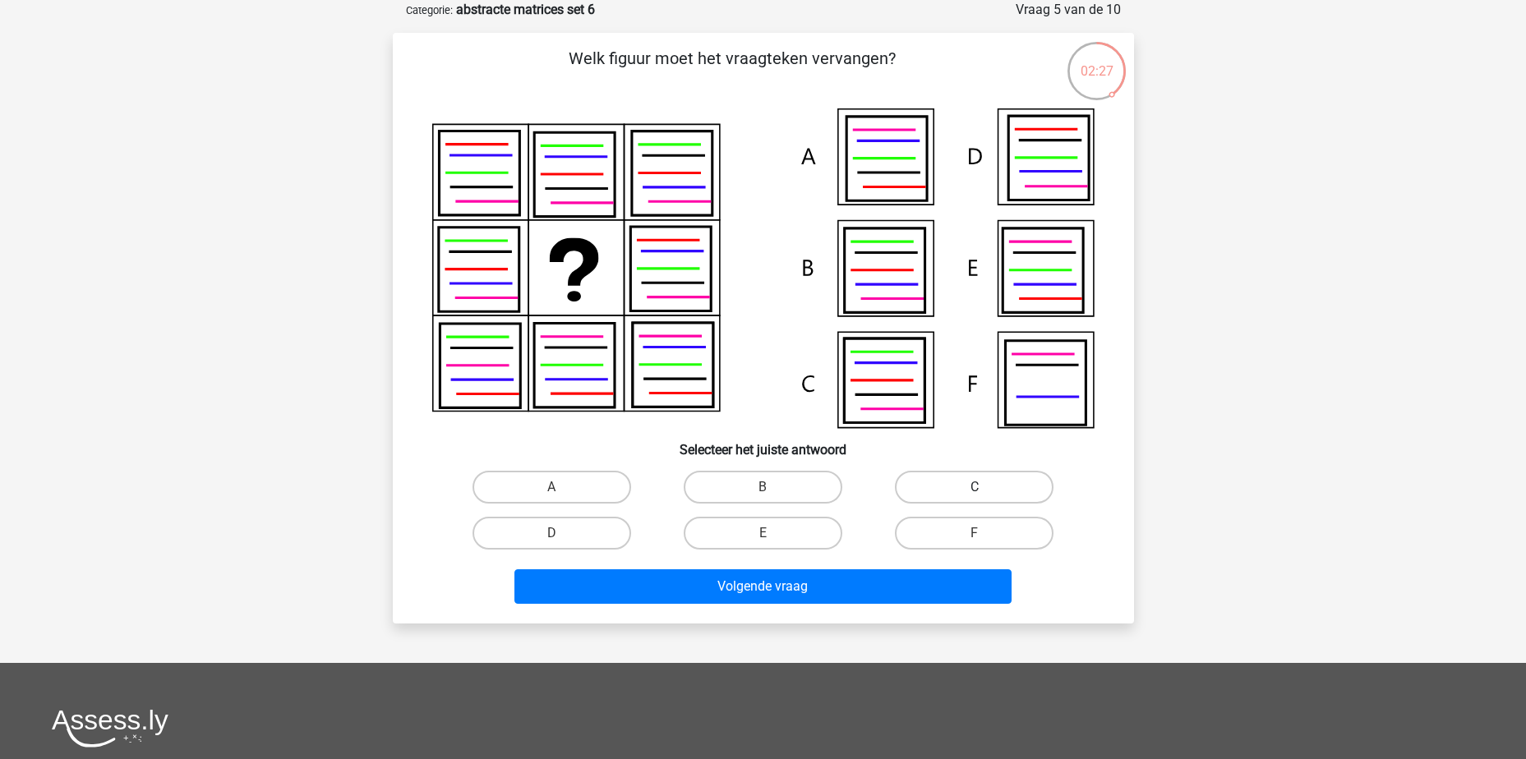
click at [980, 486] on label "C" at bounding box center [974, 487] width 159 height 33
click at [980, 487] on input "C" at bounding box center [980, 492] width 11 height 11
radio input "true"
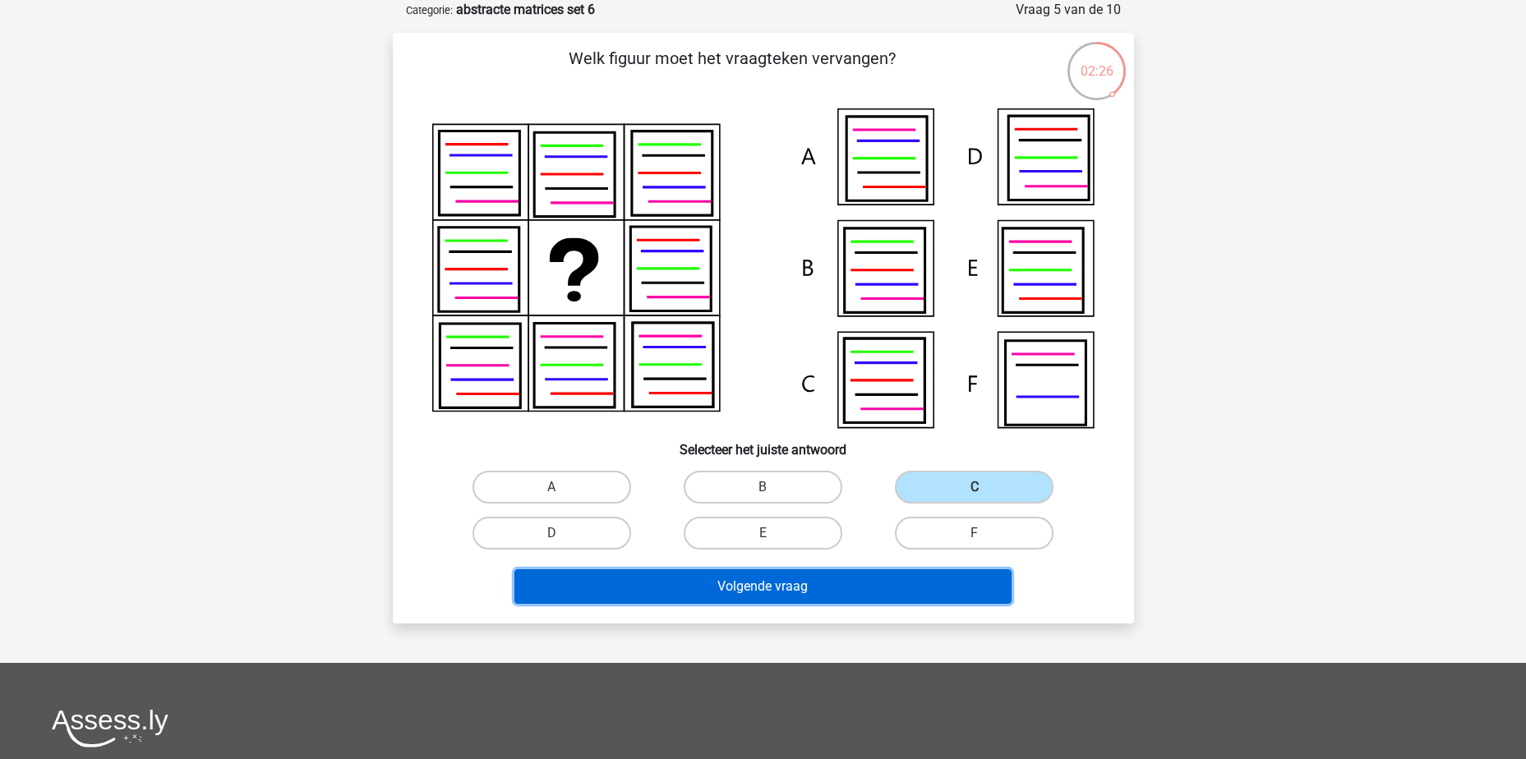
click at [873, 586] on button "Volgende vraag" at bounding box center [763, 587] width 497 height 35
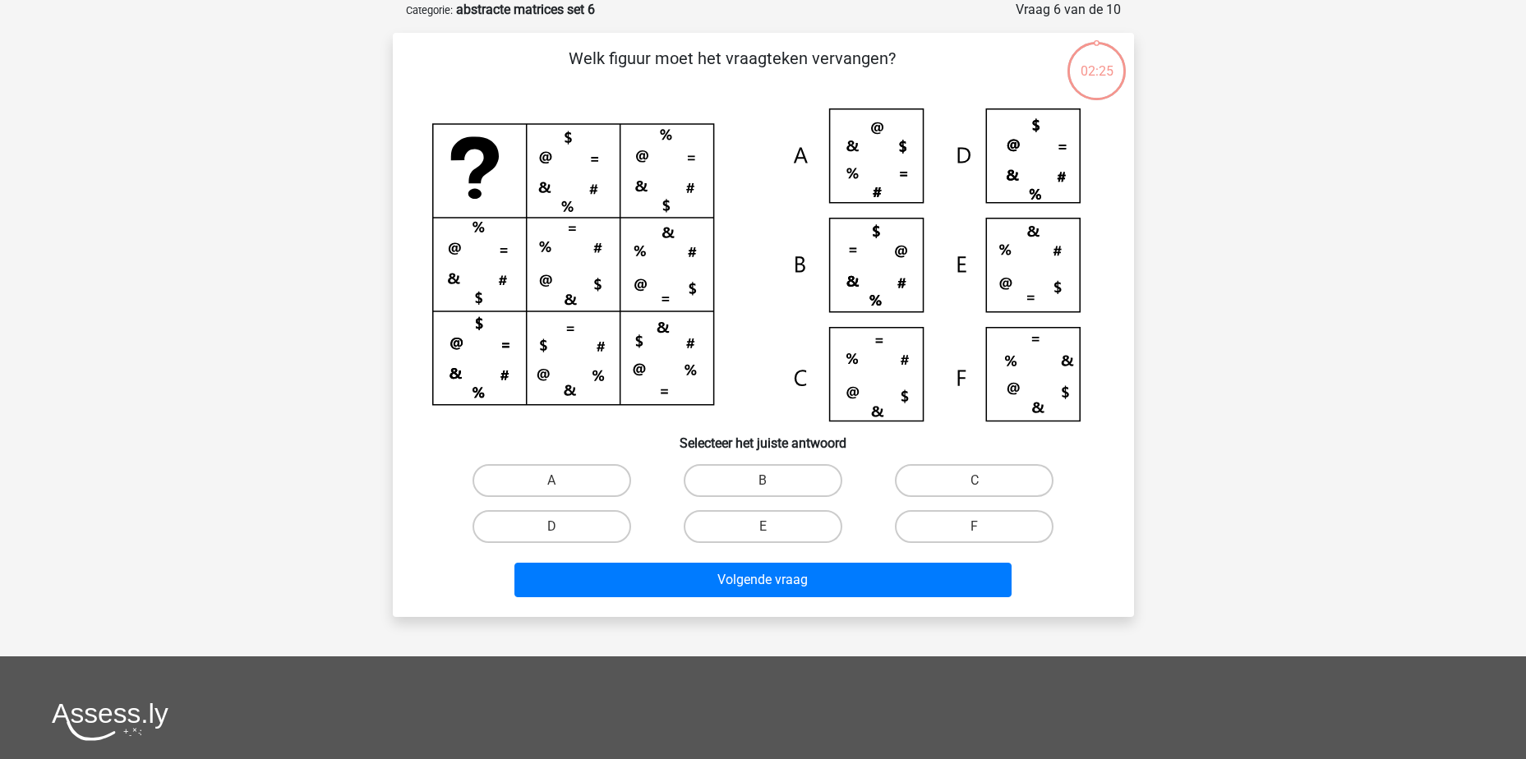
scroll to position [0, 0]
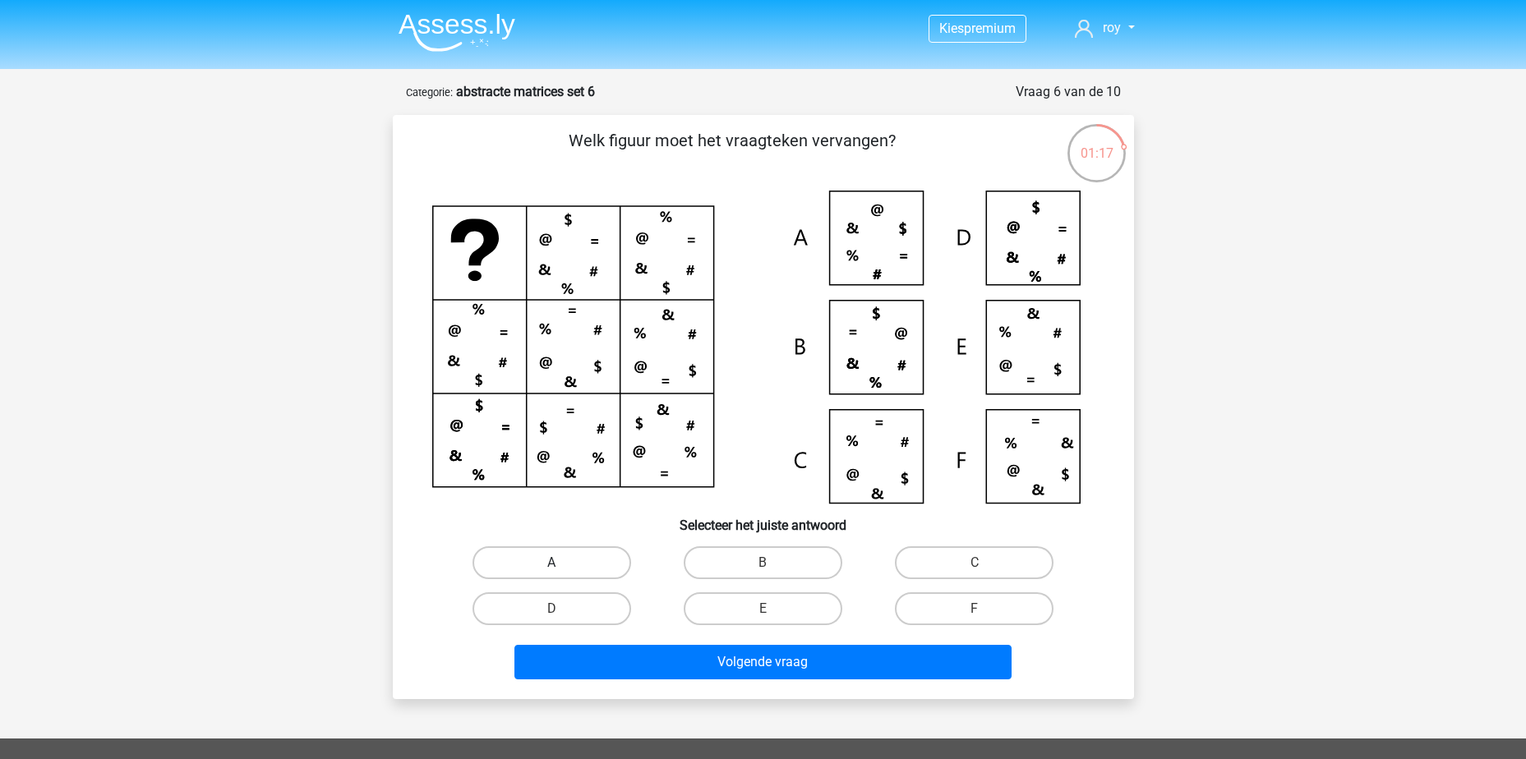
drag, startPoint x: 607, startPoint y: 568, endPoint x: 623, endPoint y: 565, distance: 16.0
click at [618, 562] on label "A" at bounding box center [552, 563] width 159 height 33
click at [562, 563] on input "A" at bounding box center [556, 568] width 11 height 11
radio input "true"
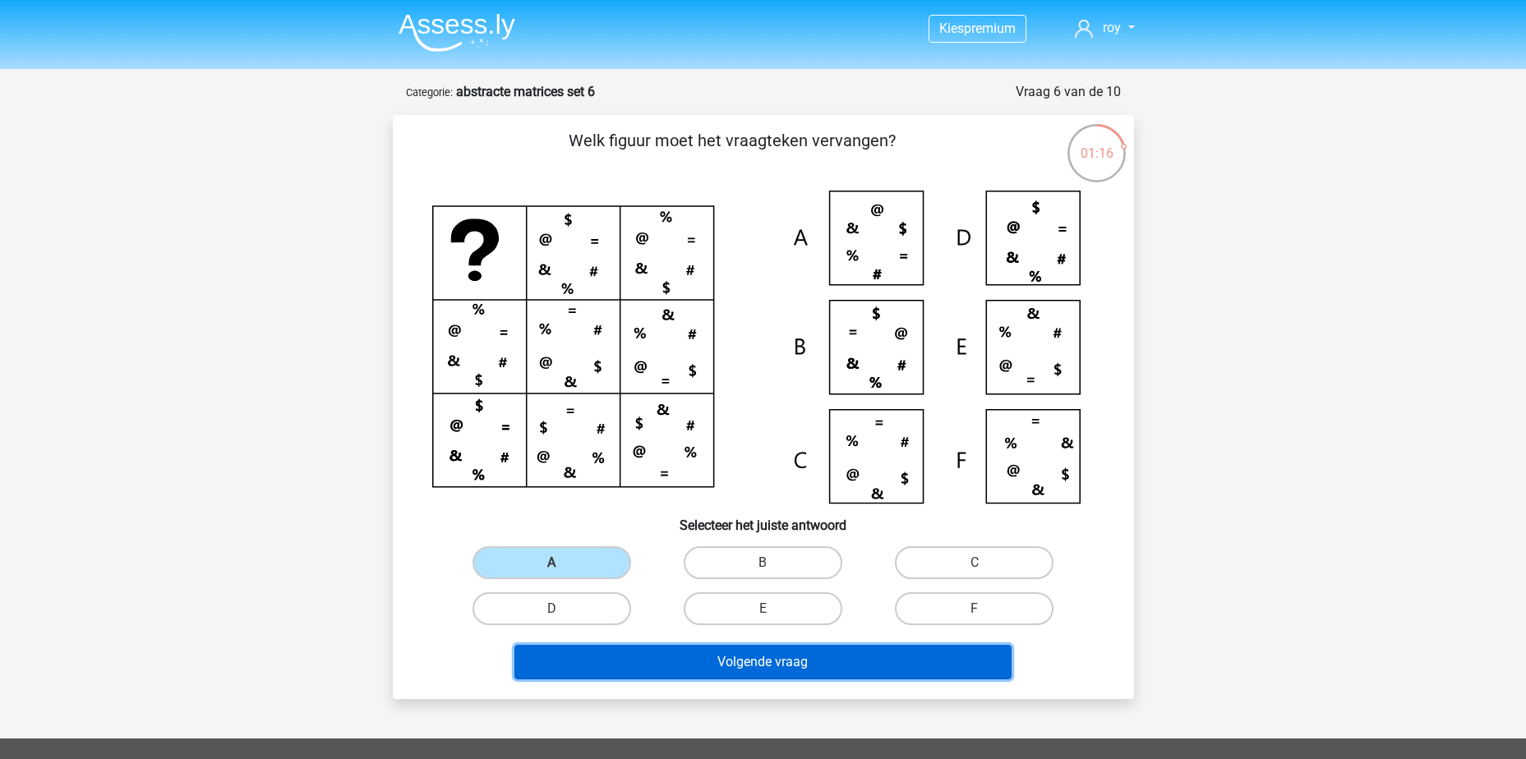
click at [870, 671] on button "Volgende vraag" at bounding box center [763, 662] width 497 height 35
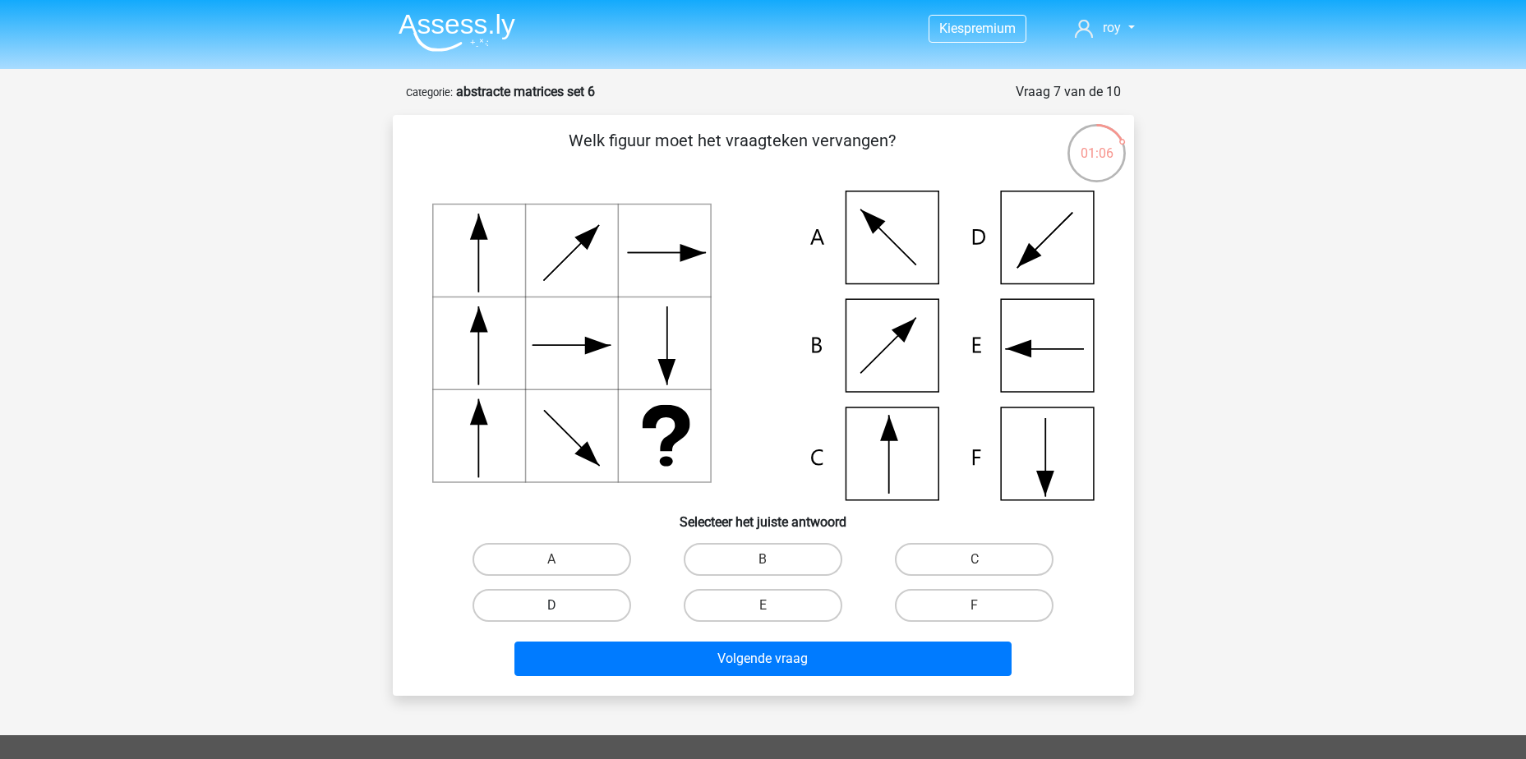
click at [576, 596] on label "D" at bounding box center [552, 605] width 159 height 33
click at [562, 606] on input "D" at bounding box center [556, 611] width 11 height 11
radio input "true"
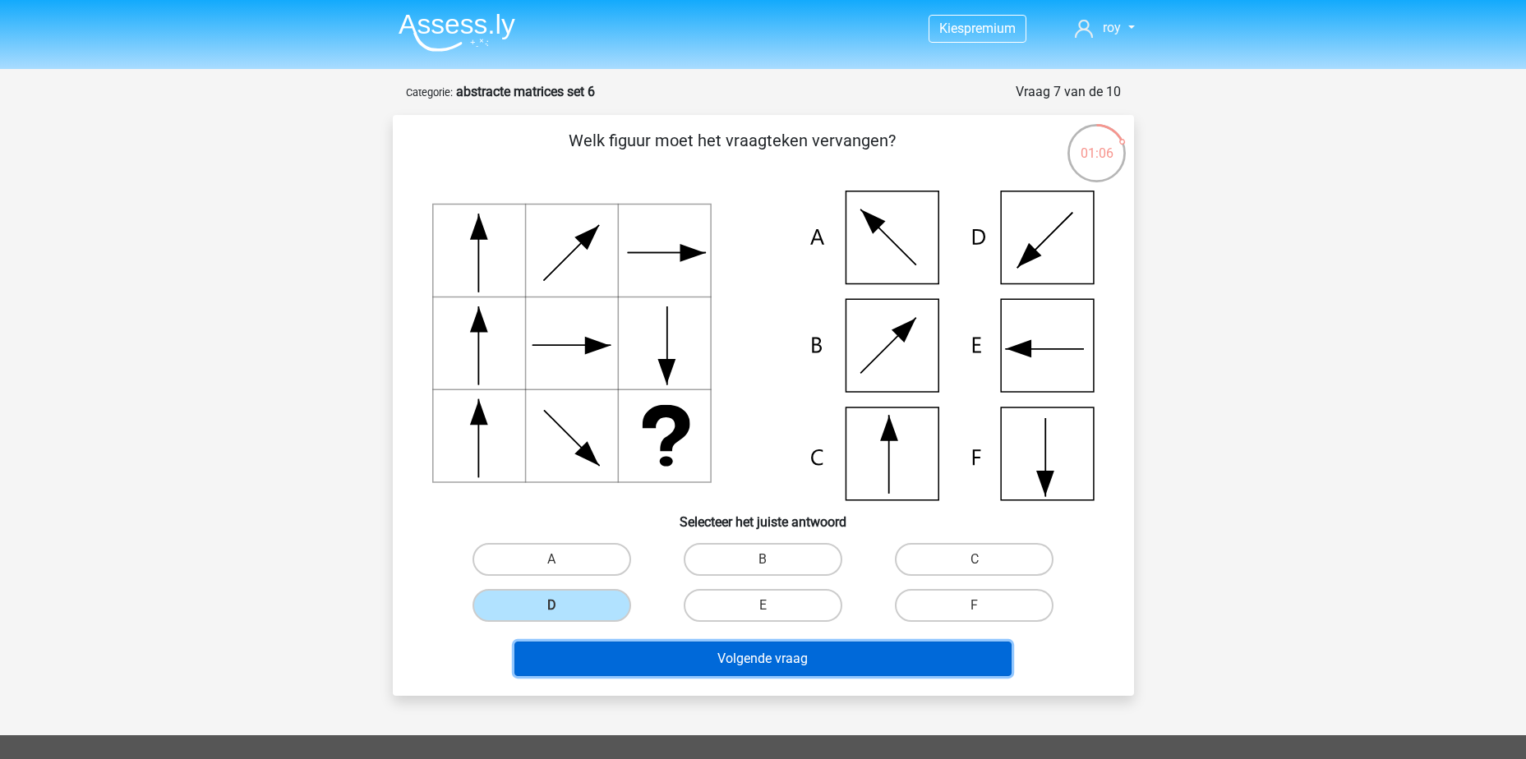
click at [722, 653] on button "Volgende vraag" at bounding box center [763, 659] width 497 height 35
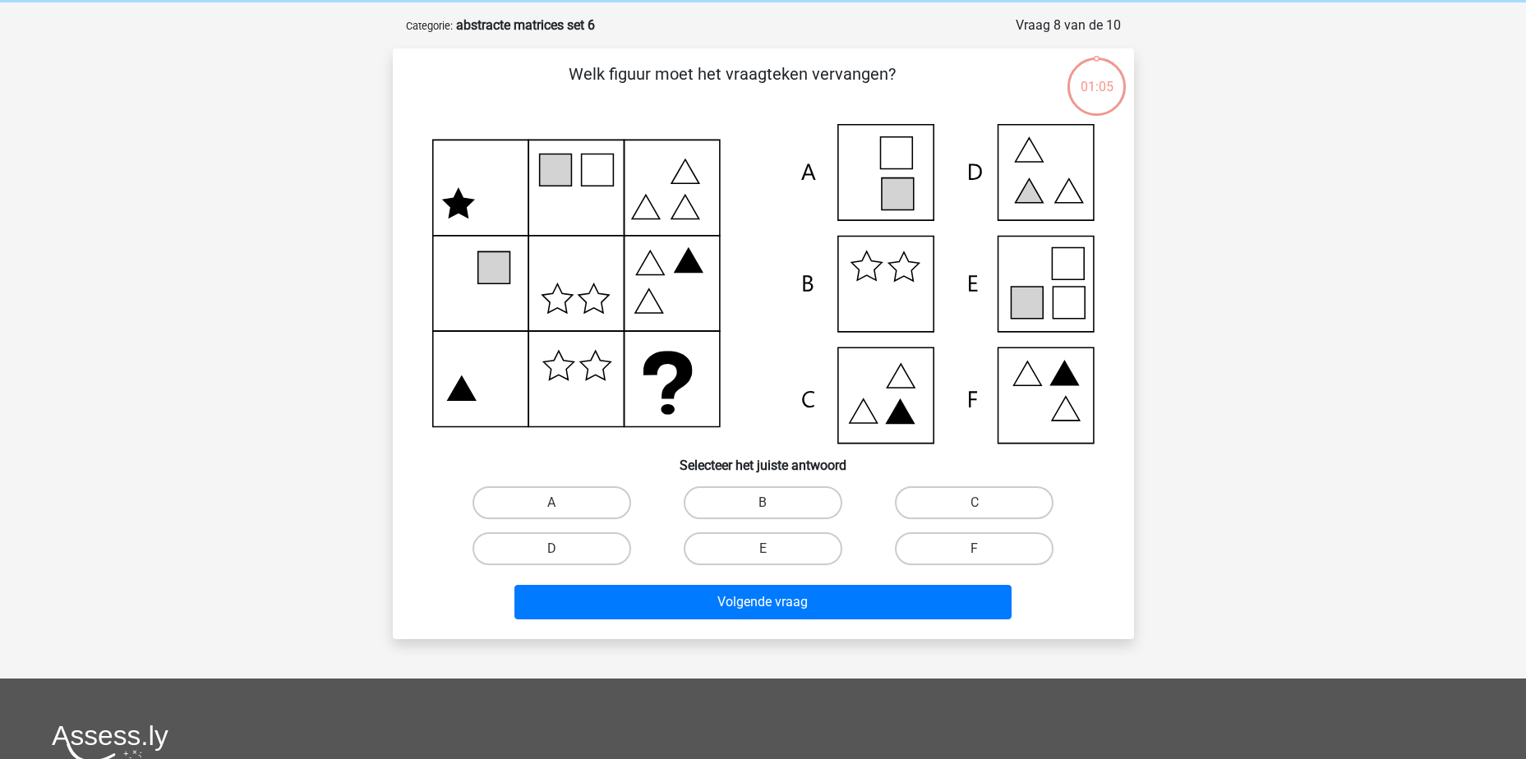
scroll to position [82, 0]
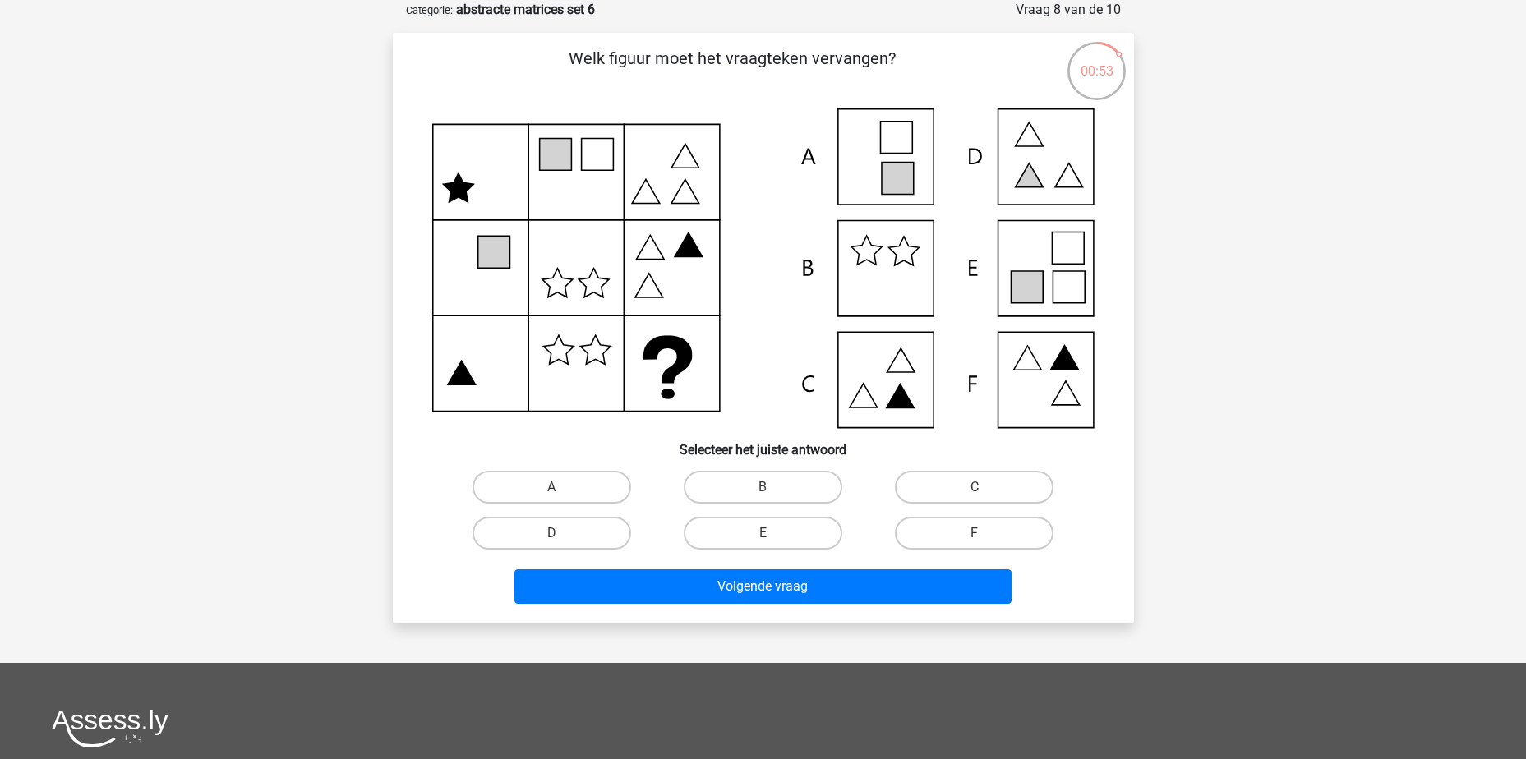
drag, startPoint x: 566, startPoint y: 535, endPoint x: 691, endPoint y: 566, distance: 128.8
click at [578, 535] on label "D" at bounding box center [552, 533] width 159 height 33
click at [562, 535] on input "D" at bounding box center [556, 538] width 11 height 11
radio input "true"
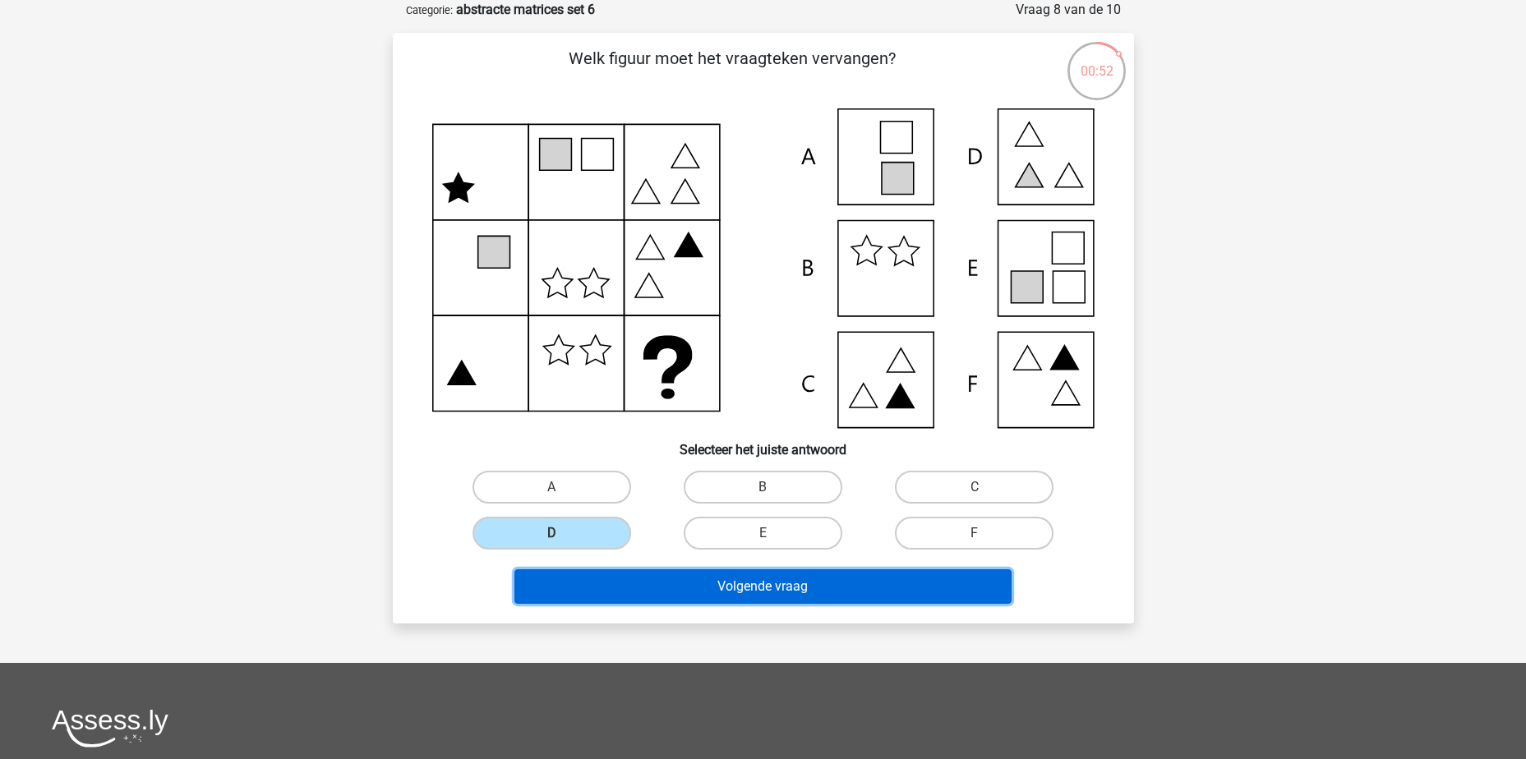
click at [828, 586] on button "Volgende vraag" at bounding box center [763, 587] width 497 height 35
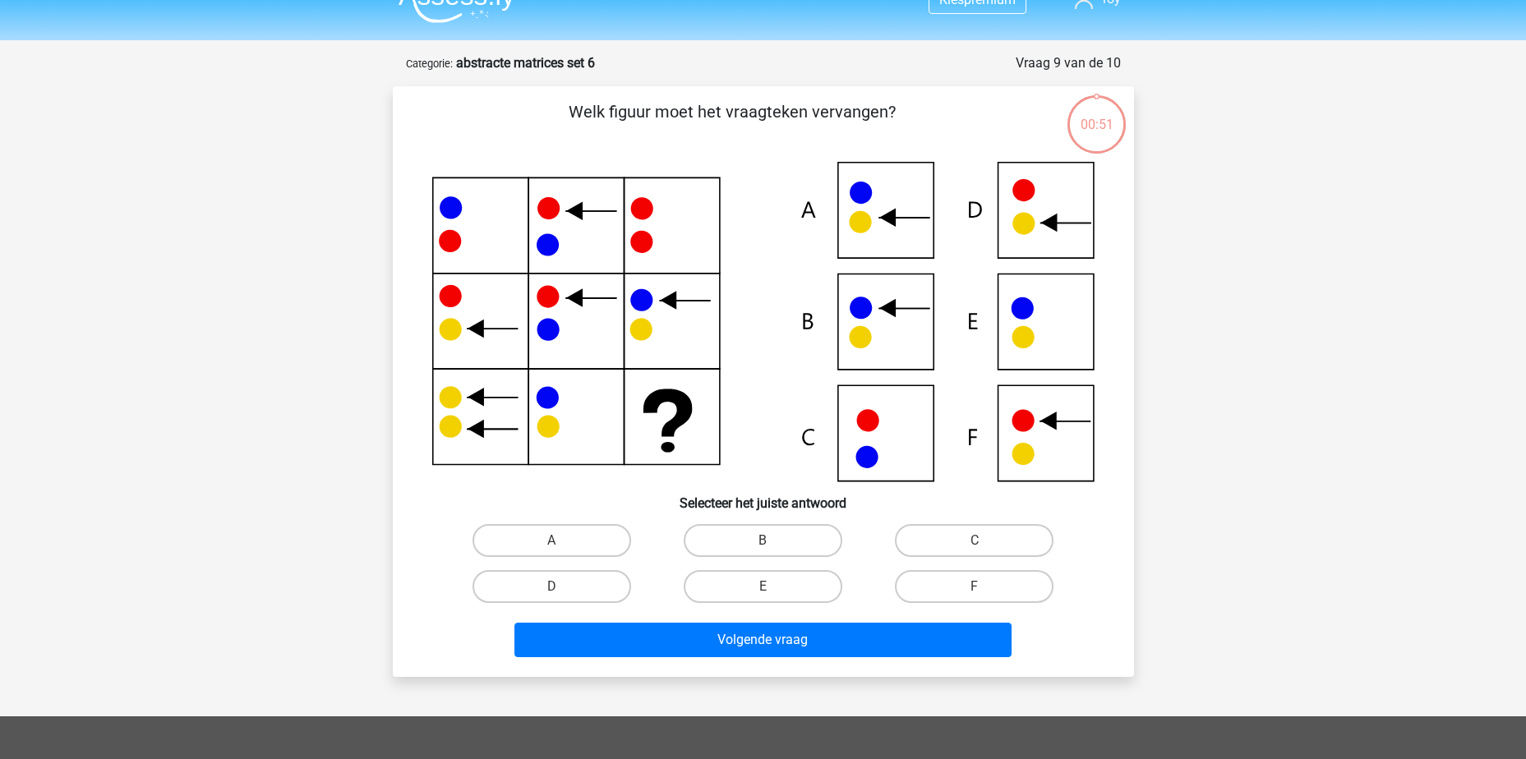
scroll to position [0, 0]
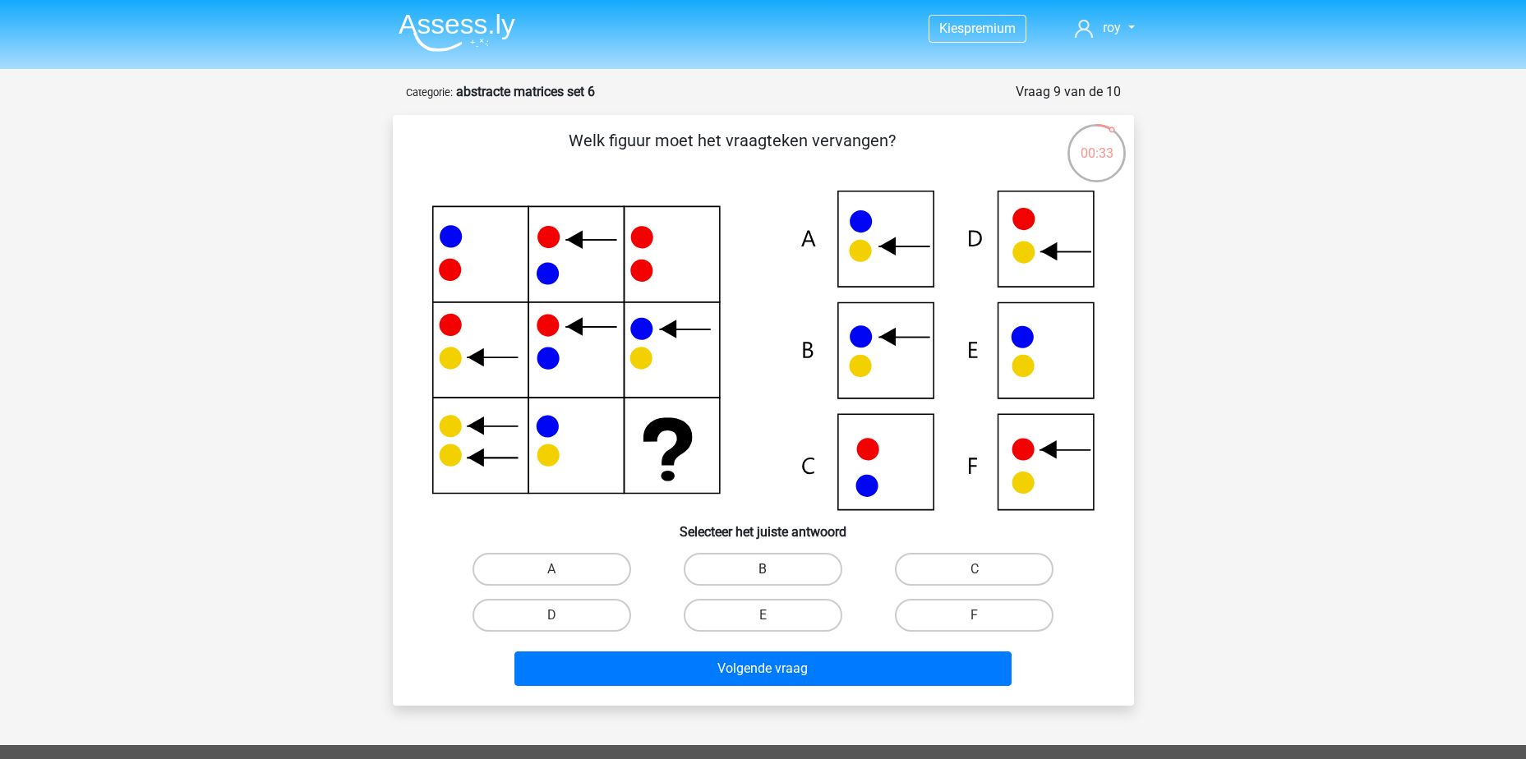
click at [807, 565] on label "B" at bounding box center [763, 569] width 159 height 33
click at [773, 570] on input "B" at bounding box center [768, 575] width 11 height 11
radio input "true"
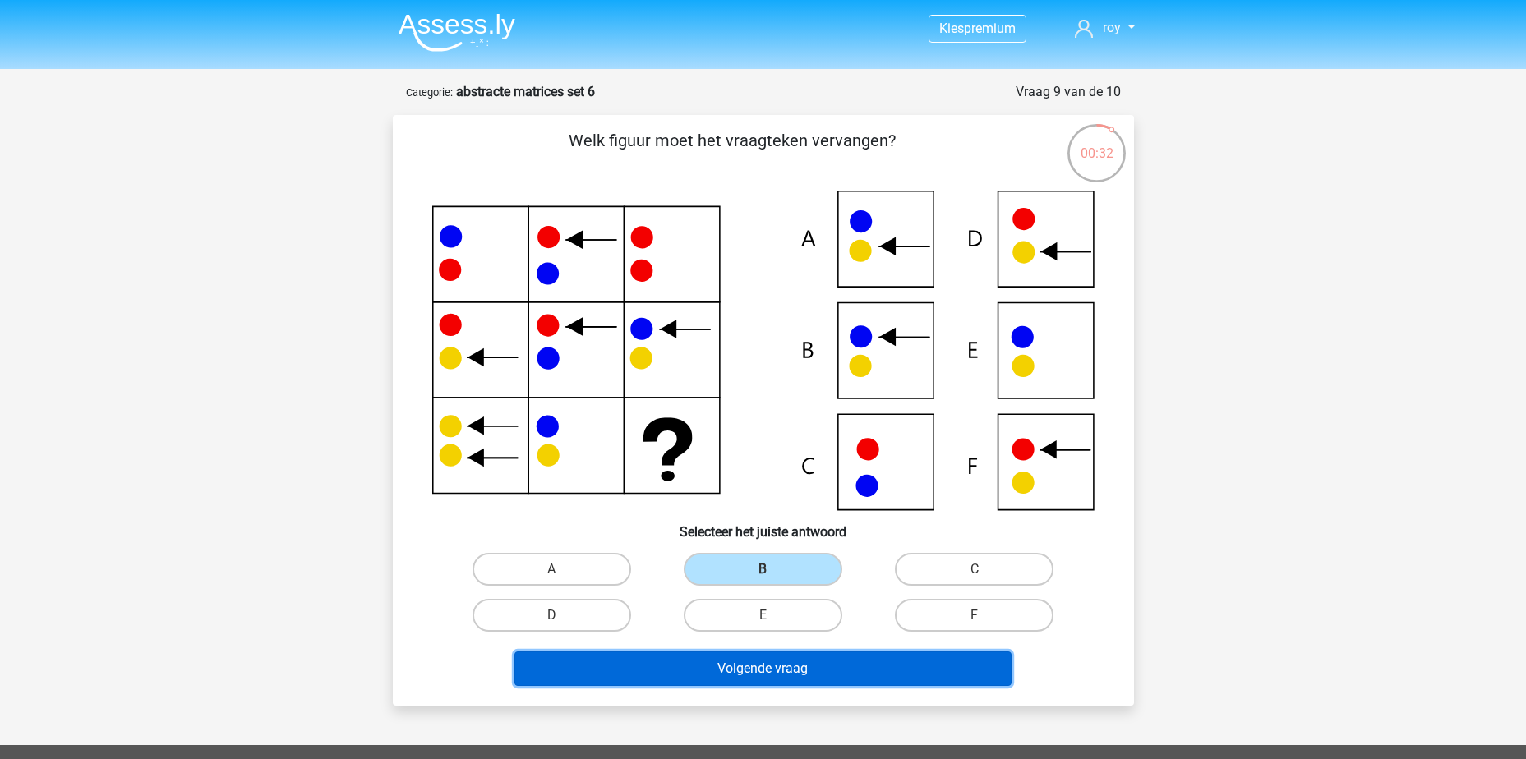
click at [829, 671] on button "Volgende vraag" at bounding box center [763, 669] width 497 height 35
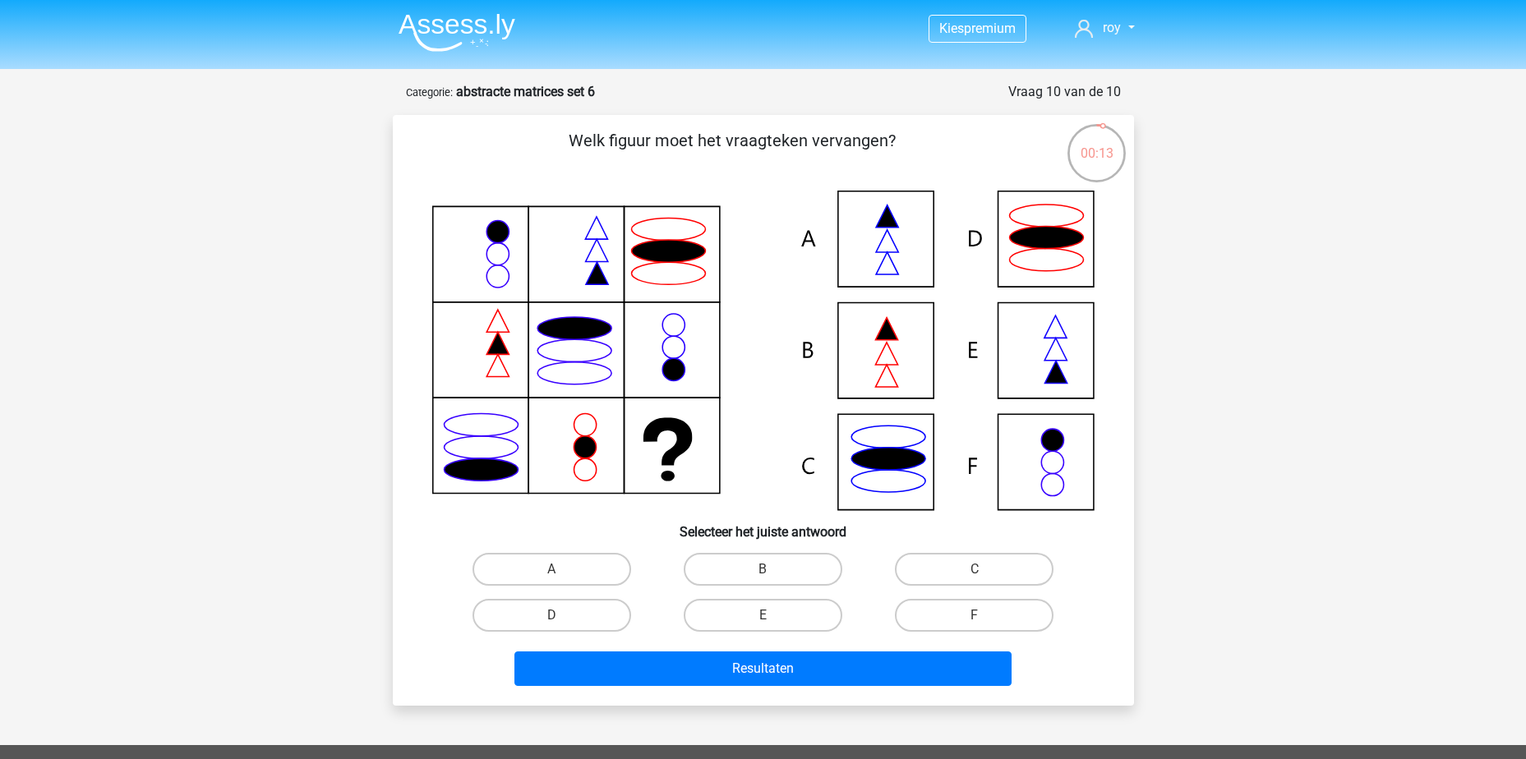
drag, startPoint x: 556, startPoint y: 570, endPoint x: 759, endPoint y: 655, distance: 220.3
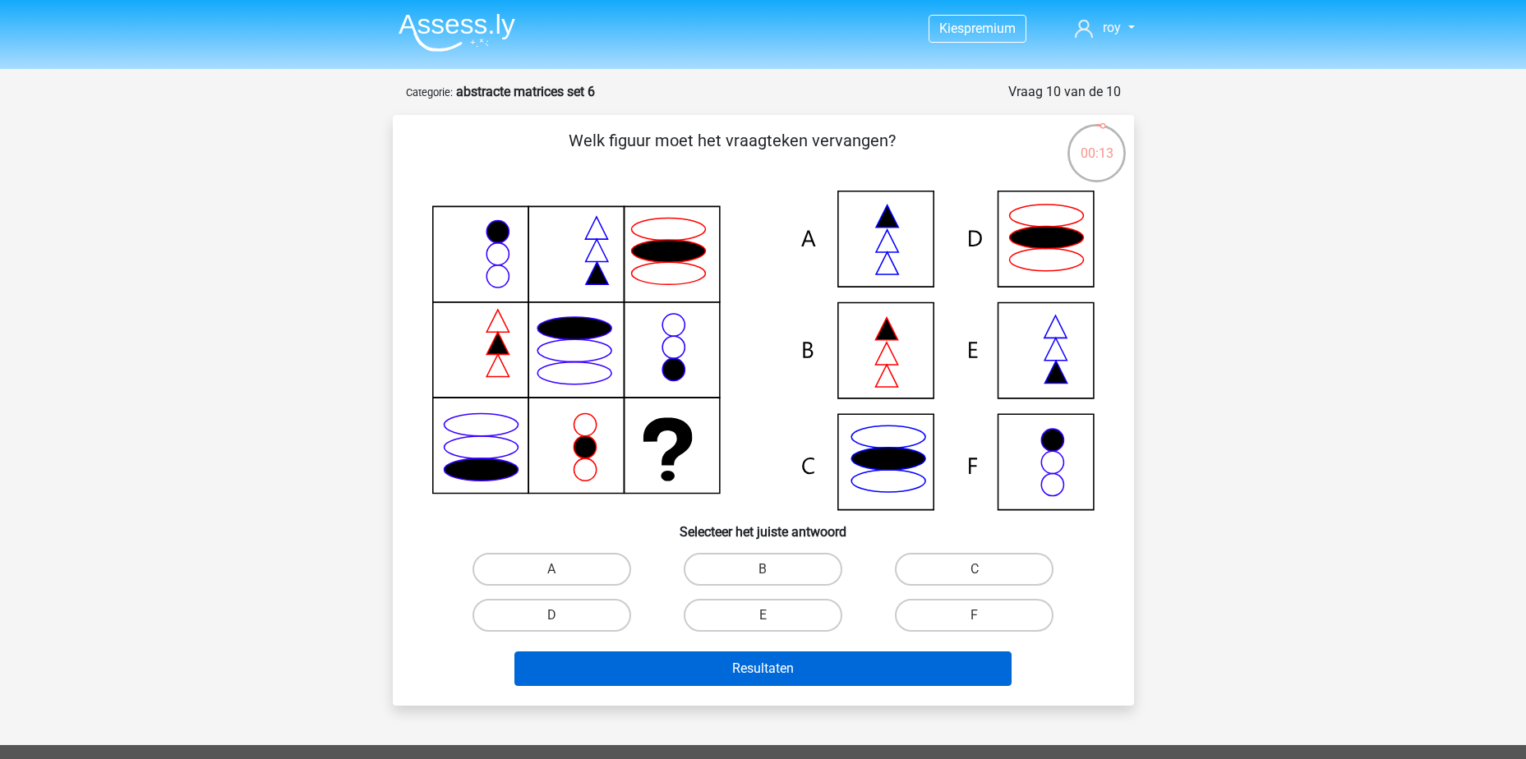
click at [559, 570] on input "A" at bounding box center [556, 575] width 11 height 11
radio input "true"
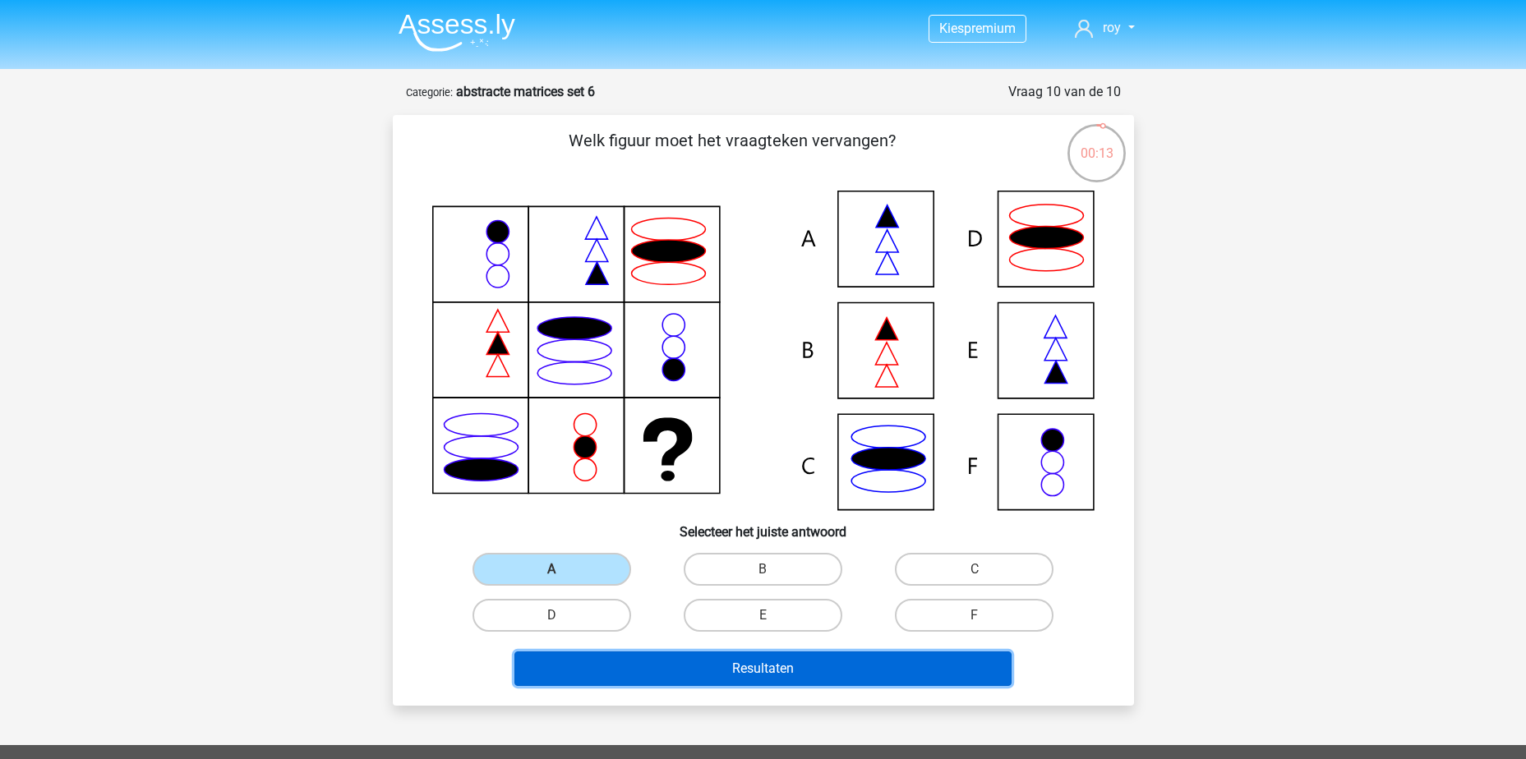
drag, startPoint x: 771, startPoint y: 669, endPoint x: 803, endPoint y: 662, distance: 32.7
click at [773, 669] on button "Resultaten" at bounding box center [763, 669] width 497 height 35
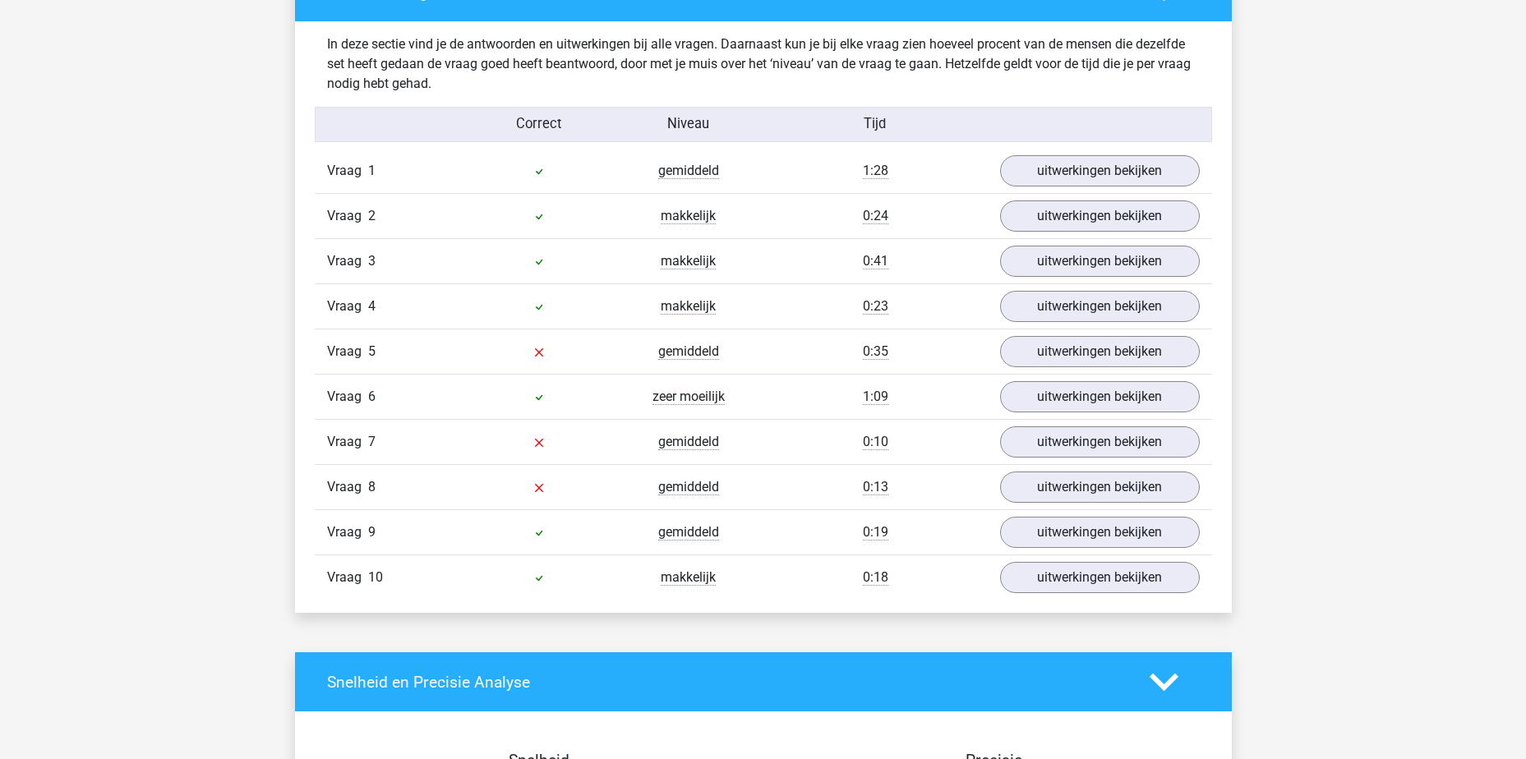
scroll to position [1315, 0]
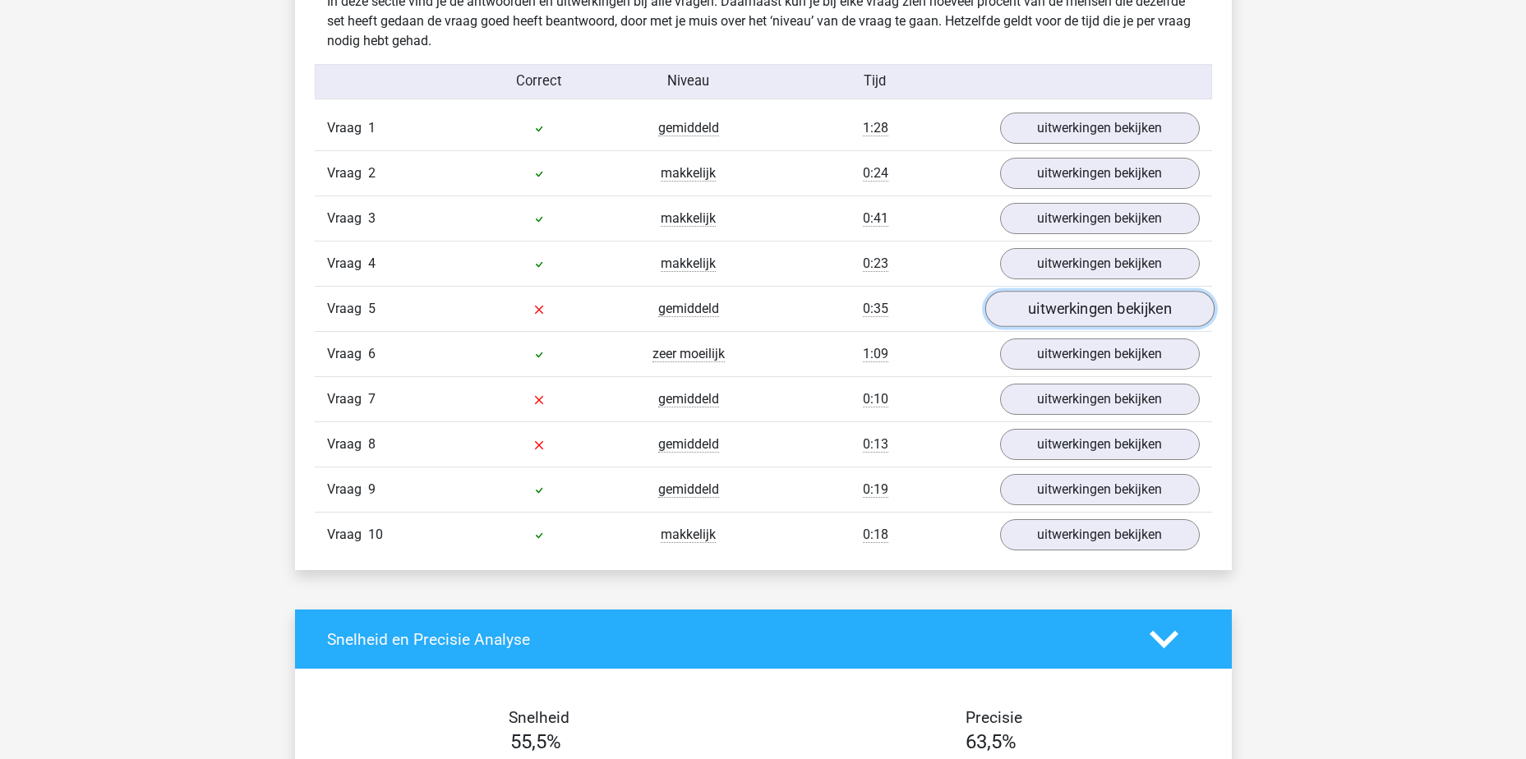
click at [1070, 307] on link "uitwerkingen bekijken" at bounding box center [1099, 309] width 229 height 36
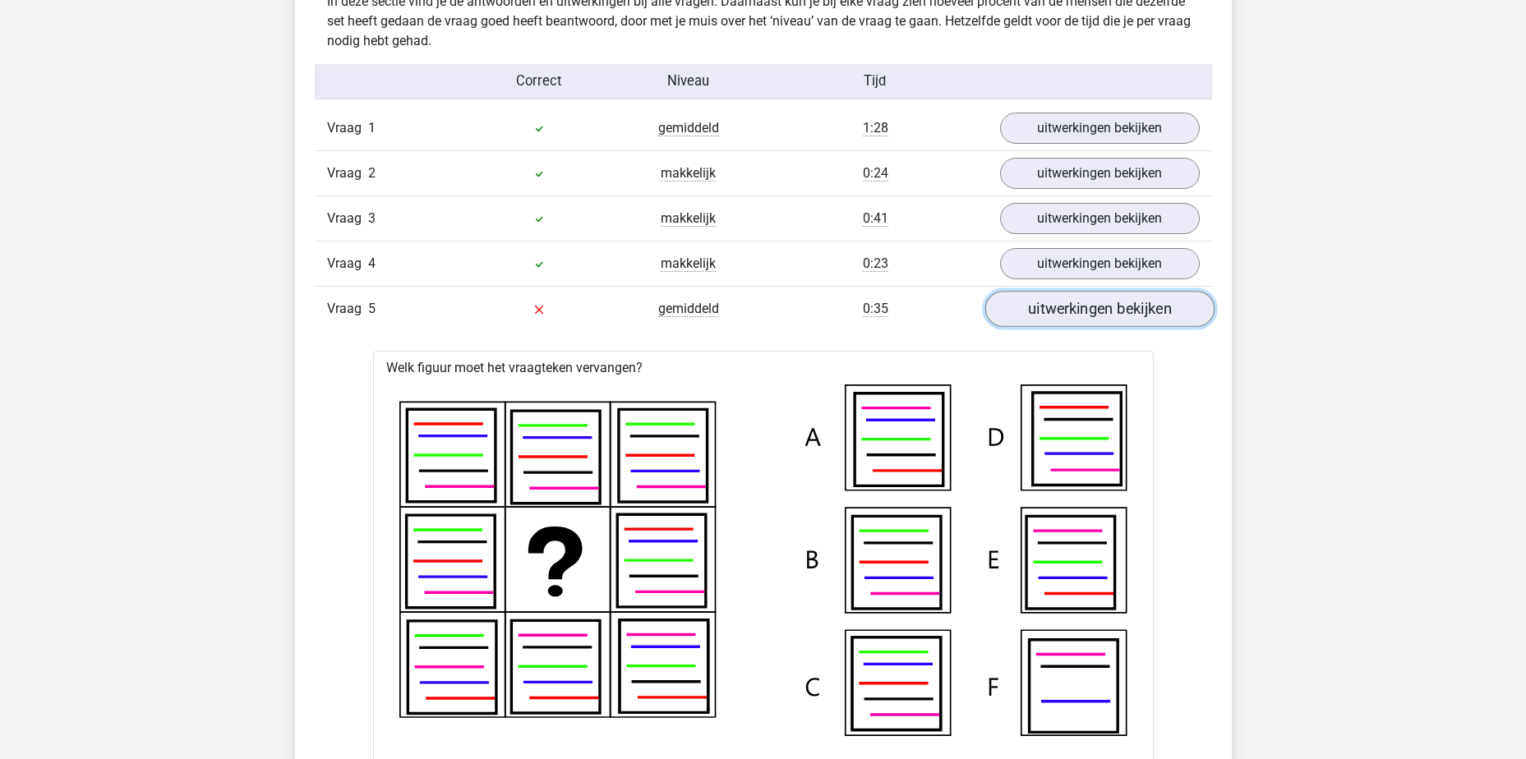
click at [1070, 307] on link "uitwerkingen bekijken" at bounding box center [1099, 309] width 229 height 36
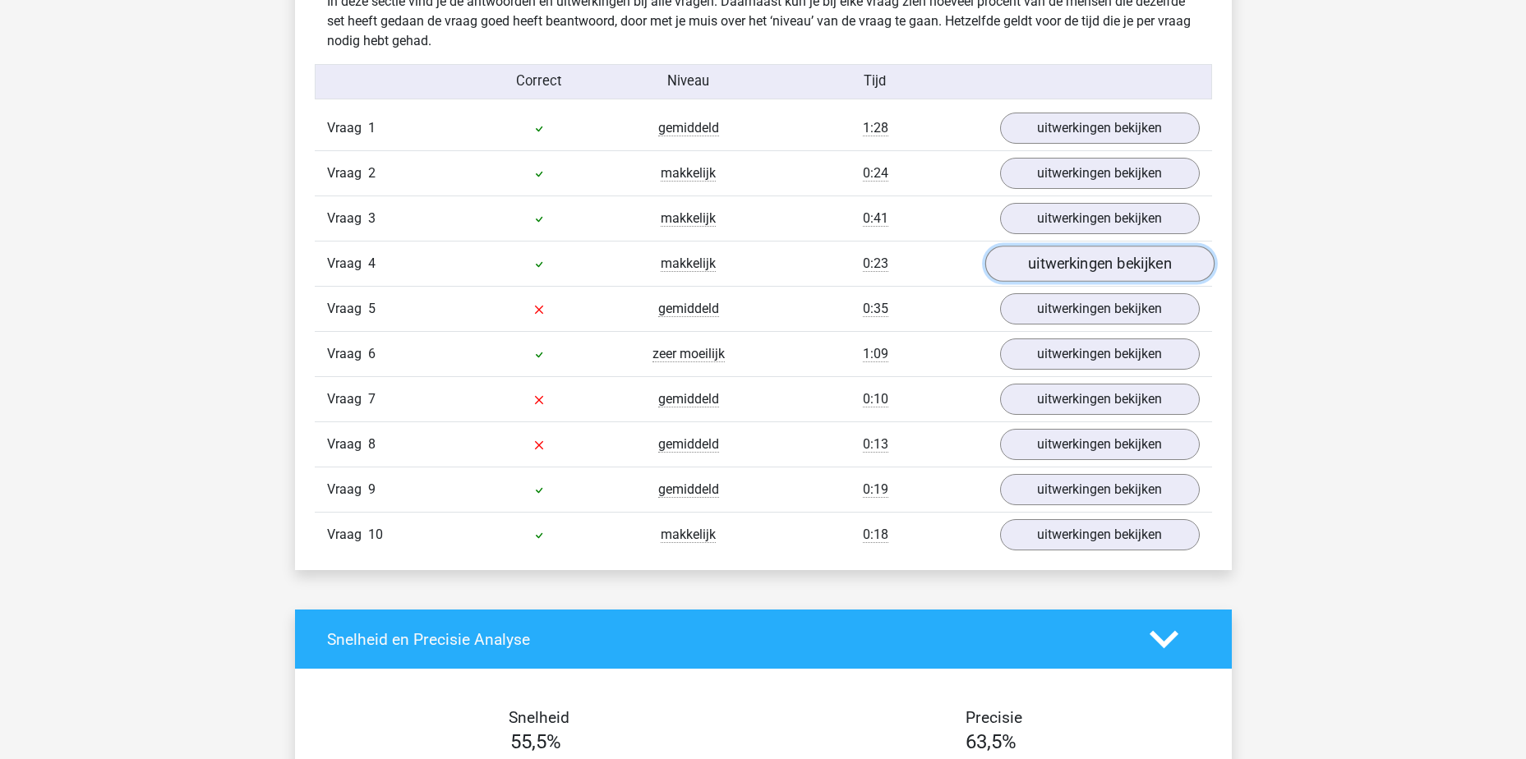
click at [1070, 252] on link "uitwerkingen bekijken" at bounding box center [1099, 264] width 229 height 36
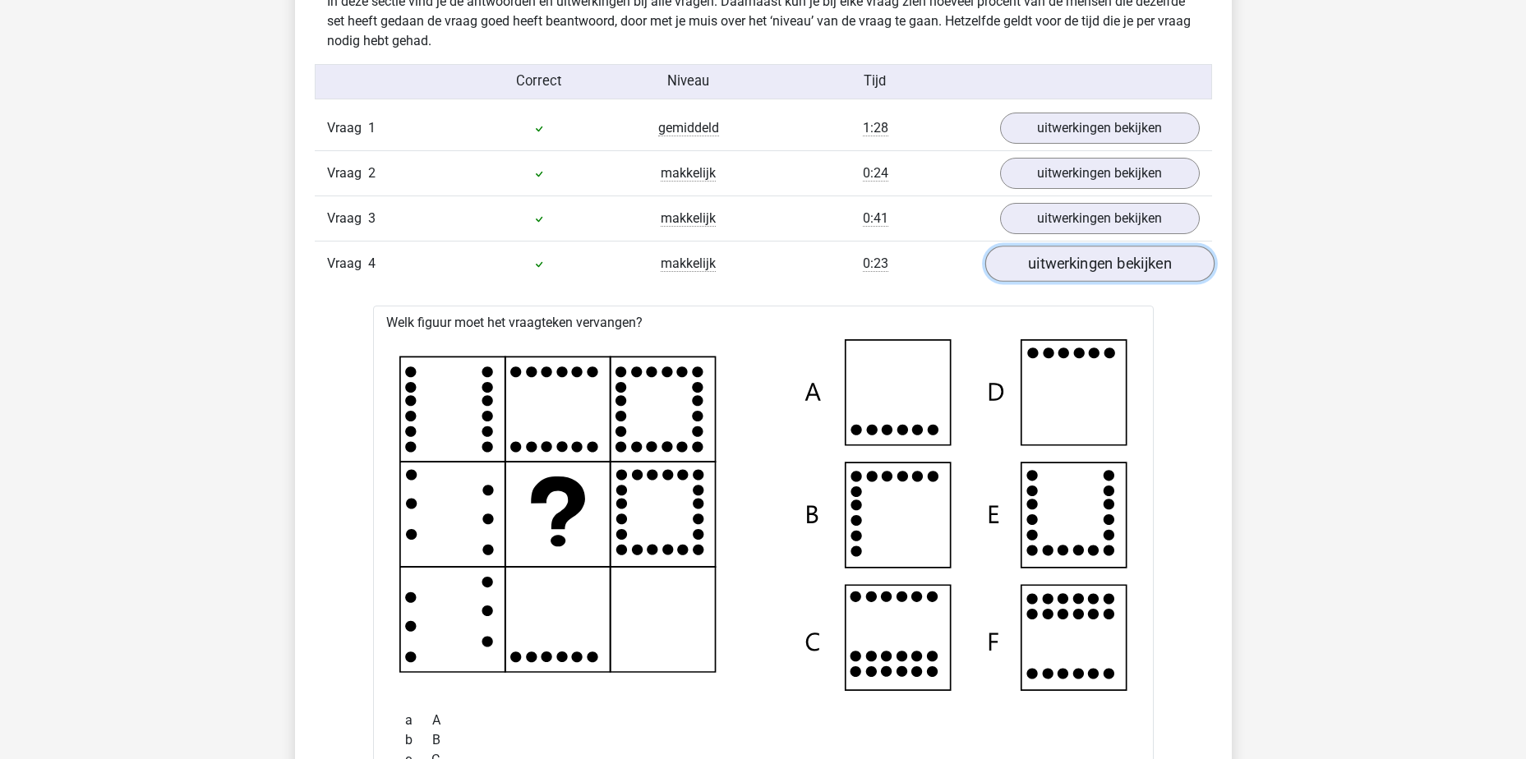
drag, startPoint x: 1114, startPoint y: 274, endPoint x: 1124, endPoint y: 266, distance: 13.0
click at [1115, 273] on link "uitwerkingen bekijken" at bounding box center [1099, 264] width 229 height 36
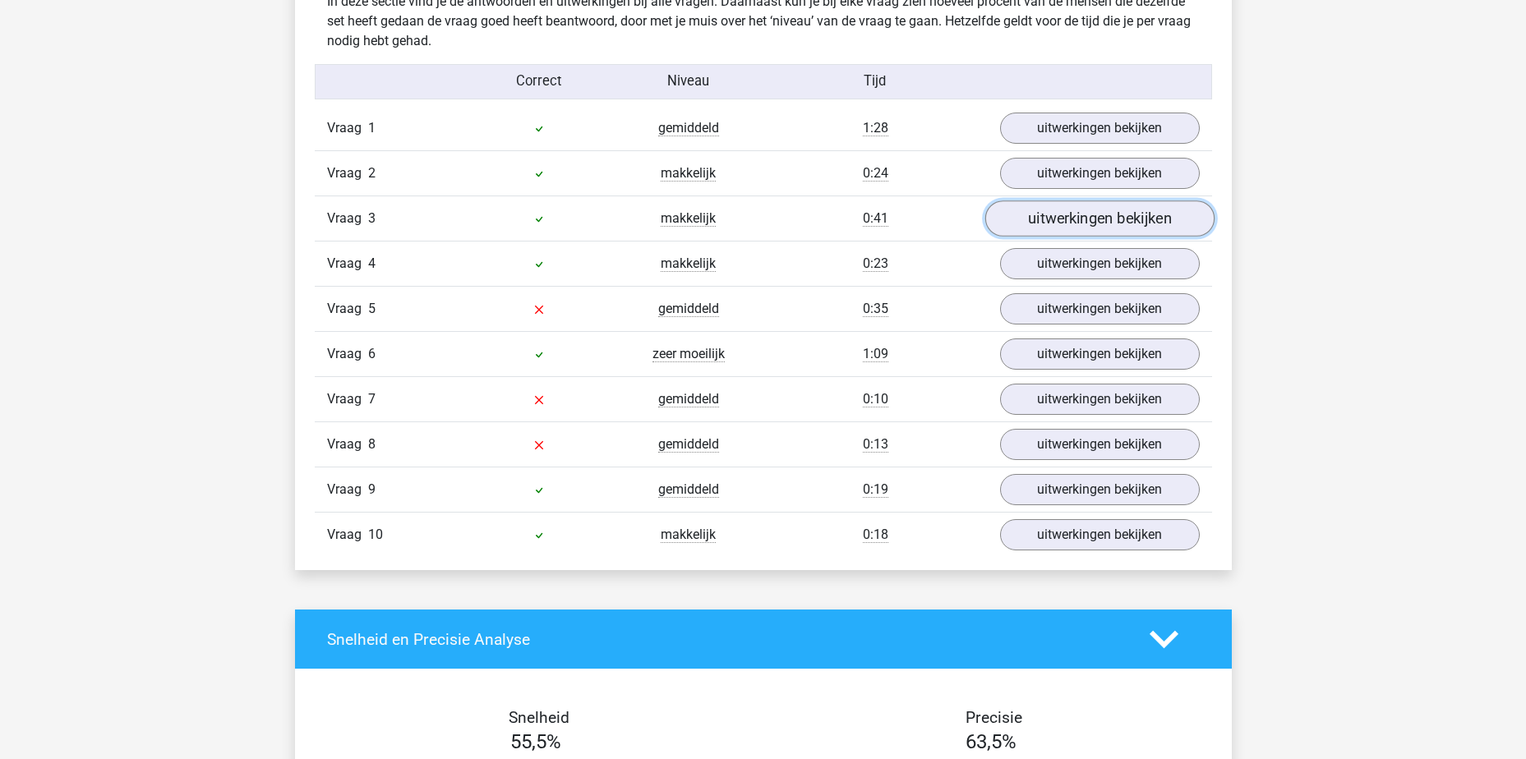
click at [1109, 230] on link "uitwerkingen bekijken" at bounding box center [1099, 219] width 229 height 36
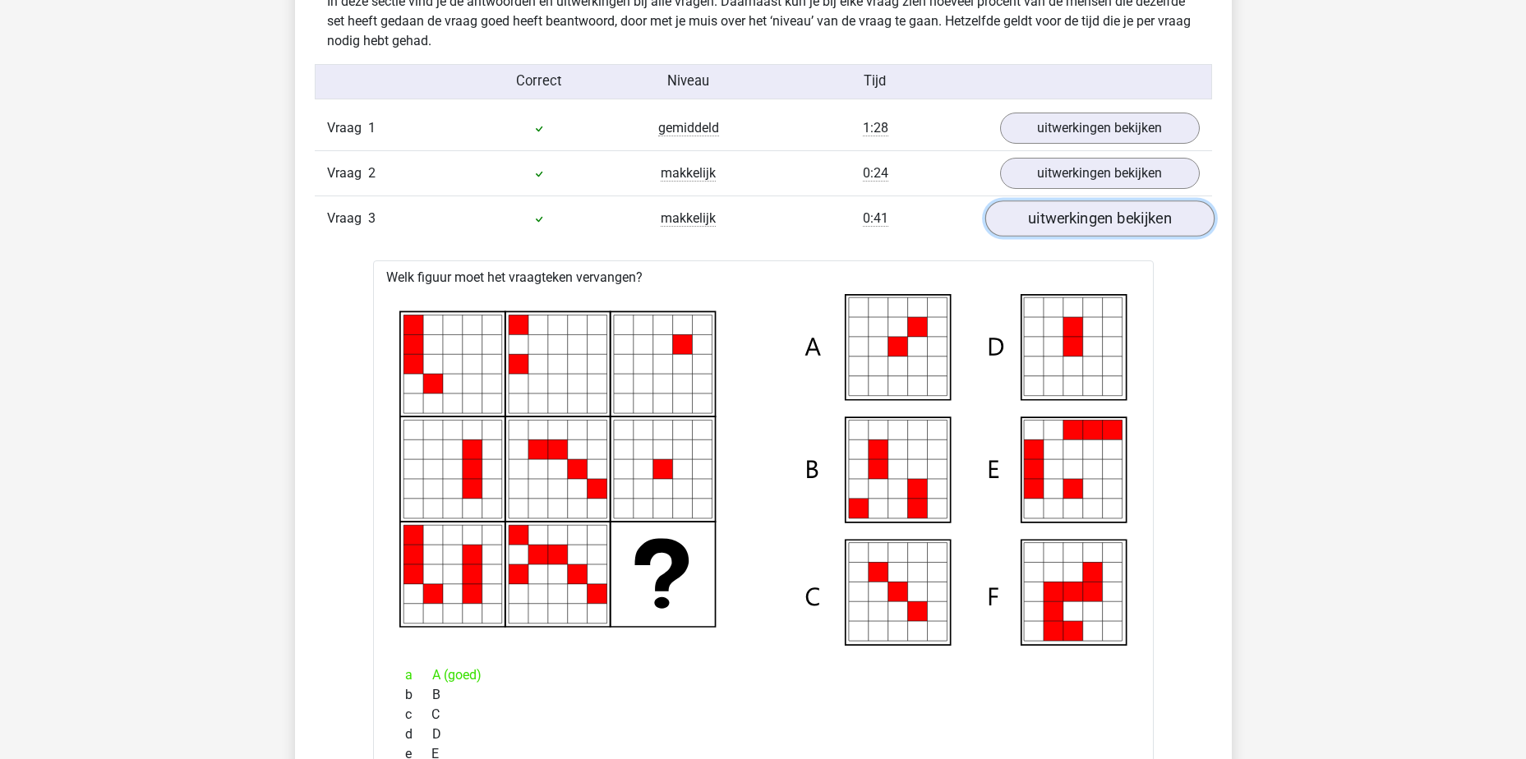
click at [1106, 225] on link "uitwerkingen bekijken" at bounding box center [1099, 219] width 229 height 36
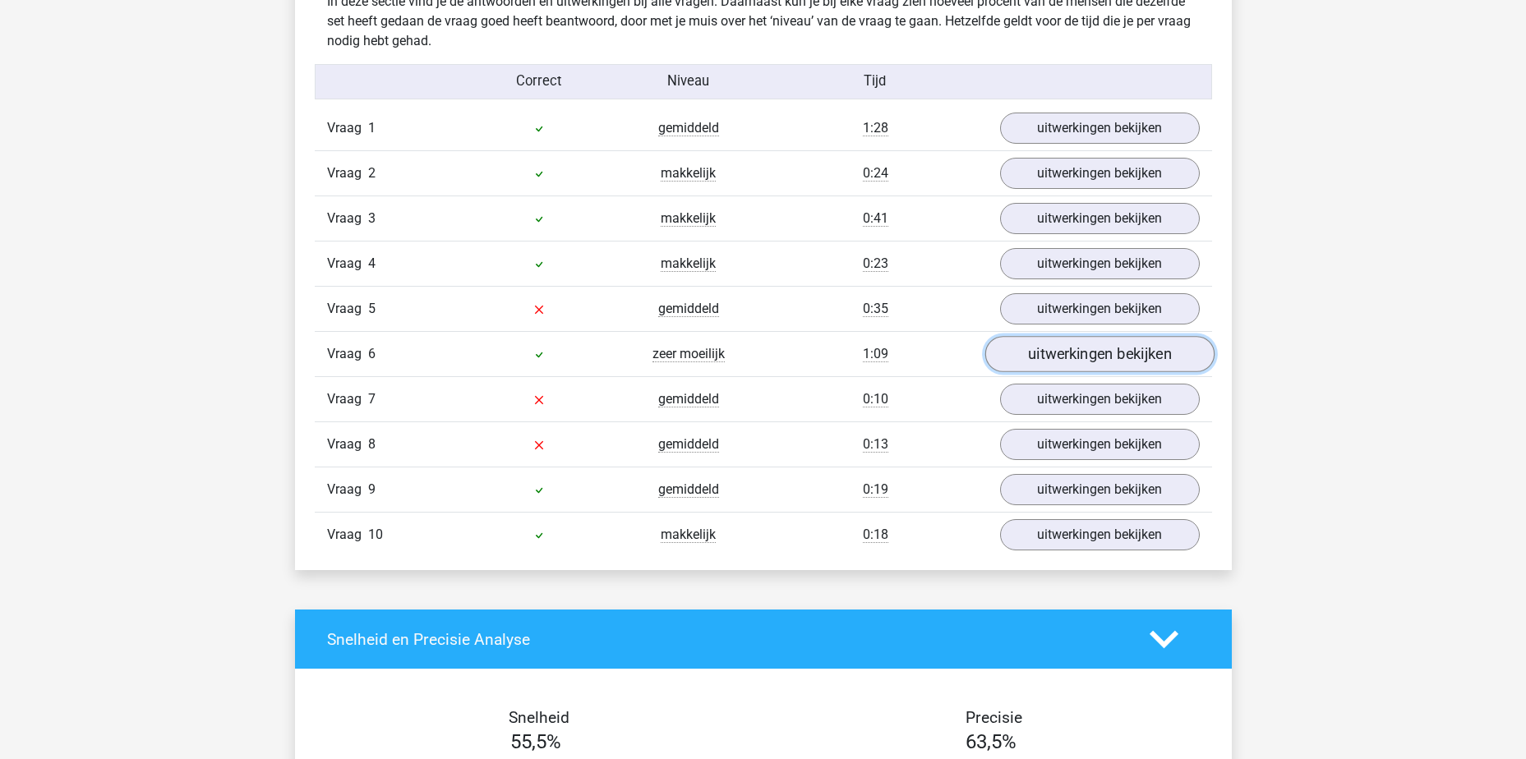
click at [1111, 346] on link "uitwerkingen bekijken" at bounding box center [1099, 354] width 229 height 36
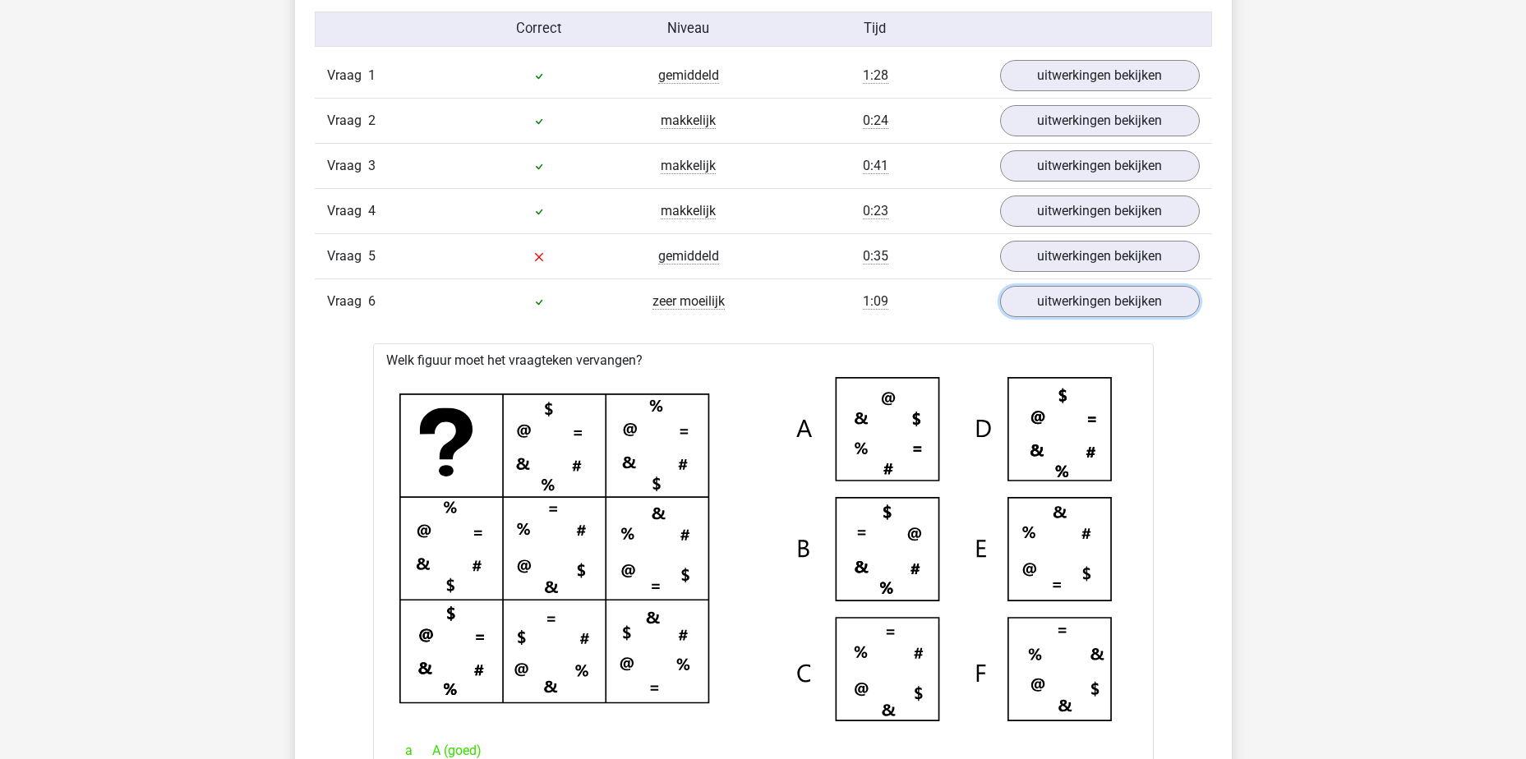
scroll to position [1397, 0]
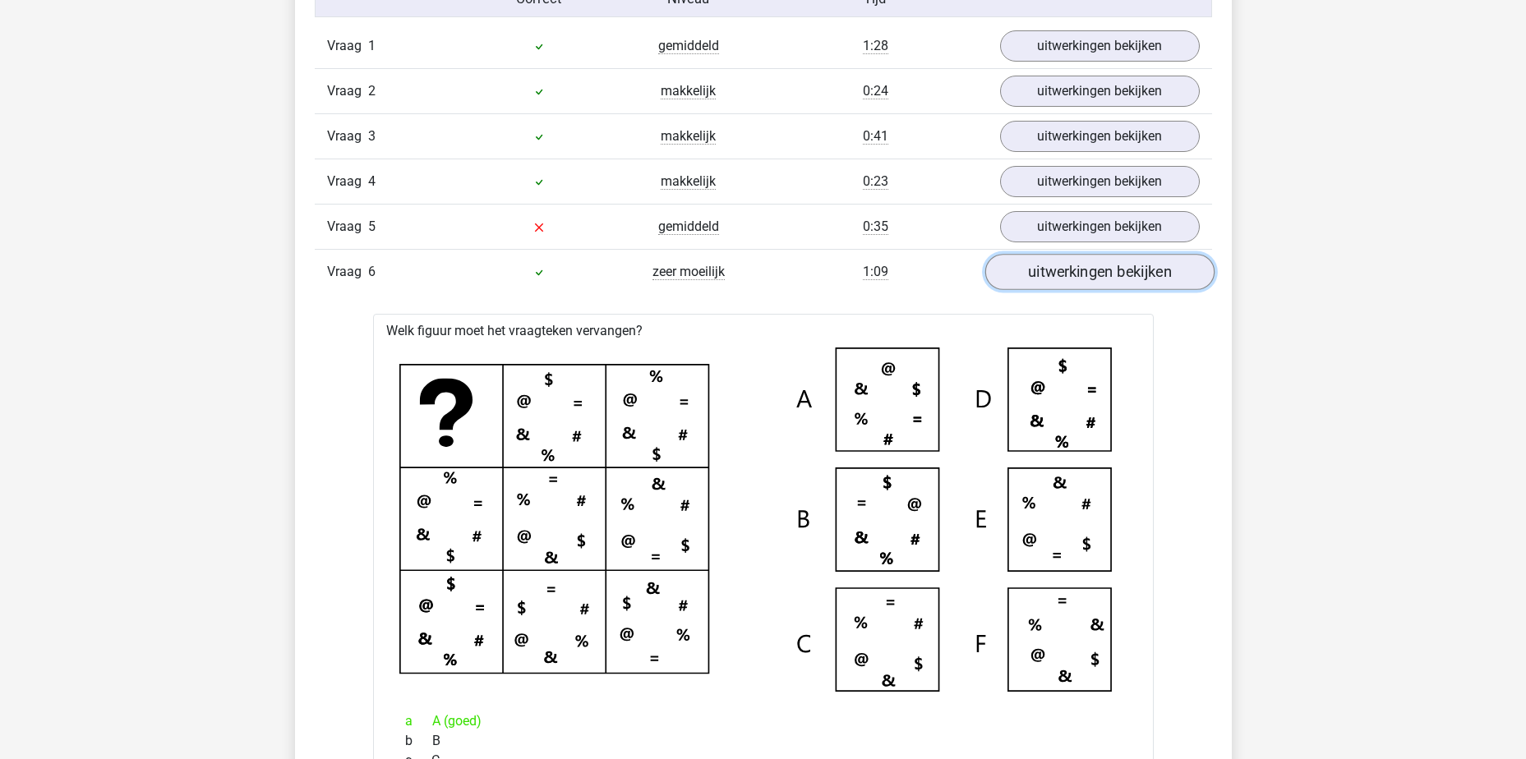
click at [1139, 273] on link "uitwerkingen bekijken" at bounding box center [1099, 272] width 229 height 36
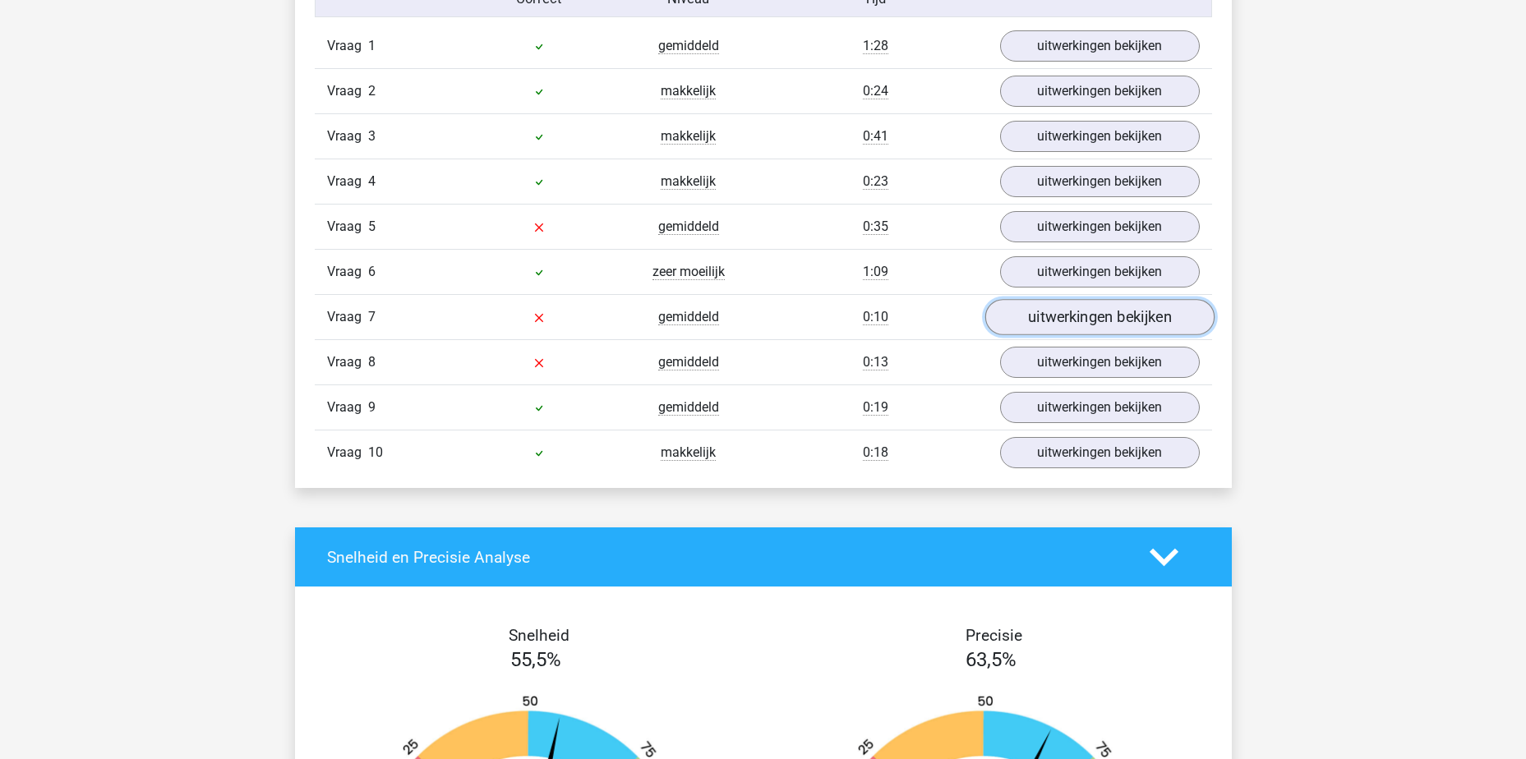
click at [1067, 324] on link "uitwerkingen bekijken" at bounding box center [1099, 317] width 229 height 36
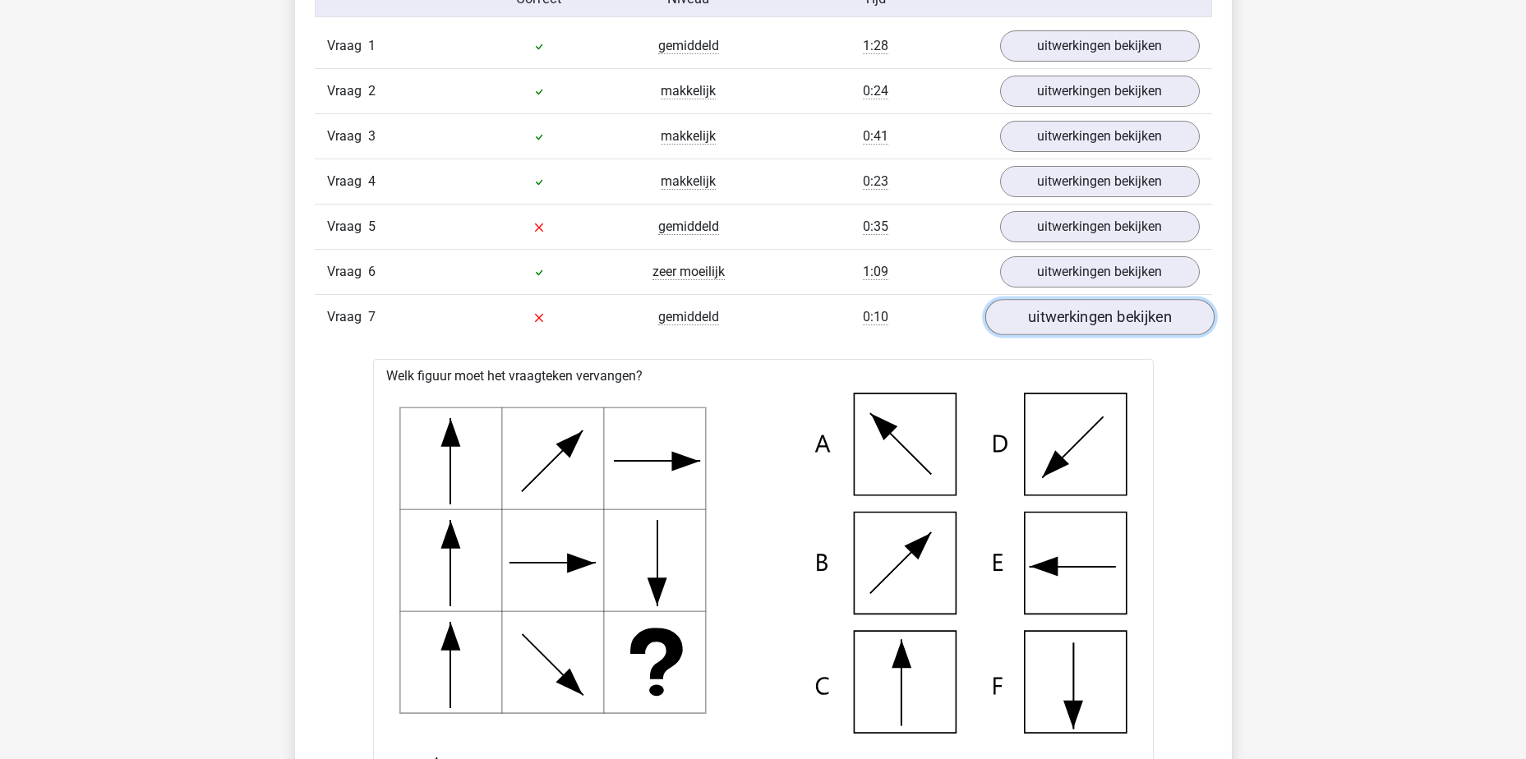
click at [1027, 319] on link "uitwerkingen bekijken" at bounding box center [1099, 317] width 229 height 36
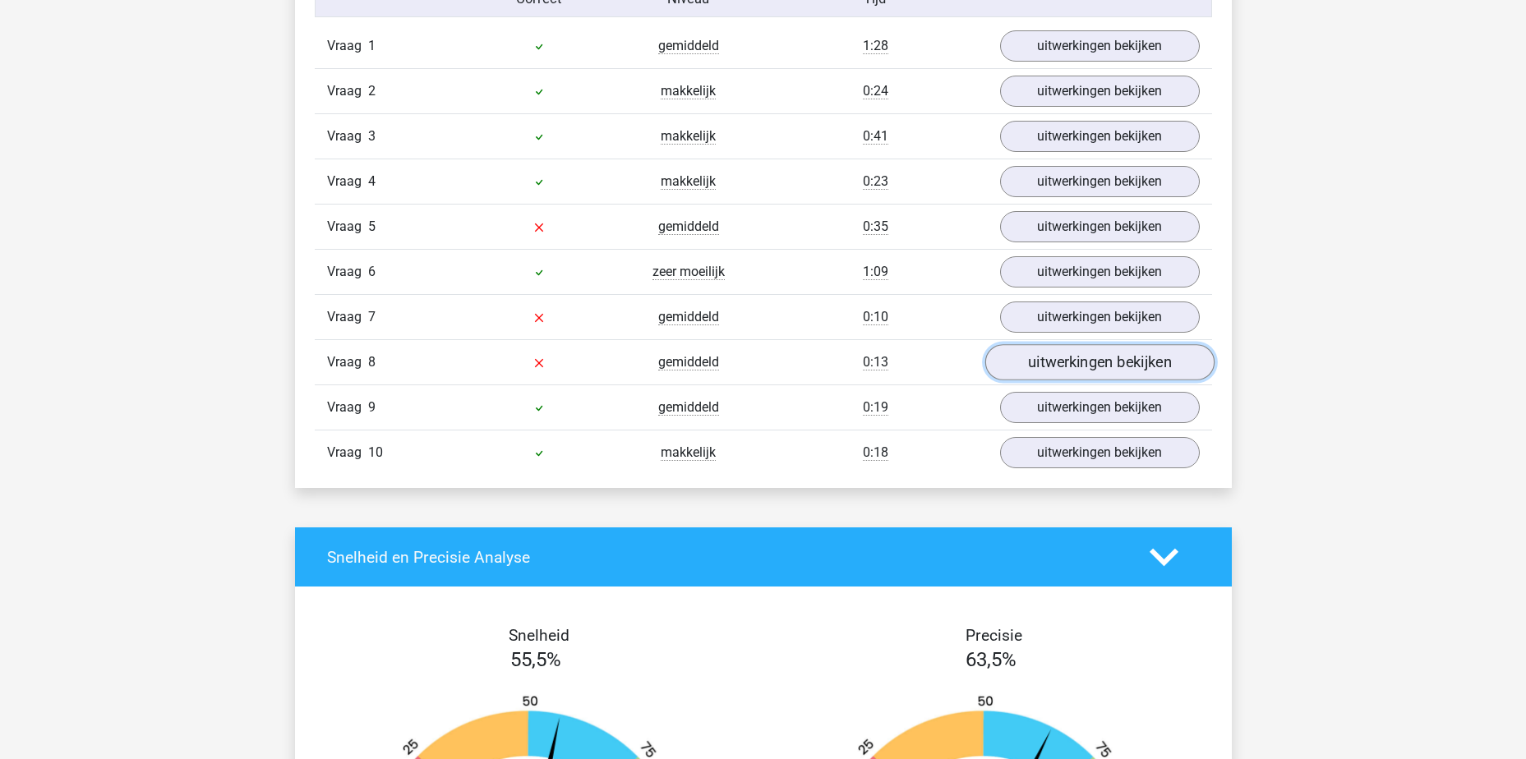
click at [1045, 370] on link "uitwerkingen bekijken" at bounding box center [1099, 362] width 229 height 36
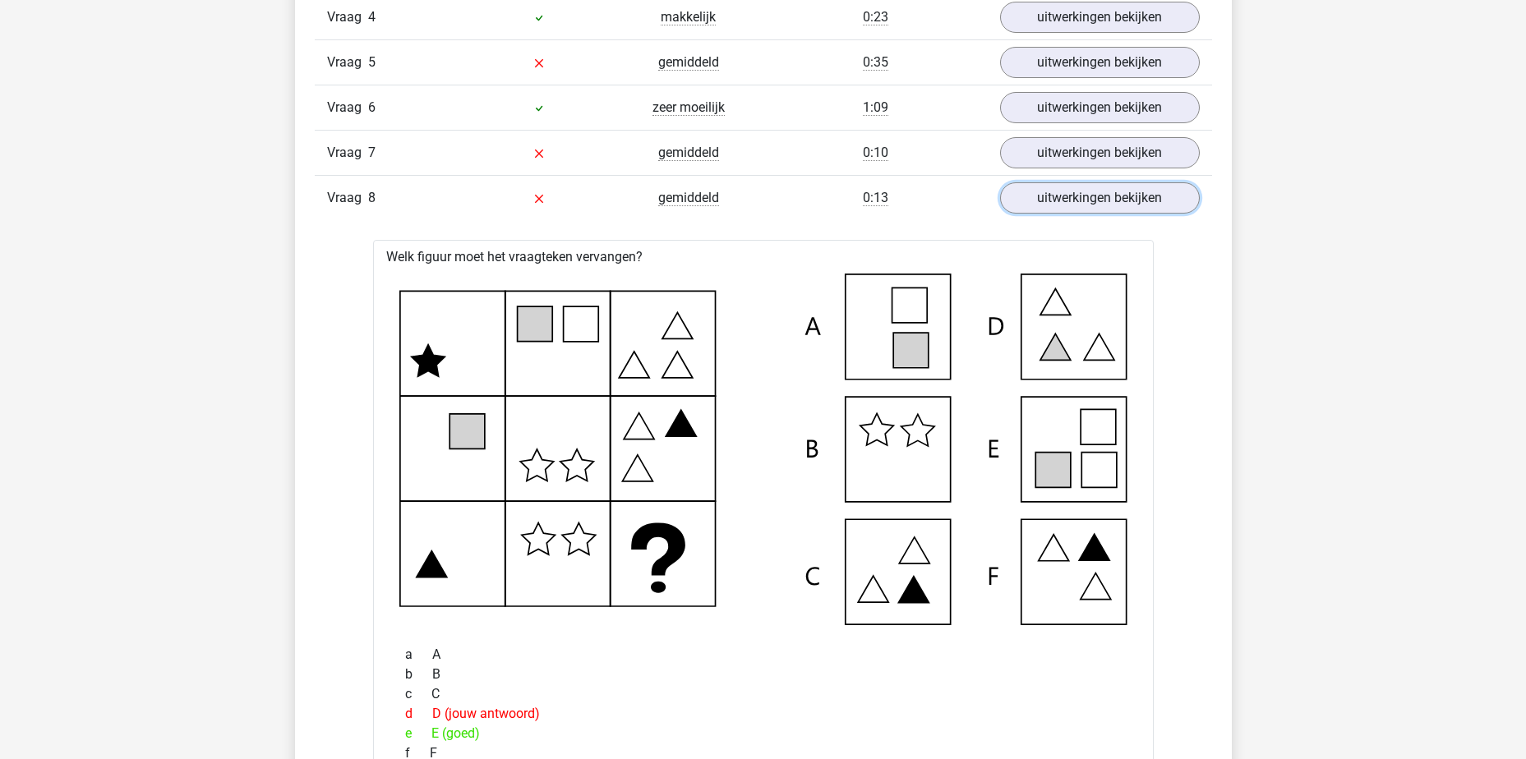
scroll to position [1315, 0]
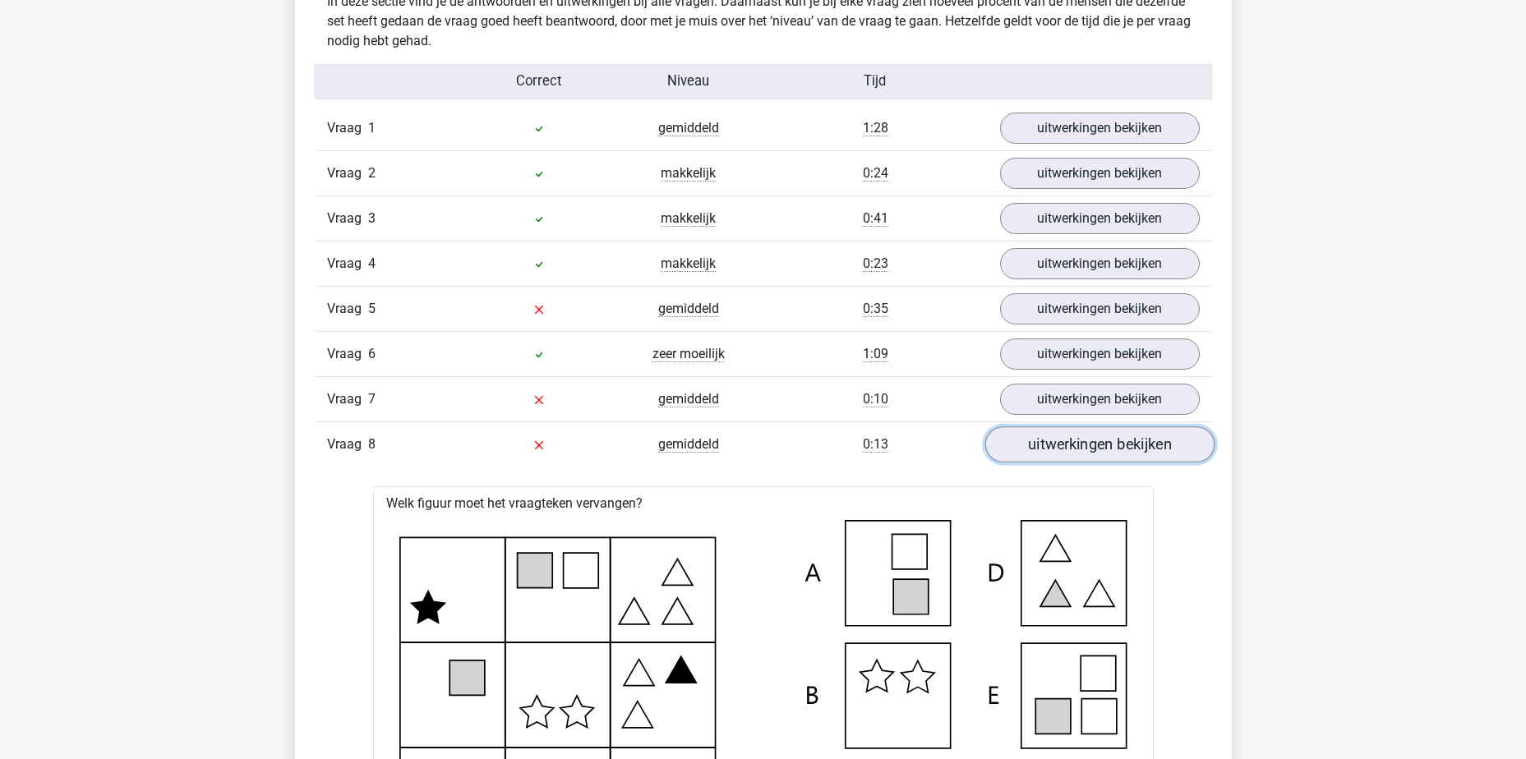
click at [1078, 450] on link "uitwerkingen bekijken" at bounding box center [1099, 445] width 229 height 36
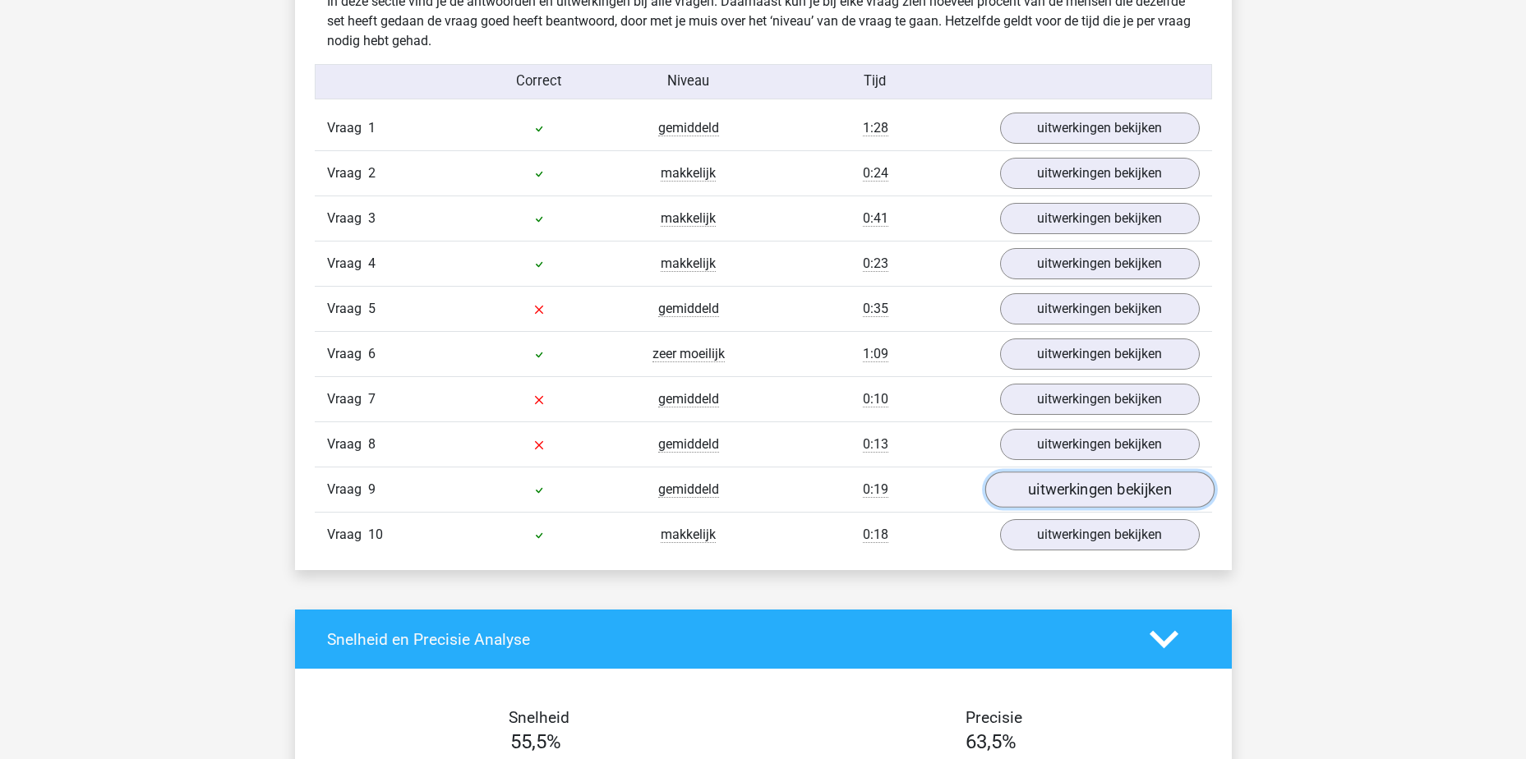
click at [1036, 492] on link "uitwerkingen bekijken" at bounding box center [1099, 490] width 229 height 36
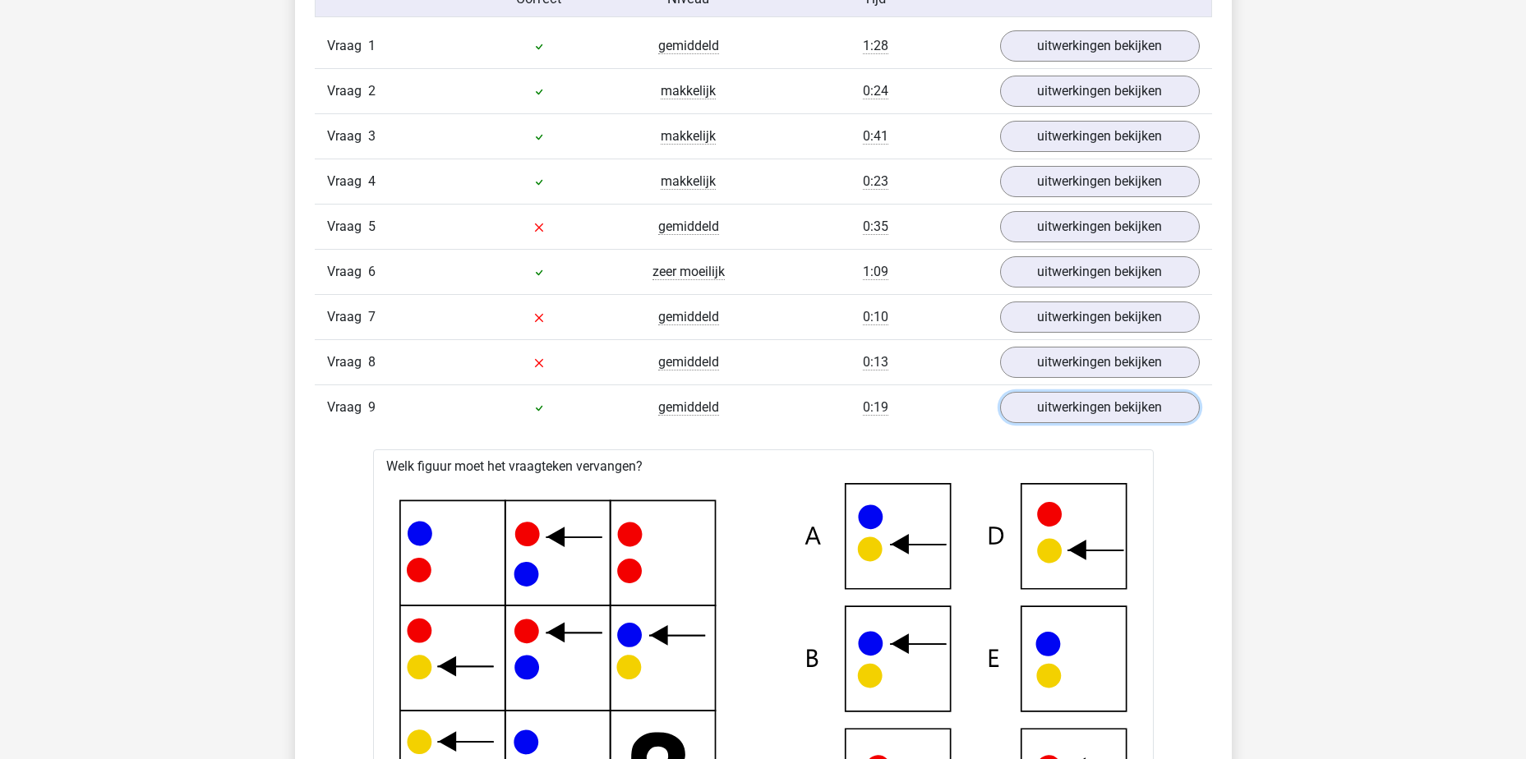
scroll to position [1562, 0]
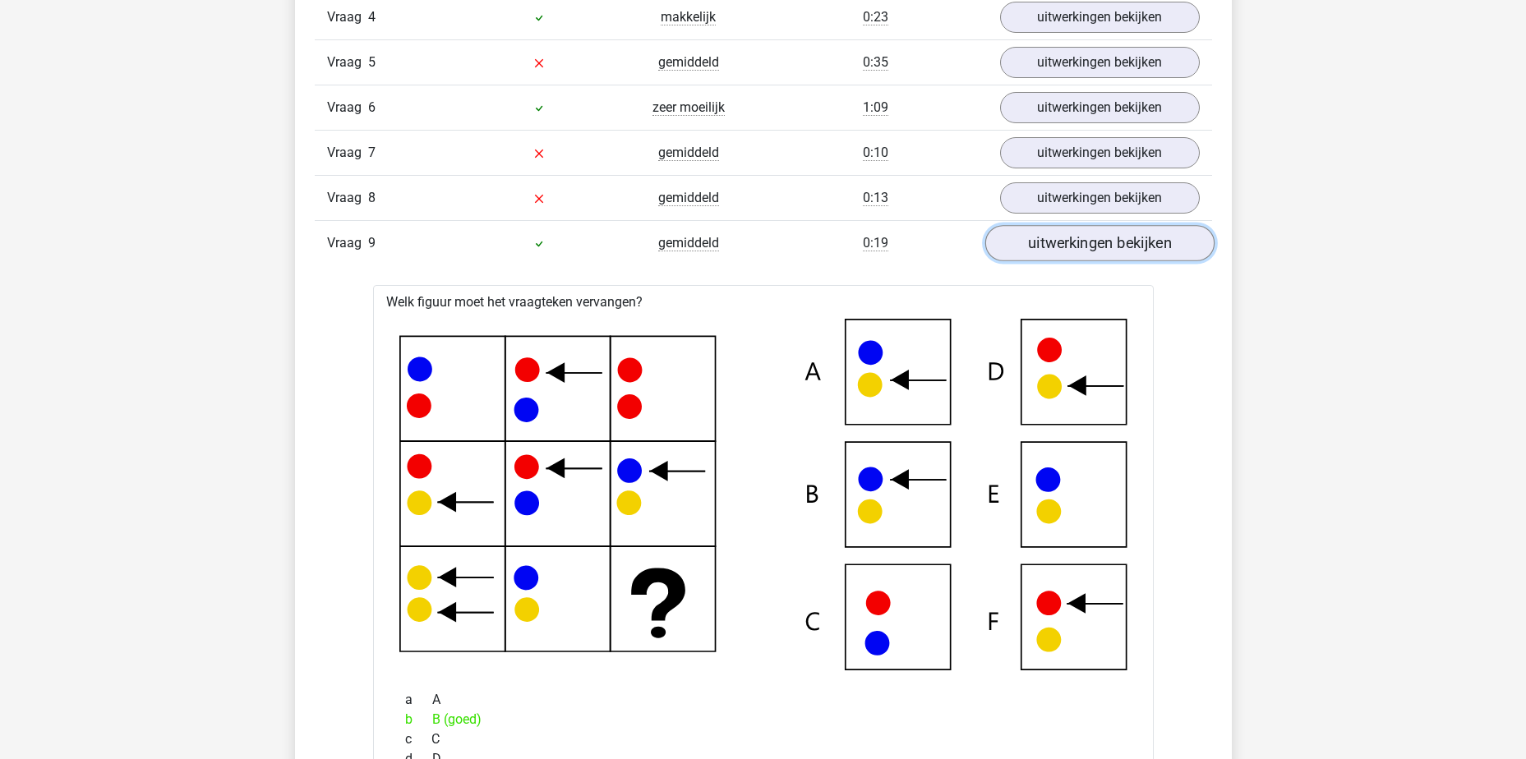
click at [1117, 253] on link "uitwerkingen bekijken" at bounding box center [1099, 243] width 229 height 36
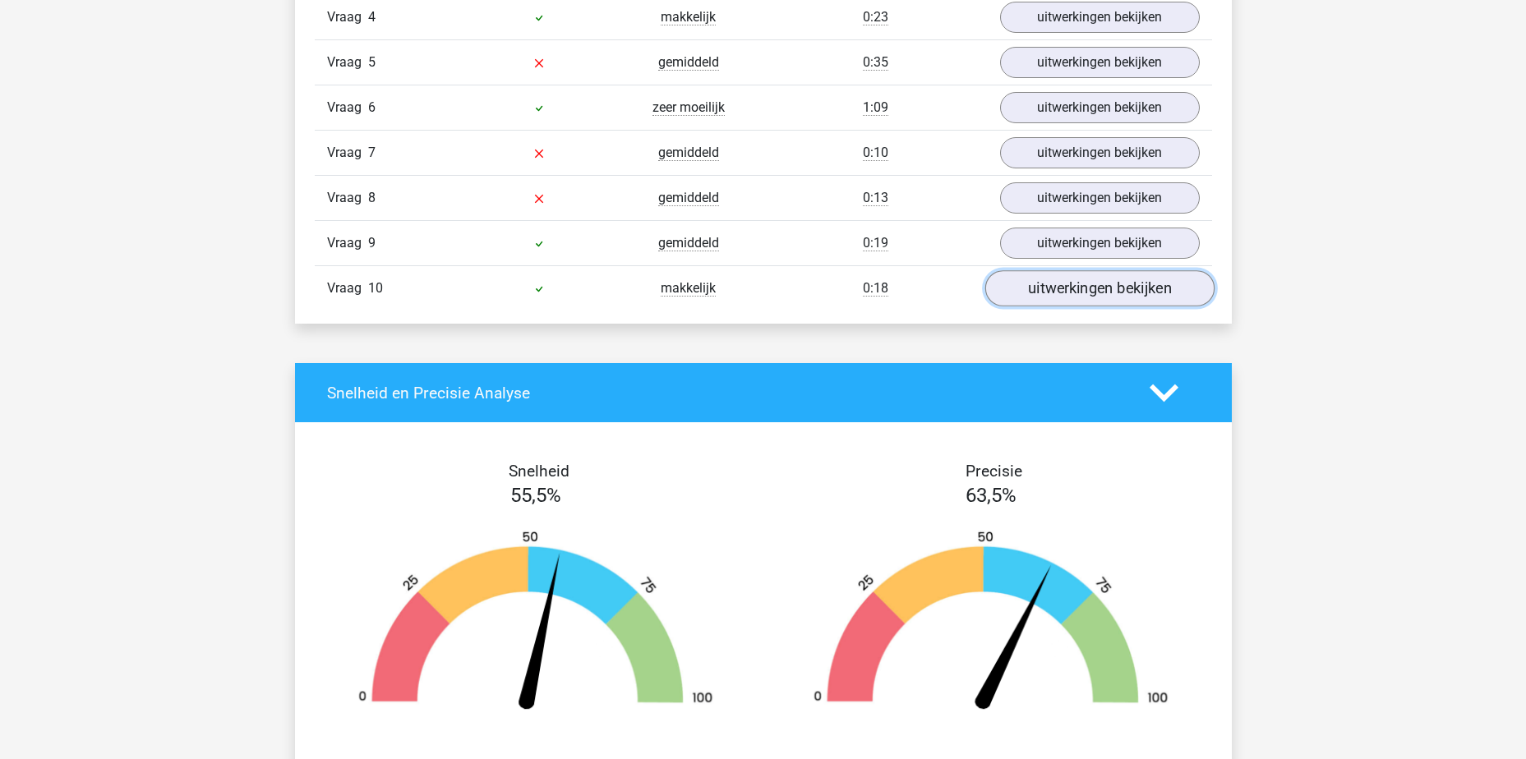
click at [1067, 290] on link "uitwerkingen bekijken" at bounding box center [1099, 288] width 229 height 36
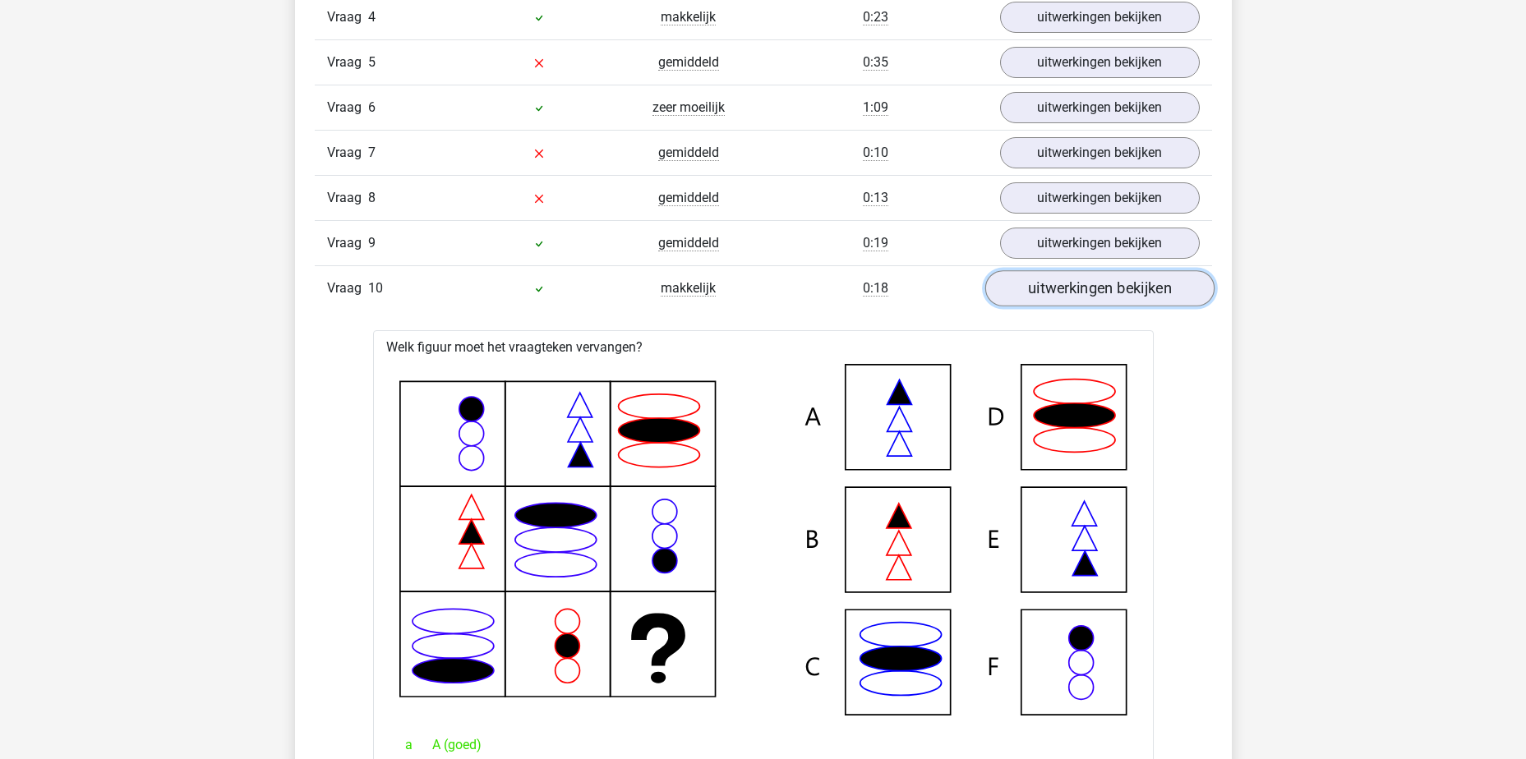
click at [1068, 291] on link "uitwerkingen bekijken" at bounding box center [1099, 288] width 229 height 36
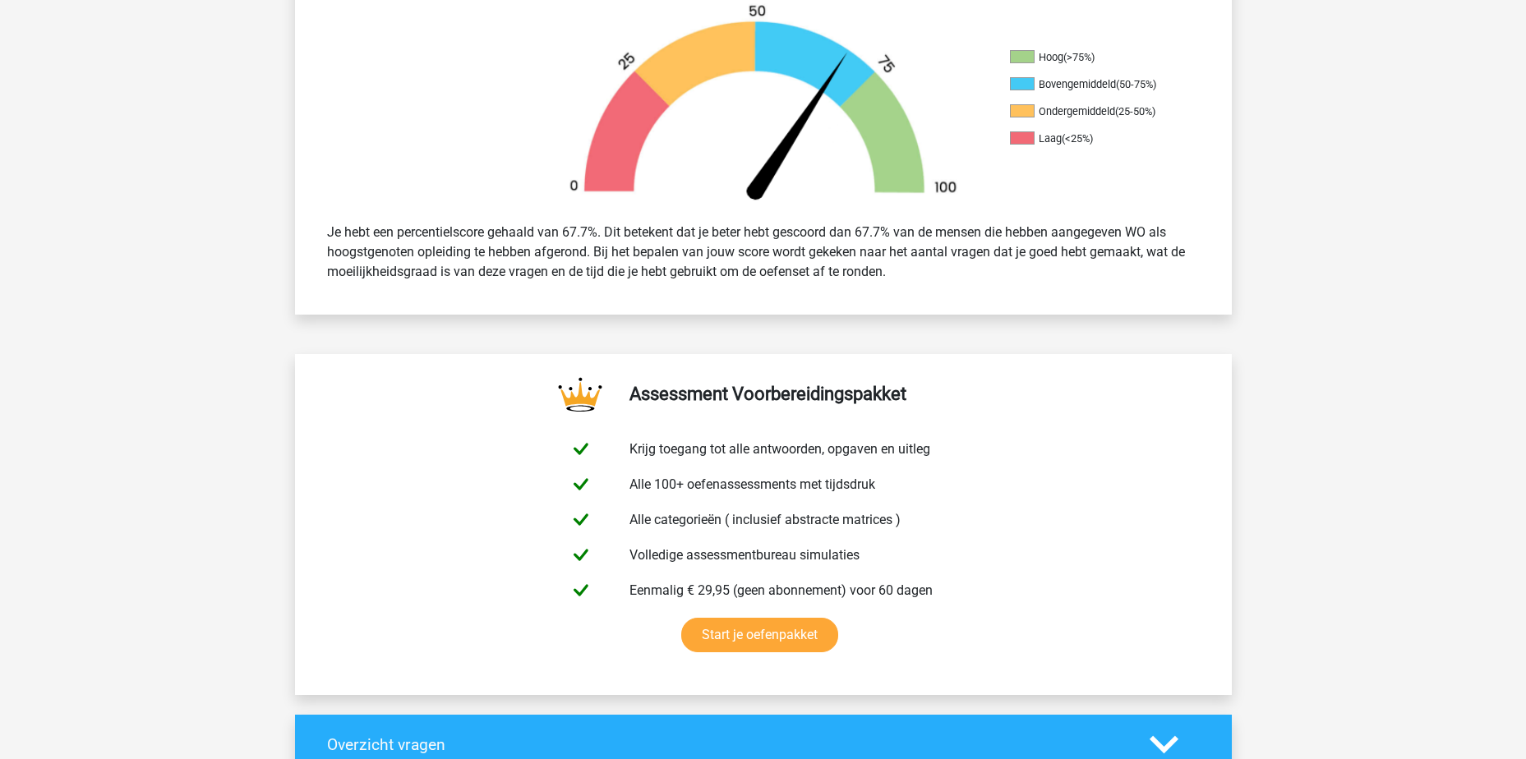
scroll to position [82, 0]
